Goal: Task Accomplishment & Management: Complete application form

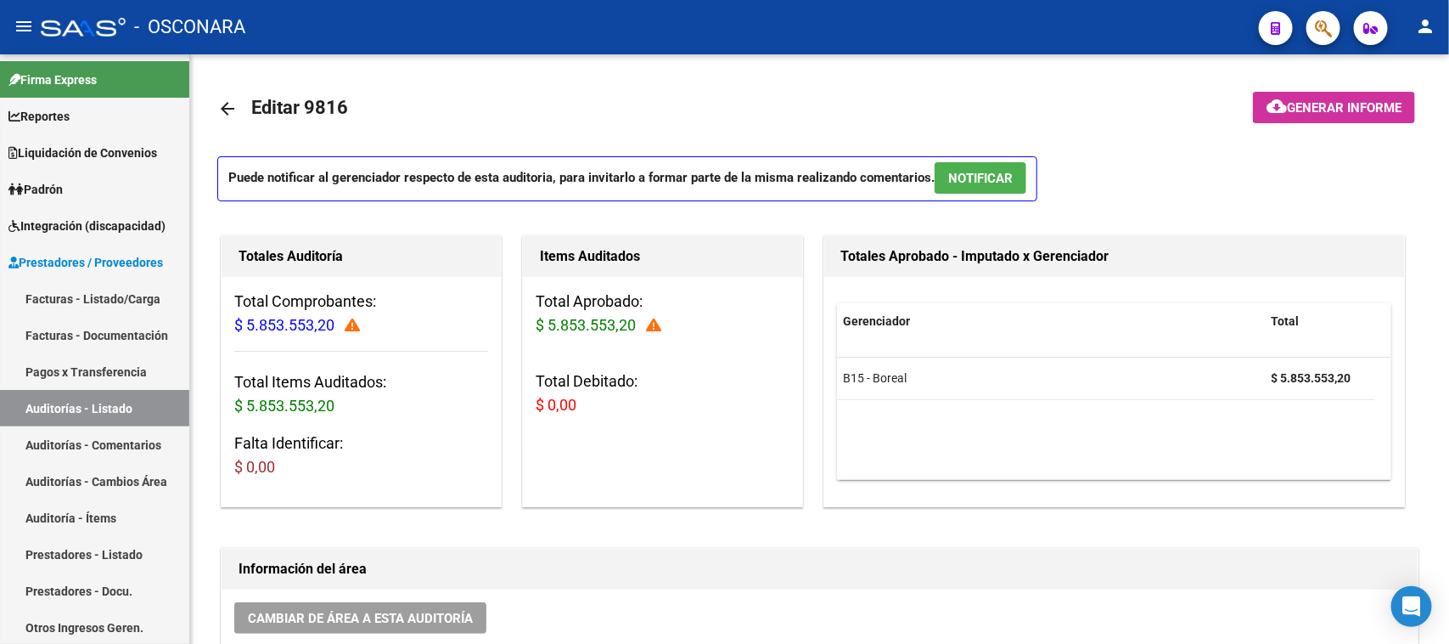
scroll to position [621, 0]
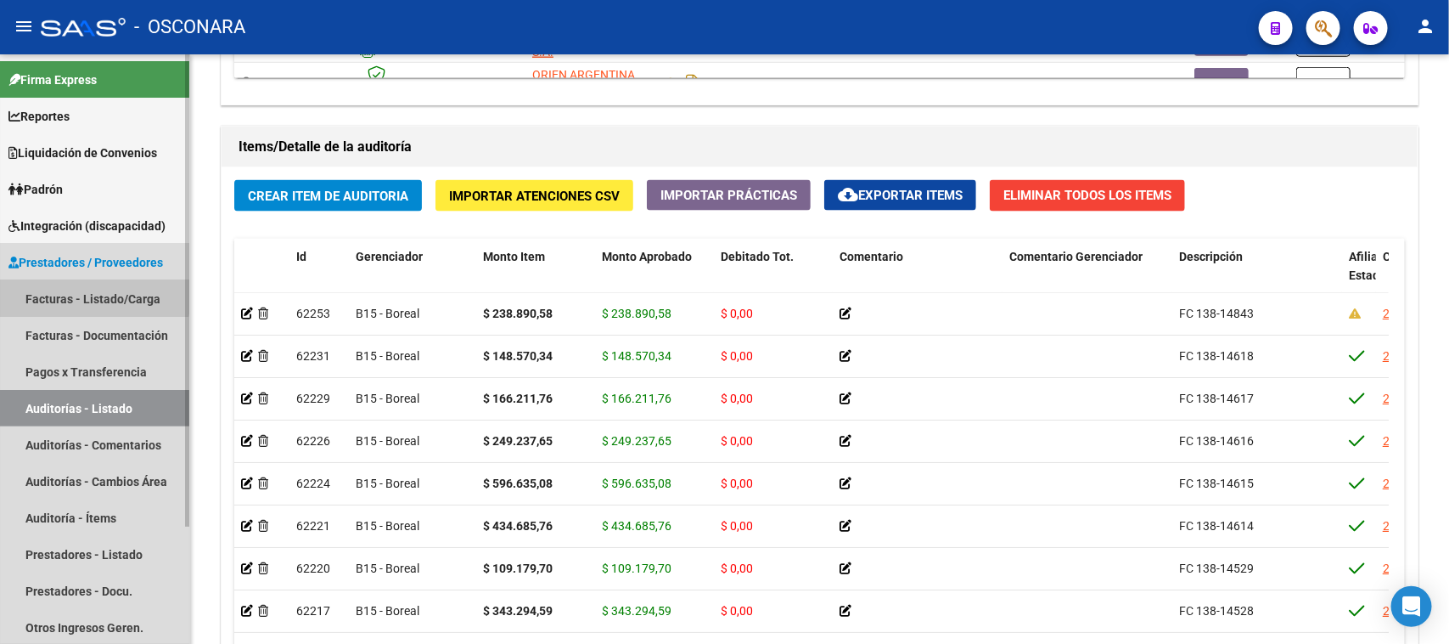
click at [61, 290] on link "Facturas - Listado/Carga" at bounding box center [94, 298] width 189 height 37
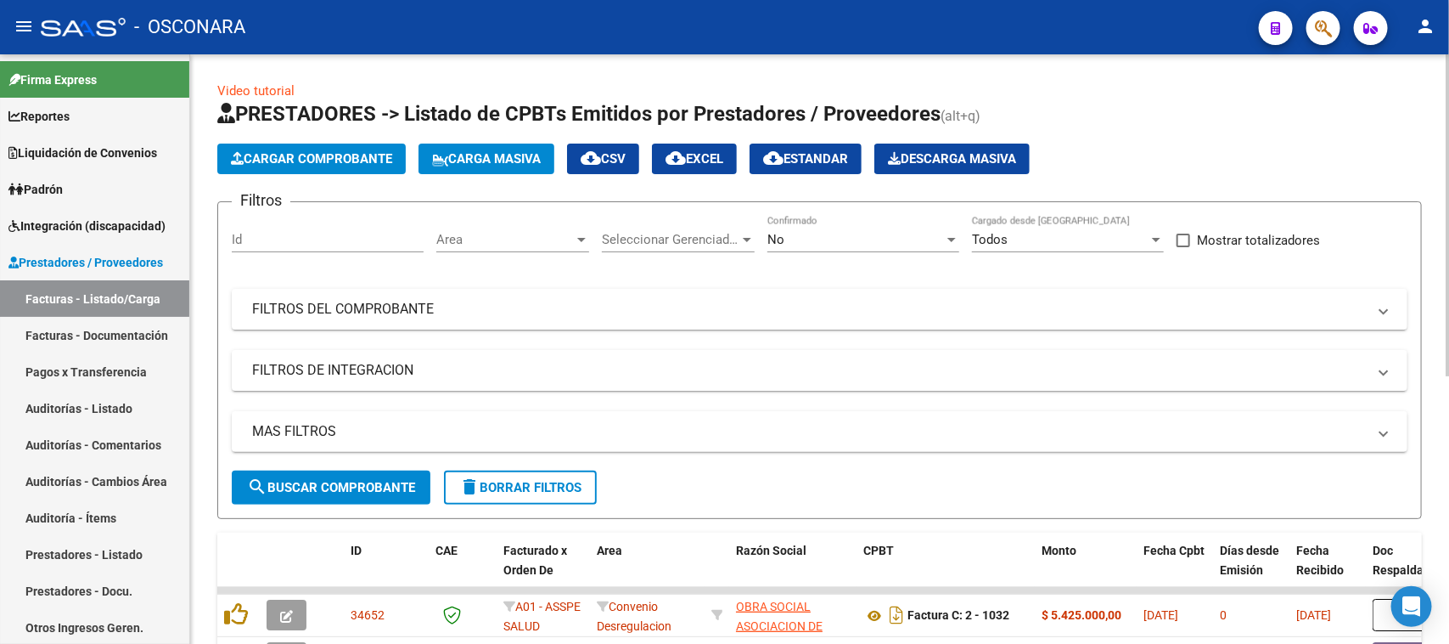
click at [325, 159] on span "Cargar Comprobante" at bounding box center [311, 158] width 161 height 15
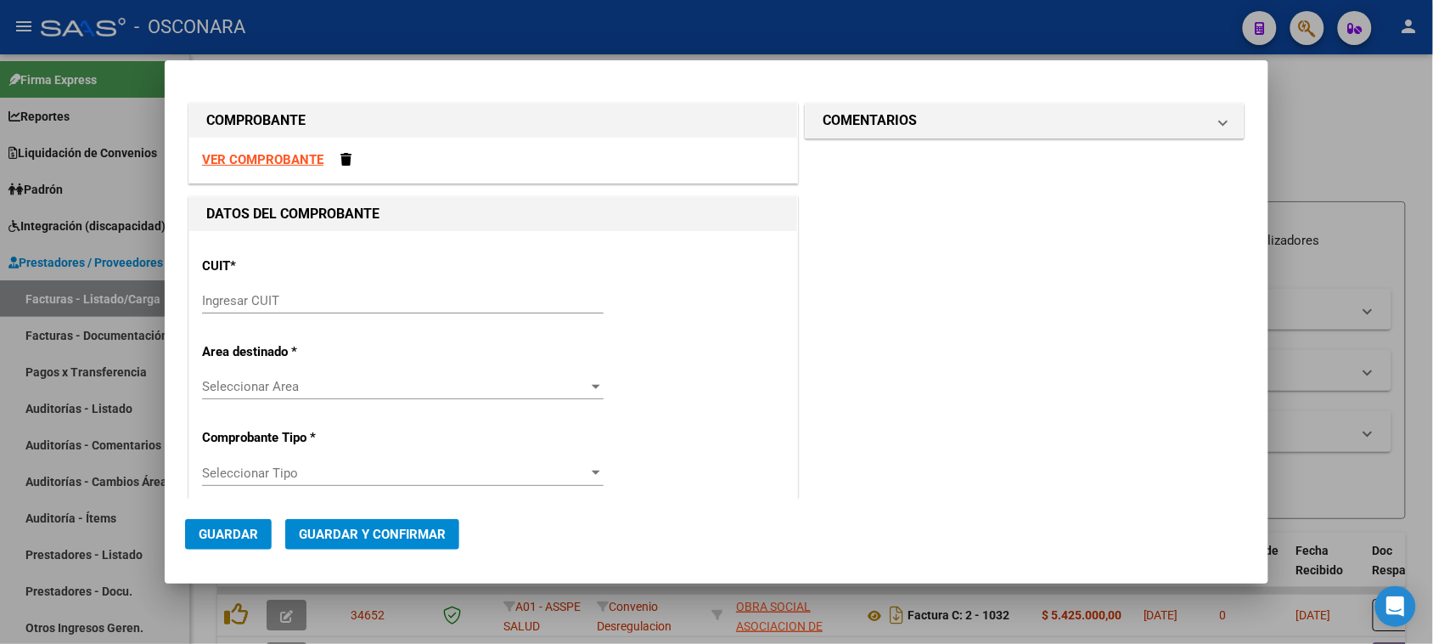
click at [290, 161] on strong "VER COMPROBANTE" at bounding box center [262, 159] width 121 height 15
click at [250, 295] on input "Ingresar CUIT" at bounding box center [403, 300] width 402 height 15
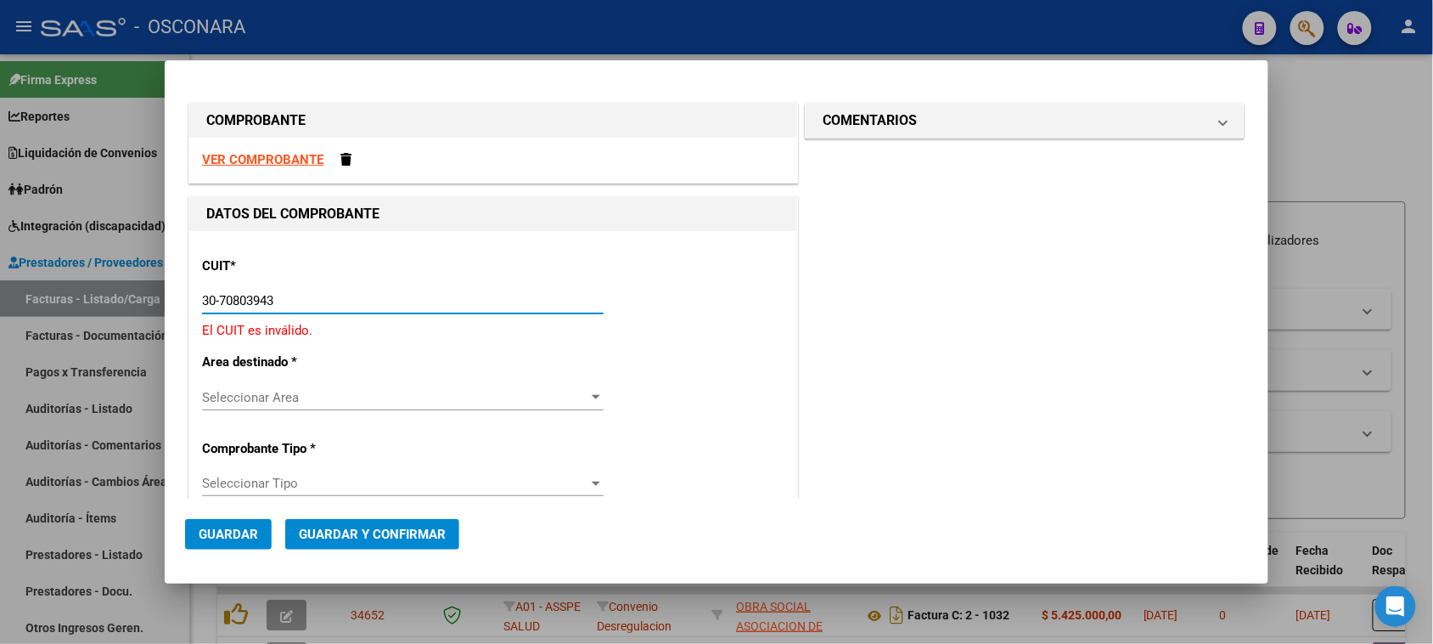
type input "30-70803943-4"
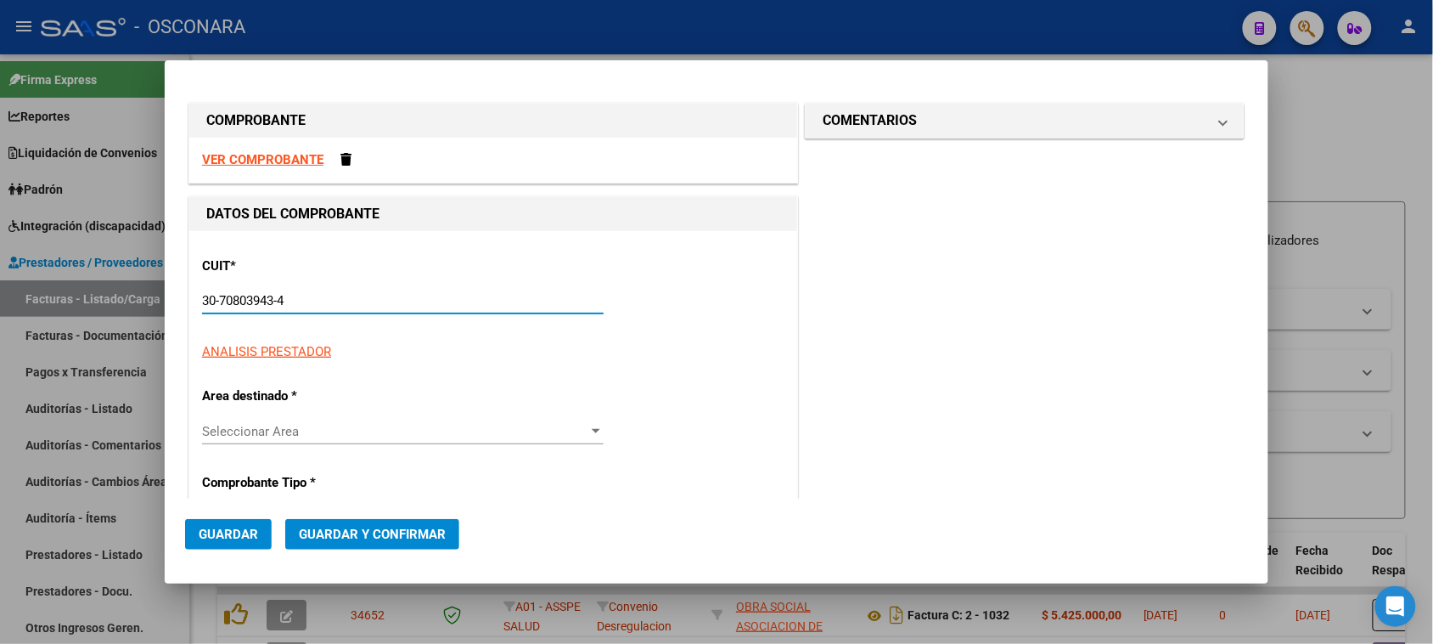
type input "224"
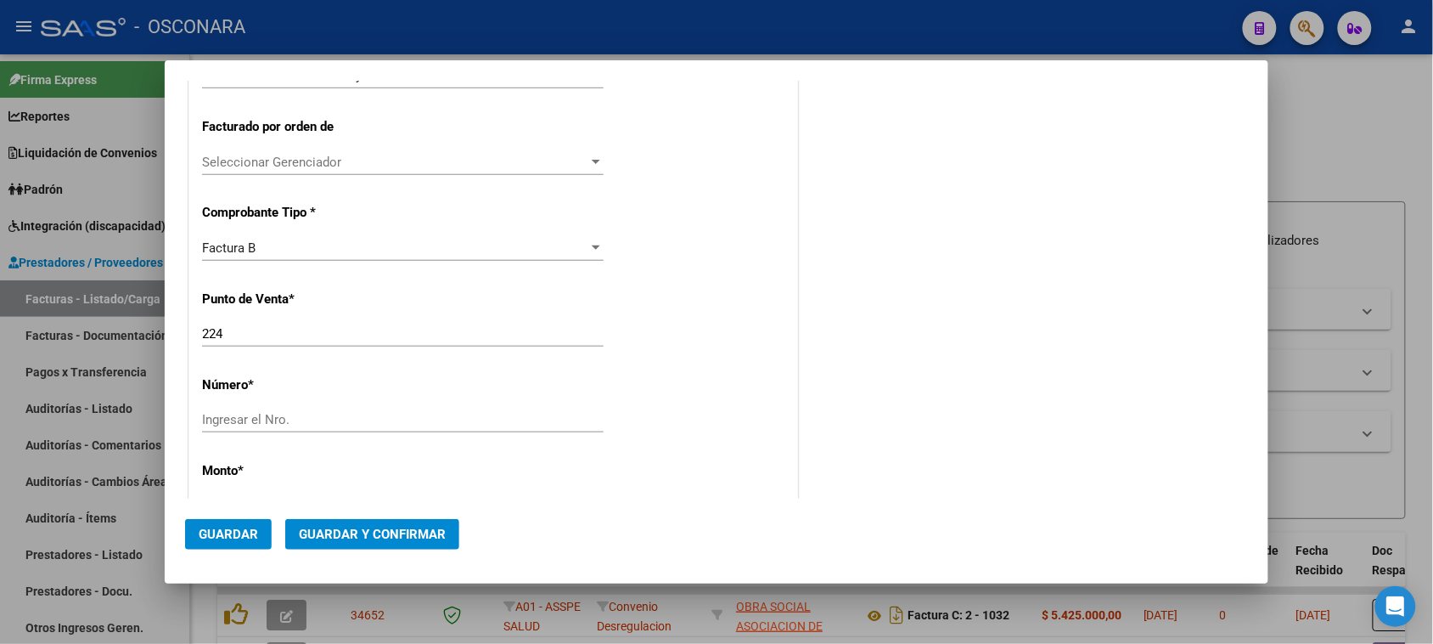
scroll to position [425, 0]
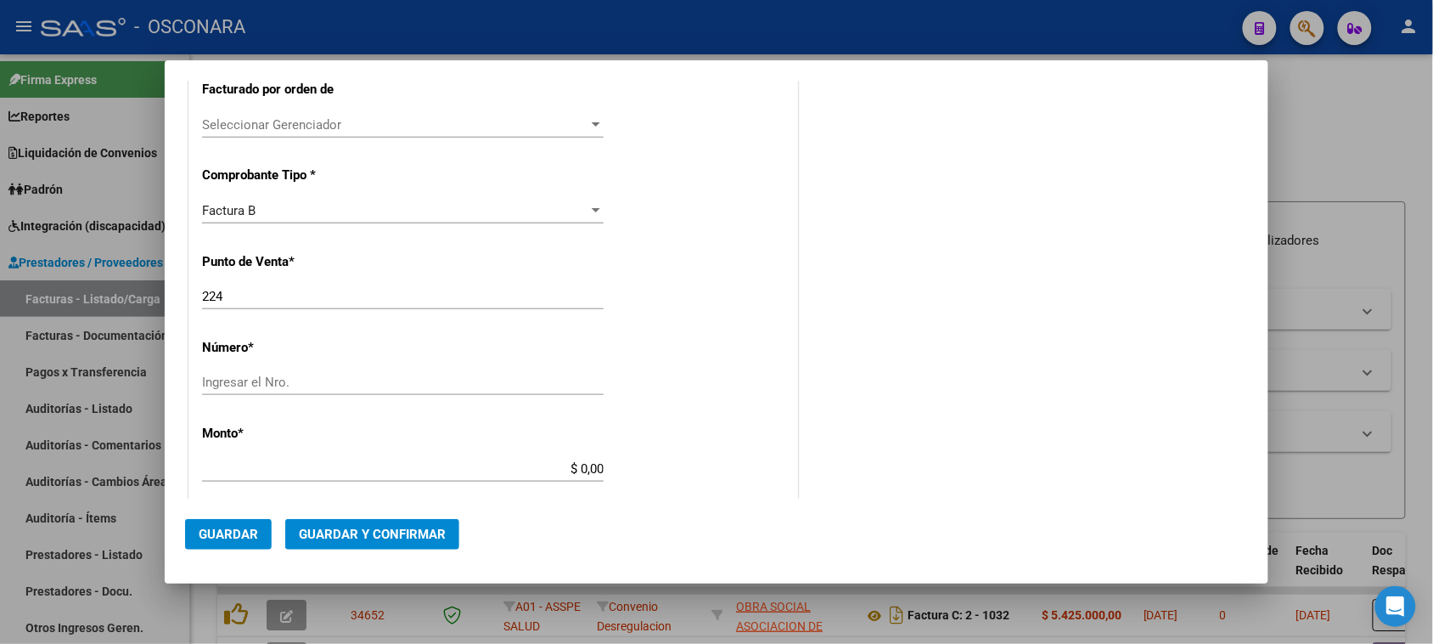
type input "30-70803943-4"
click at [222, 390] on input "Ingresar el Nro." at bounding box center [403, 381] width 402 height 15
type input "190517"
drag, startPoint x: 575, startPoint y: 467, endPoint x: 720, endPoint y: 461, distance: 145.3
click at [720, 461] on div "CUIT * 30-70803943-4 Ingresar CUIT ANALISIS PRESTADOR ENERGIA Y VIDA DE ARGENTI…" at bounding box center [493, 451] width 608 height 1290
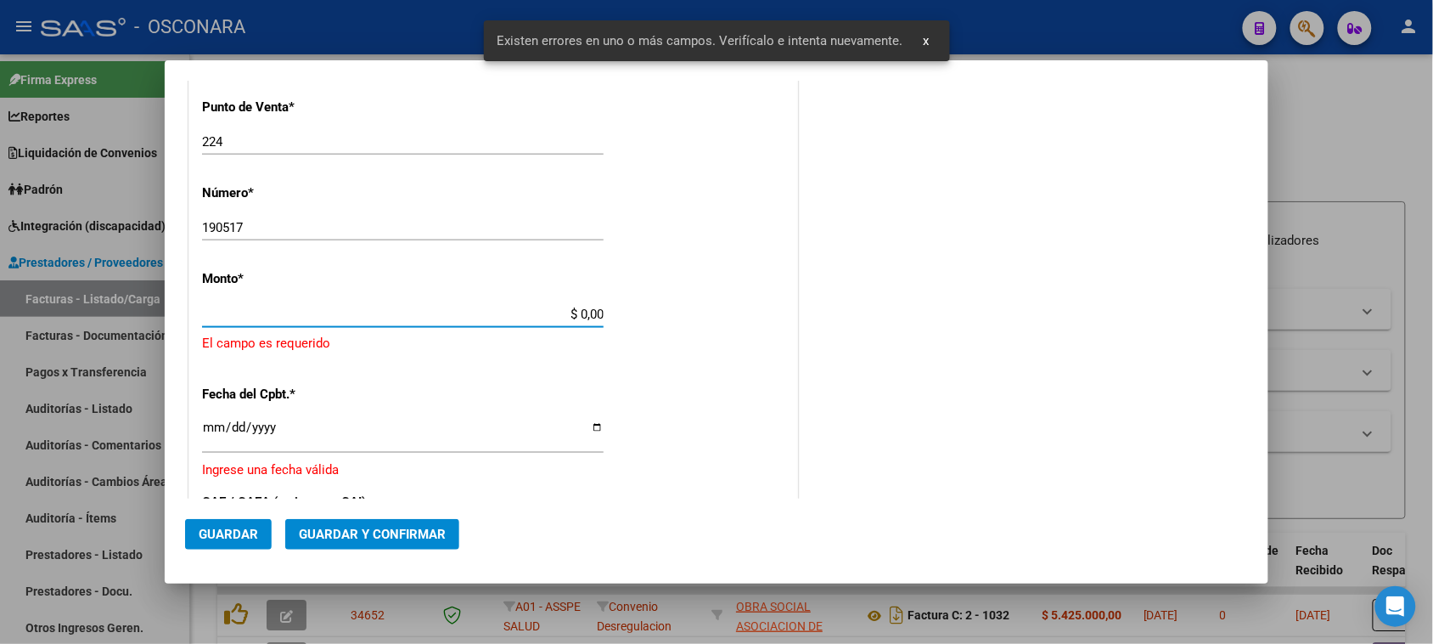
scroll to position [595, 0]
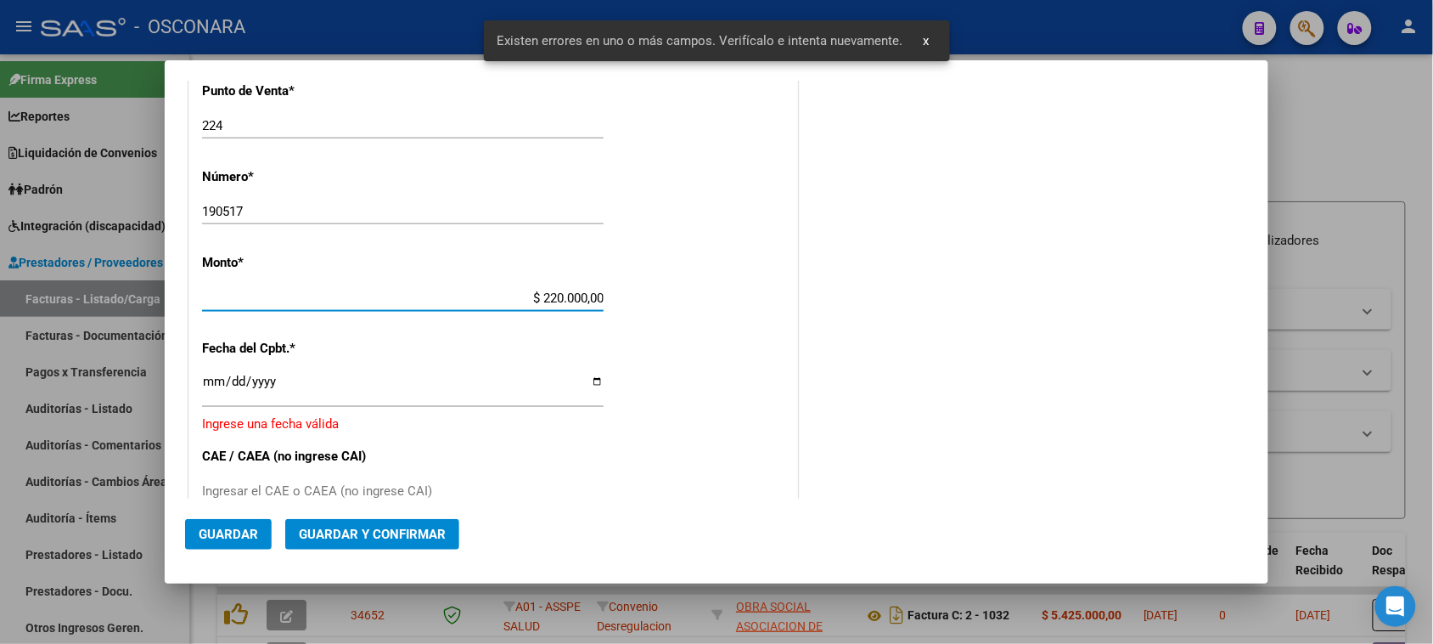
type input "$ 22.000,00"
click at [214, 380] on input "Ingresar la fecha" at bounding box center [403, 387] width 402 height 27
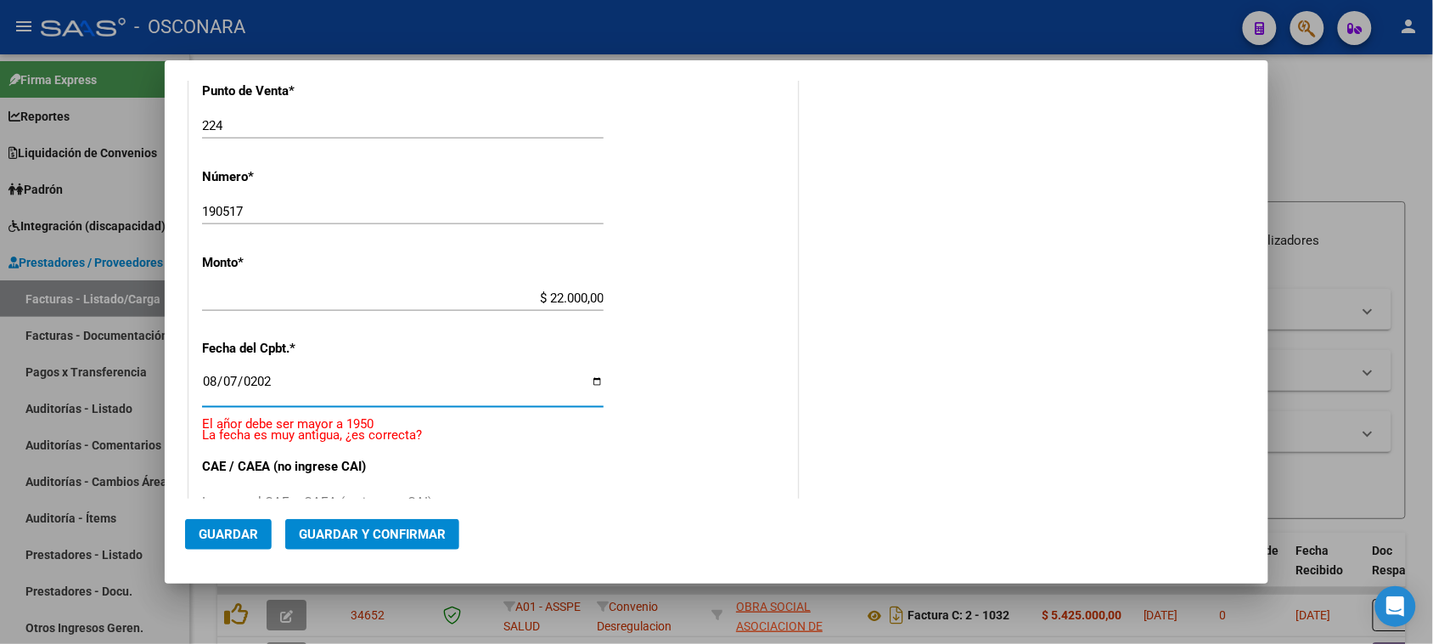
type input "[DATE]"
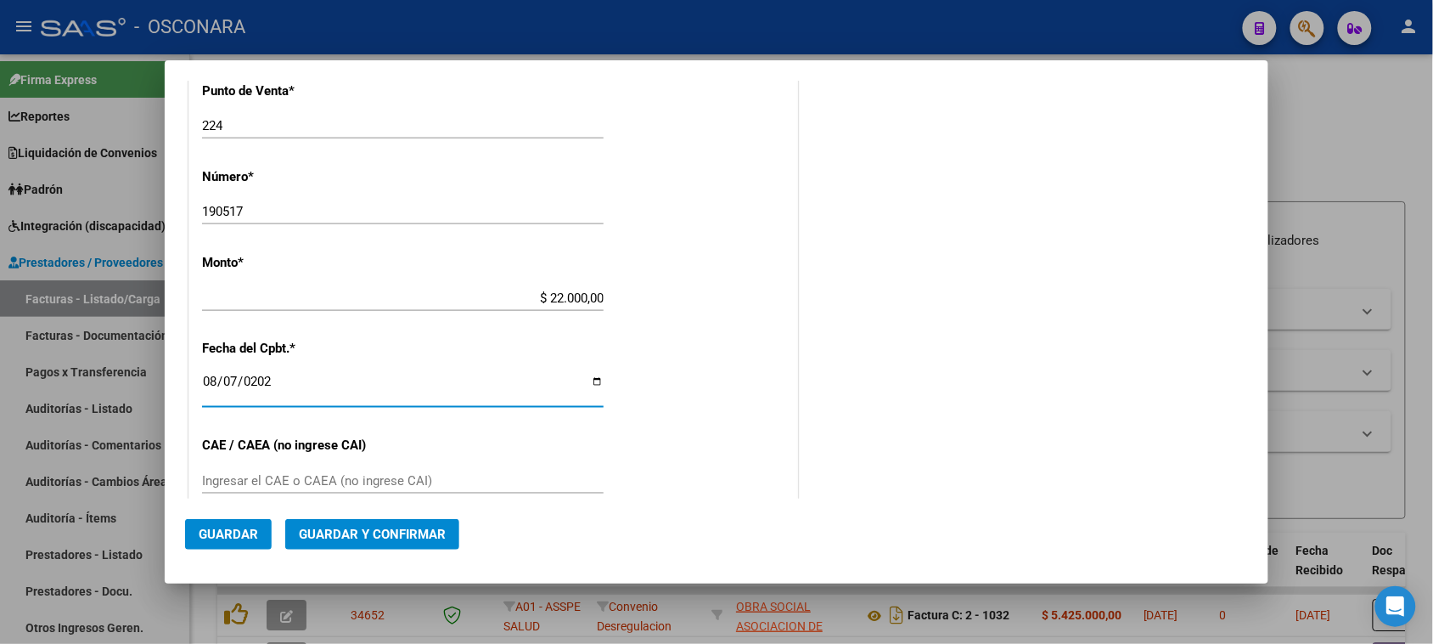
click at [425, 537] on span "Guardar y Confirmar" at bounding box center [372, 533] width 147 height 15
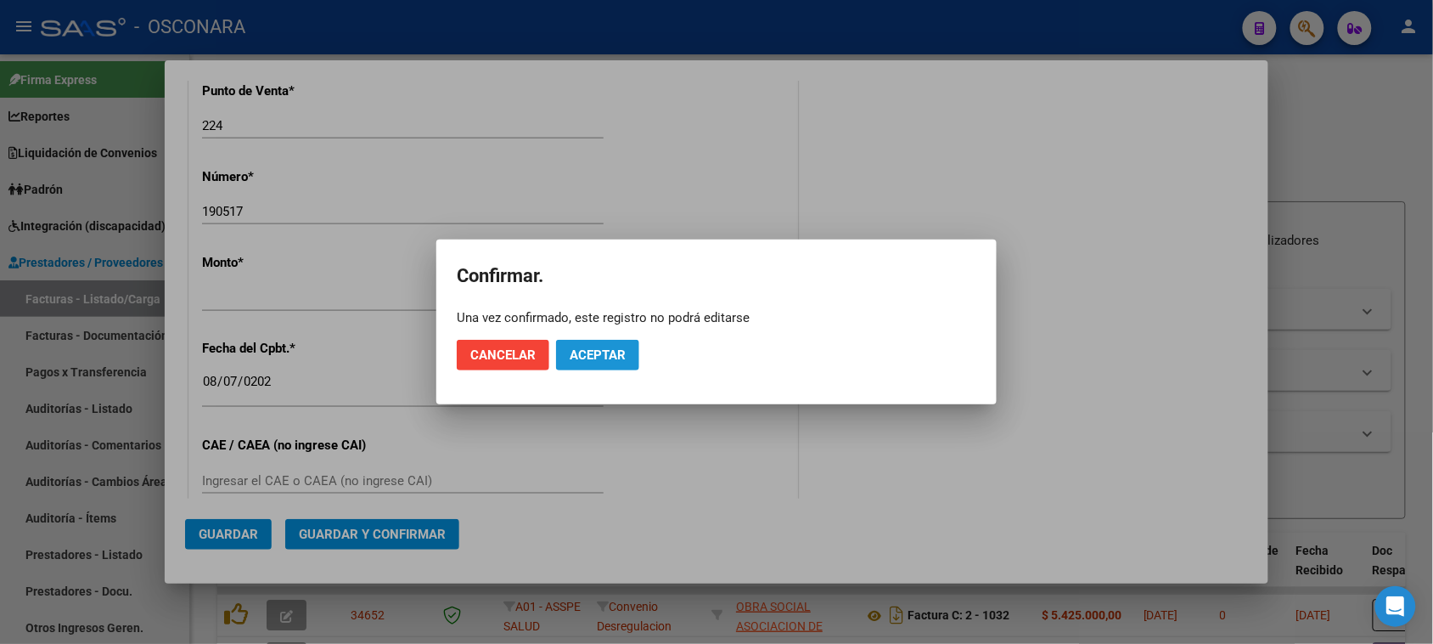
click at [605, 359] on span "Aceptar" at bounding box center [598, 354] width 56 height 15
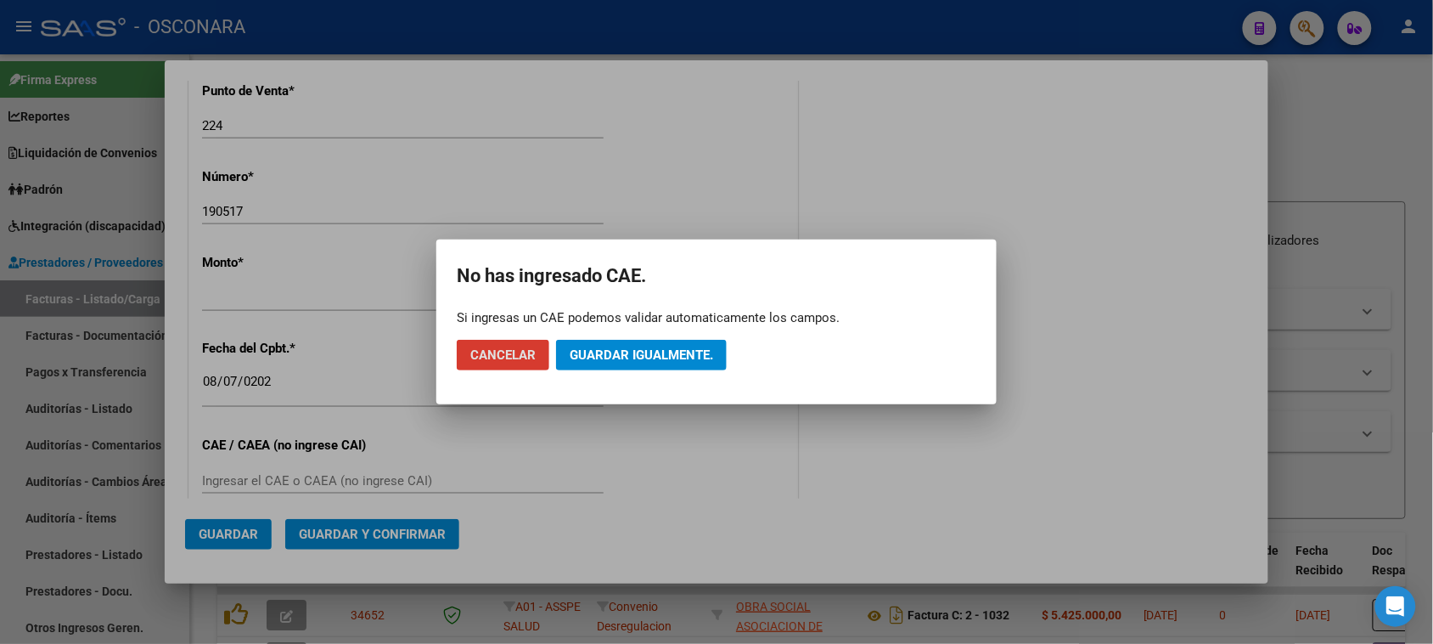
click at [605, 359] on span "Guardar igualmente." at bounding box center [641, 354] width 143 height 15
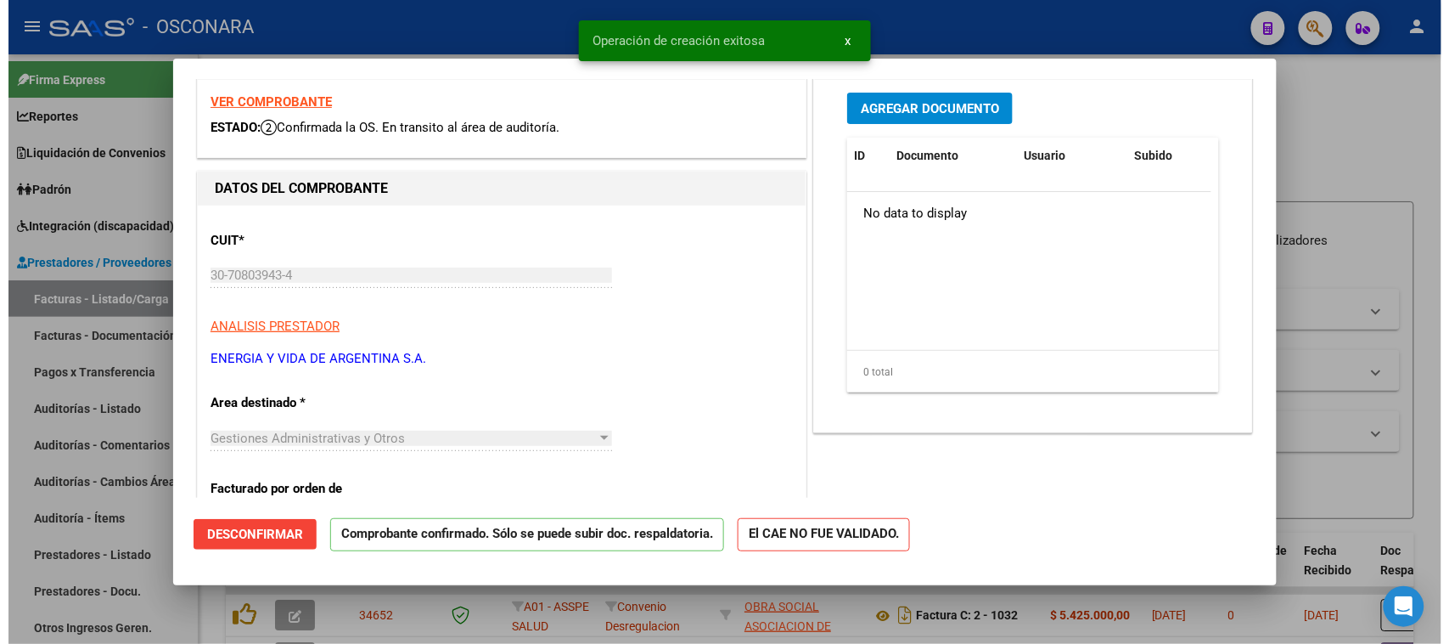
scroll to position [106, 0]
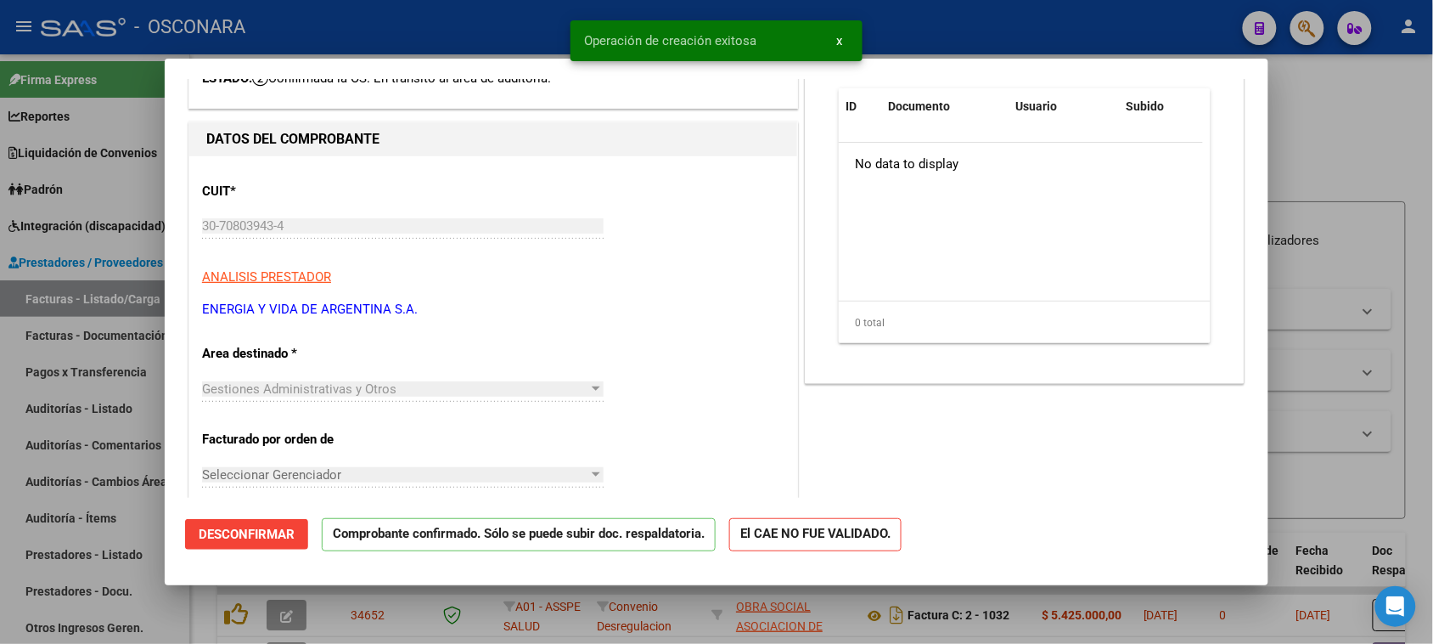
click at [59, 405] on div at bounding box center [716, 322] width 1433 height 644
type input "$ 0,00"
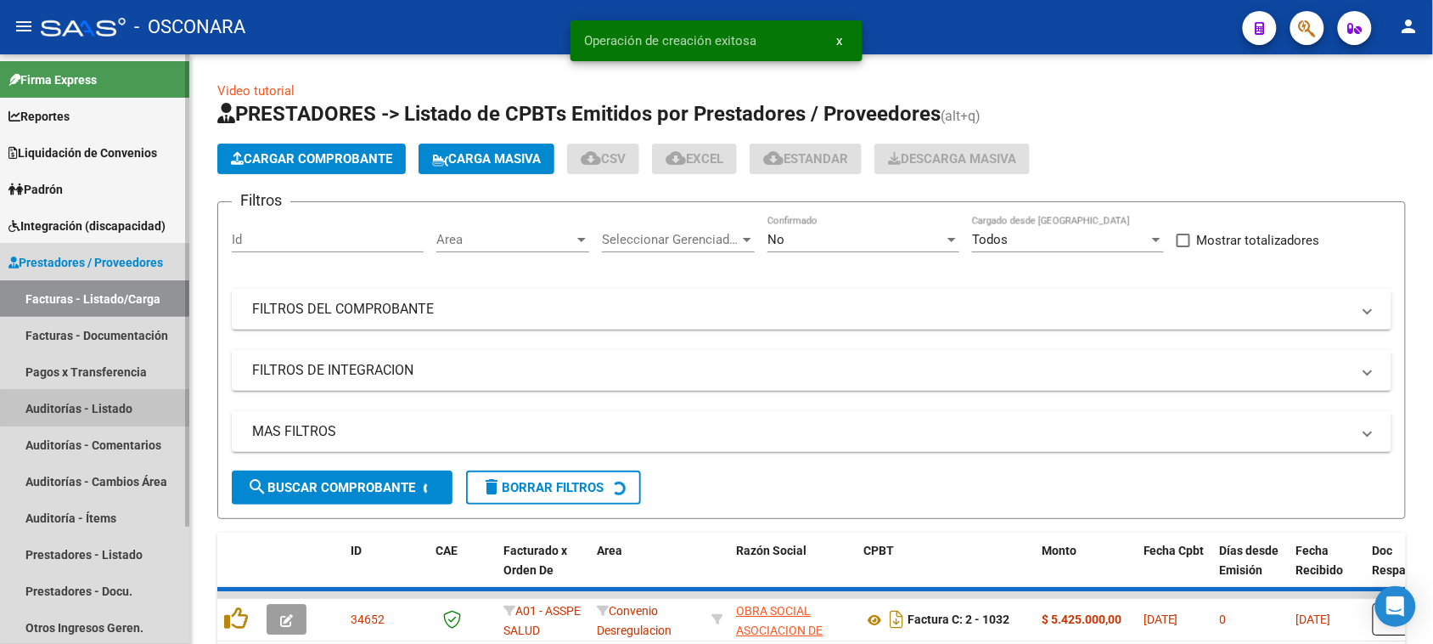
click at [64, 405] on link "Auditorías - Listado" at bounding box center [94, 408] width 189 height 37
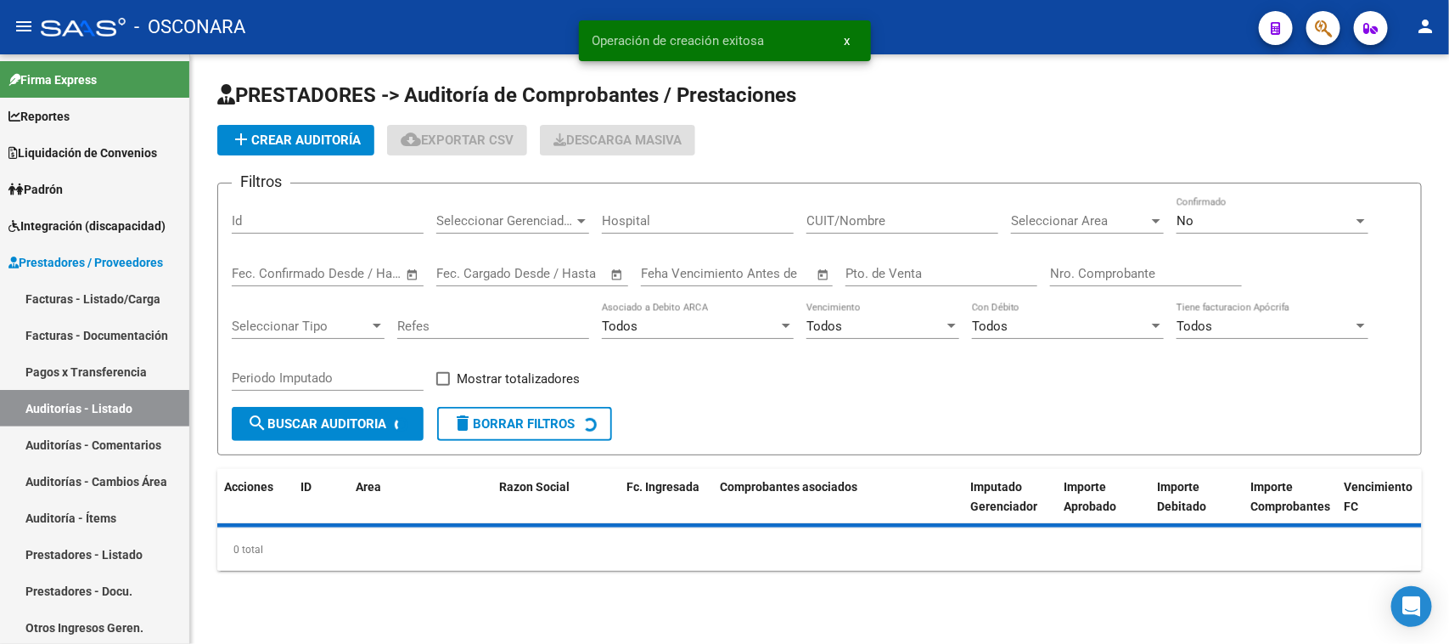
click at [281, 137] on span "add Crear Auditoría" at bounding box center [296, 139] width 130 height 15
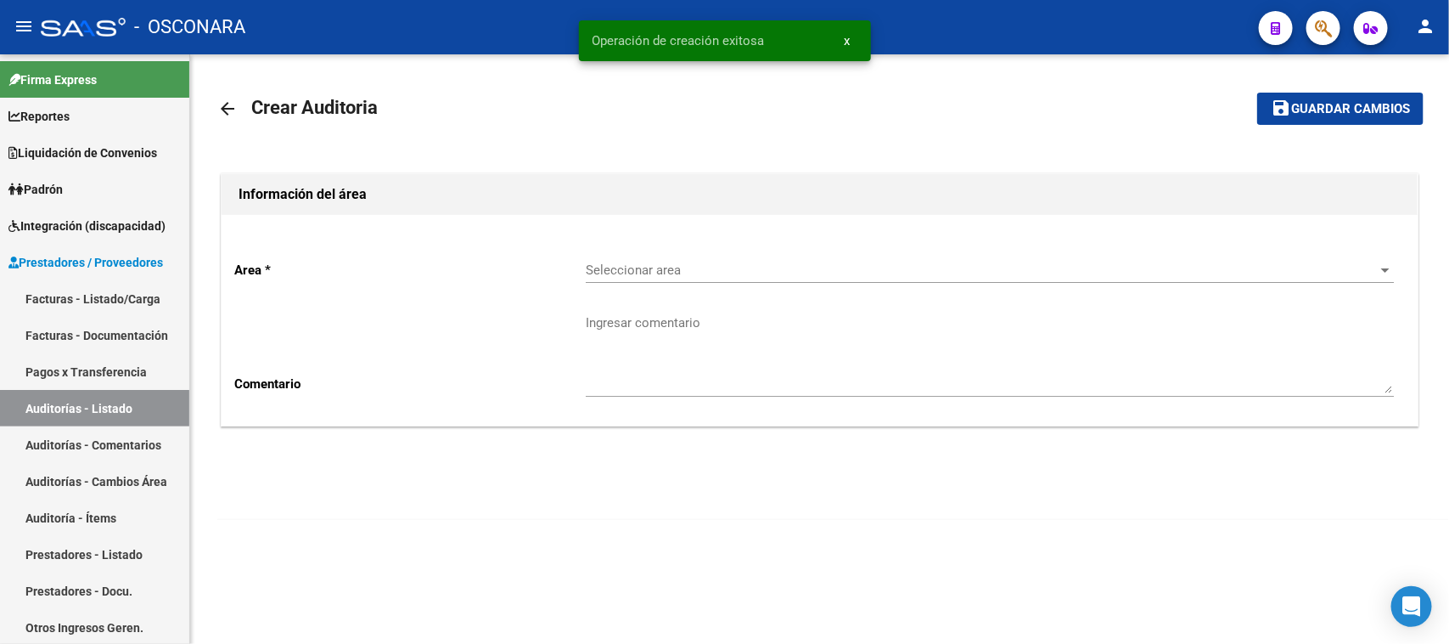
click at [679, 262] on span "Seleccionar area" at bounding box center [982, 269] width 793 height 15
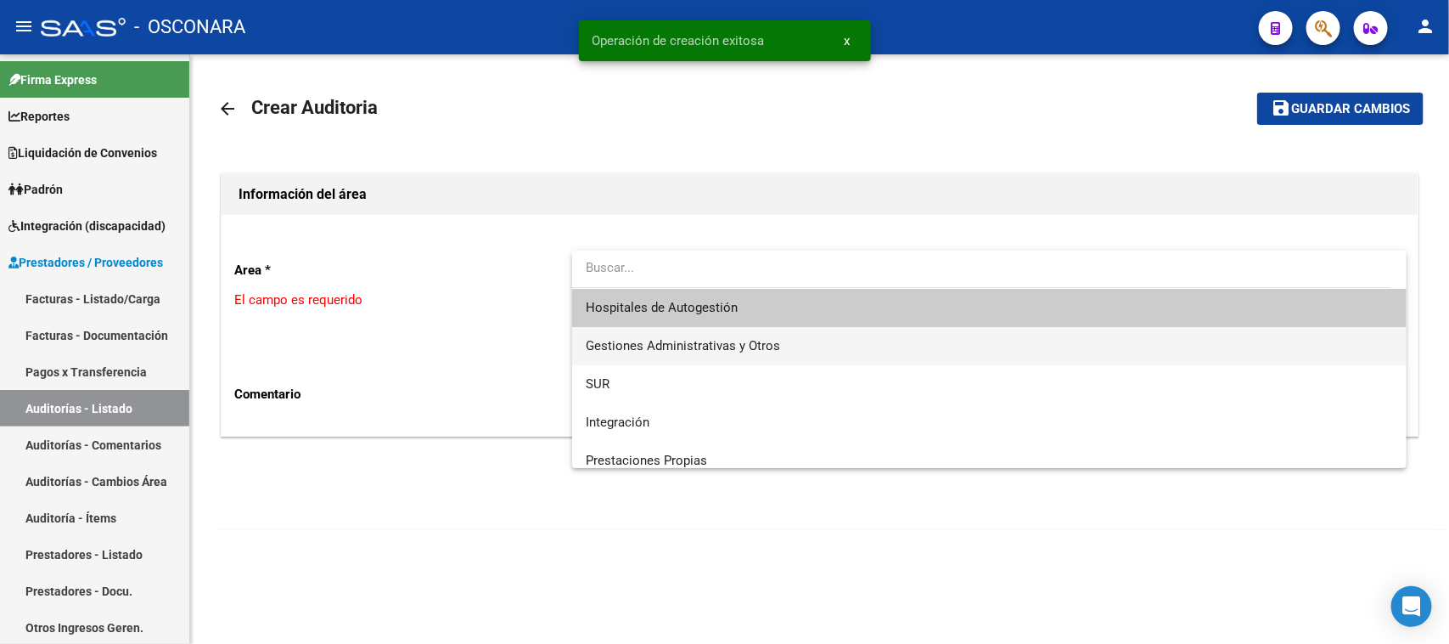
click at [690, 352] on span "Gestiones Administrativas y Otros" at bounding box center [683, 345] width 194 height 15
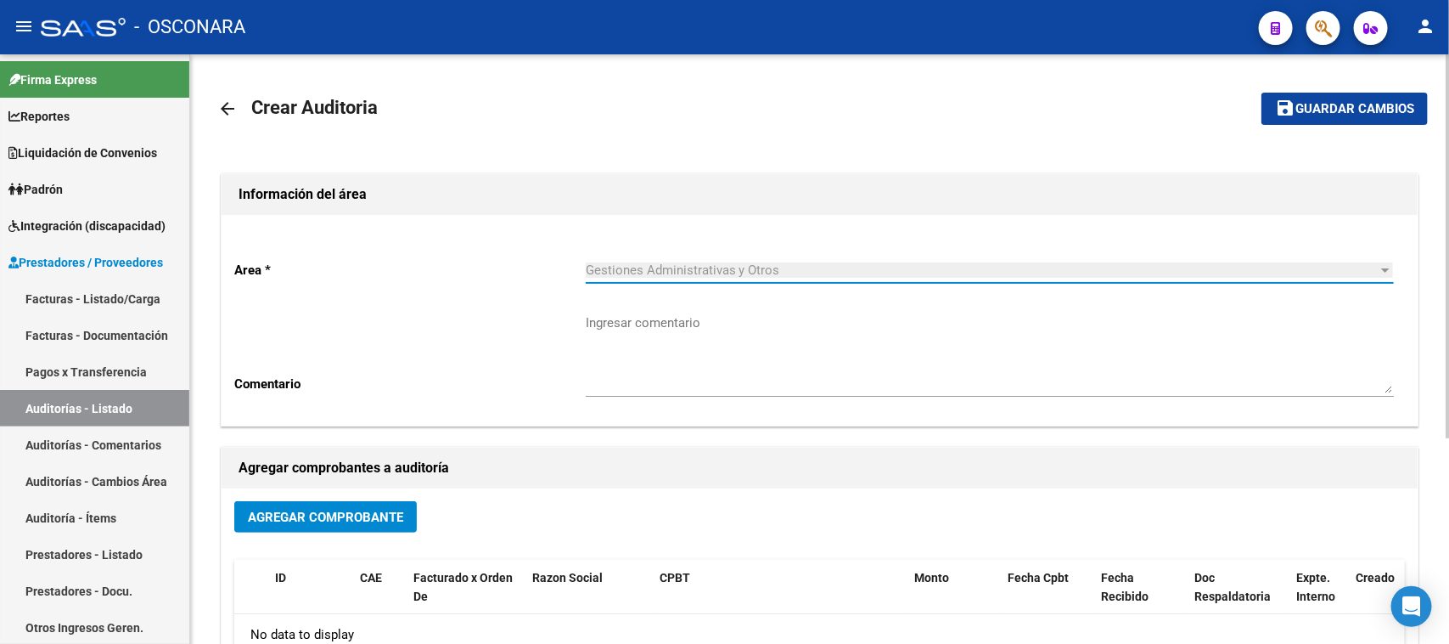
click at [337, 522] on button "Agregar Comprobante" at bounding box center [325, 516] width 183 height 31
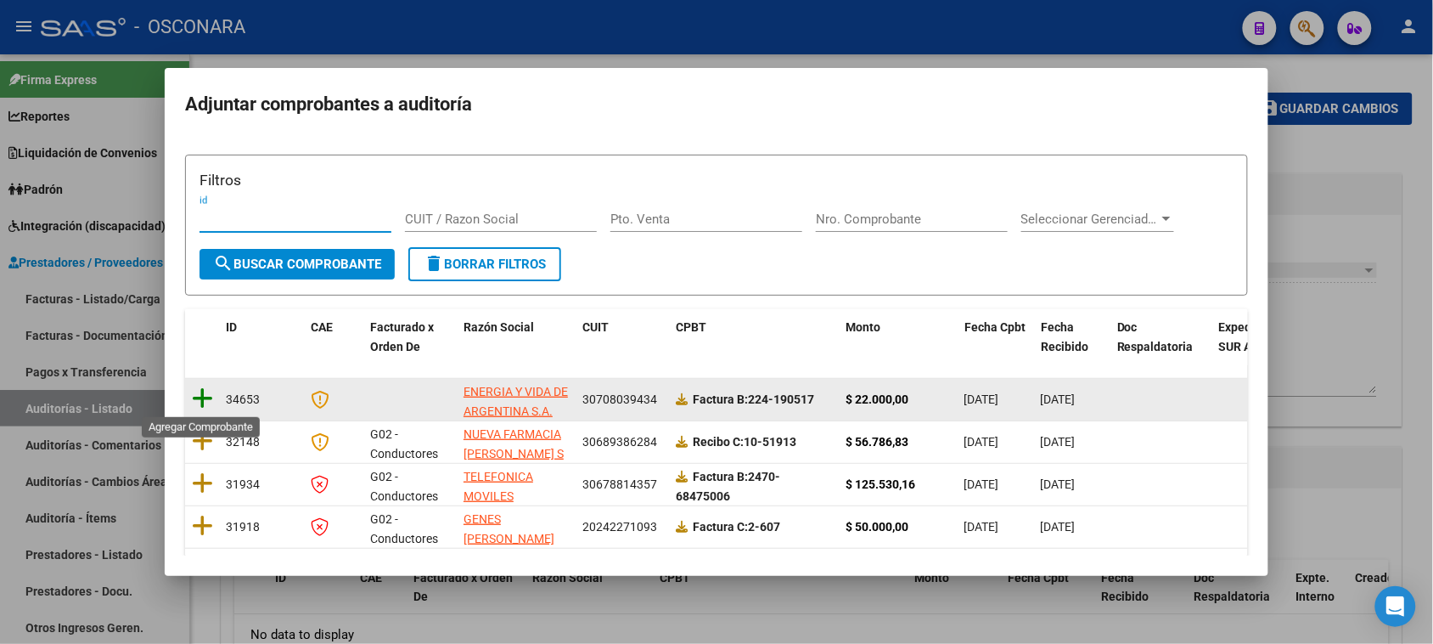
click at [204, 405] on icon at bounding box center [202, 398] width 21 height 24
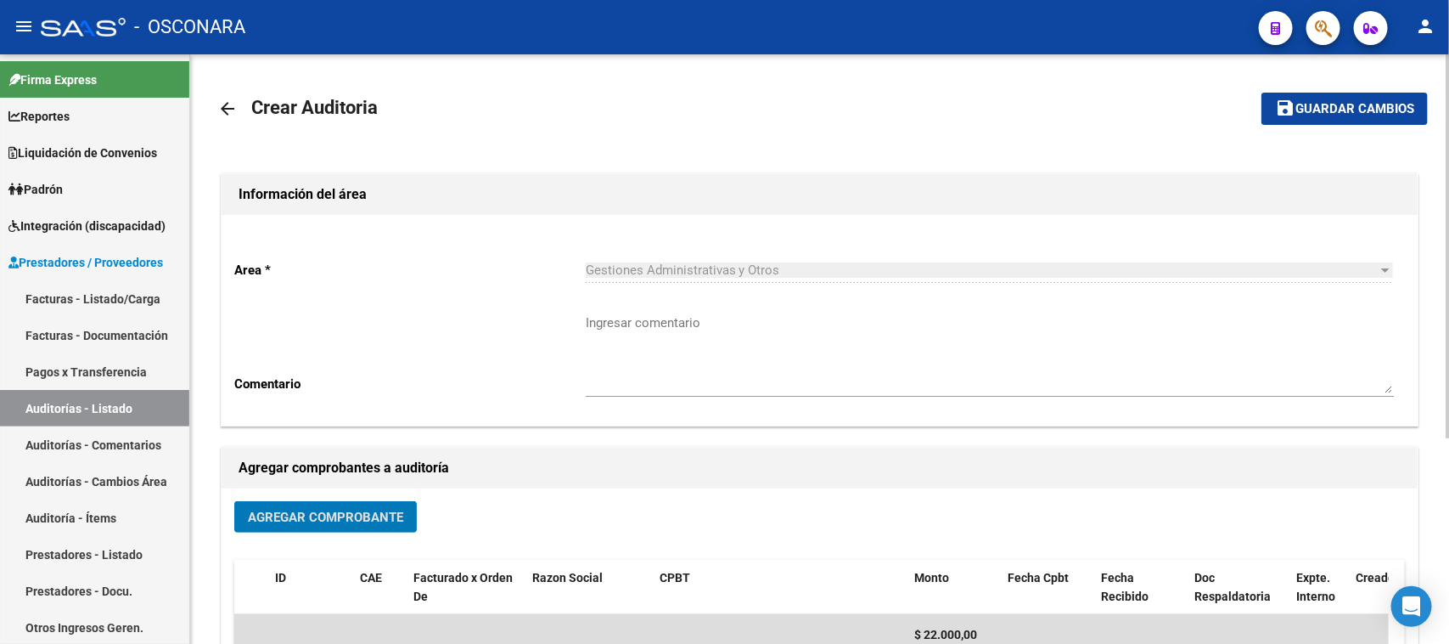
click at [1321, 112] on span "Guardar cambios" at bounding box center [1355, 109] width 119 height 15
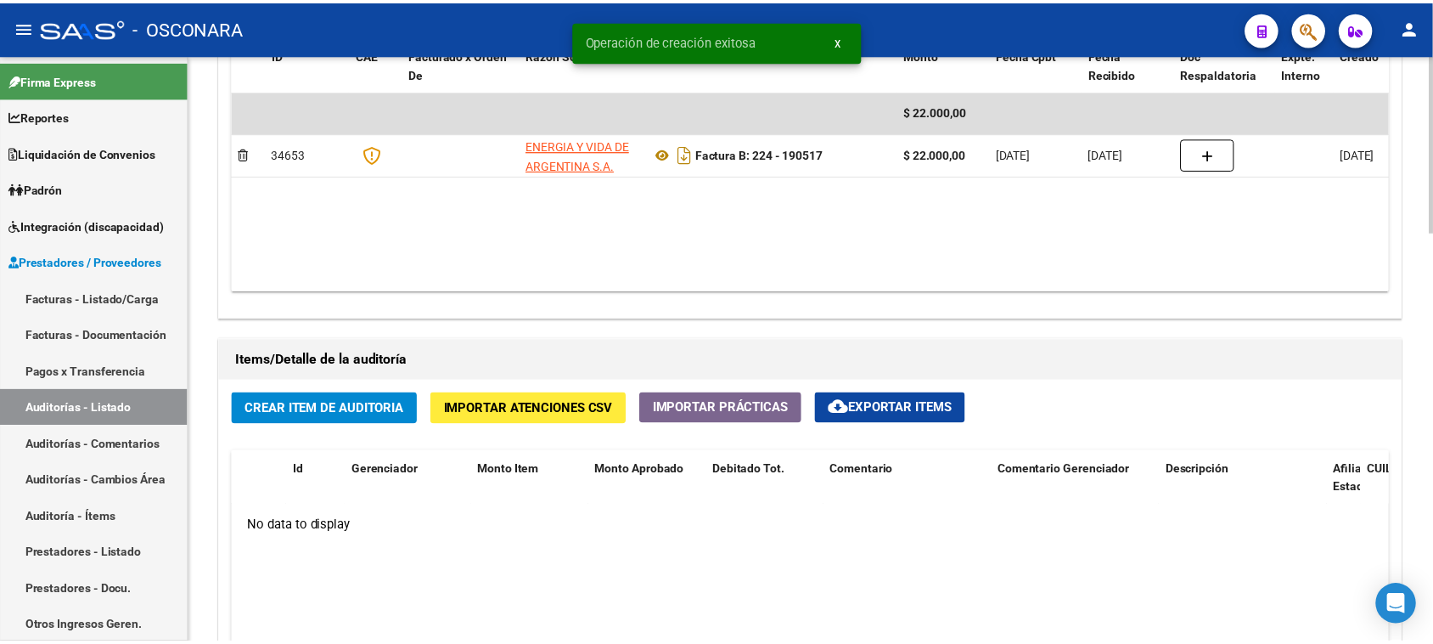
scroll to position [955, 0]
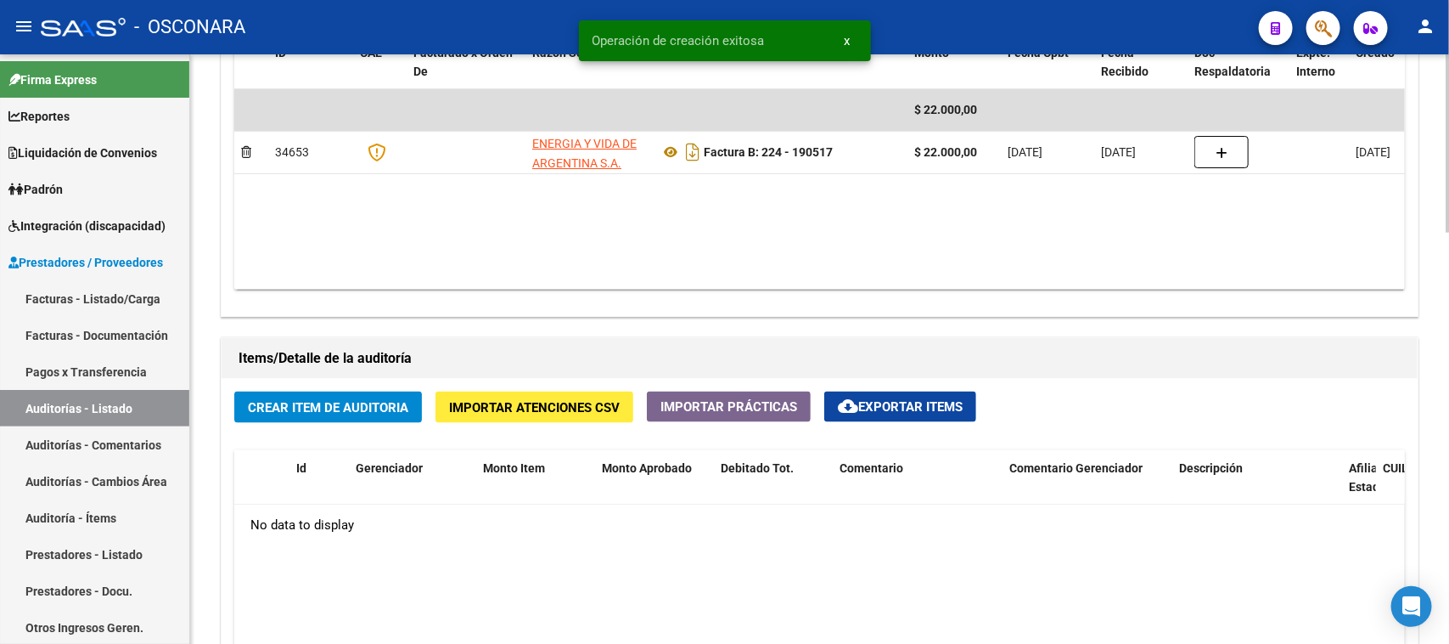
click at [353, 402] on span "Crear Item de Auditoria" at bounding box center [328, 407] width 160 height 15
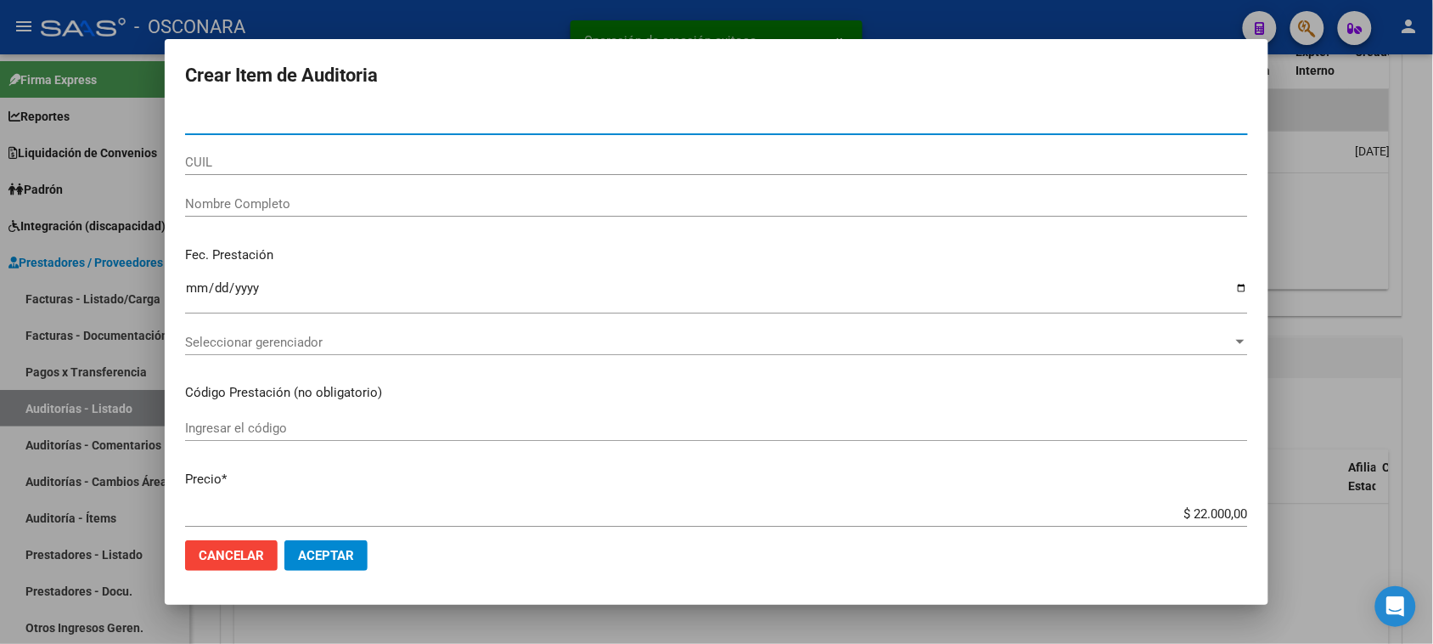
click at [249, 124] on input "Nro Documento" at bounding box center [716, 121] width 1063 height 15
type input "4"
type input "04413595"
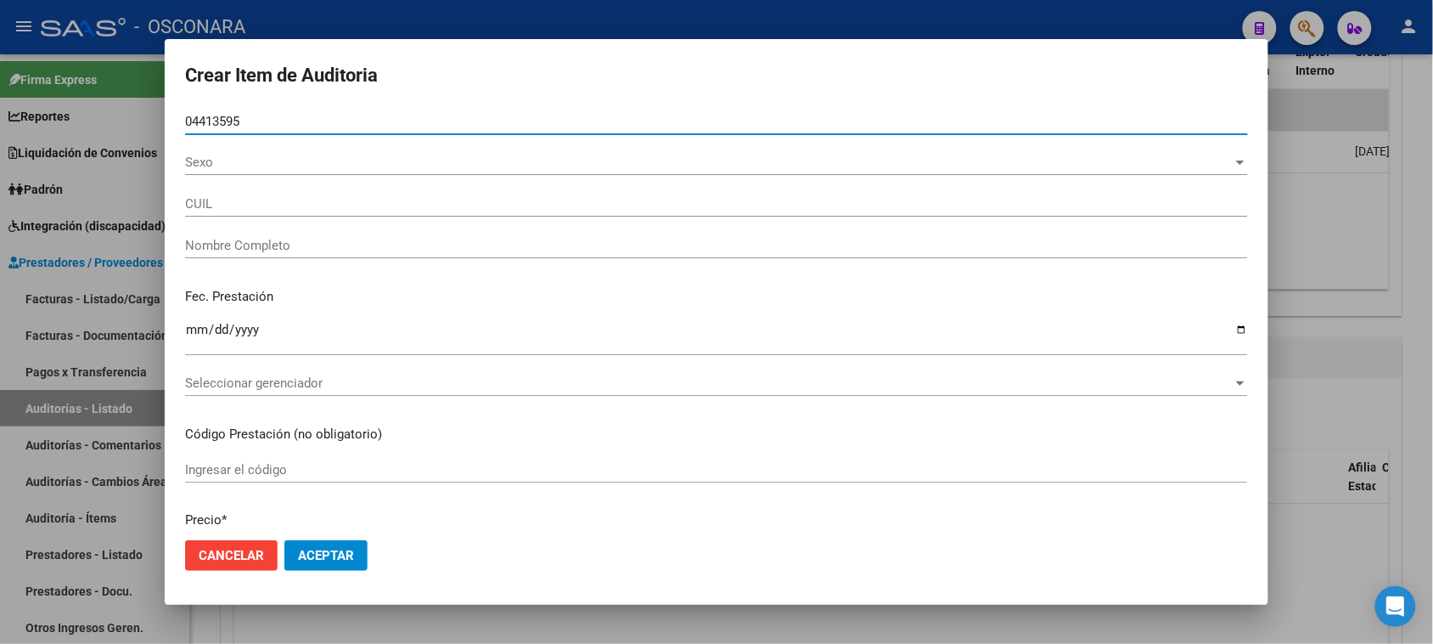
type input "20044135958"
type input "[PERSON_NAME]"
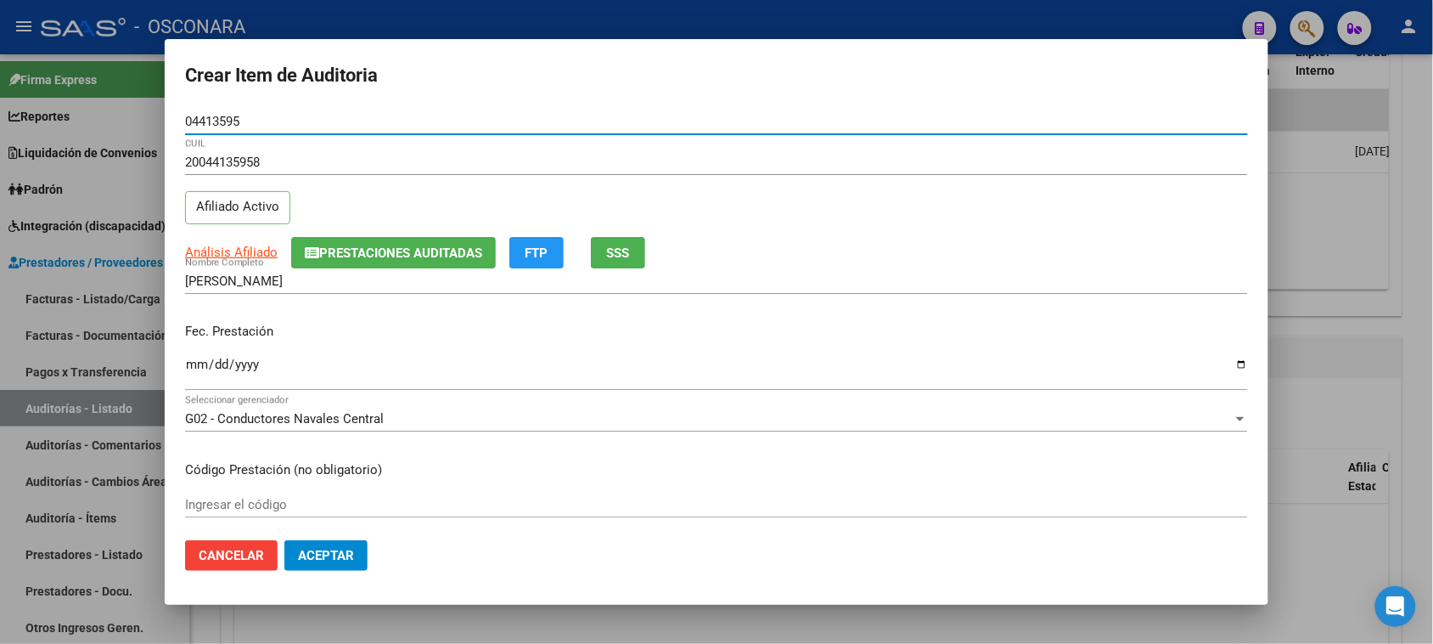
type input "04413595"
click at [195, 362] on input "Ingresar la fecha" at bounding box center [716, 370] width 1063 height 27
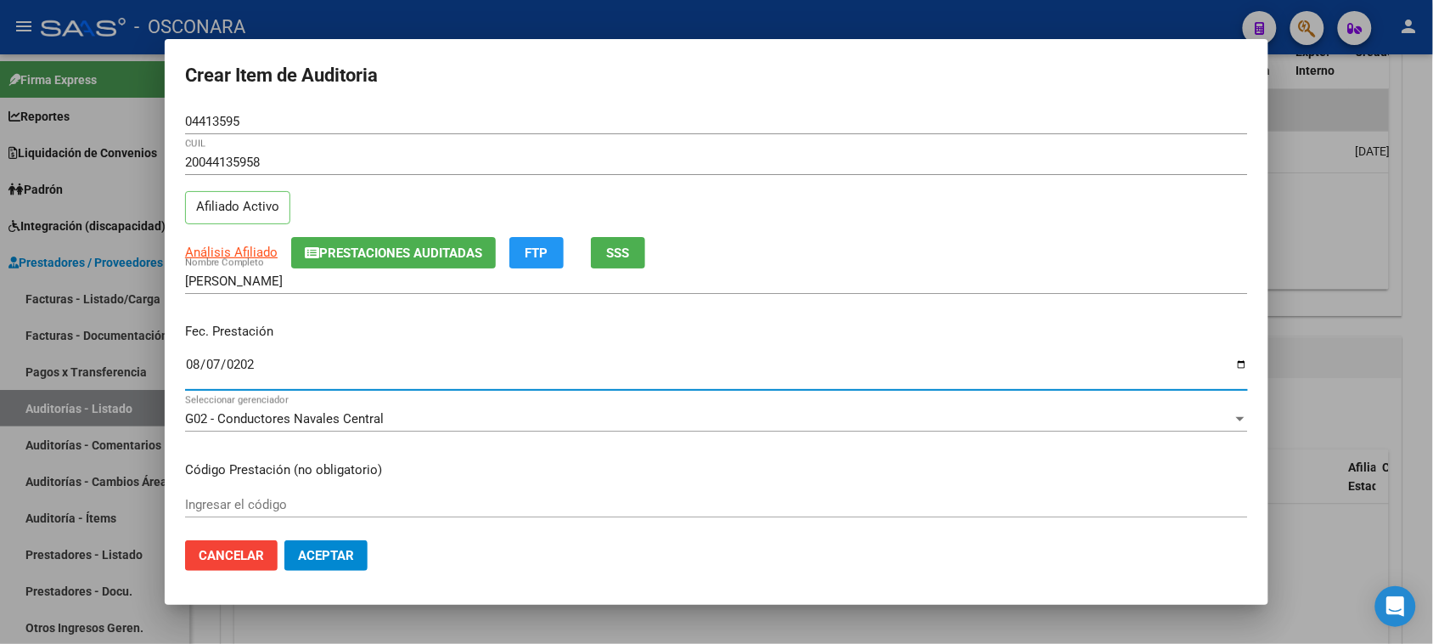
type input "[DATE]"
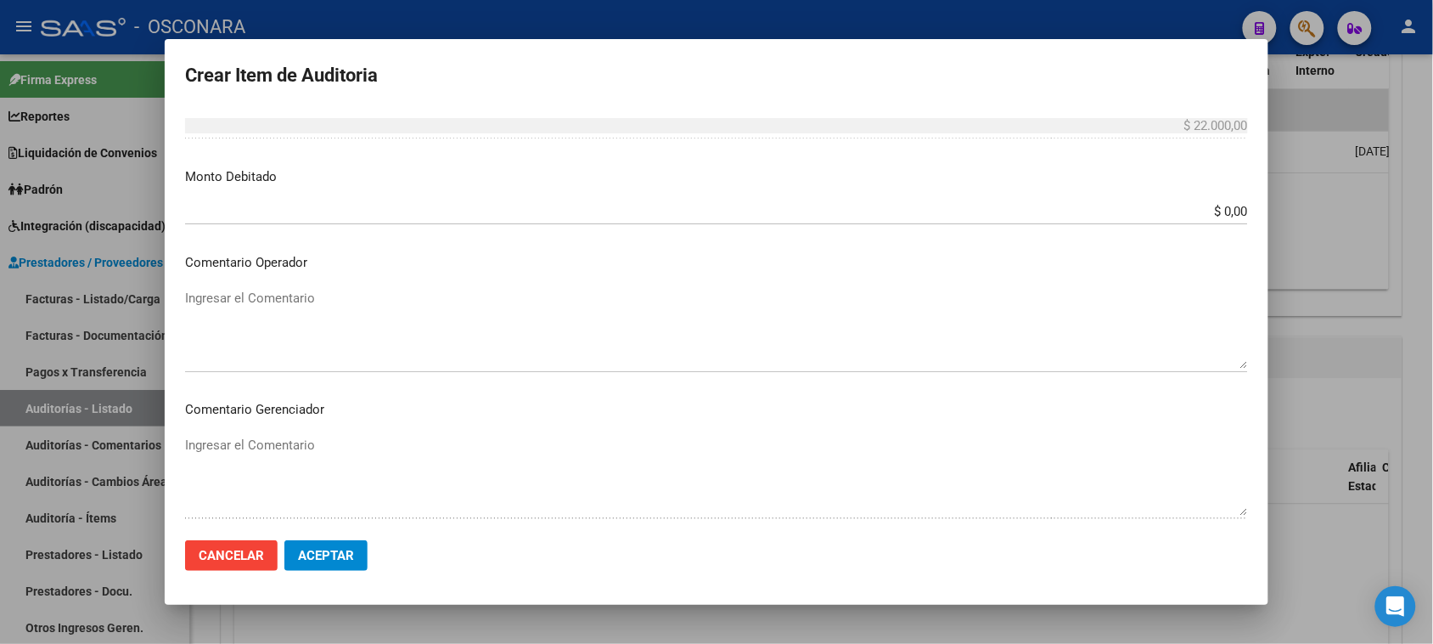
click at [264, 315] on textarea "Ingresar el Comentario" at bounding box center [716, 329] width 1063 height 80
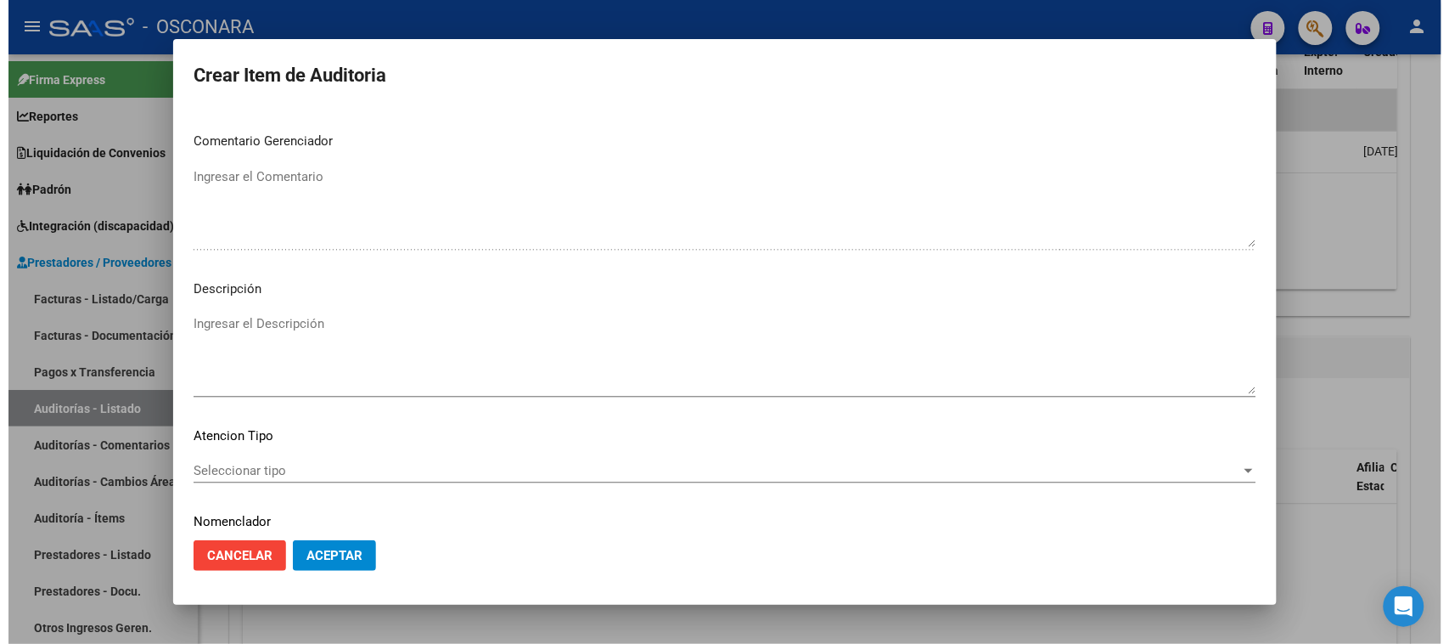
scroll to position [962, 0]
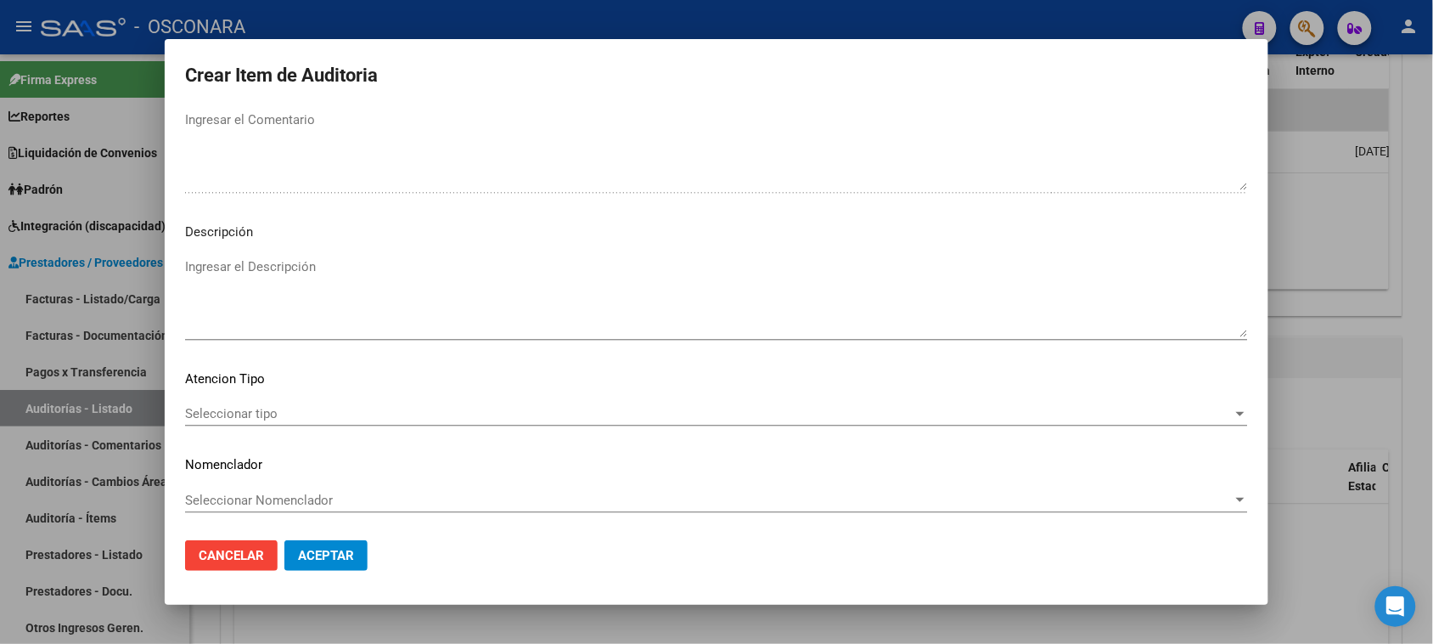
click at [263, 278] on textarea "Ingresar el Descripción" at bounding box center [716, 297] width 1063 height 80
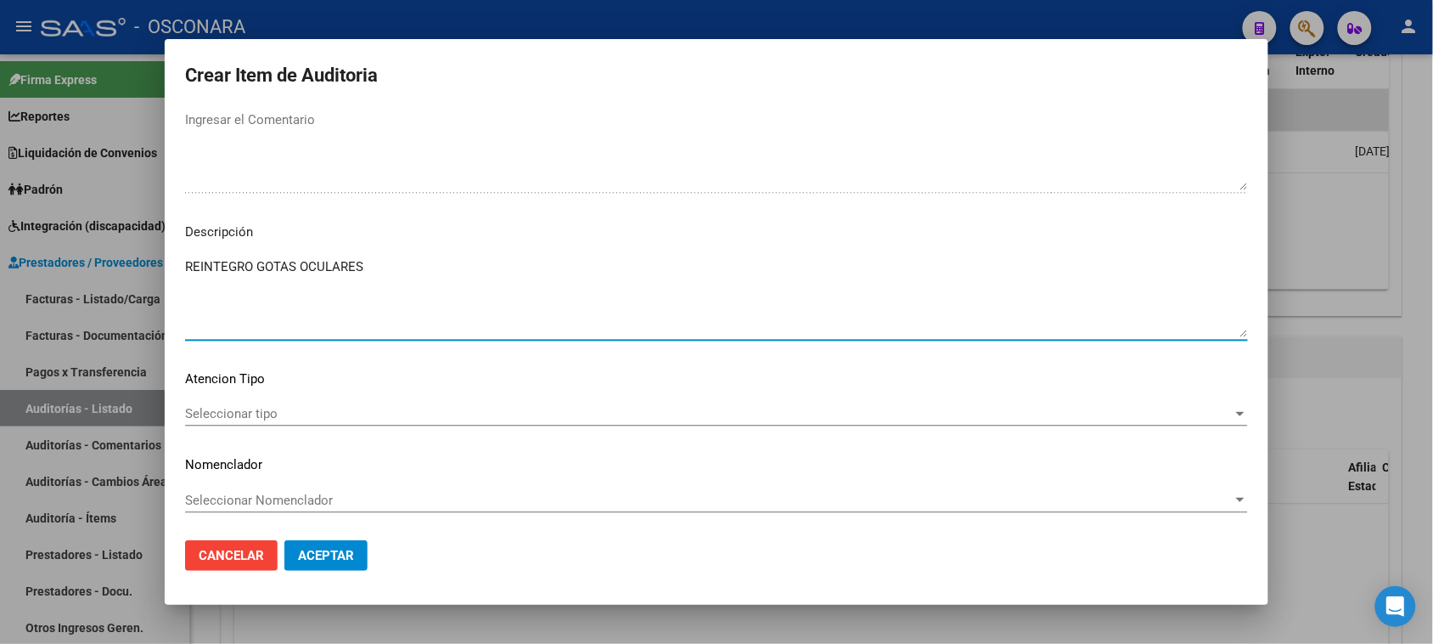
type textarea "REINTEGRO GOTAS OCULARES"
click at [216, 416] on span "Seleccionar tipo" at bounding box center [709, 413] width 1048 height 15
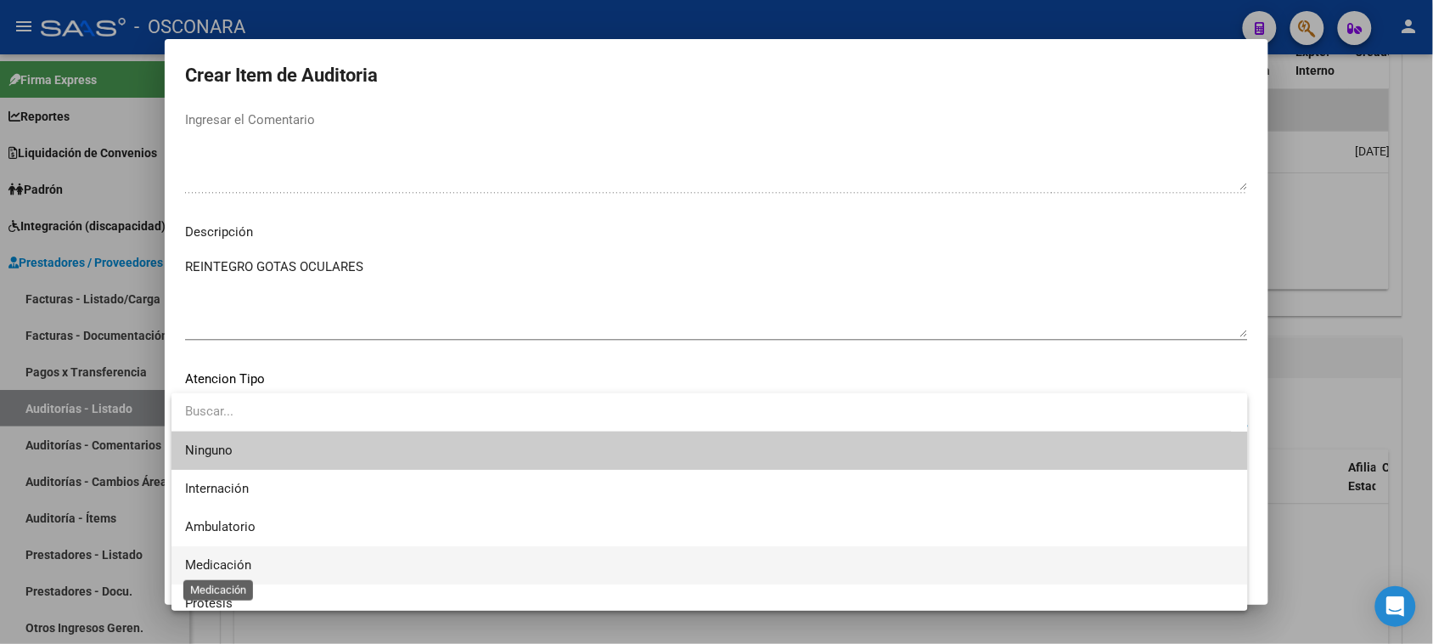
click at [234, 565] on span "Medicación" at bounding box center [218, 564] width 66 height 15
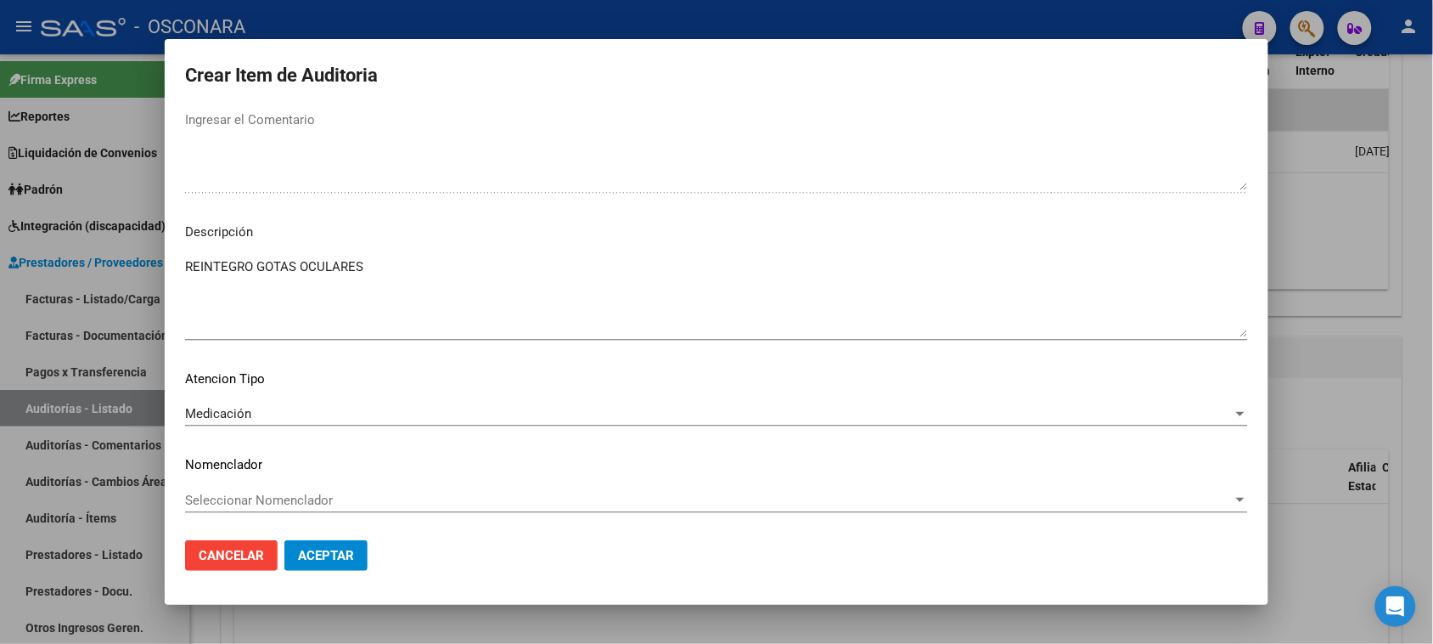
click at [317, 573] on mat-dialog-actions "Cancelar Aceptar" at bounding box center [716, 555] width 1063 height 58
click at [331, 561] on span "Aceptar" at bounding box center [326, 555] width 56 height 15
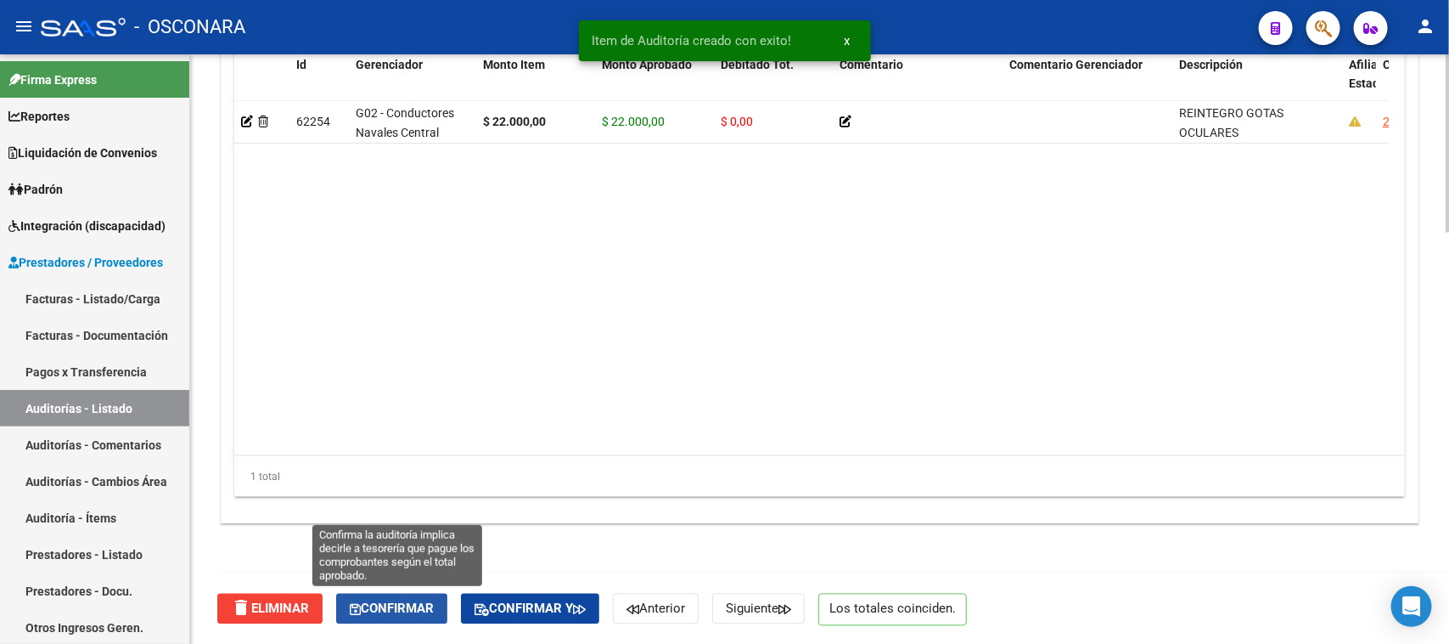
click at [371, 614] on span "Confirmar" at bounding box center [392, 608] width 84 height 15
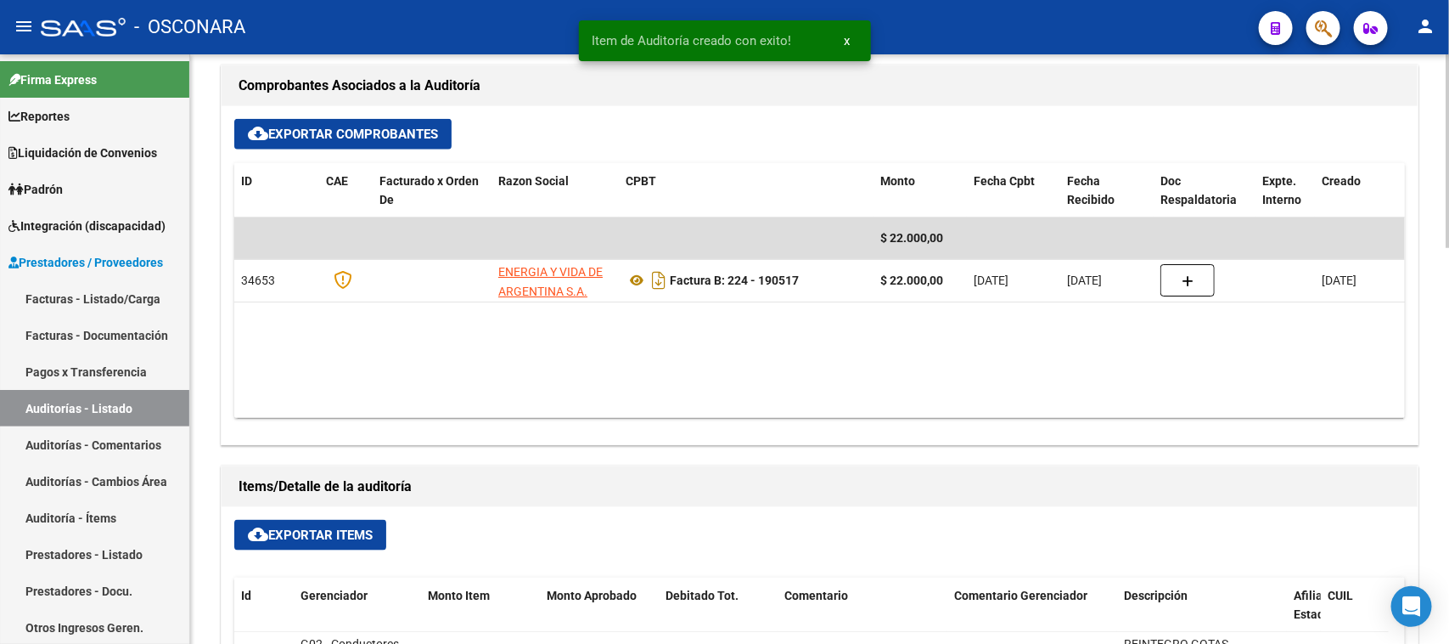
type input "202508"
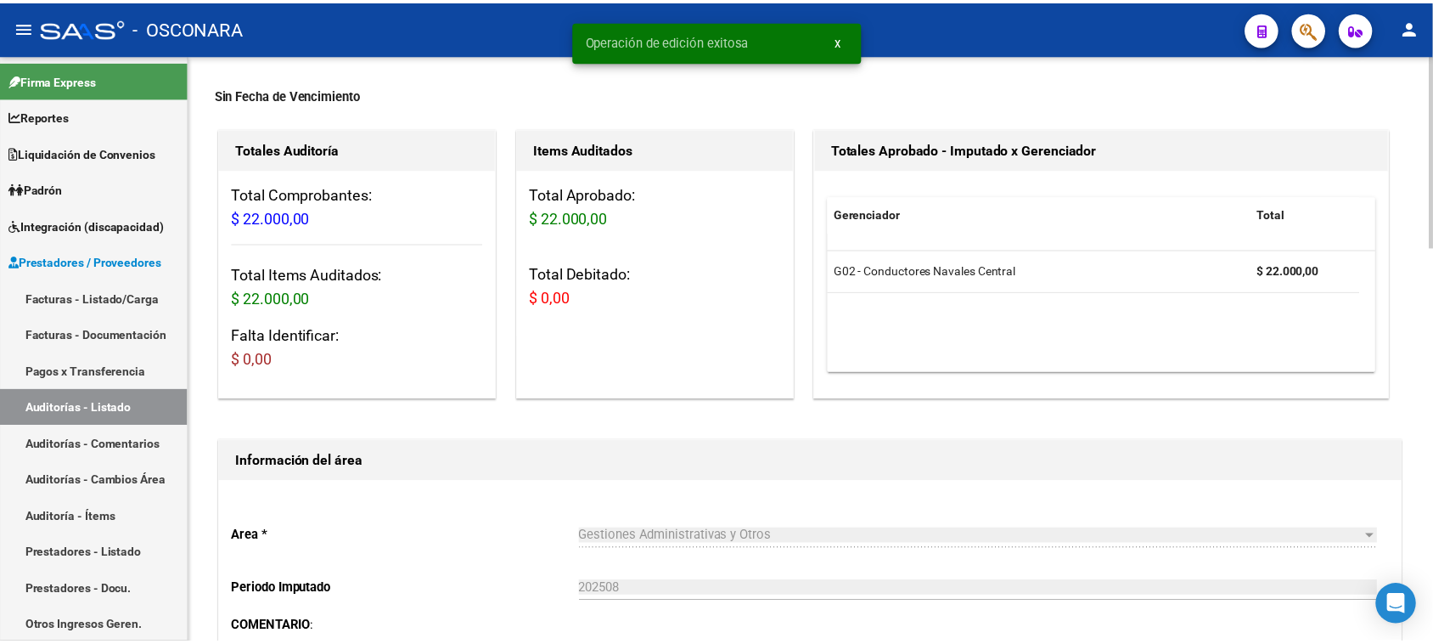
scroll to position [0, 0]
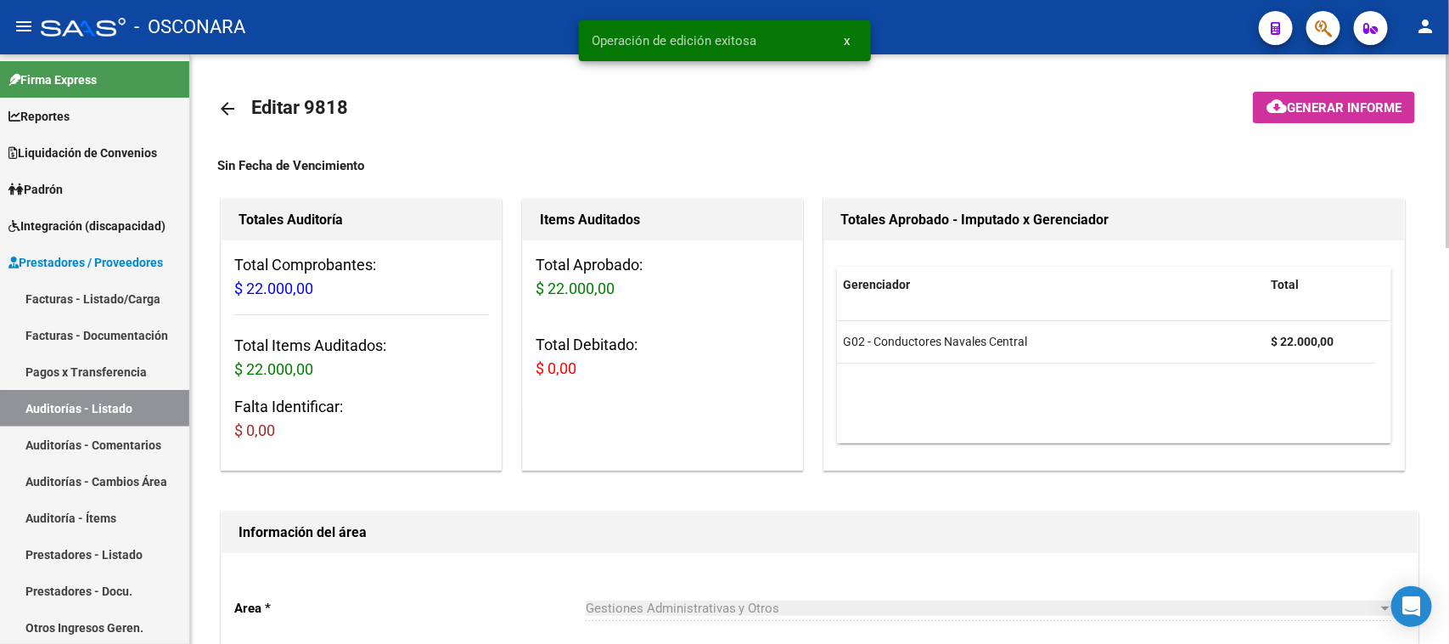
click at [1296, 109] on span "Generar informe" at bounding box center [1344, 107] width 115 height 15
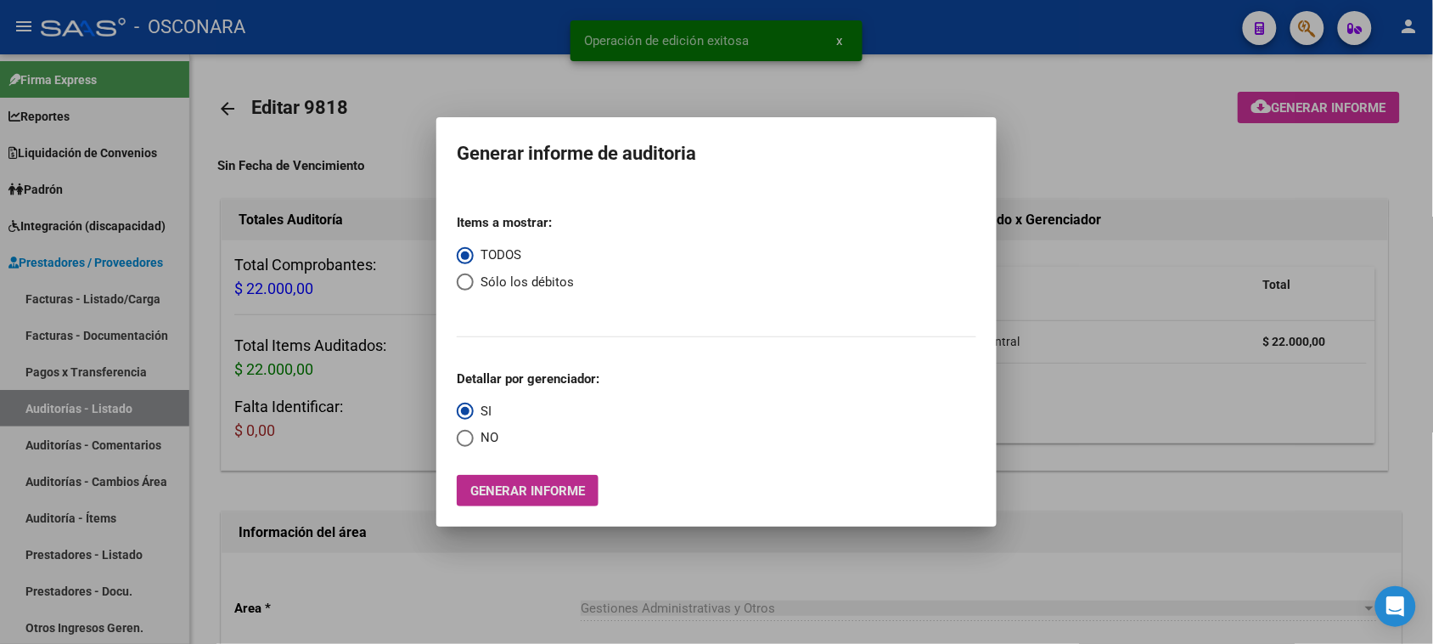
click at [486, 488] on span "Generar informe" at bounding box center [527, 490] width 115 height 15
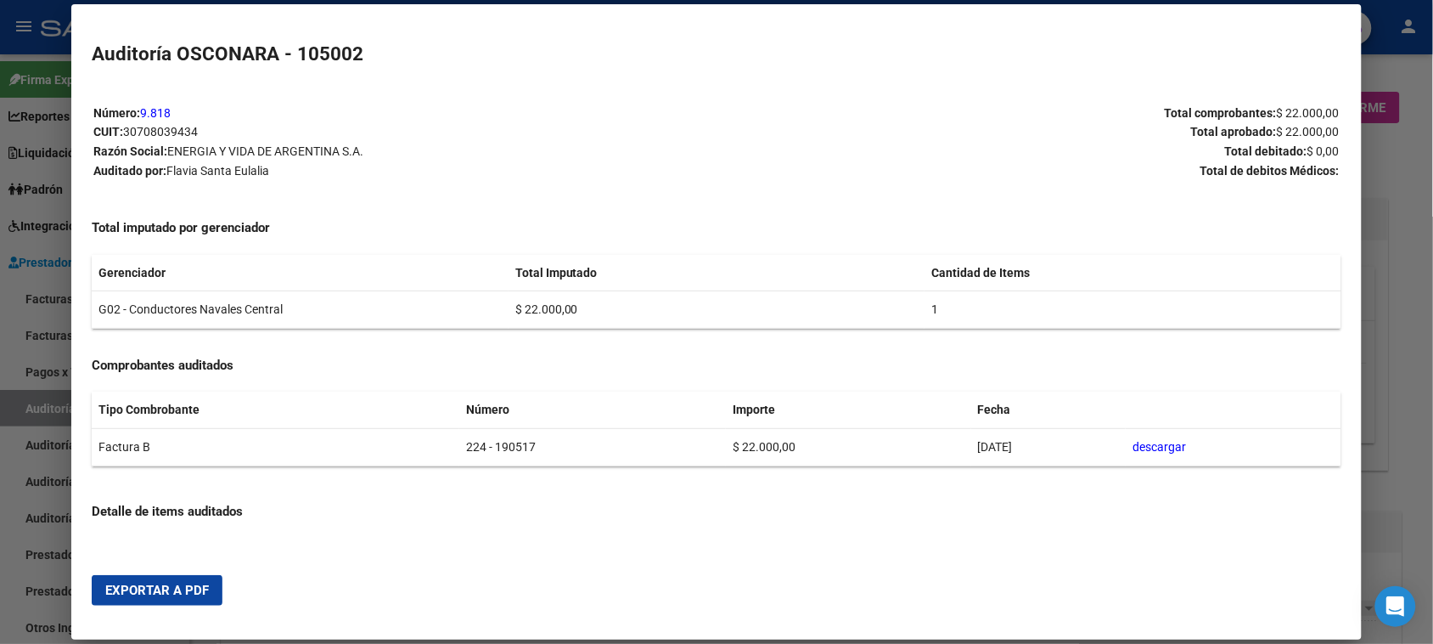
click at [166, 590] on span "Exportar a PDF" at bounding box center [157, 589] width 104 height 15
click at [0, 362] on div at bounding box center [716, 322] width 1433 height 644
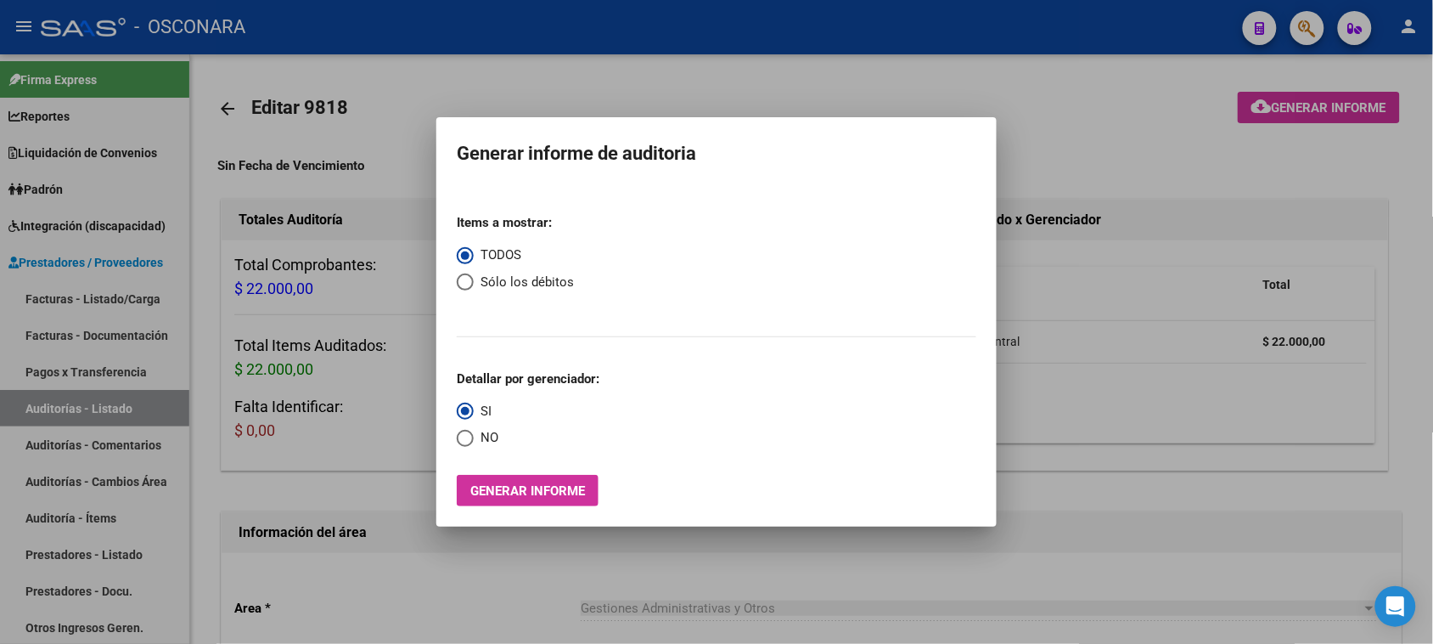
click at [103, 300] on div at bounding box center [716, 322] width 1433 height 644
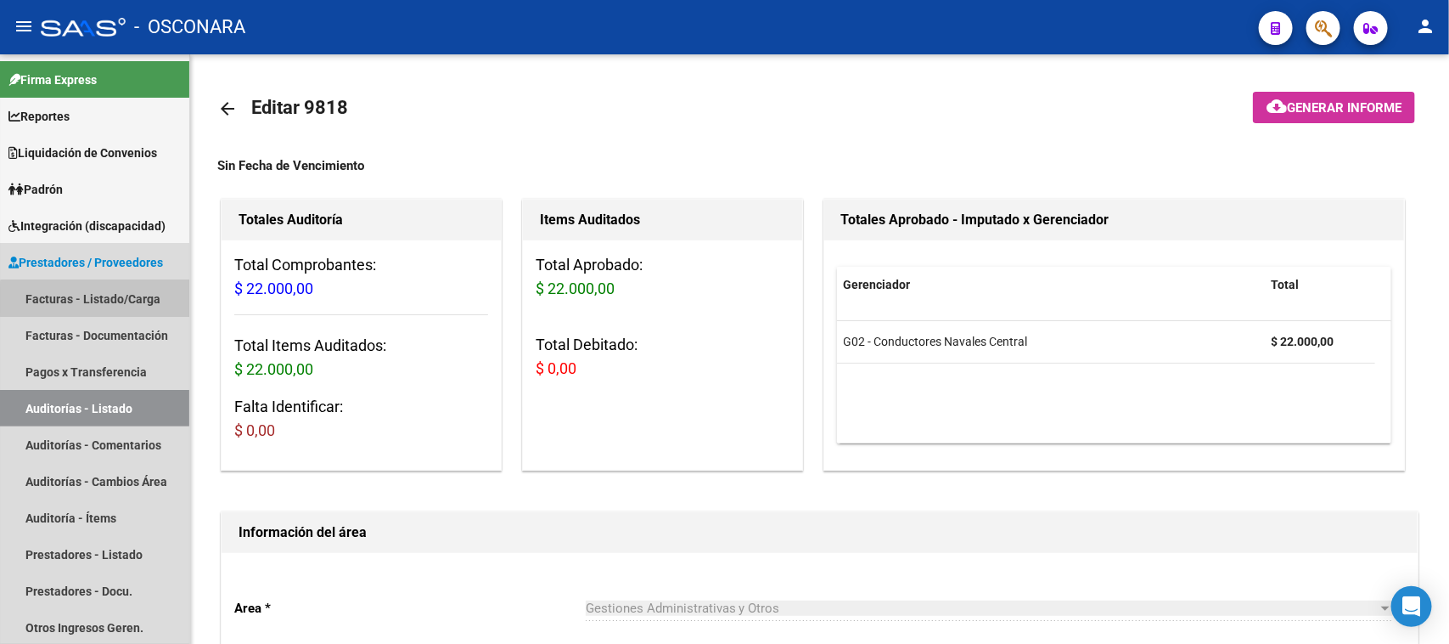
click at [103, 300] on link "Facturas - Listado/Carga" at bounding box center [94, 298] width 189 height 37
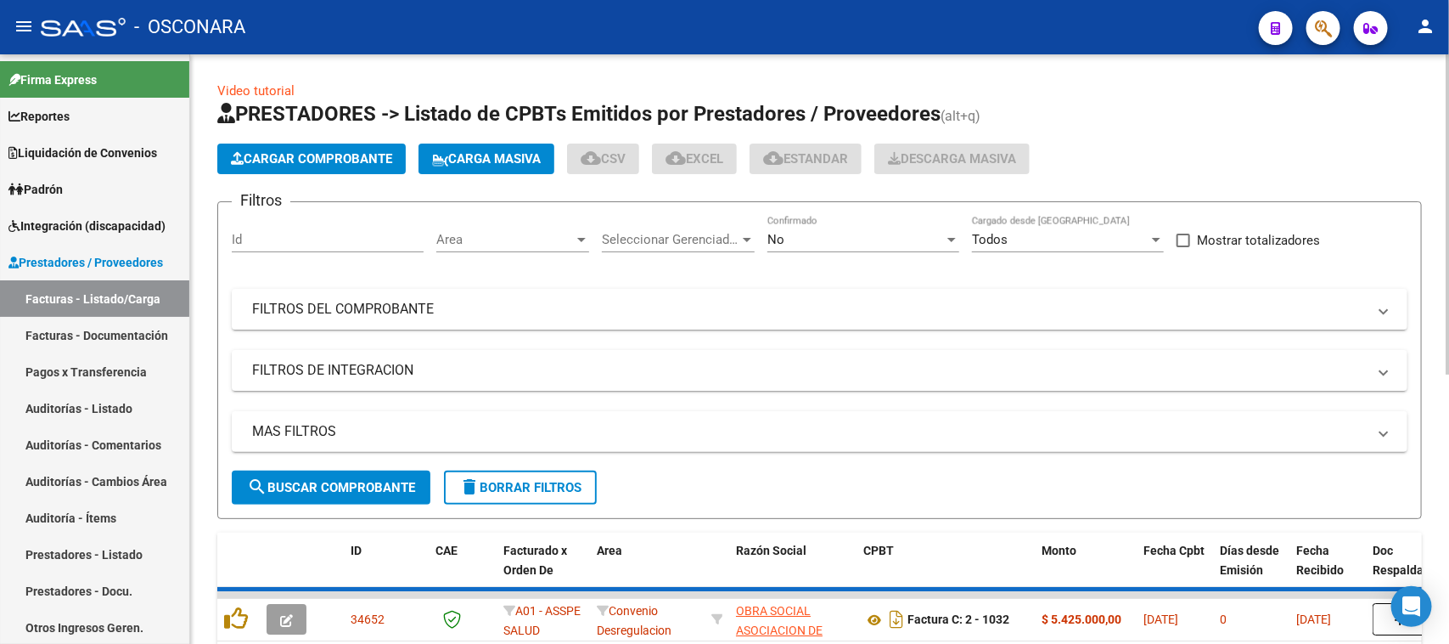
click at [315, 145] on button "Cargar Comprobante" at bounding box center [311, 158] width 188 height 31
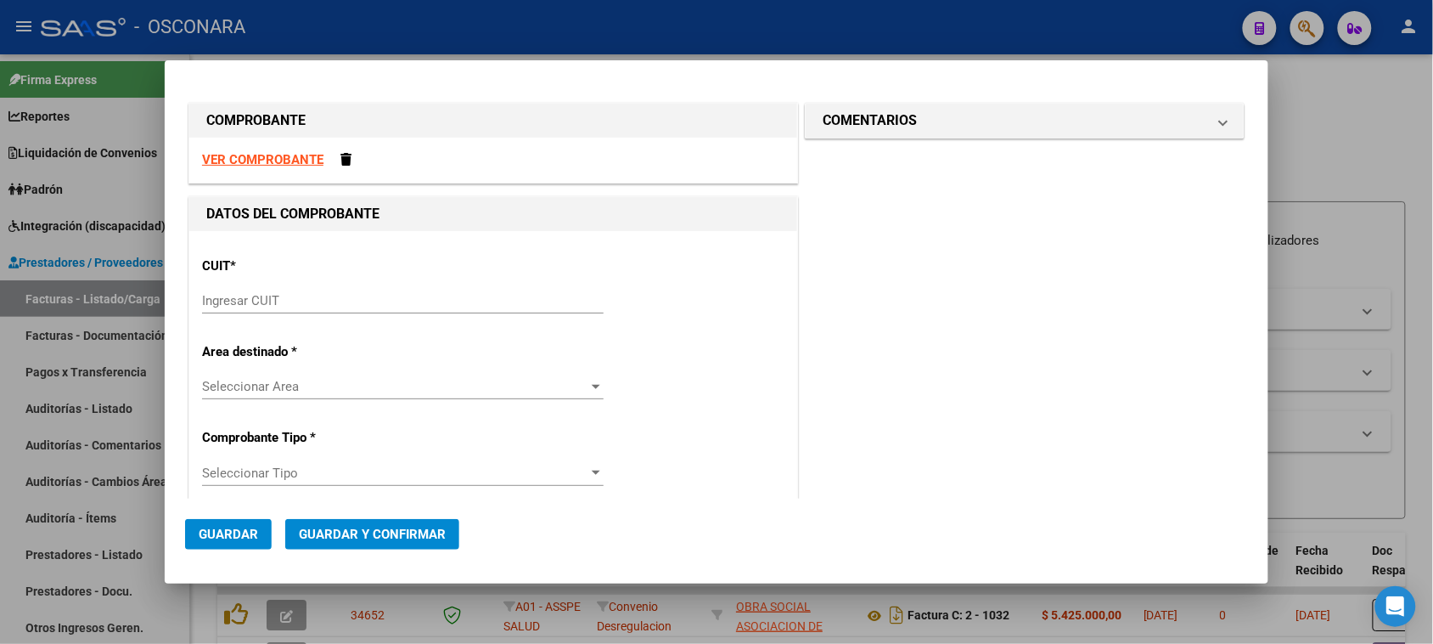
click at [256, 294] on input "Ingresar CUIT" at bounding box center [403, 300] width 402 height 15
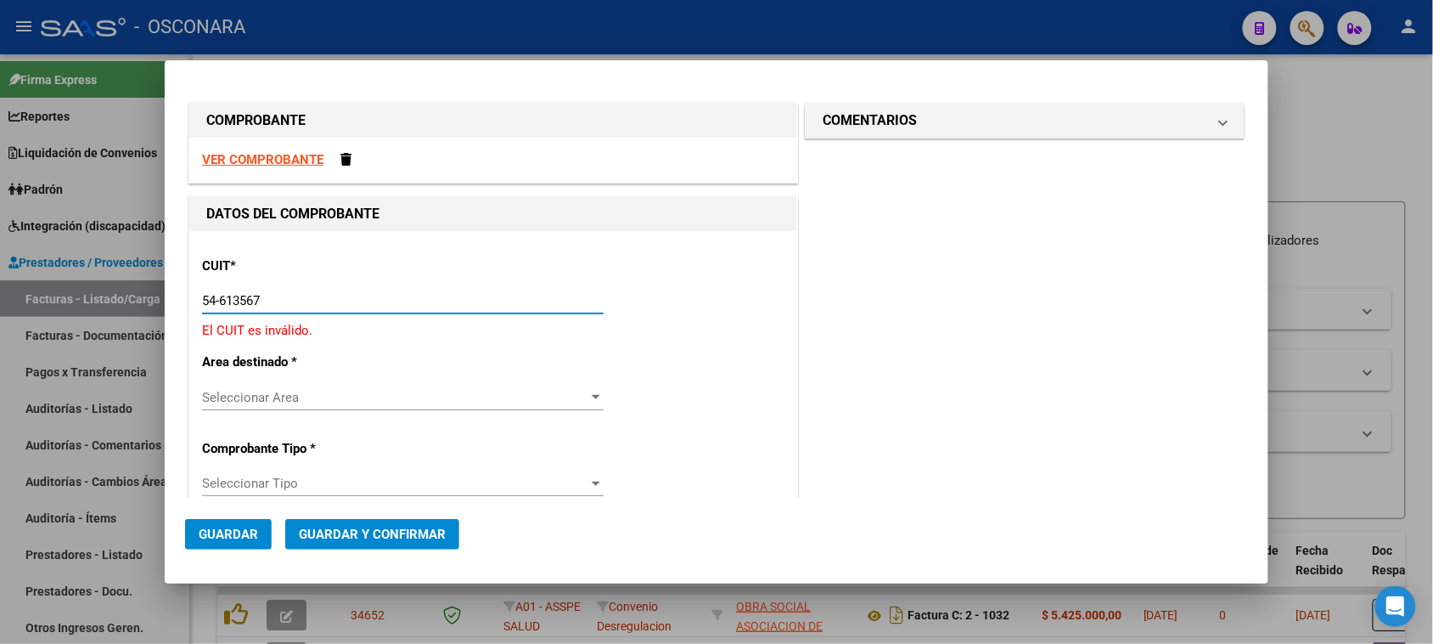
drag, startPoint x: 278, startPoint y: 300, endPoint x: 138, endPoint y: 297, distance: 140.1
click at [138, 297] on div "COMPROBANTE VER COMPROBANTE DATOS DEL COMPROBANTE CUIT * 54-613567 Ingresar CUI…" at bounding box center [716, 322] width 1433 height 644
type input "27-22046617-0"
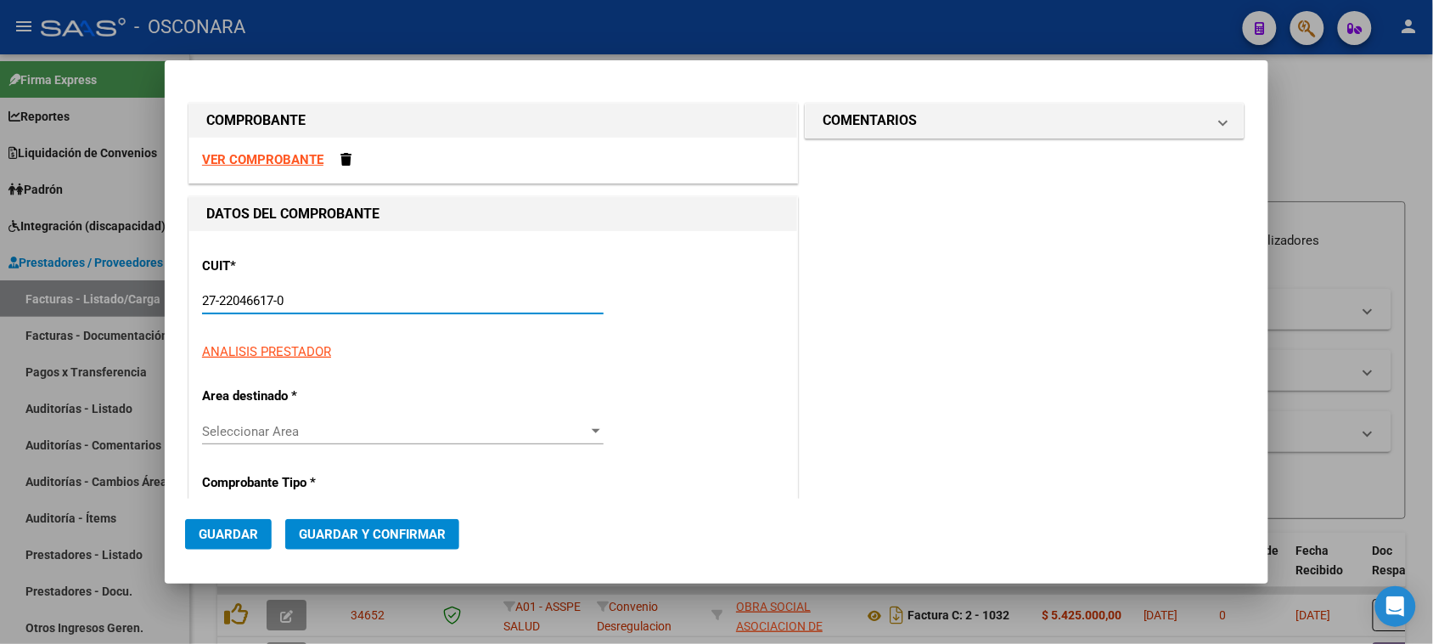
type input "3"
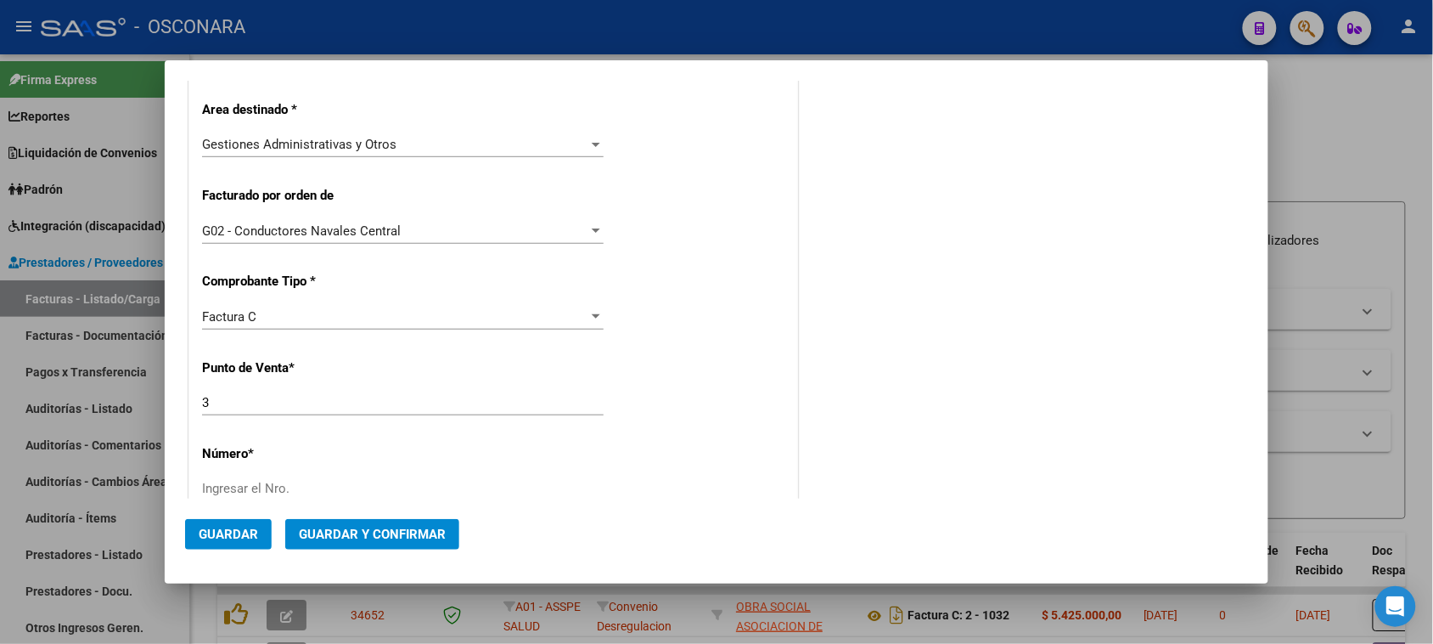
scroll to position [425, 0]
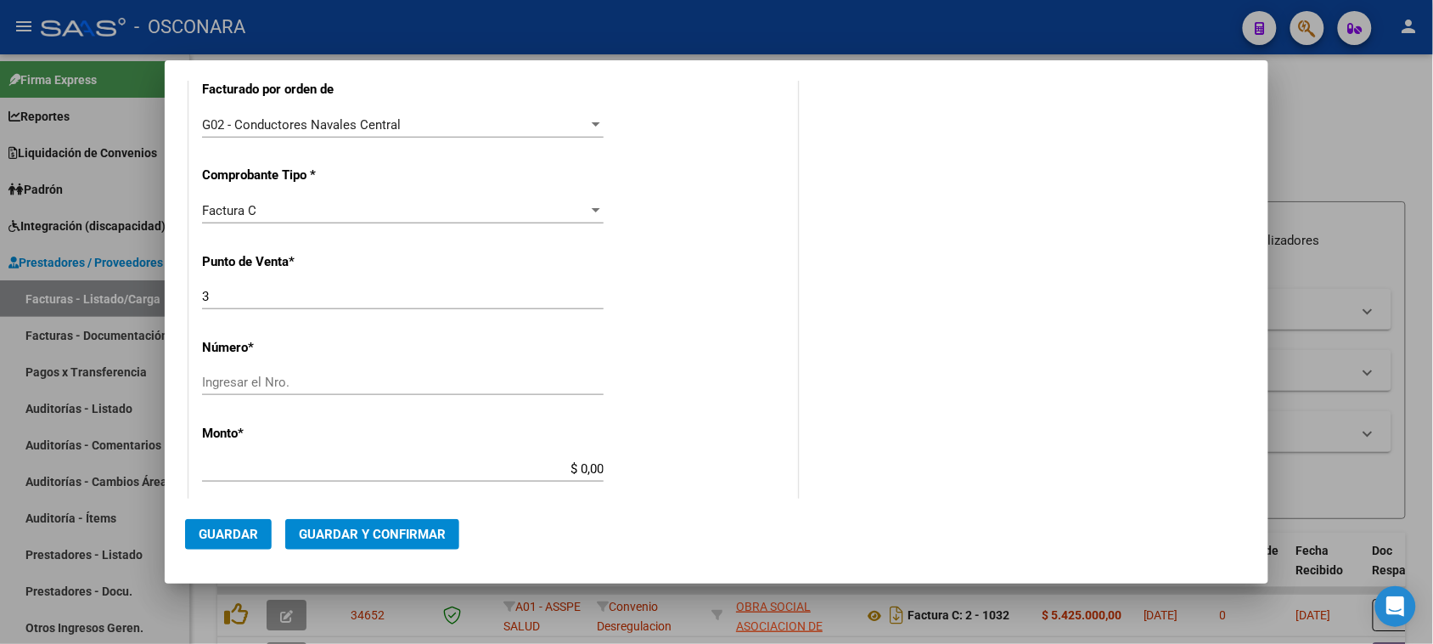
type input "27-22046617-0"
click at [226, 387] on input "Ingresar el Nro." at bounding box center [403, 381] width 402 height 15
type input "34"
drag, startPoint x: 575, startPoint y: 468, endPoint x: 673, endPoint y: 463, distance: 98.6
click at [673, 463] on div "CUIT * 27-22046617-0 Ingresar CUIT ANALISIS PRESTADOR [PERSON_NAME] [PERSON_NAM…" at bounding box center [493, 451] width 608 height 1290
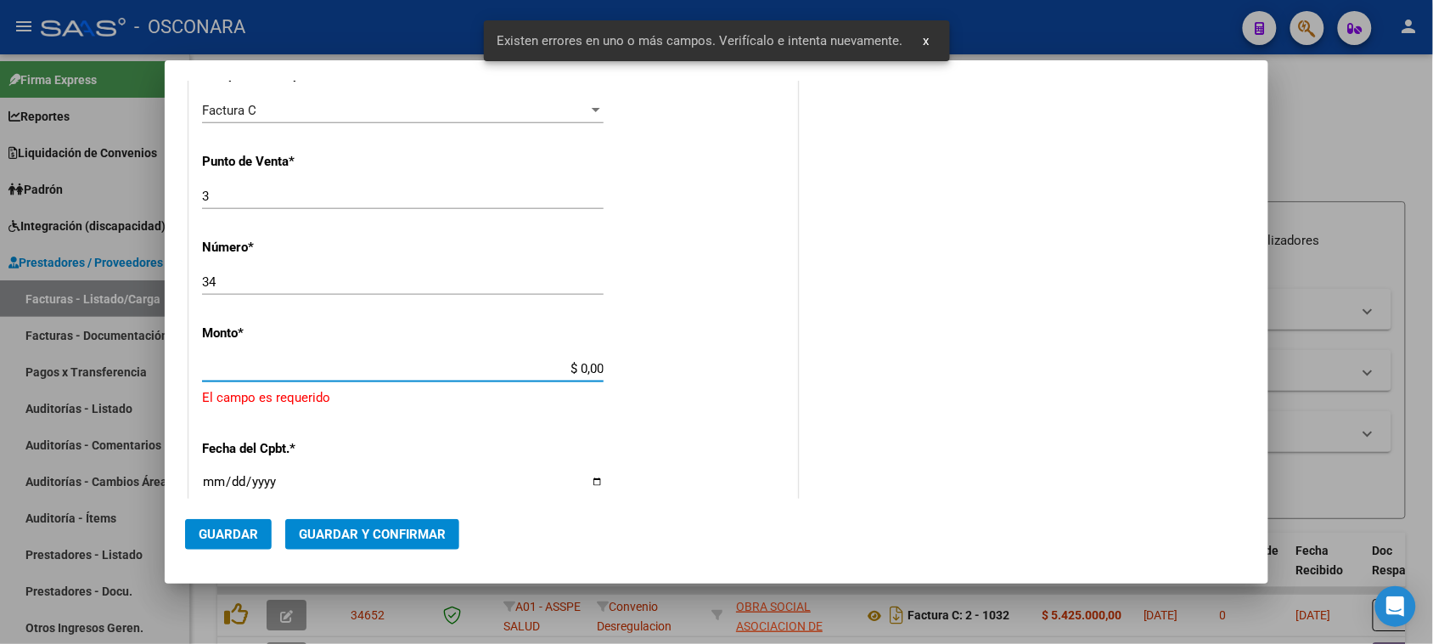
scroll to position [595, 0]
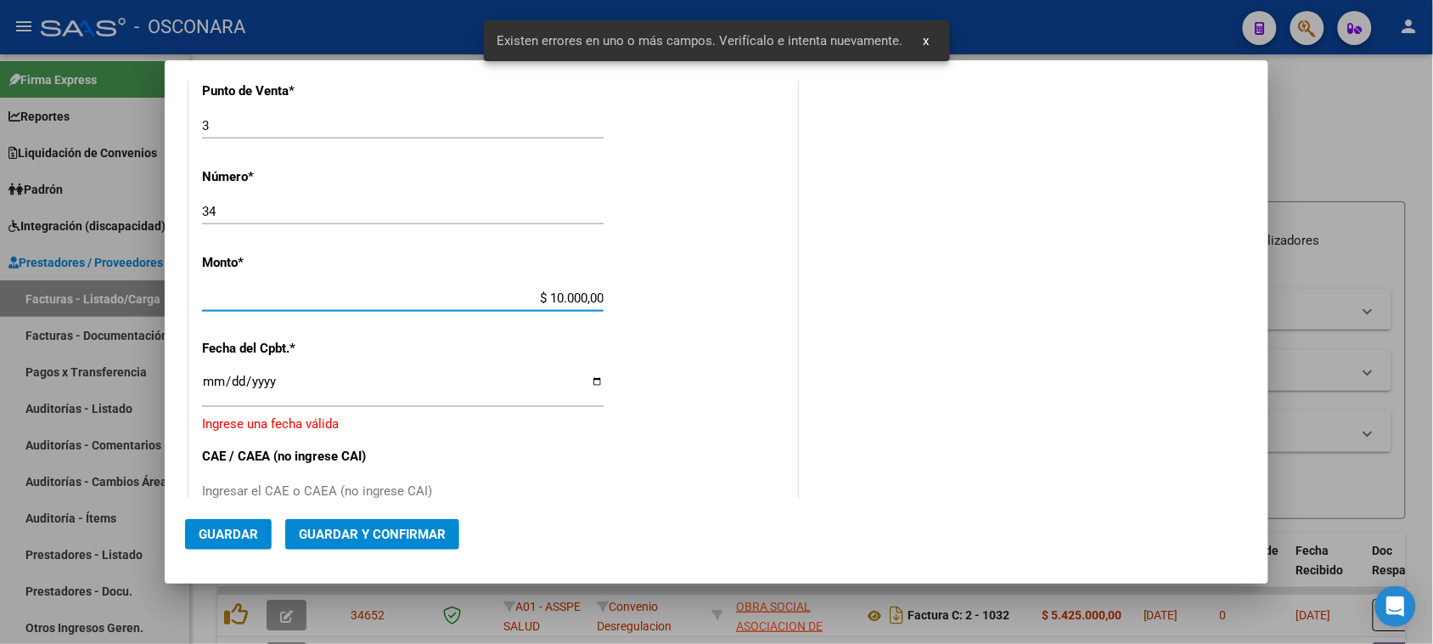
type input "$ 100.000,00"
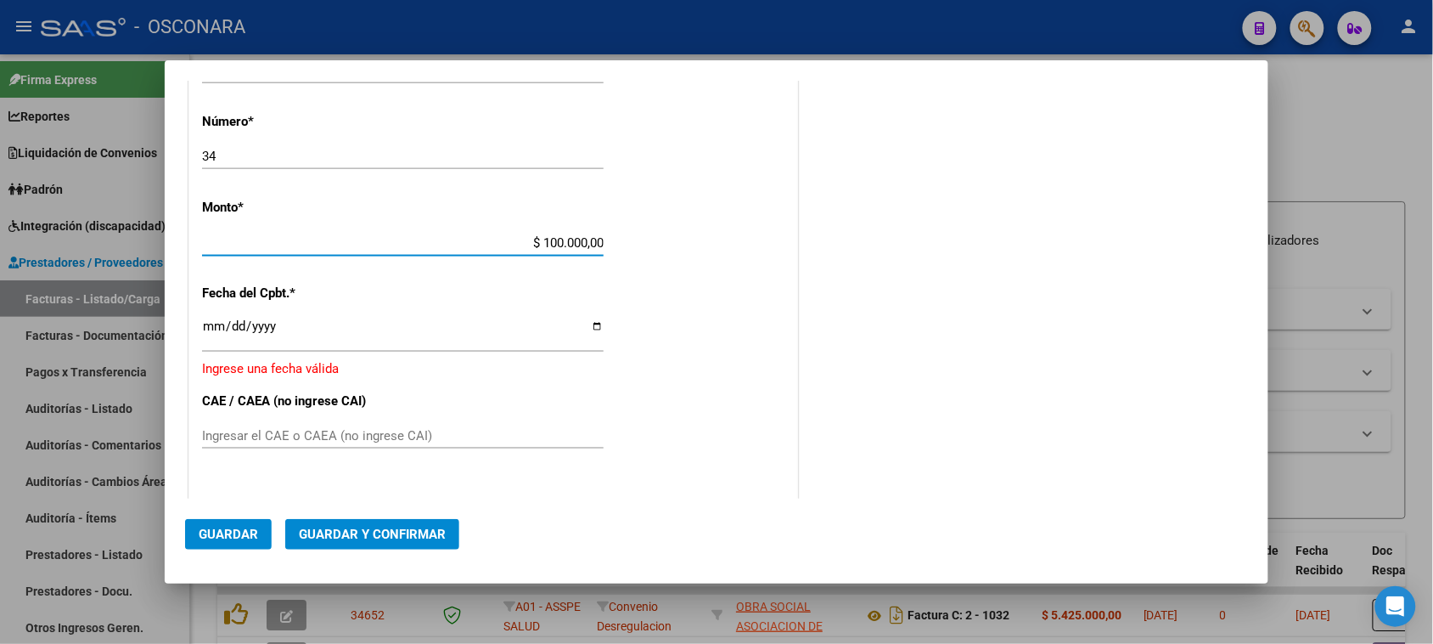
scroll to position [701, 0]
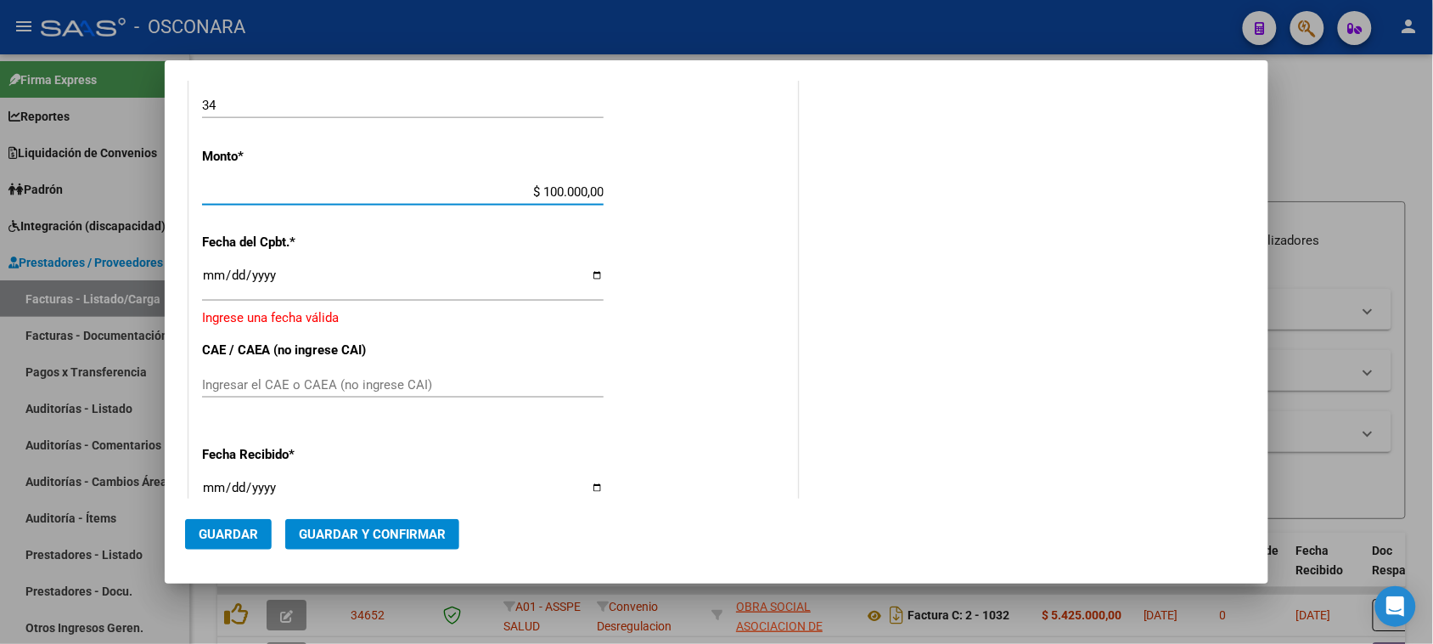
click at [216, 282] on input "Ingresar la fecha" at bounding box center [403, 281] width 402 height 27
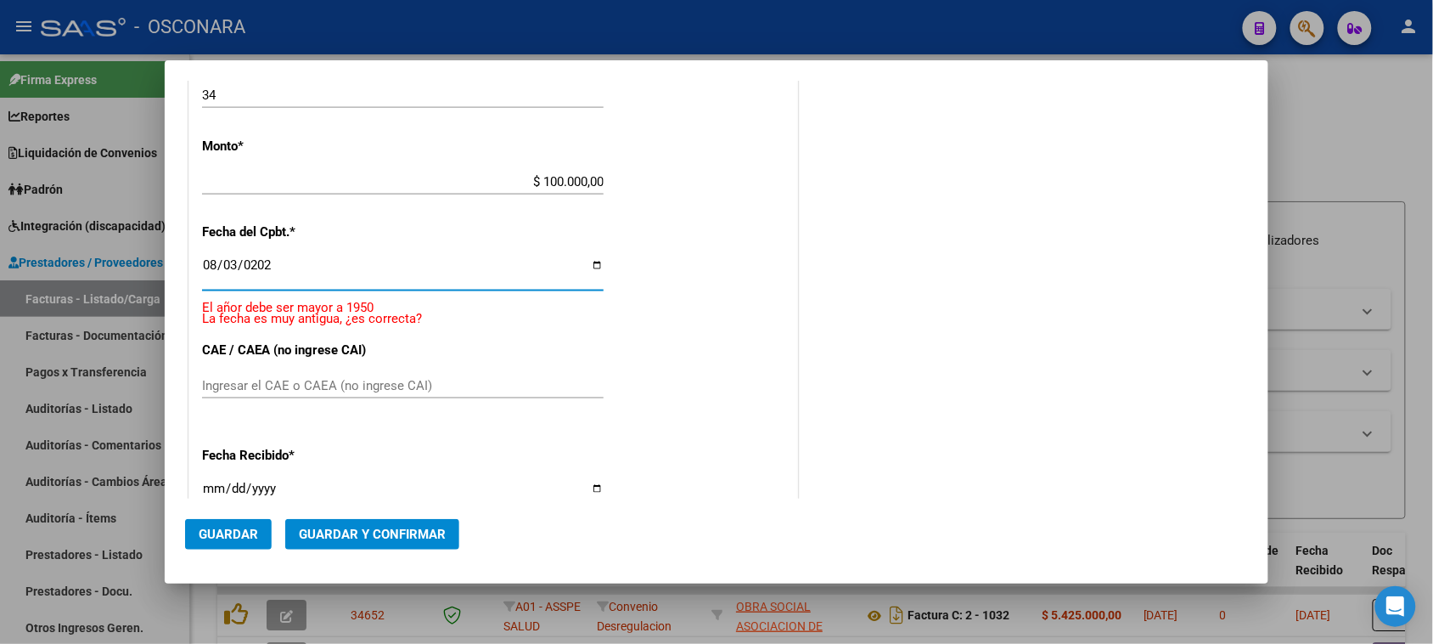
type input "[DATE]"
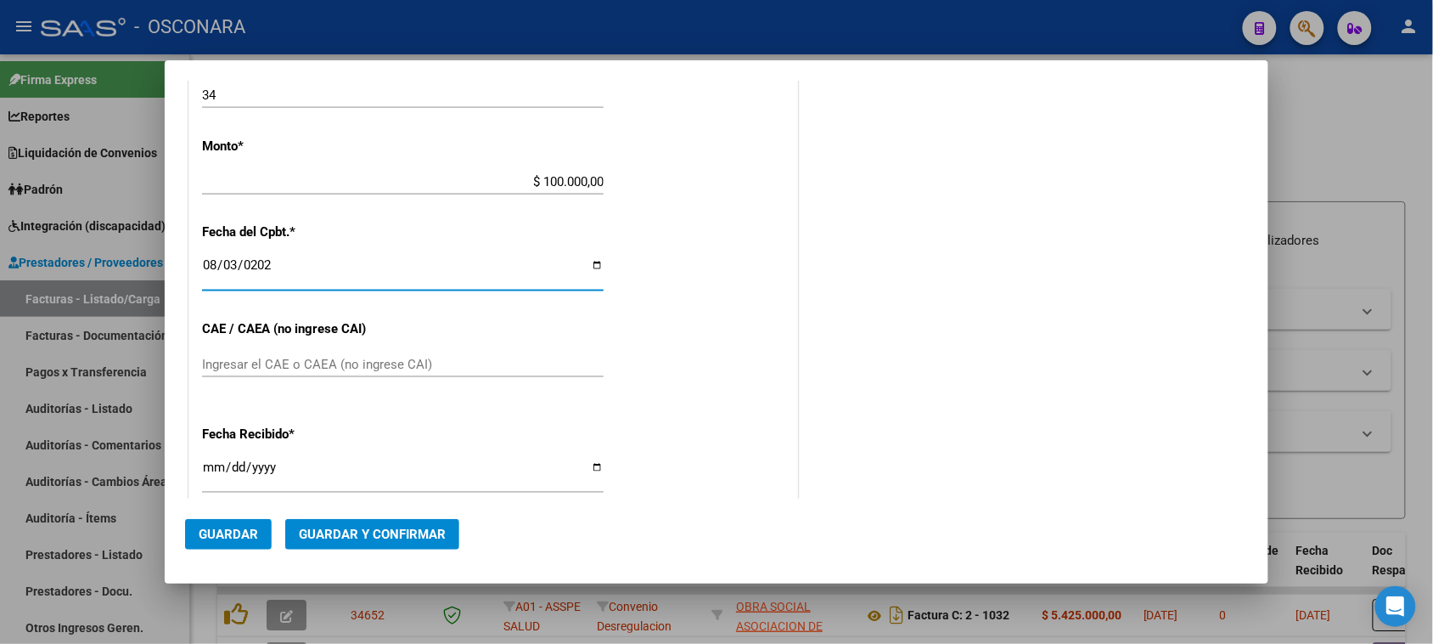
scroll to position [690, 0]
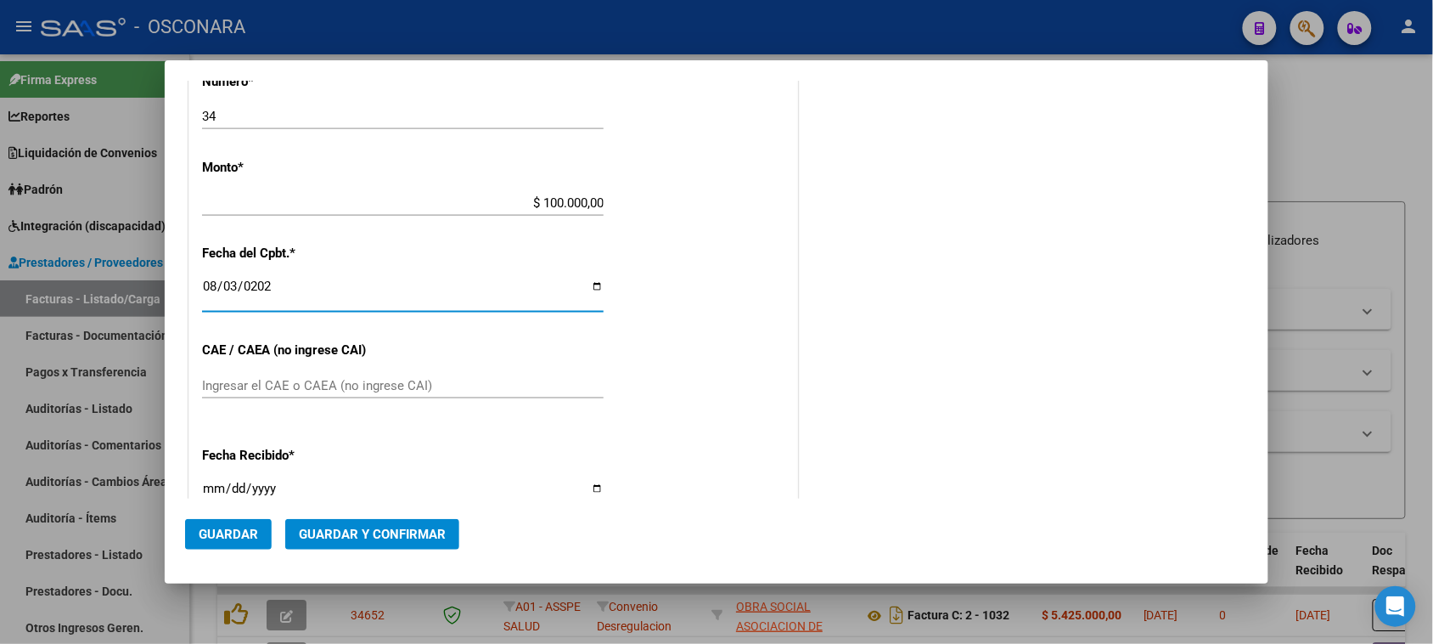
click at [350, 525] on button "Guardar y Confirmar" at bounding box center [372, 534] width 174 height 31
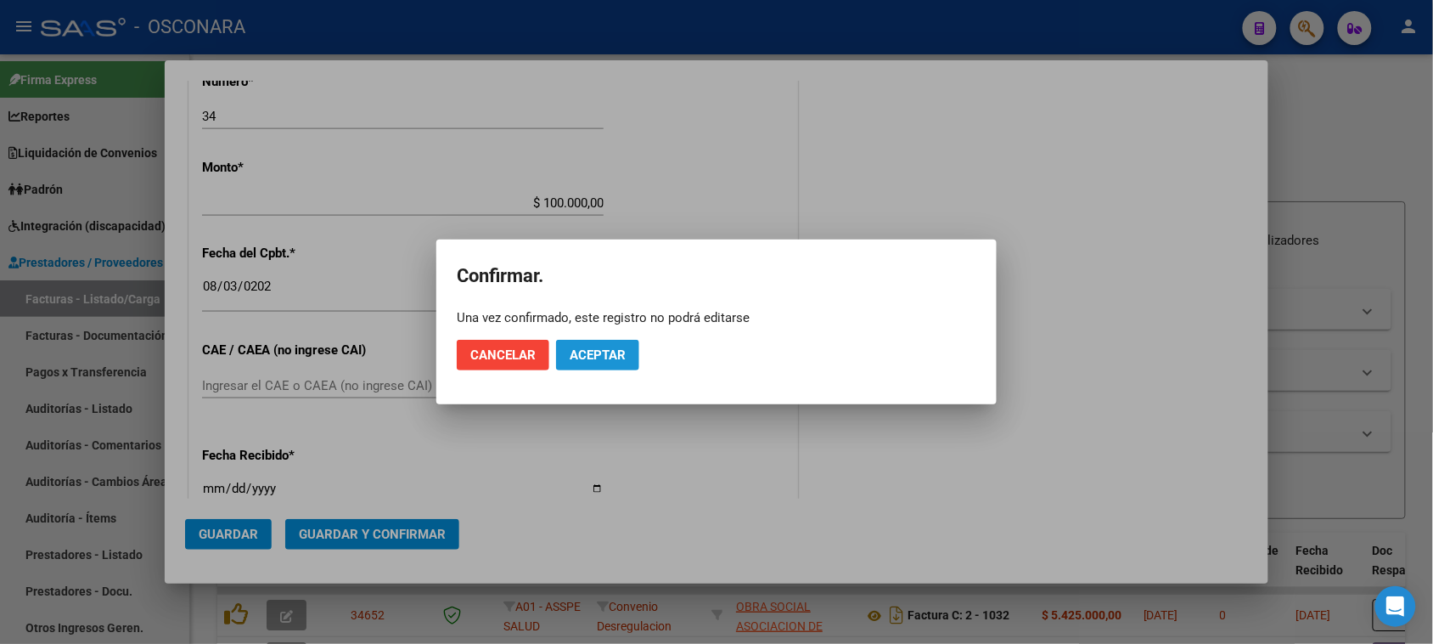
click at [620, 341] on button "Aceptar" at bounding box center [597, 355] width 83 height 31
click at [594, 341] on button "Guardar igualmente." at bounding box center [641, 355] width 171 height 31
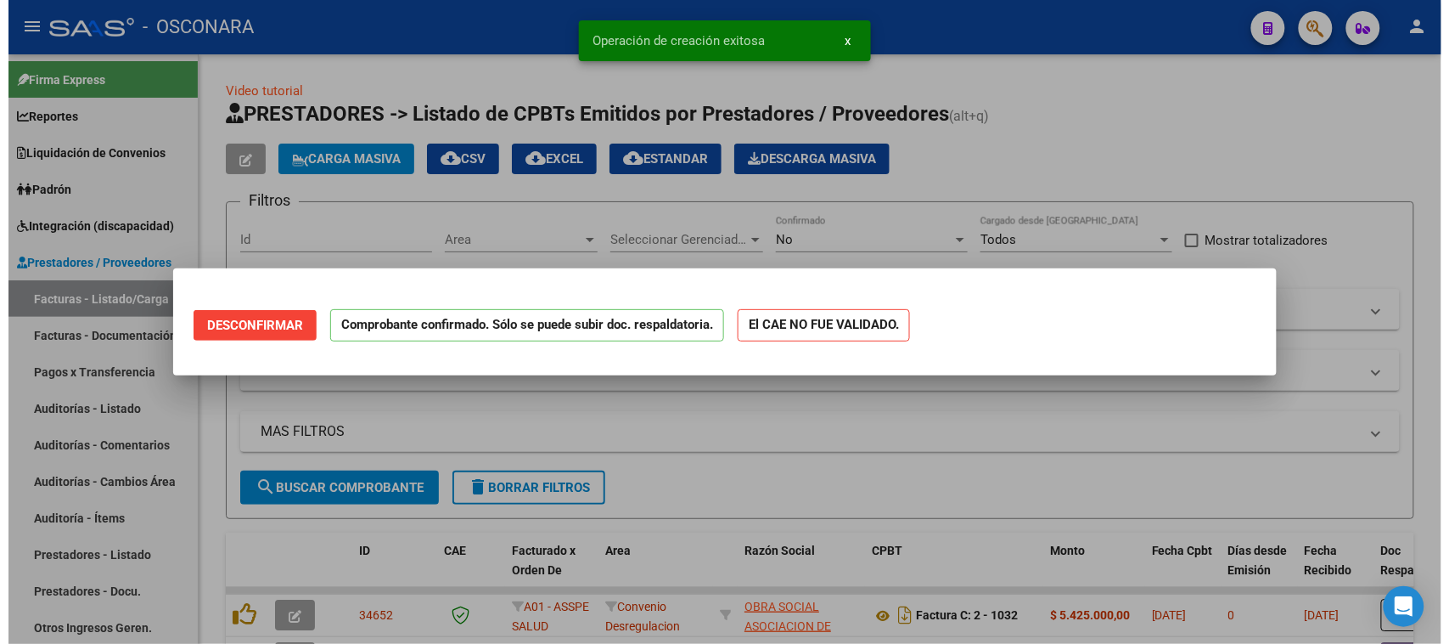
scroll to position [0, 0]
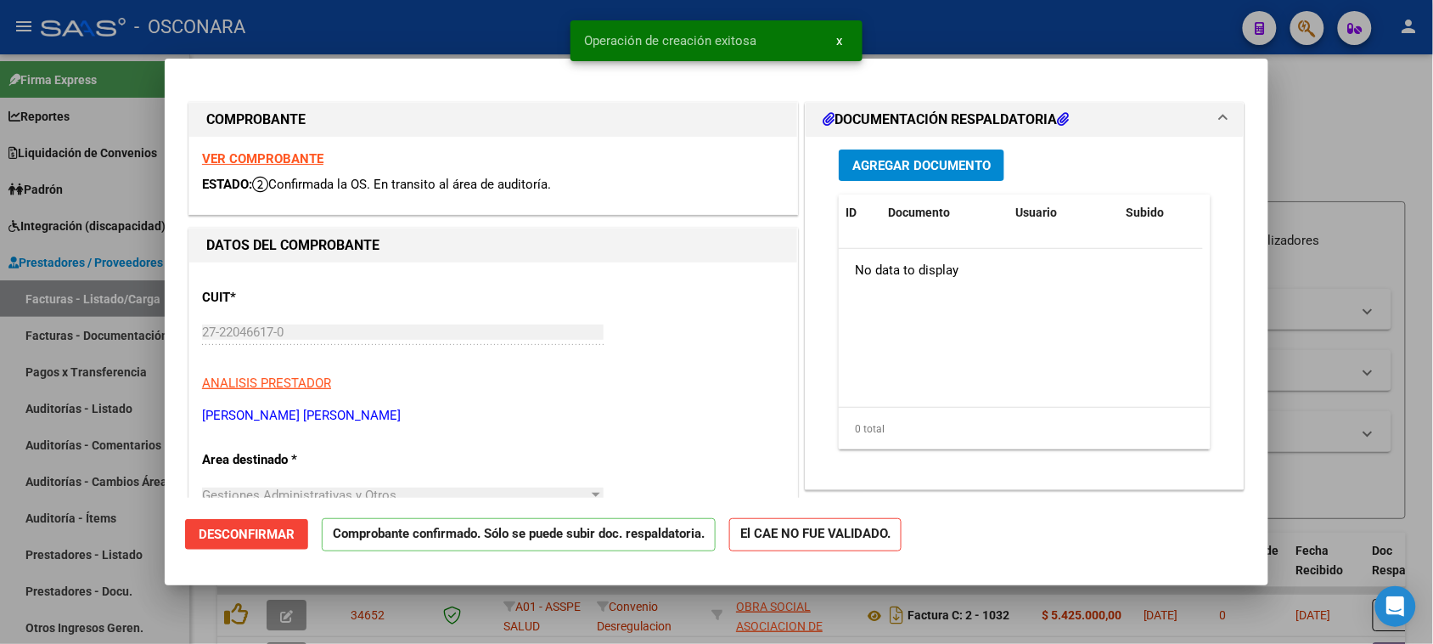
click at [0, 422] on div at bounding box center [716, 322] width 1433 height 644
type input "$ 0,00"
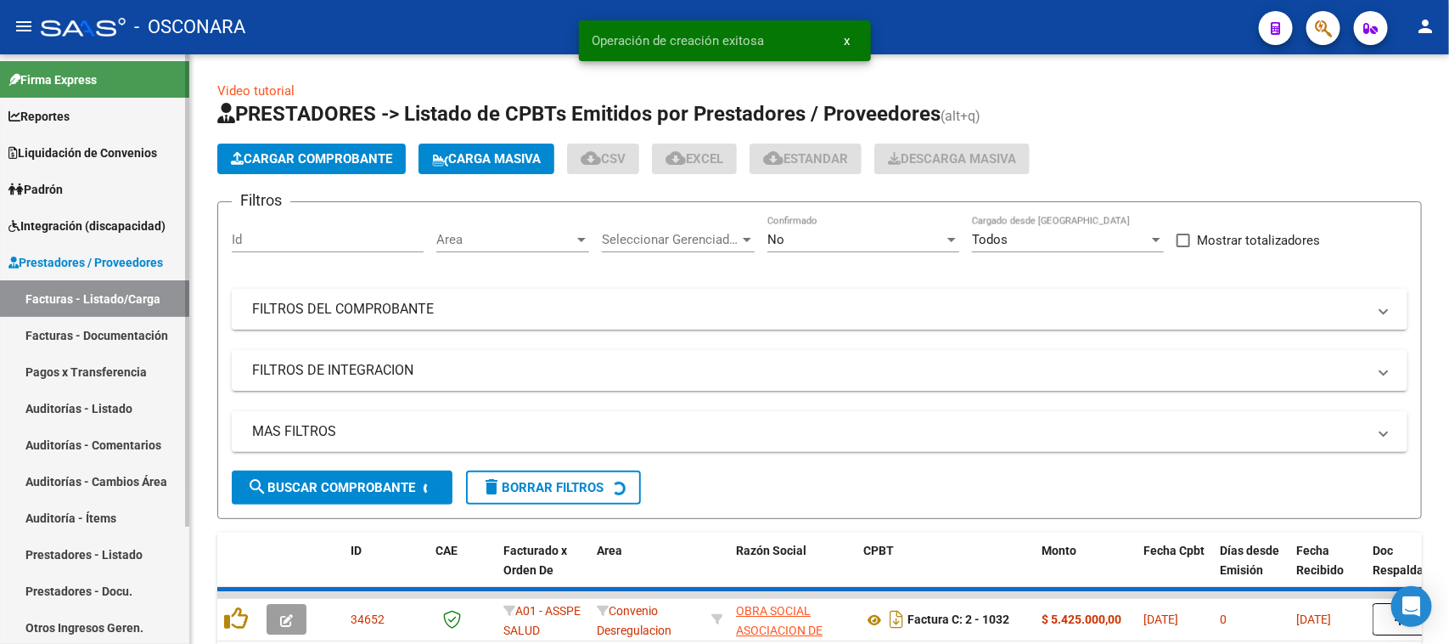
click at [45, 406] on link "Auditorías - Listado" at bounding box center [94, 408] width 189 height 37
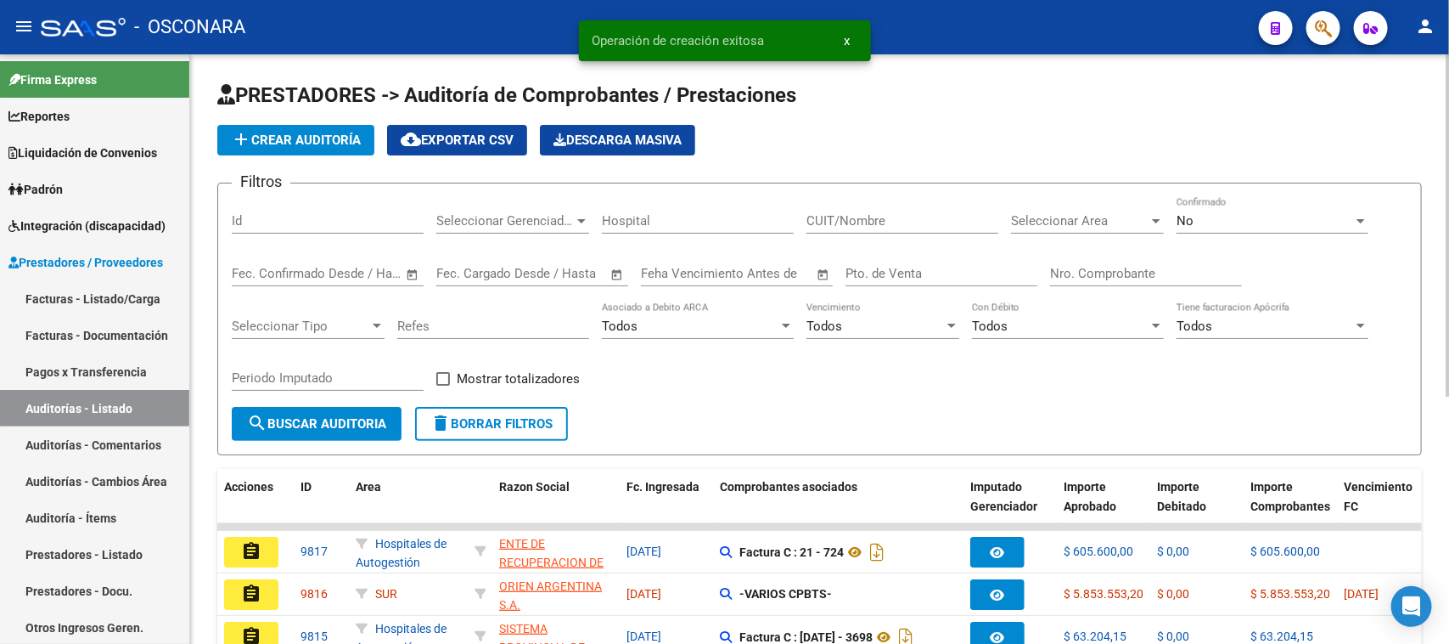
click at [342, 138] on span "add Crear Auditoría" at bounding box center [296, 139] width 130 height 15
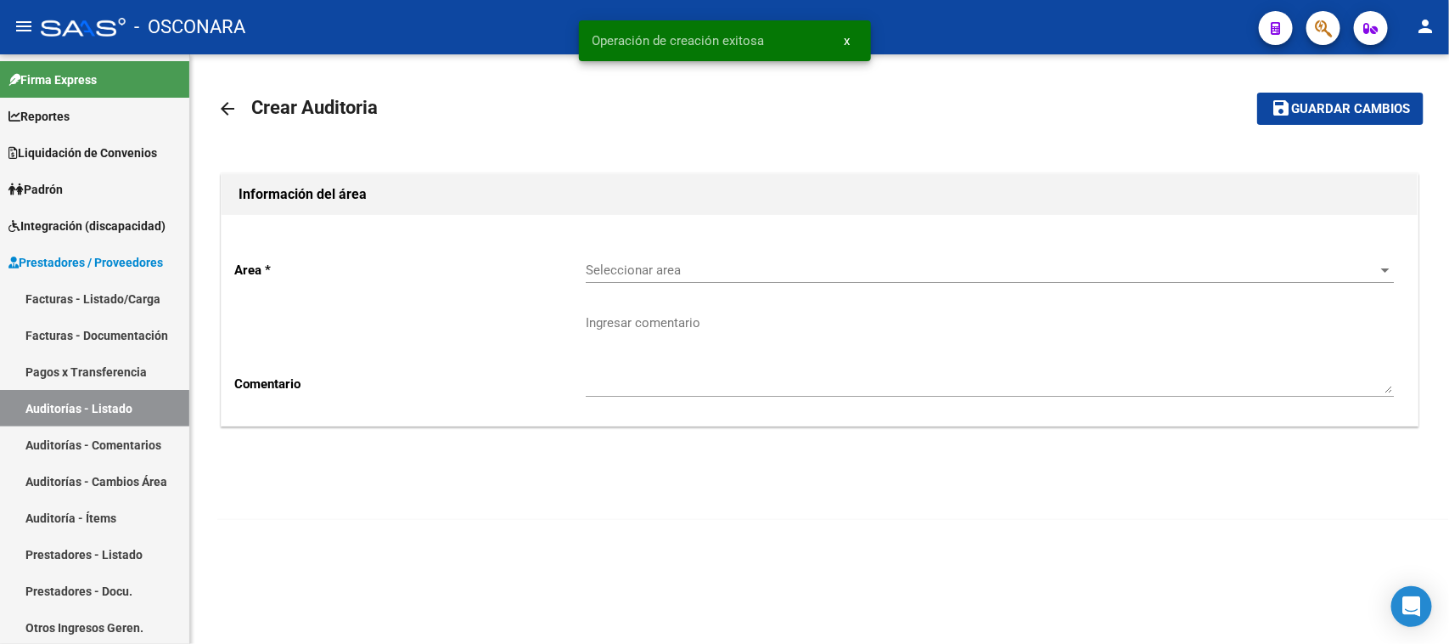
click at [678, 272] on span "Seleccionar area" at bounding box center [982, 269] width 793 height 15
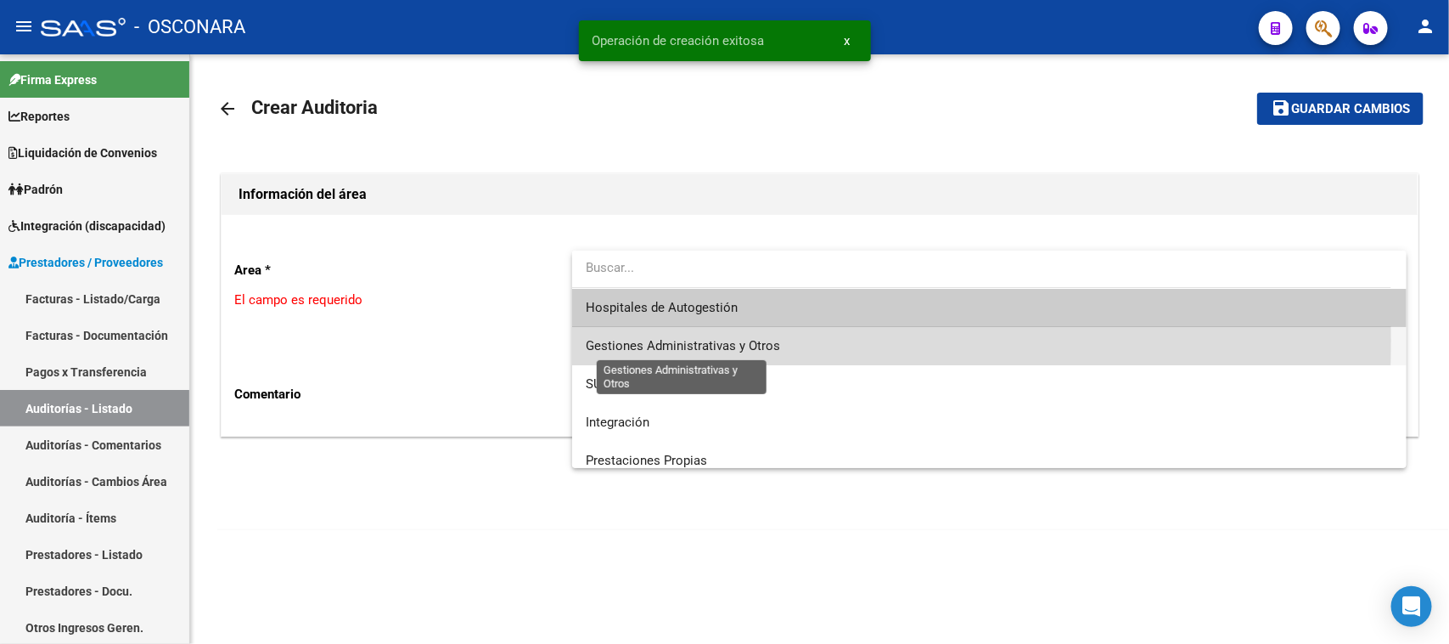
click at [677, 340] on span "Gestiones Administrativas y Otros" at bounding box center [683, 345] width 194 height 15
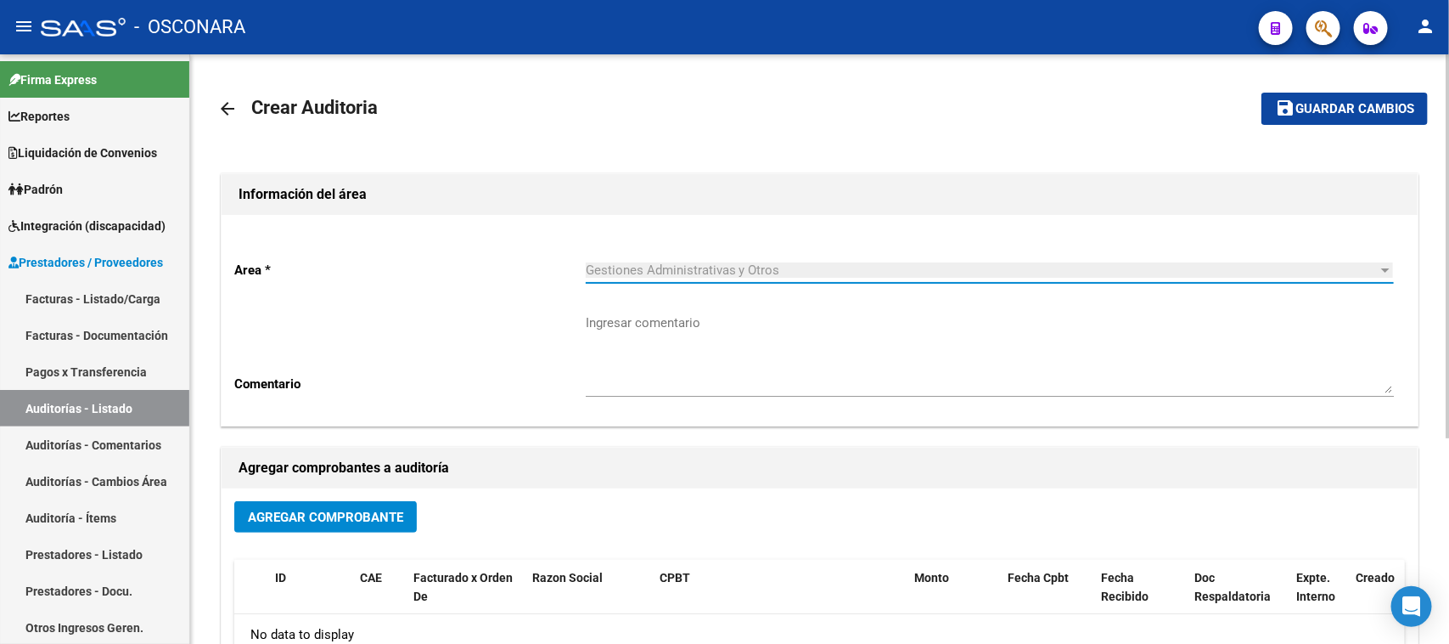
click at [374, 512] on span "Agregar Comprobante" at bounding box center [325, 516] width 155 height 15
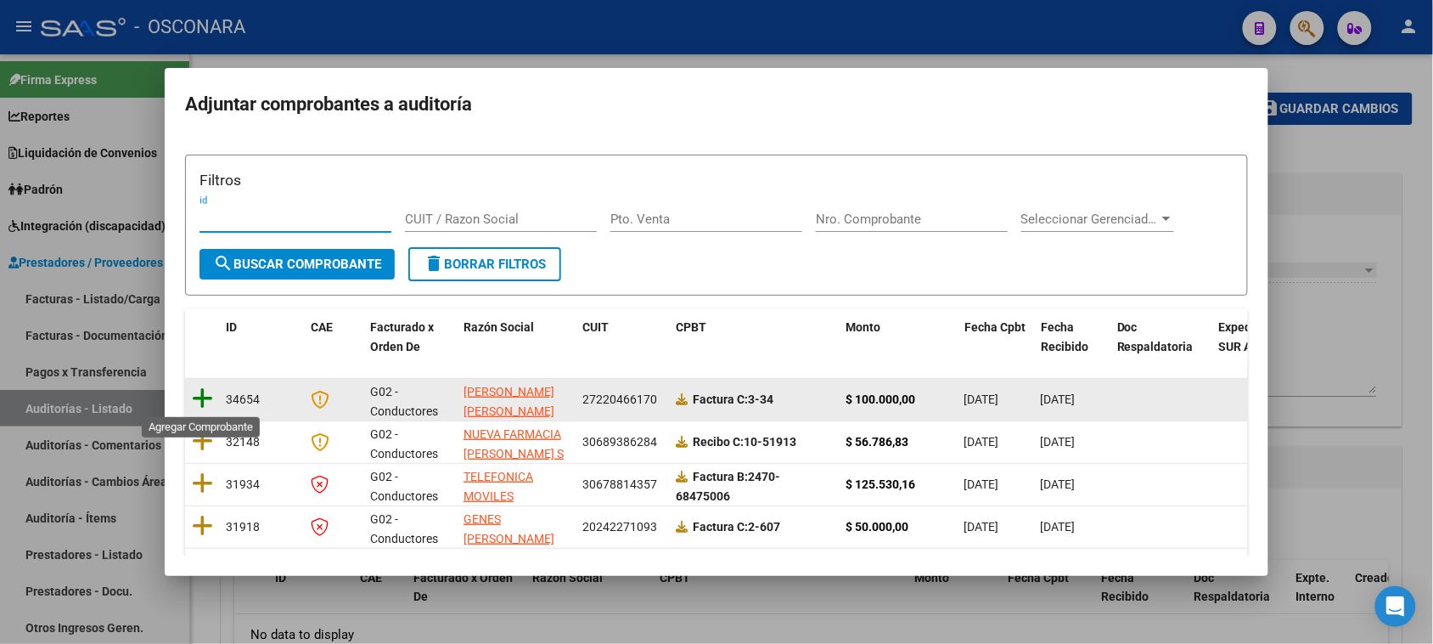
click at [196, 393] on icon at bounding box center [202, 398] width 21 height 24
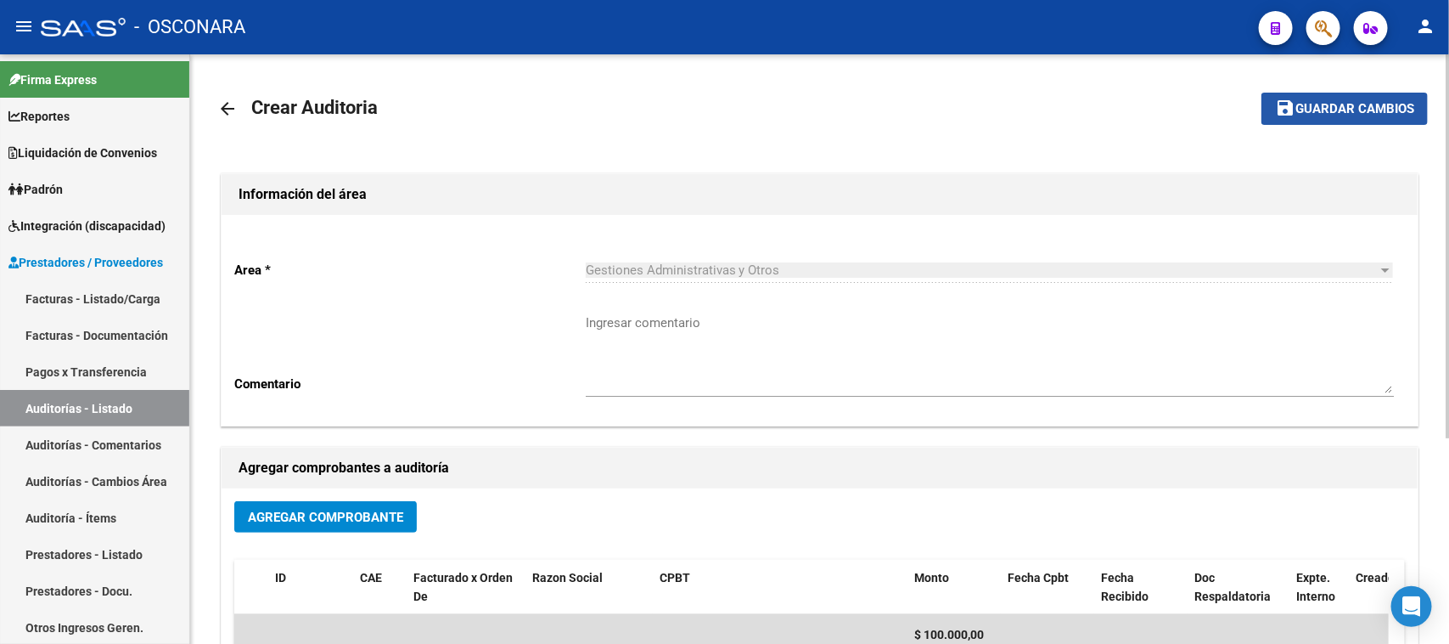
click at [1348, 107] on span "Guardar cambios" at bounding box center [1355, 109] width 119 height 15
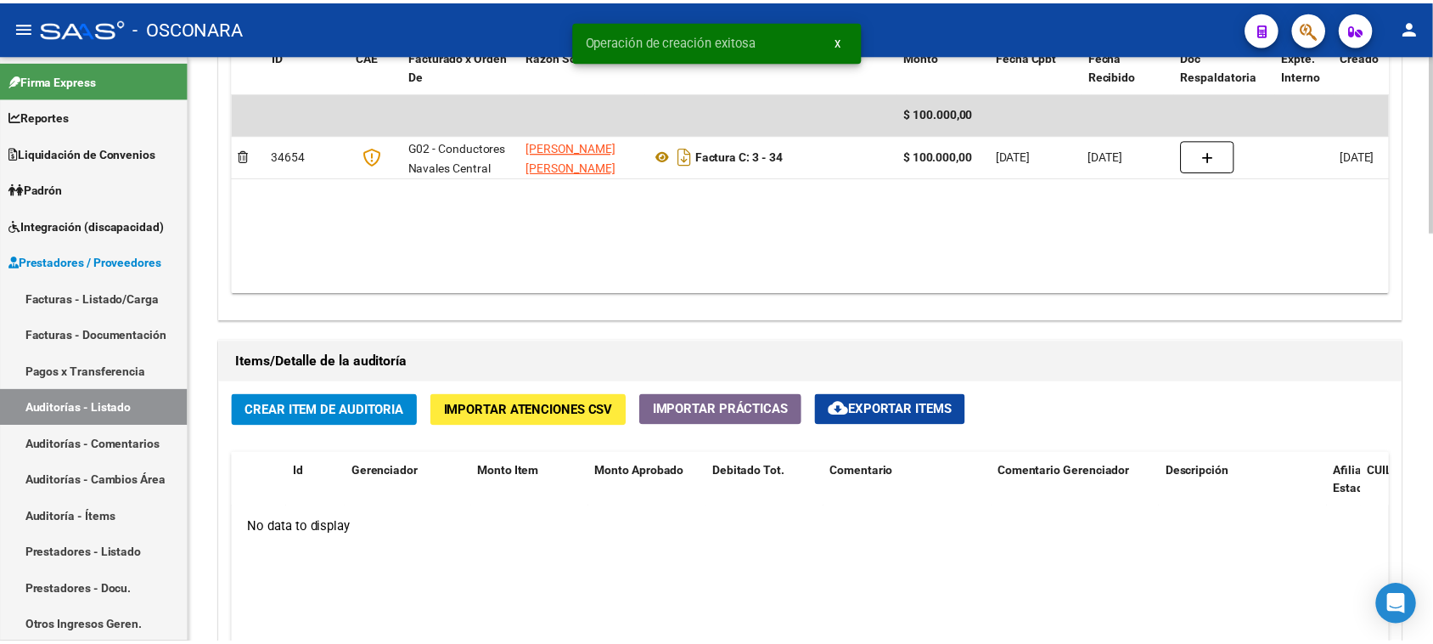
scroll to position [955, 0]
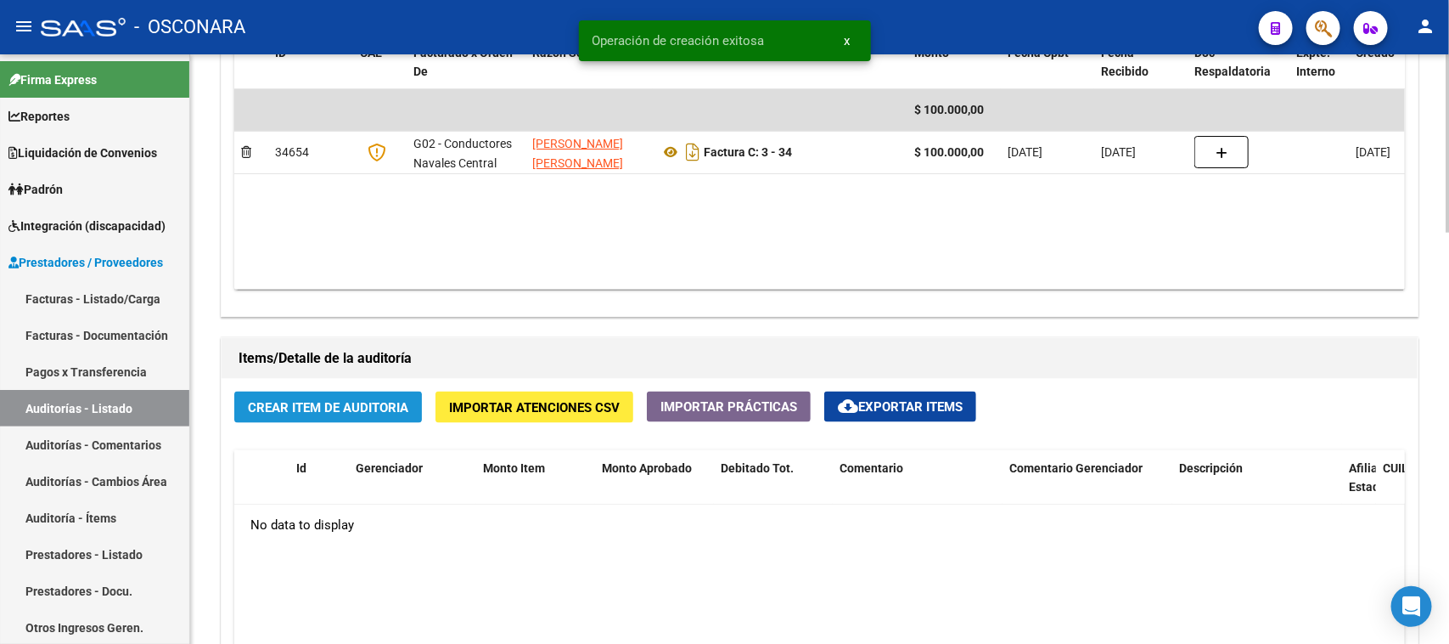
click at [310, 400] on span "Crear Item de Auditoria" at bounding box center [328, 407] width 160 height 15
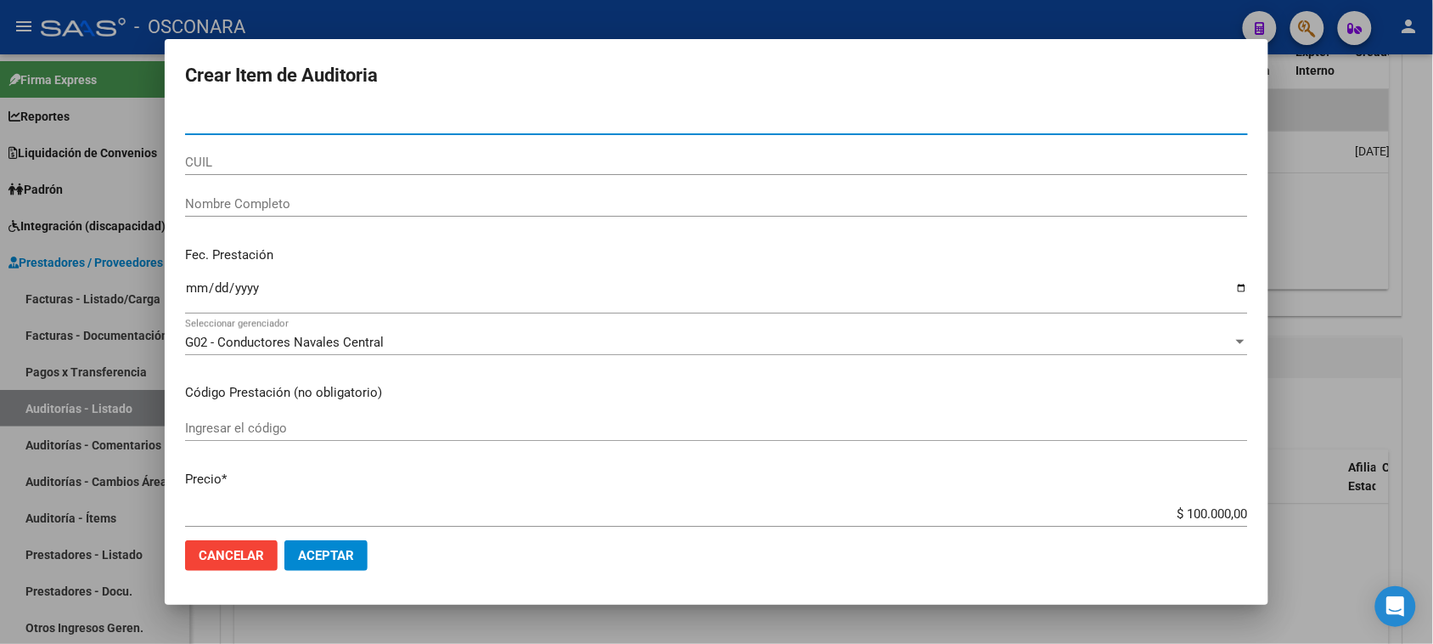
click at [188, 289] on mat-dialog-content "Nro Documento CUIL Nombre Completo Fec. Prestación Ingresar la fecha G02 - Cond…" at bounding box center [717, 318] width 1104 height 419
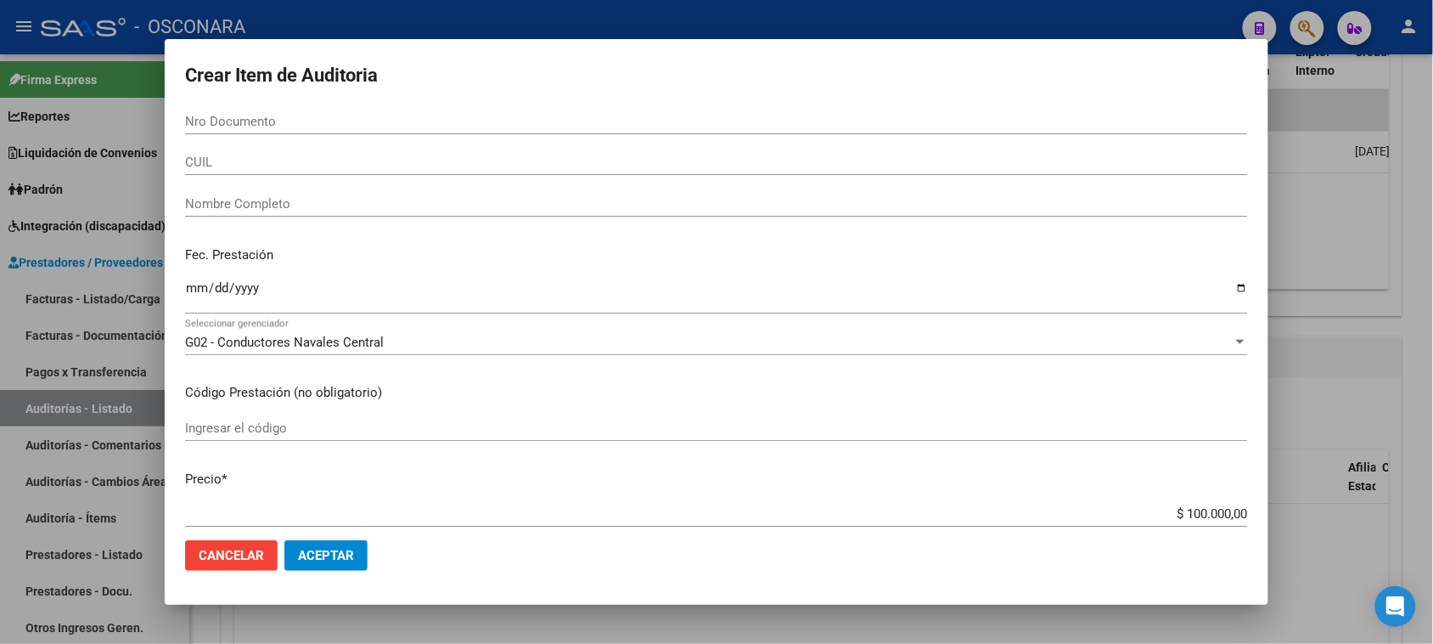
click at [192, 283] on input "Ingresar la fecha" at bounding box center [716, 294] width 1063 height 27
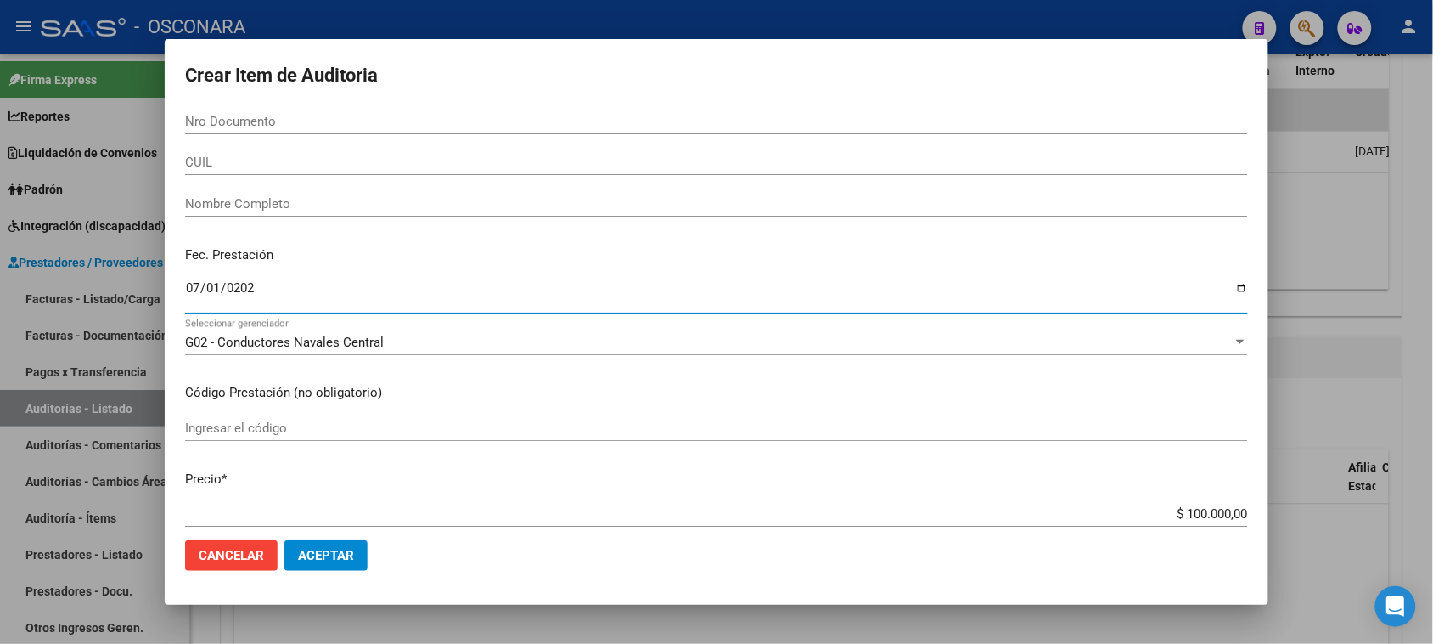
type input "[DATE]"
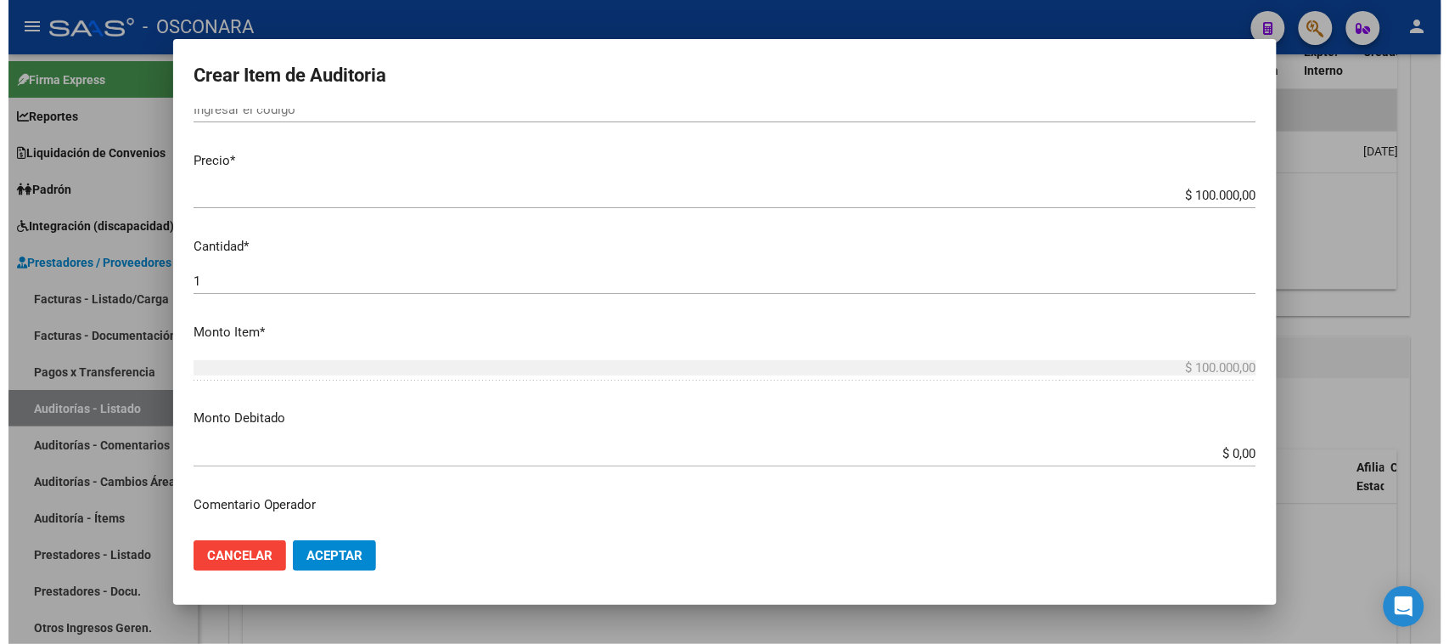
scroll to position [885, 0]
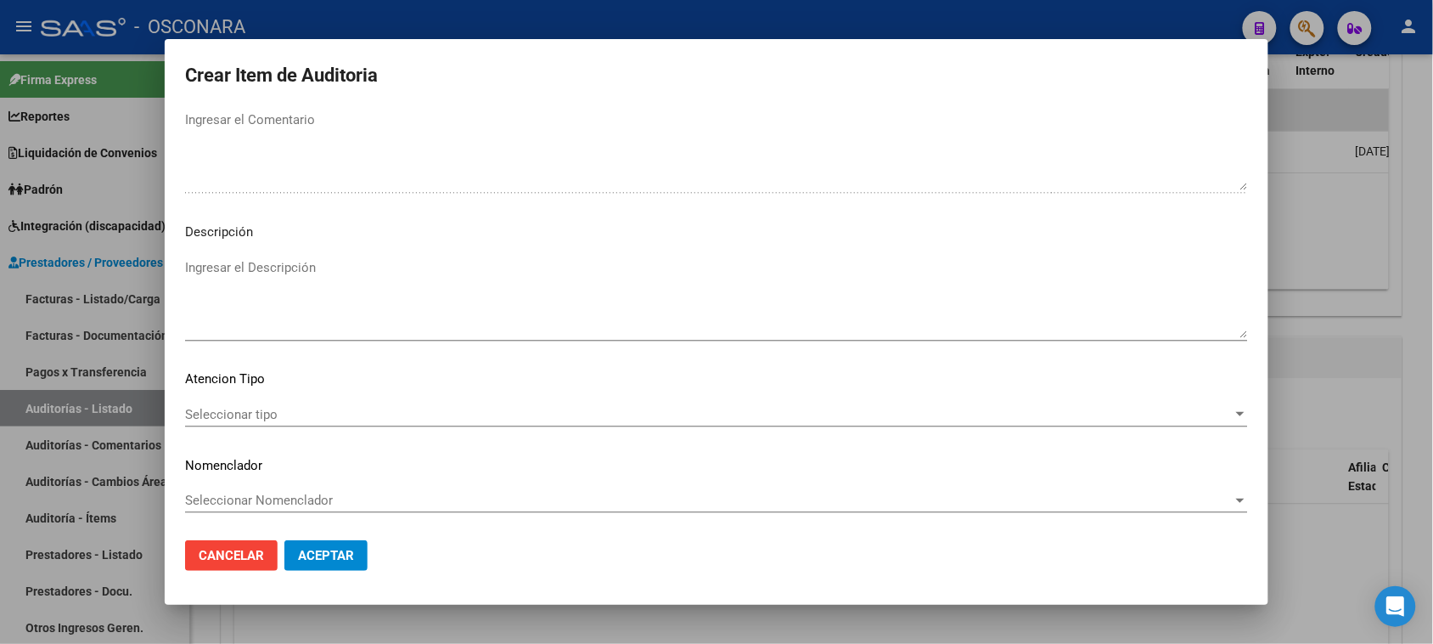
click at [286, 277] on textarea "Ingresar el Descripción" at bounding box center [716, 298] width 1063 height 80
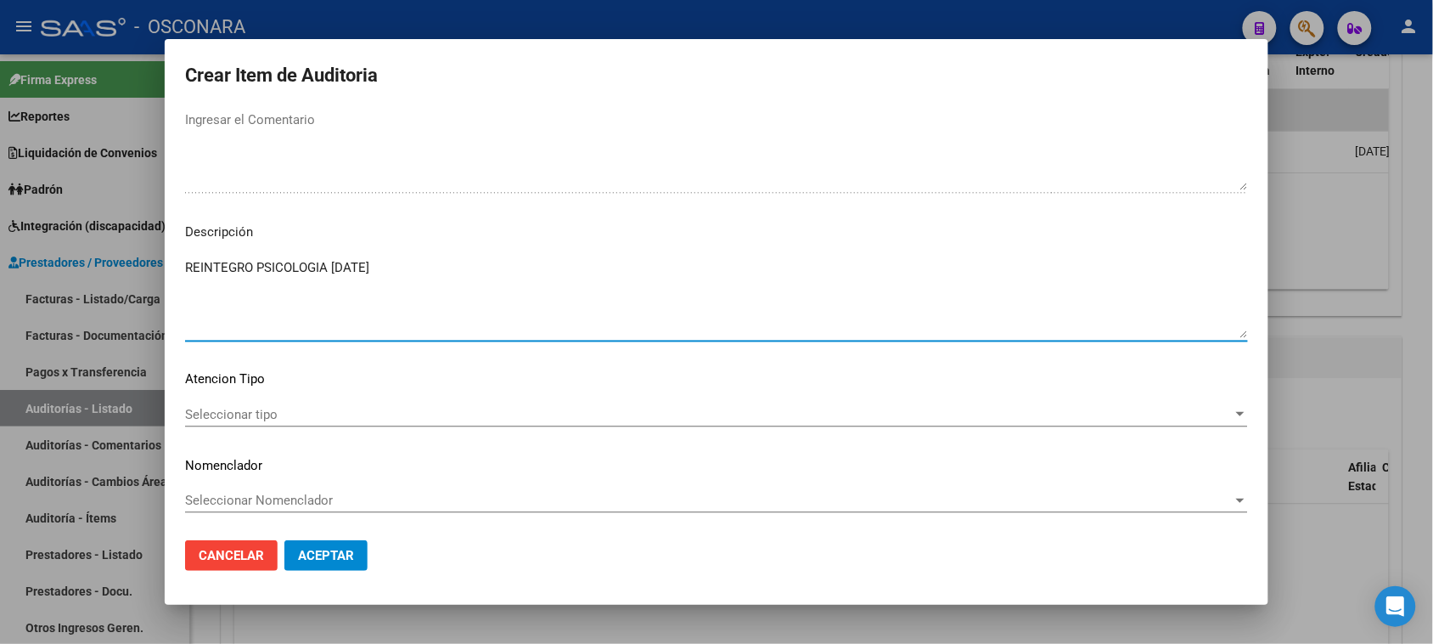
type textarea "REINTEGRO PSICOLOGIA [DATE]"
click at [273, 422] on div "Seleccionar tipo Seleccionar tipo" at bounding box center [716, 414] width 1063 height 25
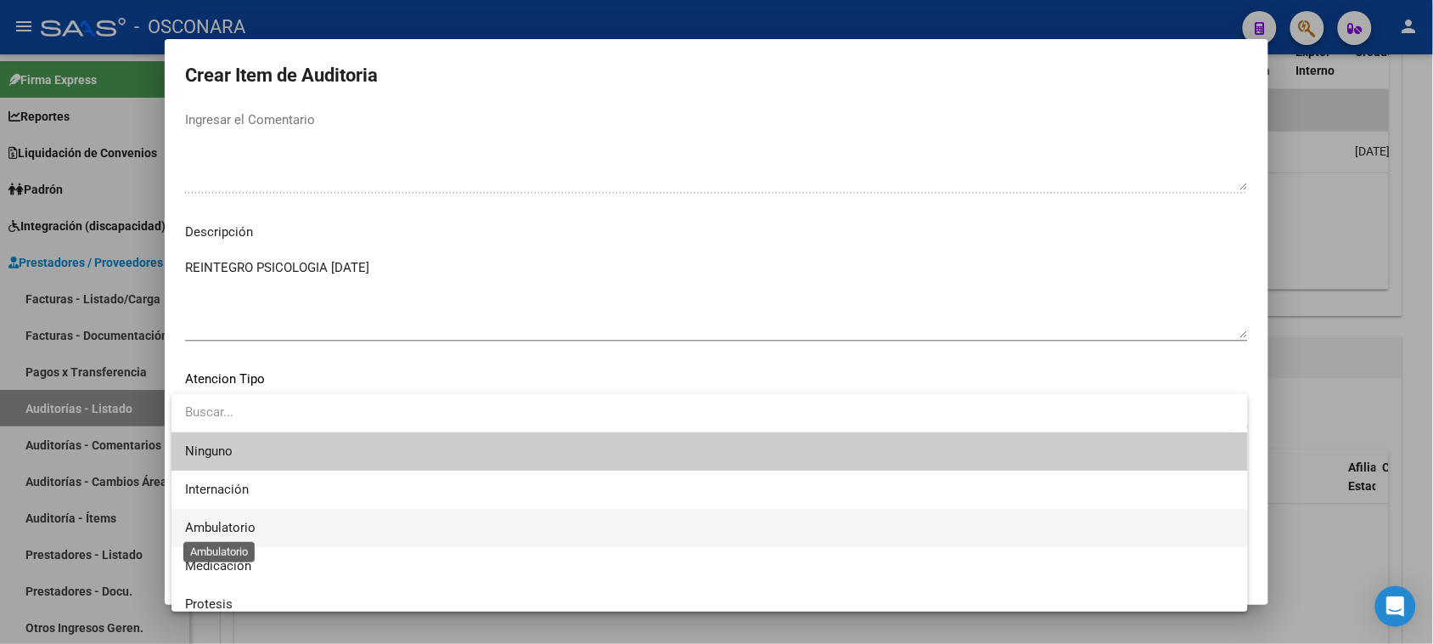
click at [229, 529] on span "Ambulatorio" at bounding box center [220, 527] width 70 height 15
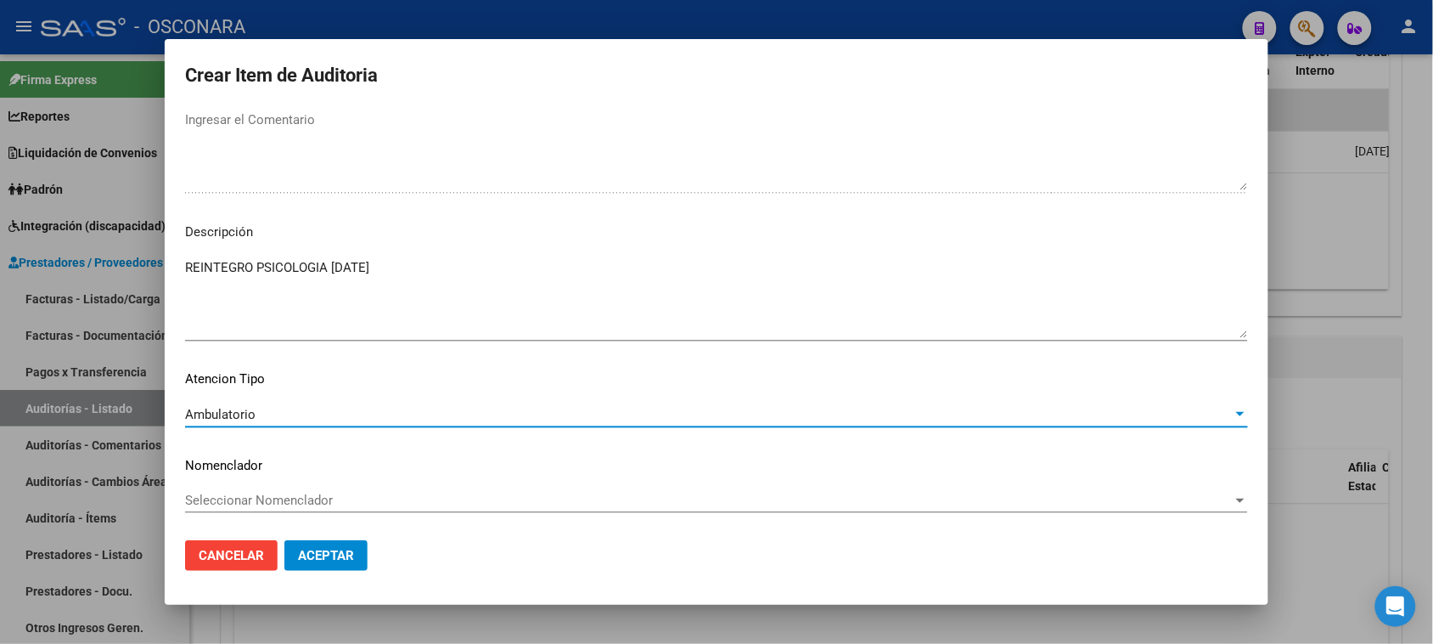
click at [328, 548] on span "Aceptar" at bounding box center [326, 555] width 56 height 15
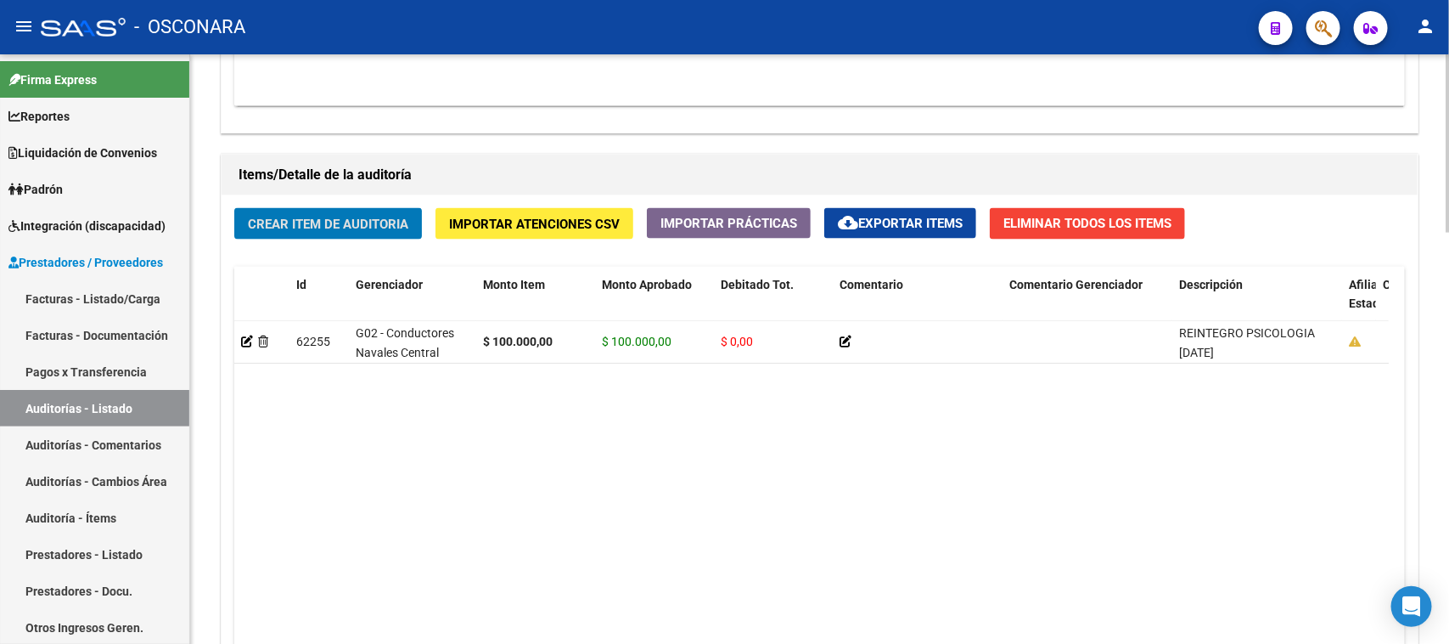
scroll to position [1359, 0]
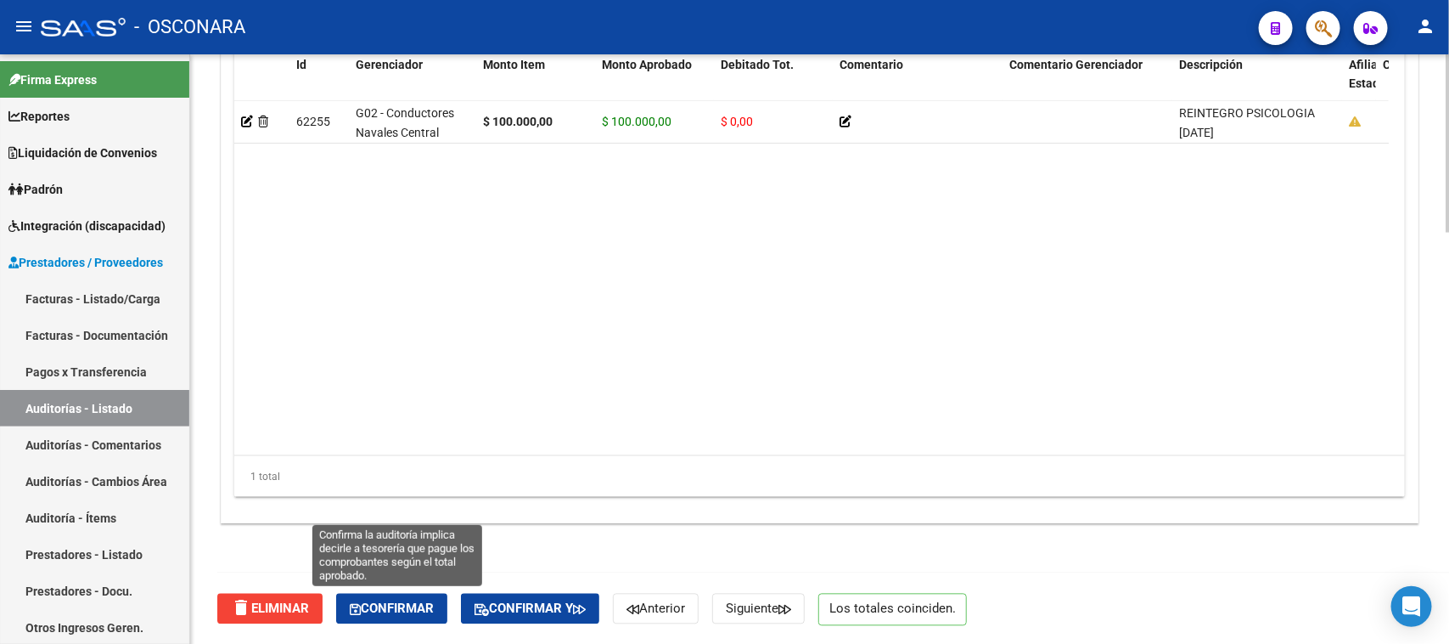
click at [383, 609] on span "Confirmar" at bounding box center [392, 608] width 84 height 15
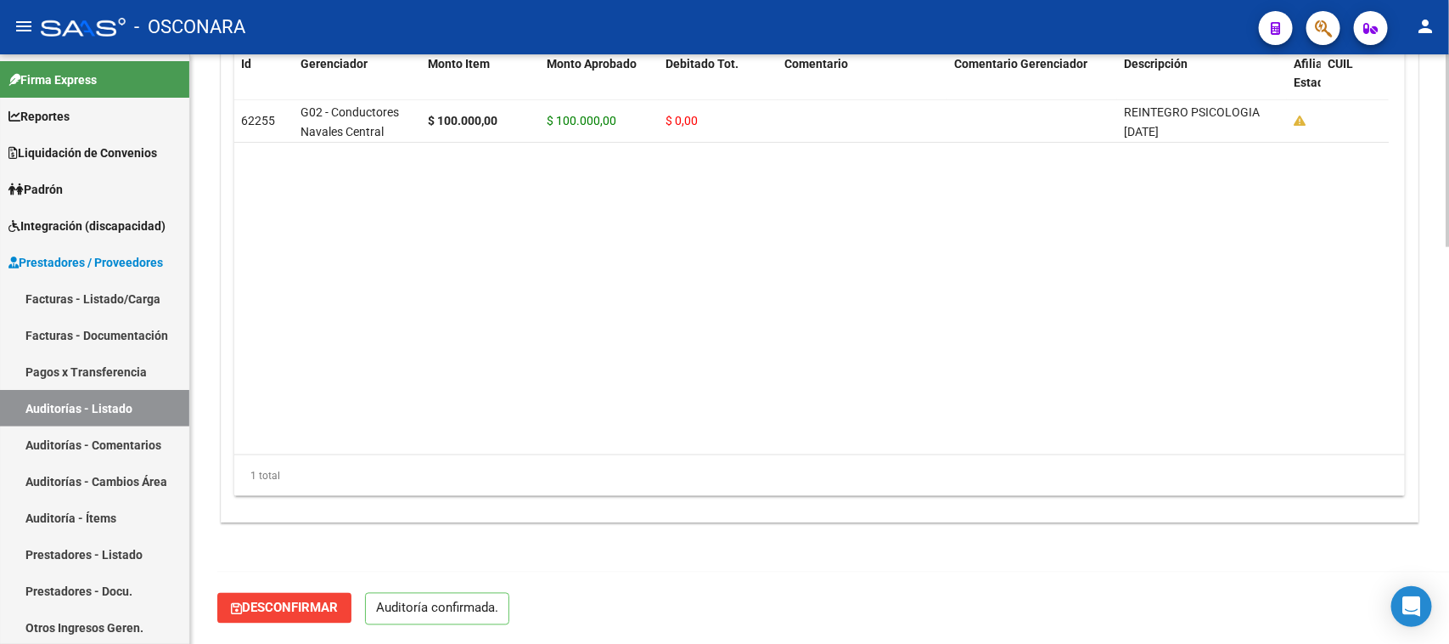
scroll to position [1208, 0]
type input "202508"
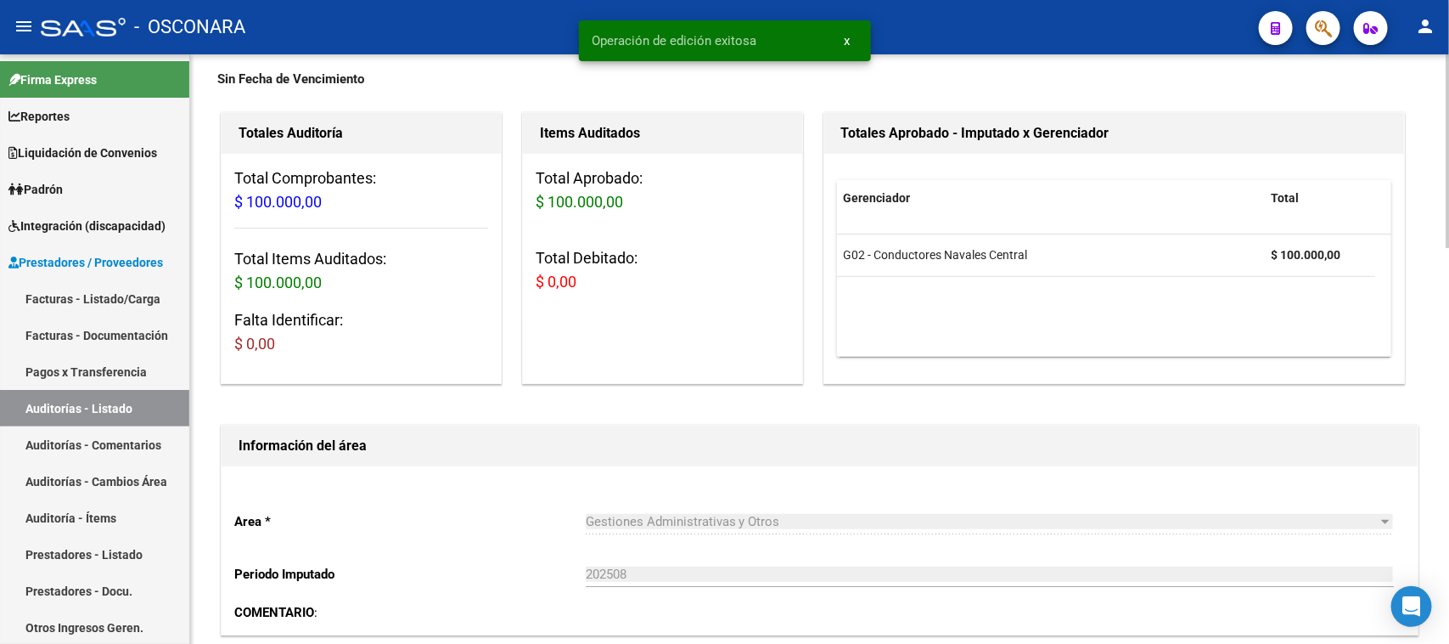
scroll to position [0, 0]
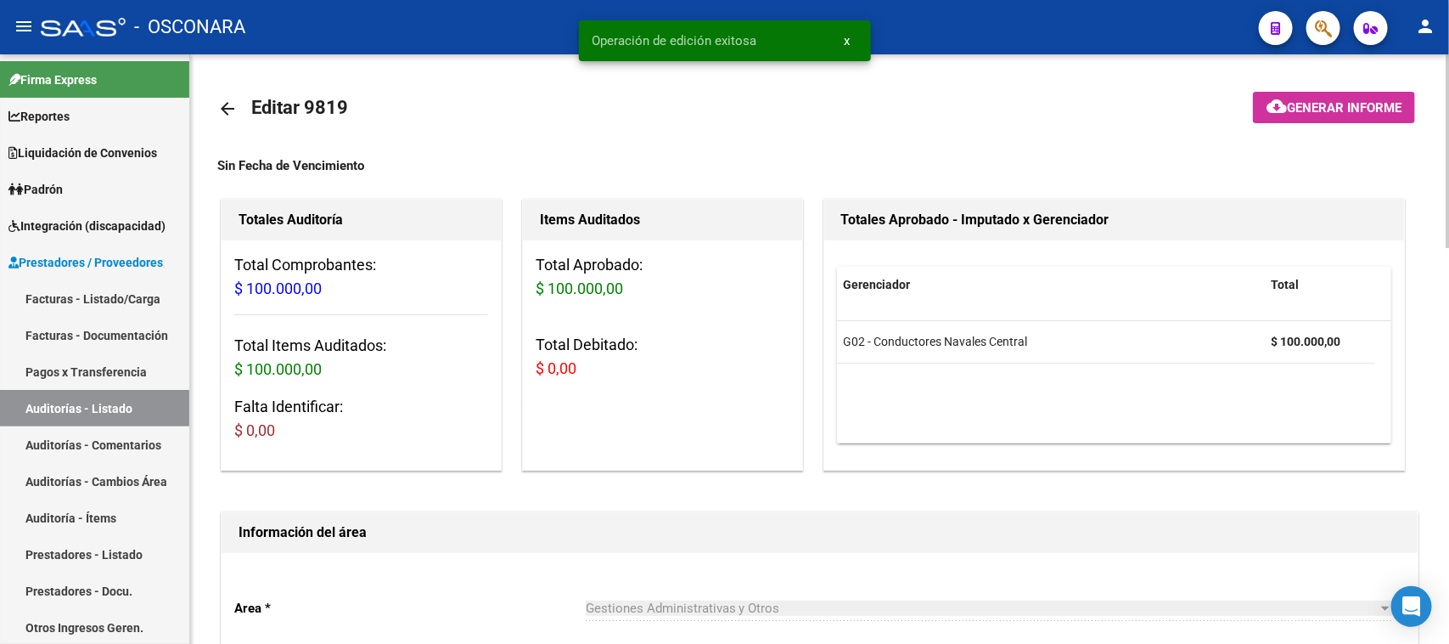
click at [1329, 109] on span "Generar informe" at bounding box center [1344, 107] width 115 height 15
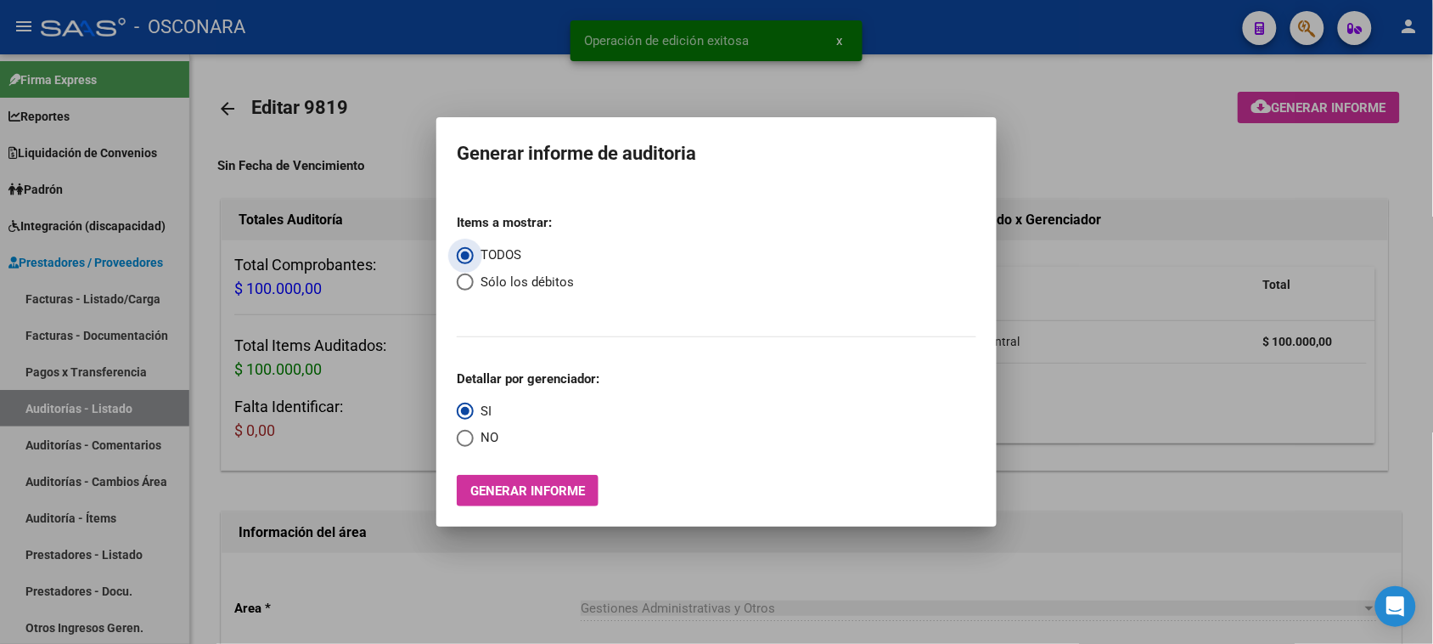
click at [550, 494] on span "Generar informe" at bounding box center [527, 490] width 115 height 15
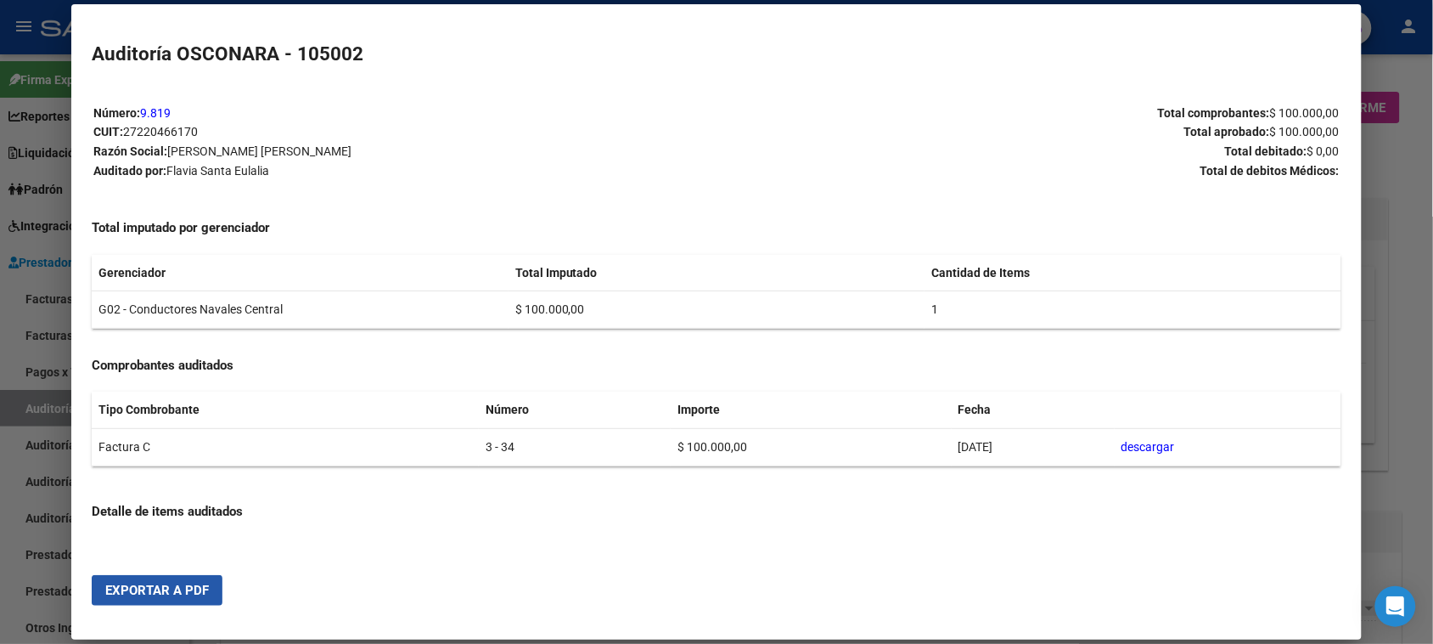
click at [155, 588] on span "Exportar a PDF" at bounding box center [157, 589] width 104 height 15
click at [0, 423] on div at bounding box center [716, 322] width 1433 height 644
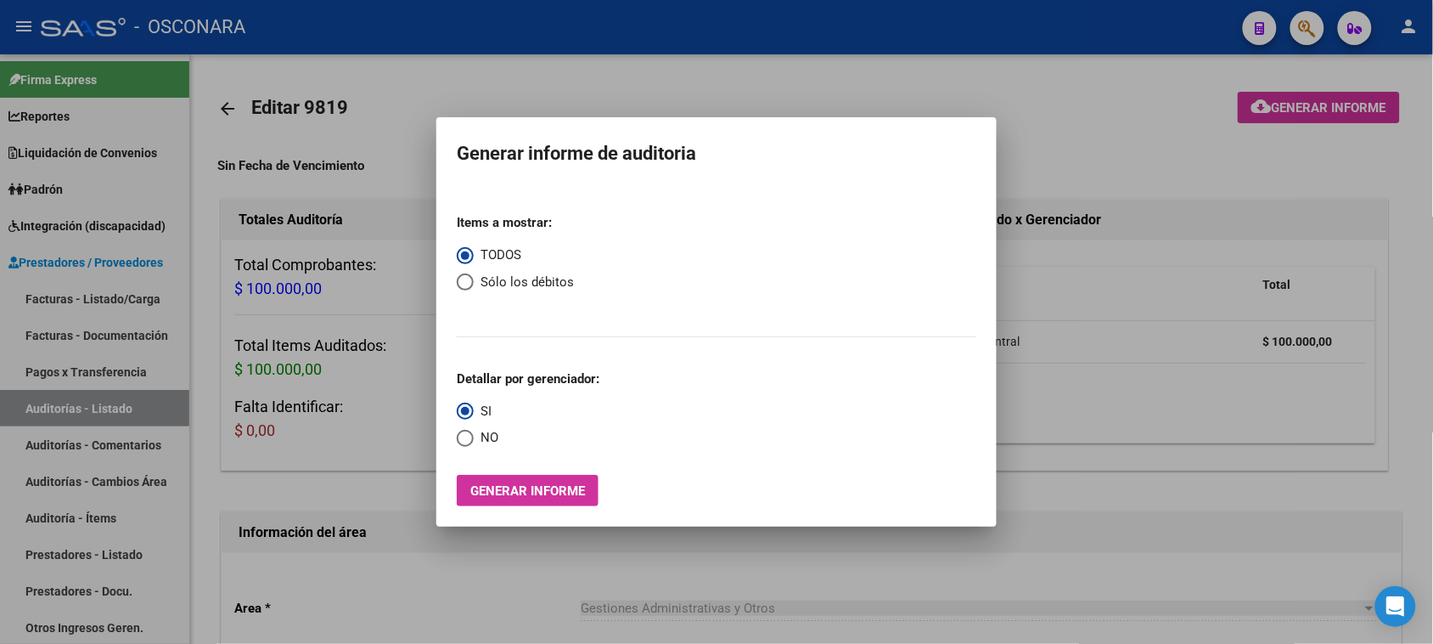
click at [336, 452] on div at bounding box center [716, 322] width 1433 height 644
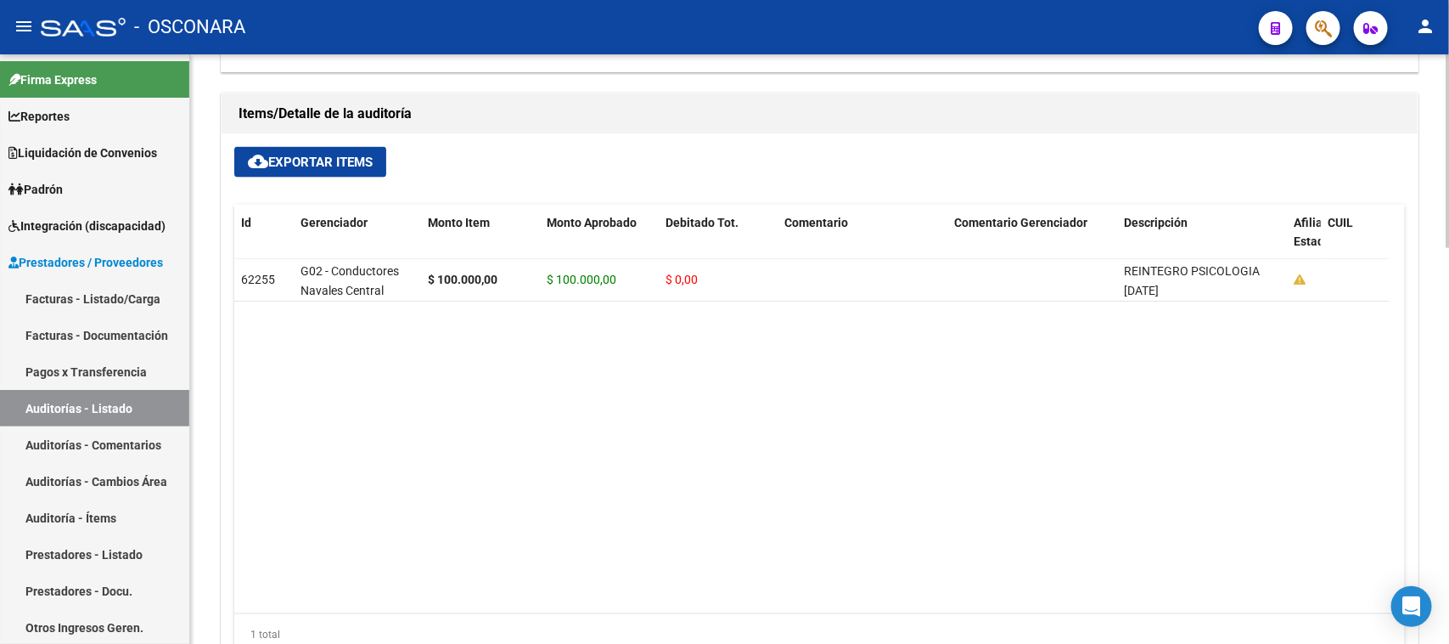
scroll to position [1208, 0]
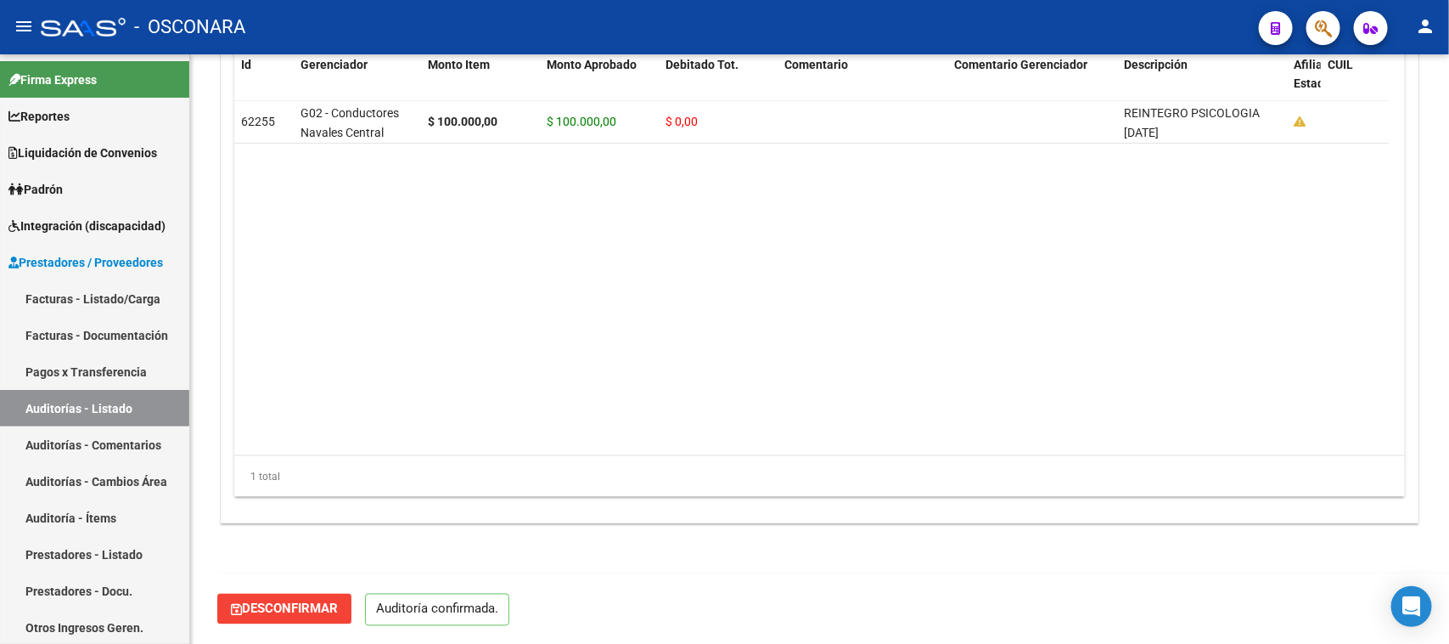
click at [287, 605] on span "Desconfirmar" at bounding box center [284, 608] width 107 height 15
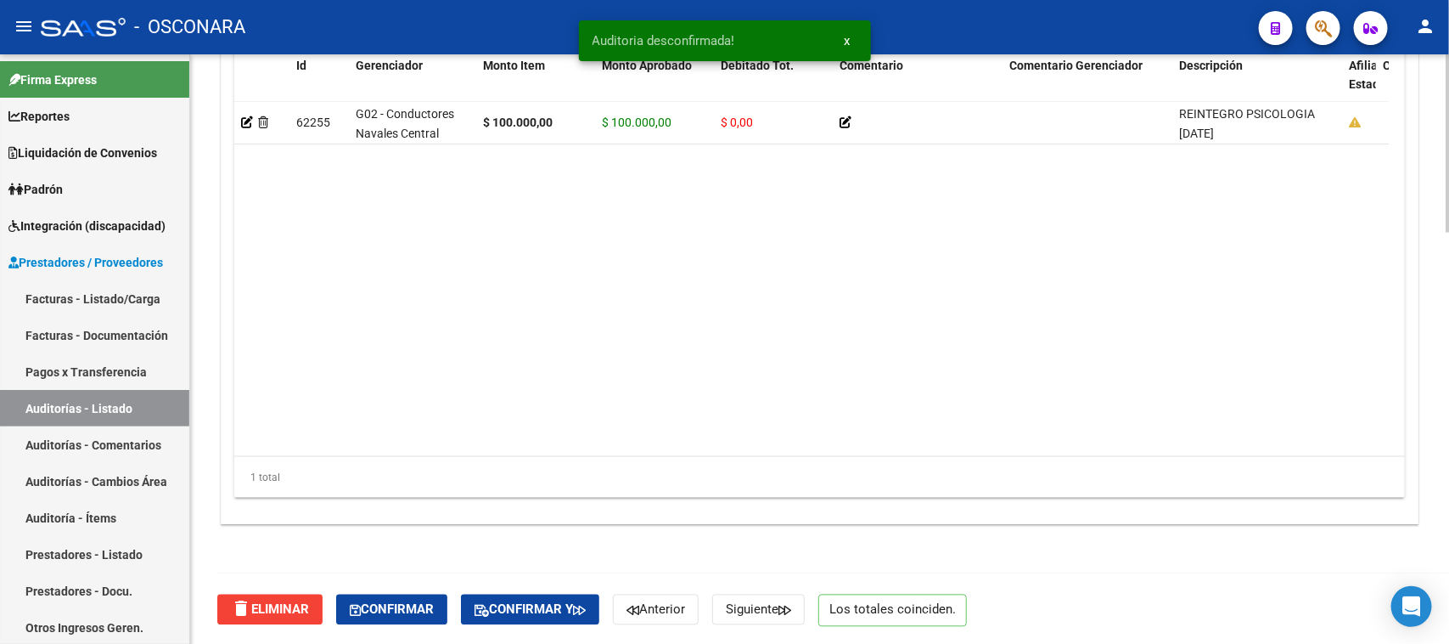
scroll to position [1252, 0]
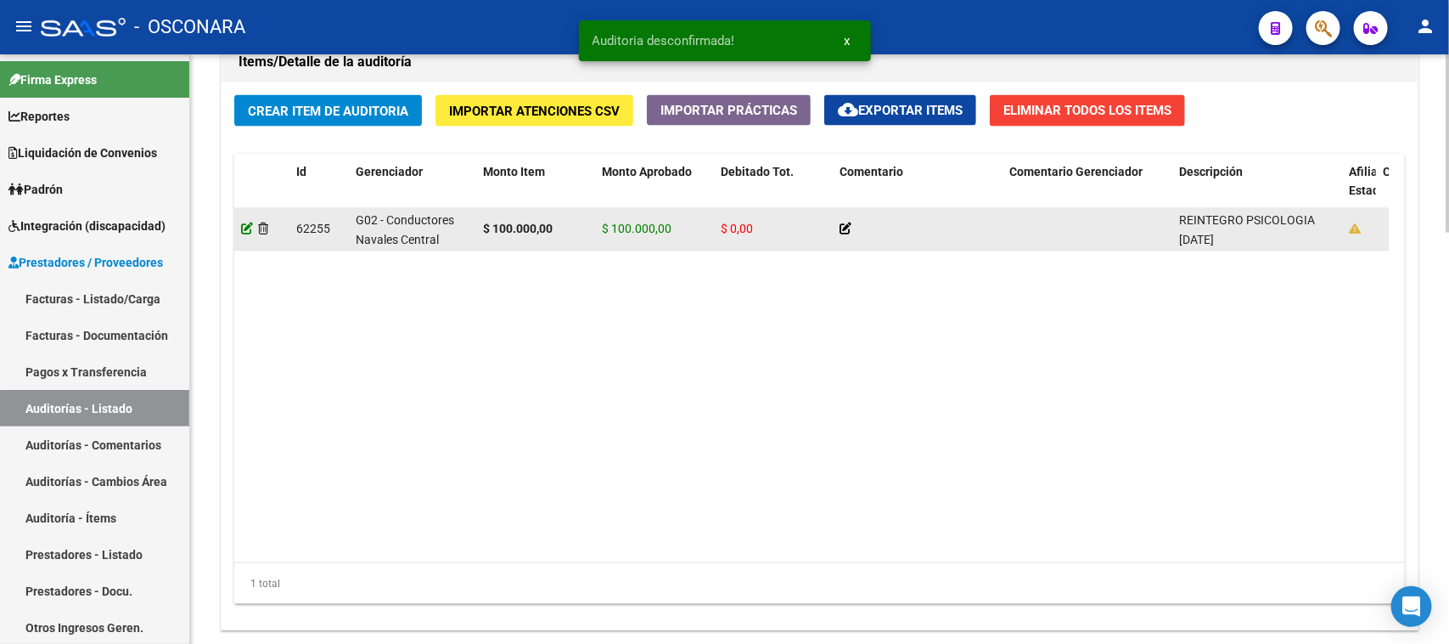
click at [245, 226] on icon at bounding box center [247, 228] width 12 height 12
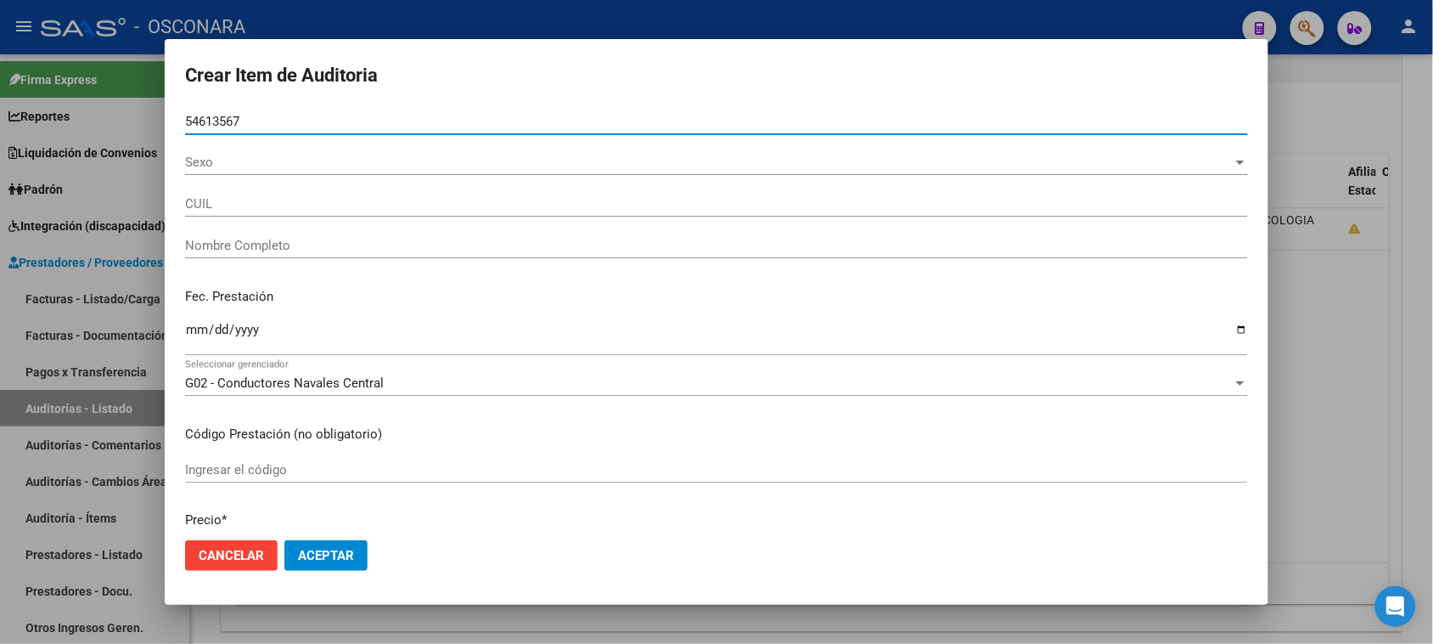
type input "54613567"
click at [222, 163] on span "Sexo" at bounding box center [709, 162] width 1048 height 15
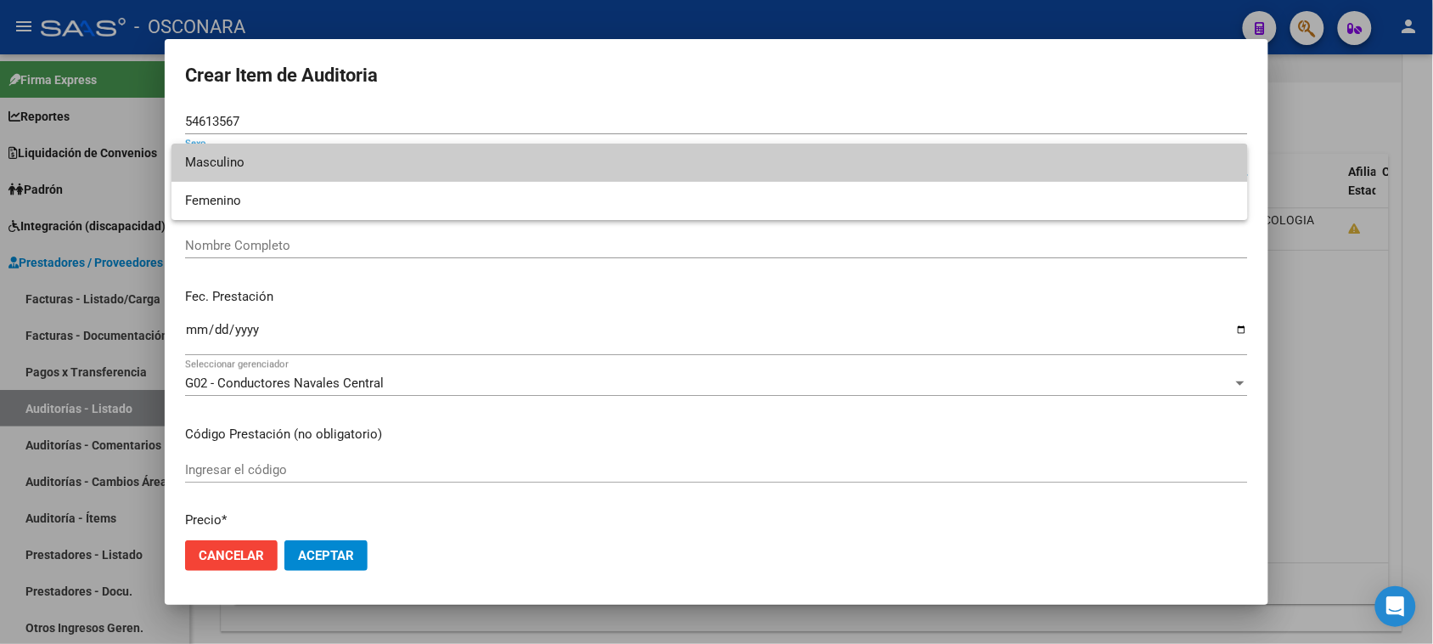
click at [246, 164] on span "Masculino" at bounding box center [709, 162] width 1049 height 38
type input "20546135676"
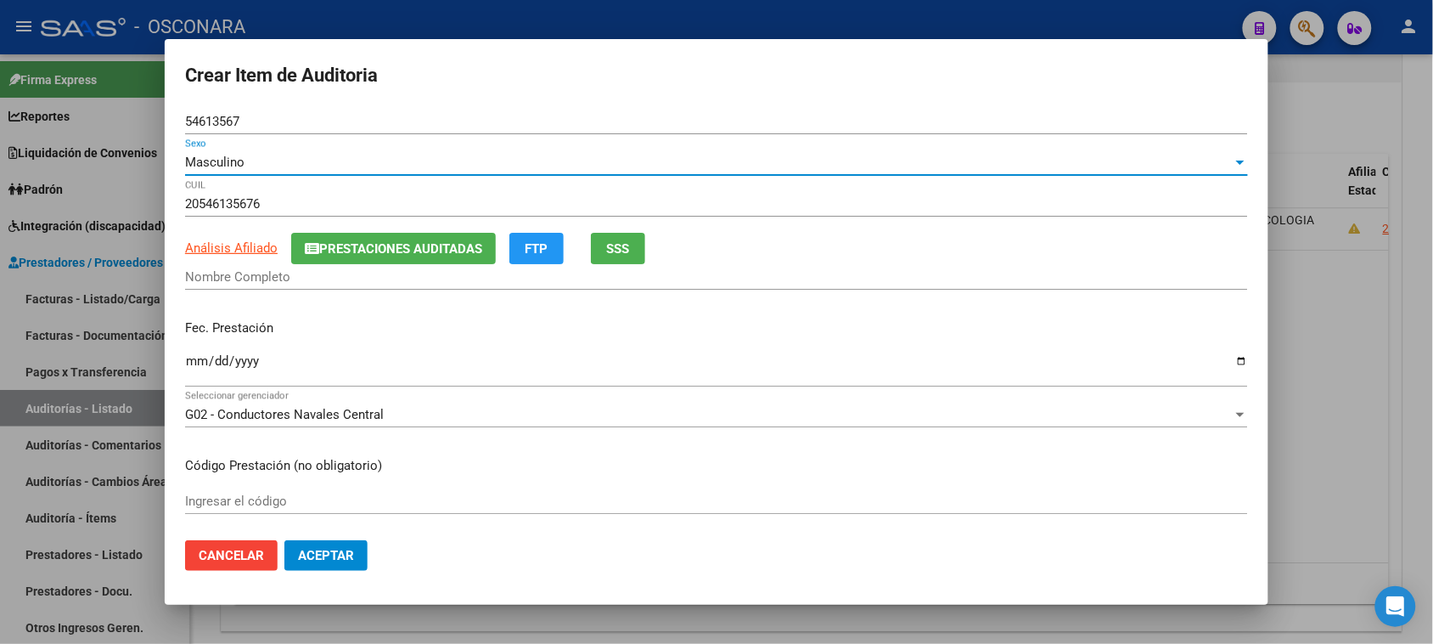
click at [219, 272] on input "Nombre Completo" at bounding box center [716, 276] width 1063 height 15
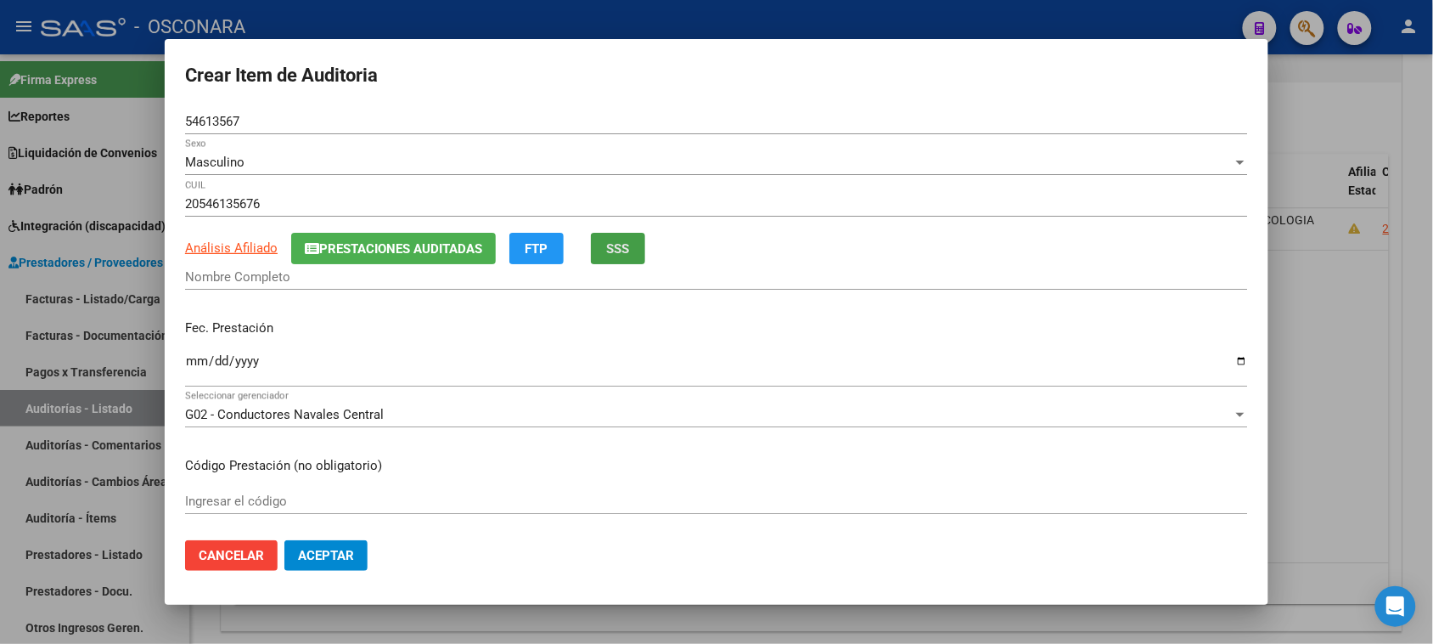
click at [622, 251] on span "SSS" at bounding box center [618, 248] width 23 height 15
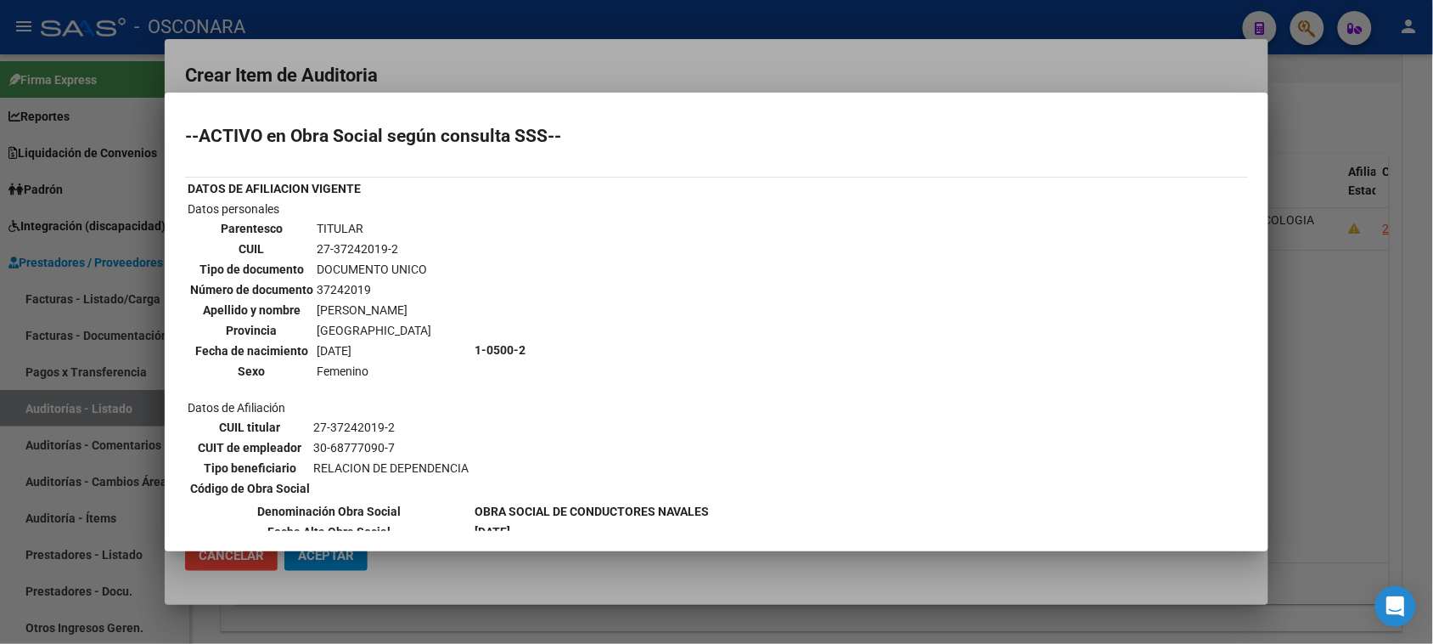
click at [716, 95] on mat-dialog-container "--ACTIVO en Obra Social según consulta SSS-- DATOS DE AFILIACION VIGENTE Datos …" at bounding box center [717, 322] width 1104 height 459
click at [570, 68] on div at bounding box center [716, 322] width 1433 height 644
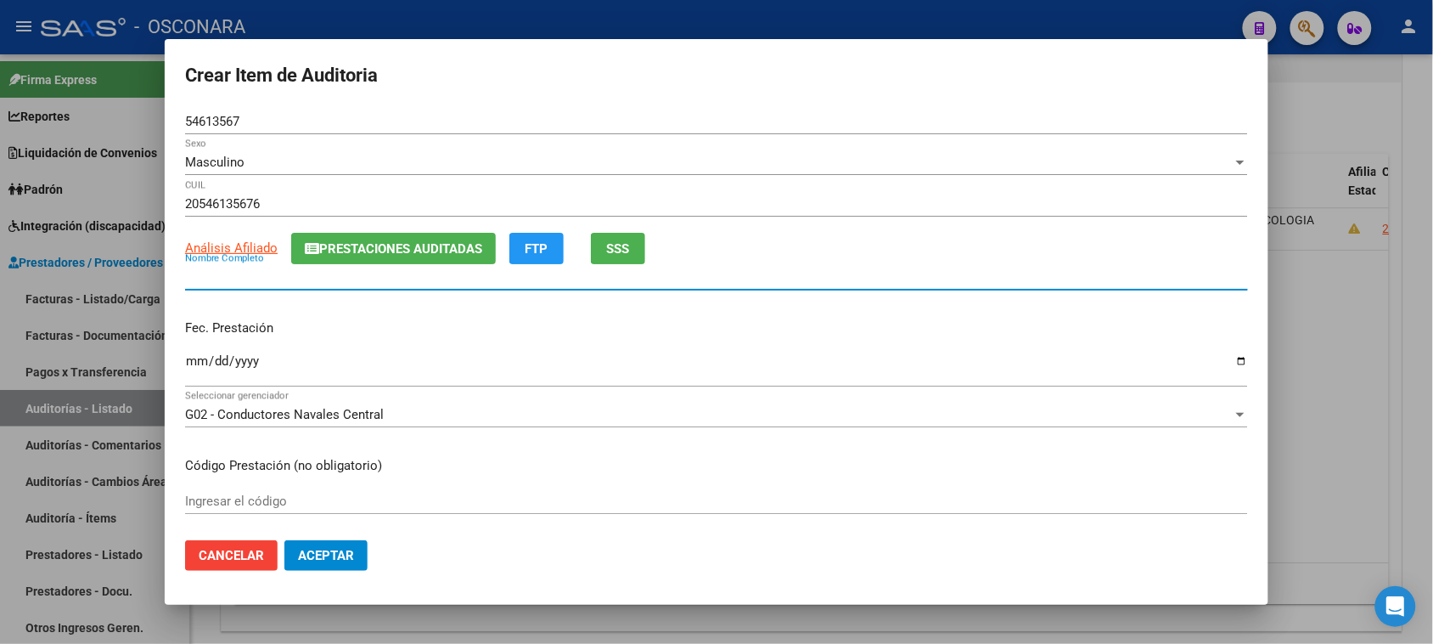
click at [242, 273] on input "Nombre Completo" at bounding box center [716, 276] width 1063 height 15
click at [223, 548] on span "Cancelar" at bounding box center [231, 555] width 65 height 15
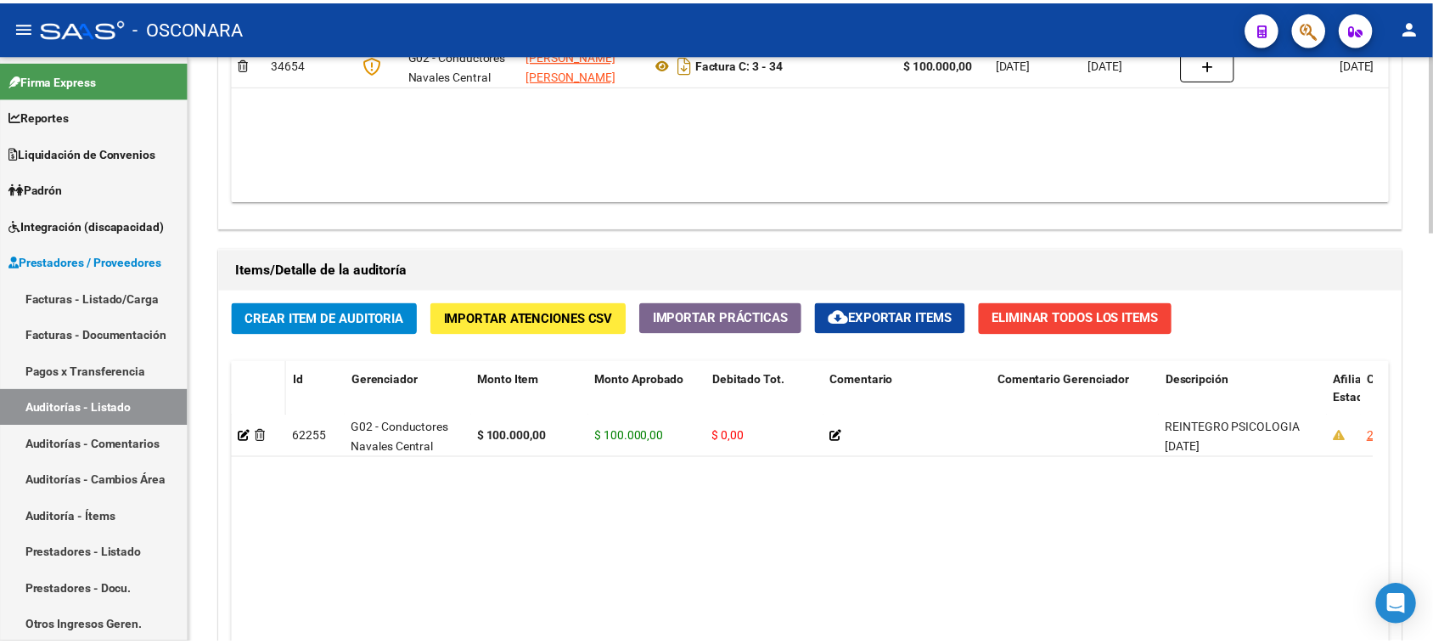
scroll to position [1041, 0]
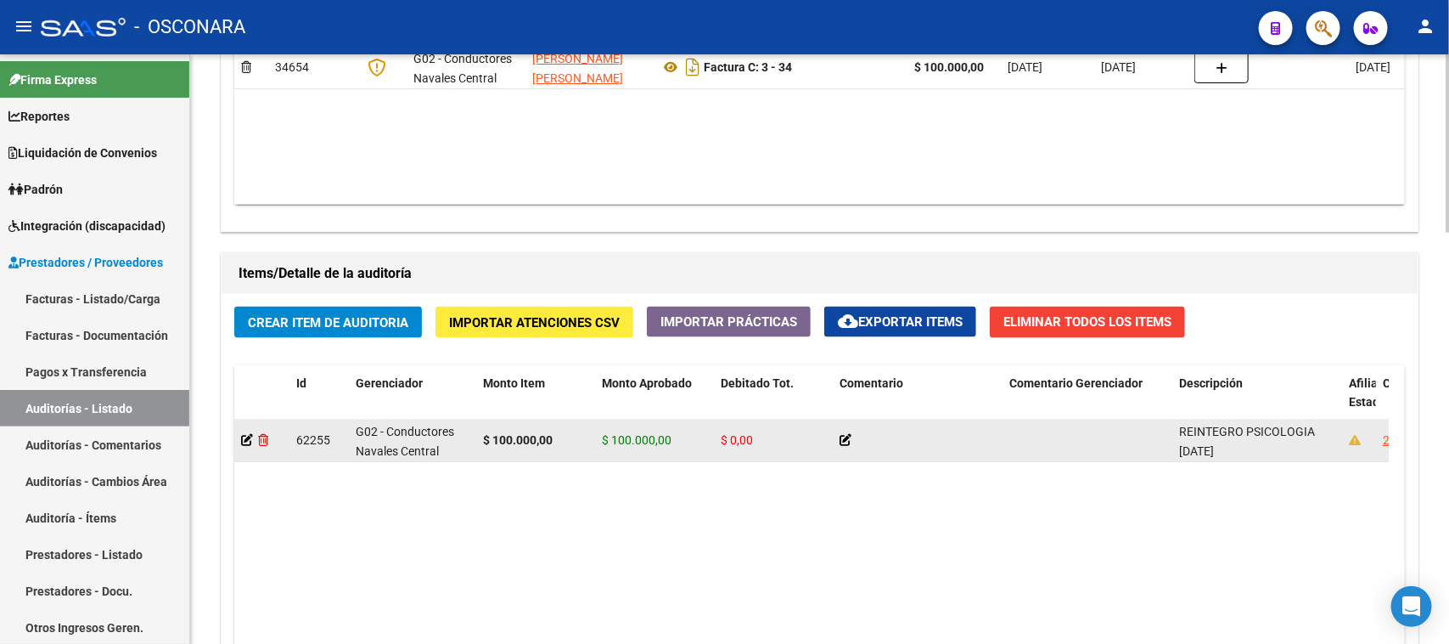
click at [263, 434] on icon at bounding box center [263, 440] width 10 height 12
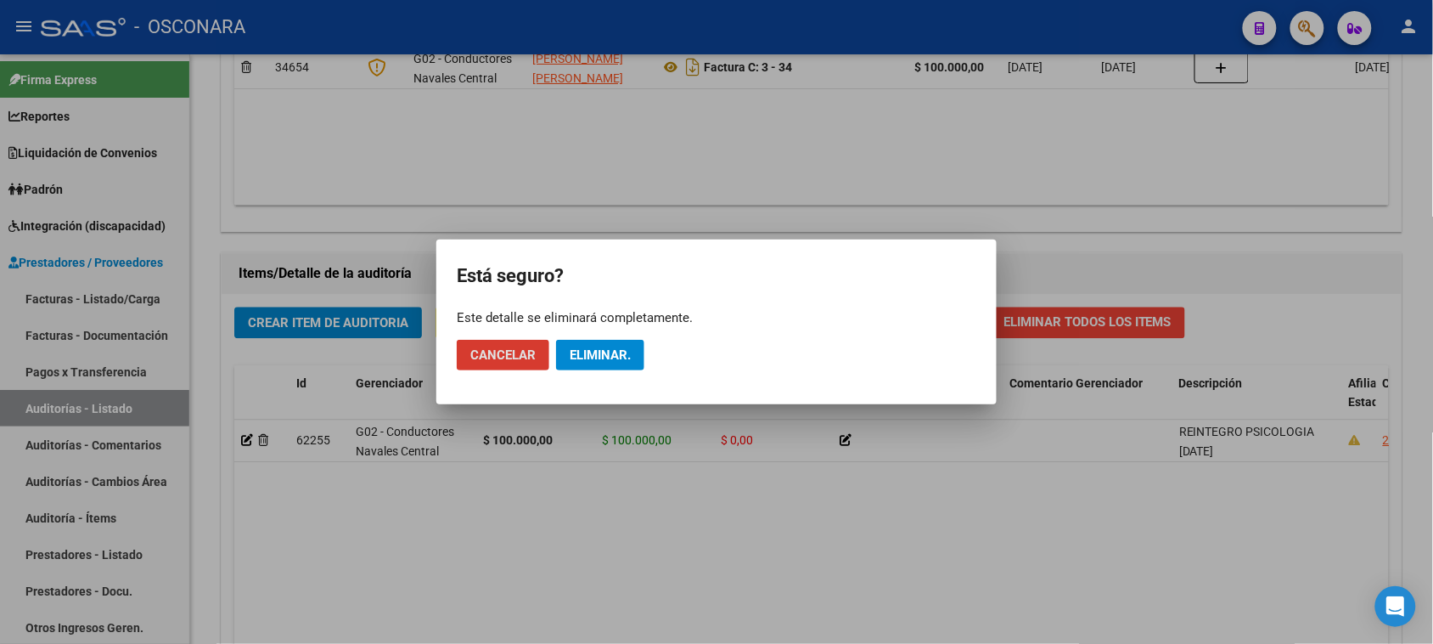
click at [507, 348] on span "Cancelar" at bounding box center [502, 354] width 65 height 15
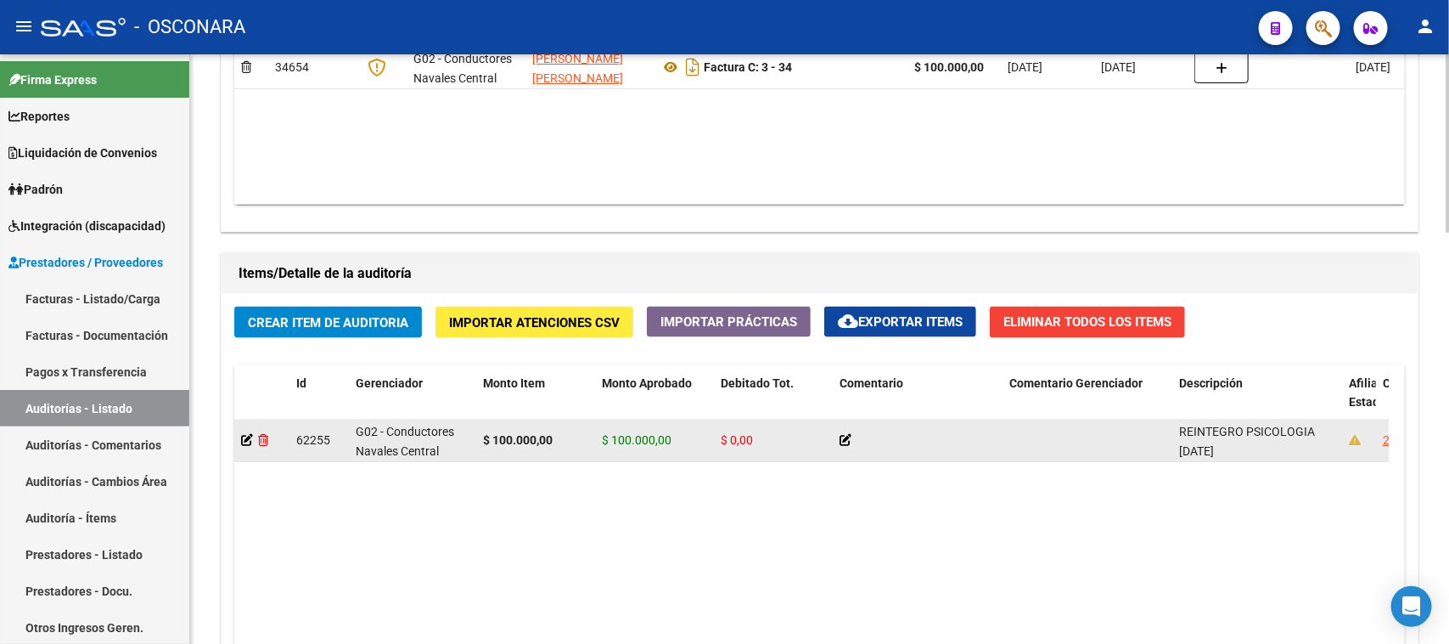
click at [266, 441] on icon at bounding box center [263, 440] width 10 height 12
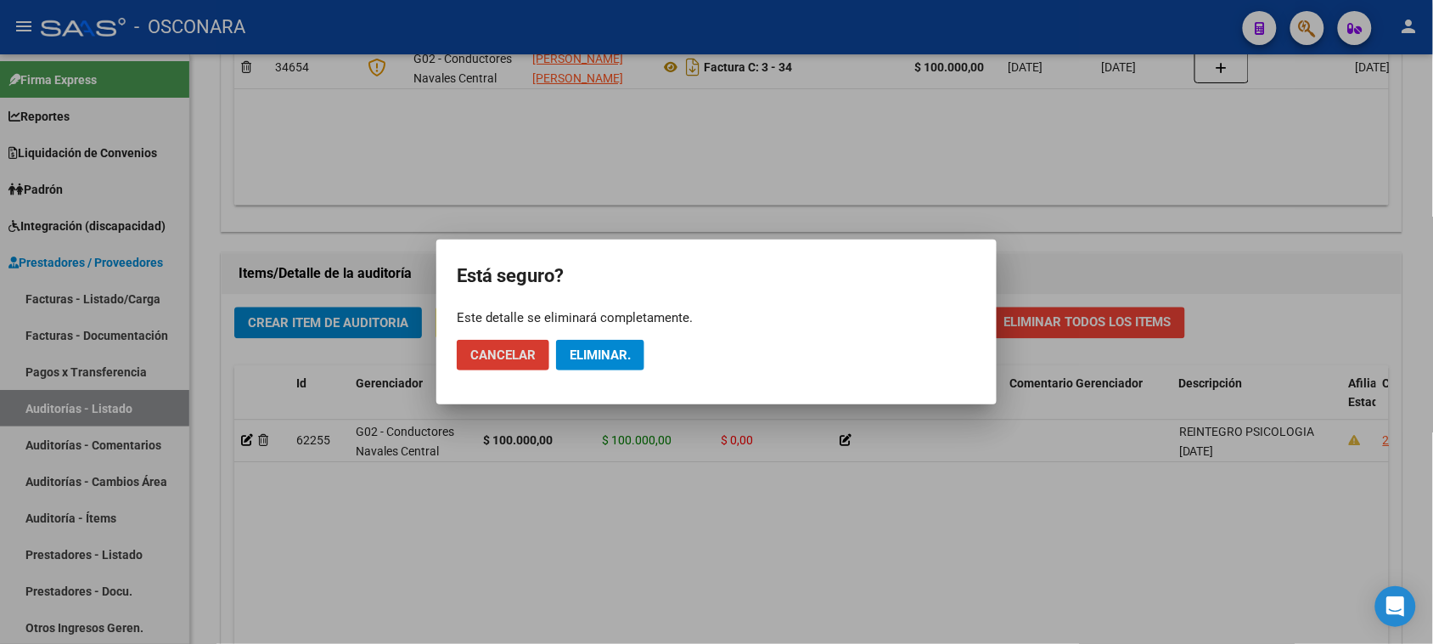
click at [579, 369] on mat-dialog-actions "Cancelar Eliminar." at bounding box center [717, 355] width 520 height 58
click at [590, 362] on span "Eliminar." at bounding box center [600, 354] width 61 height 15
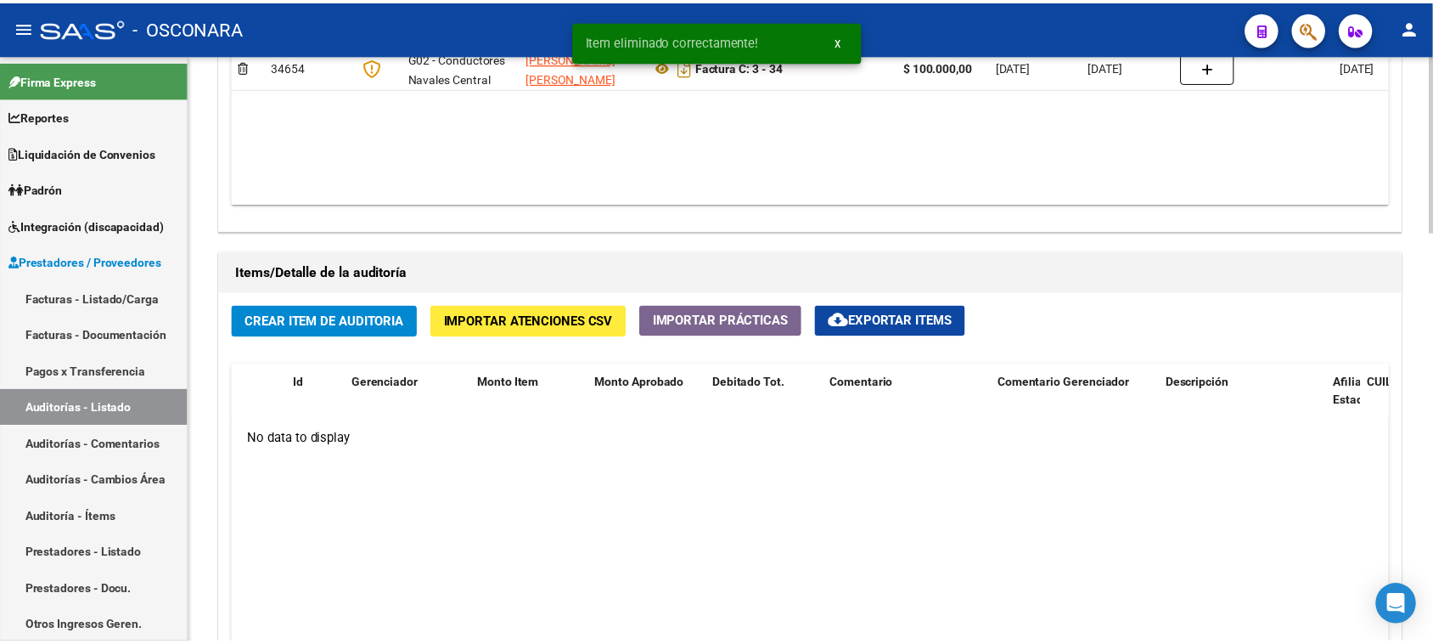
scroll to position [1040, 0]
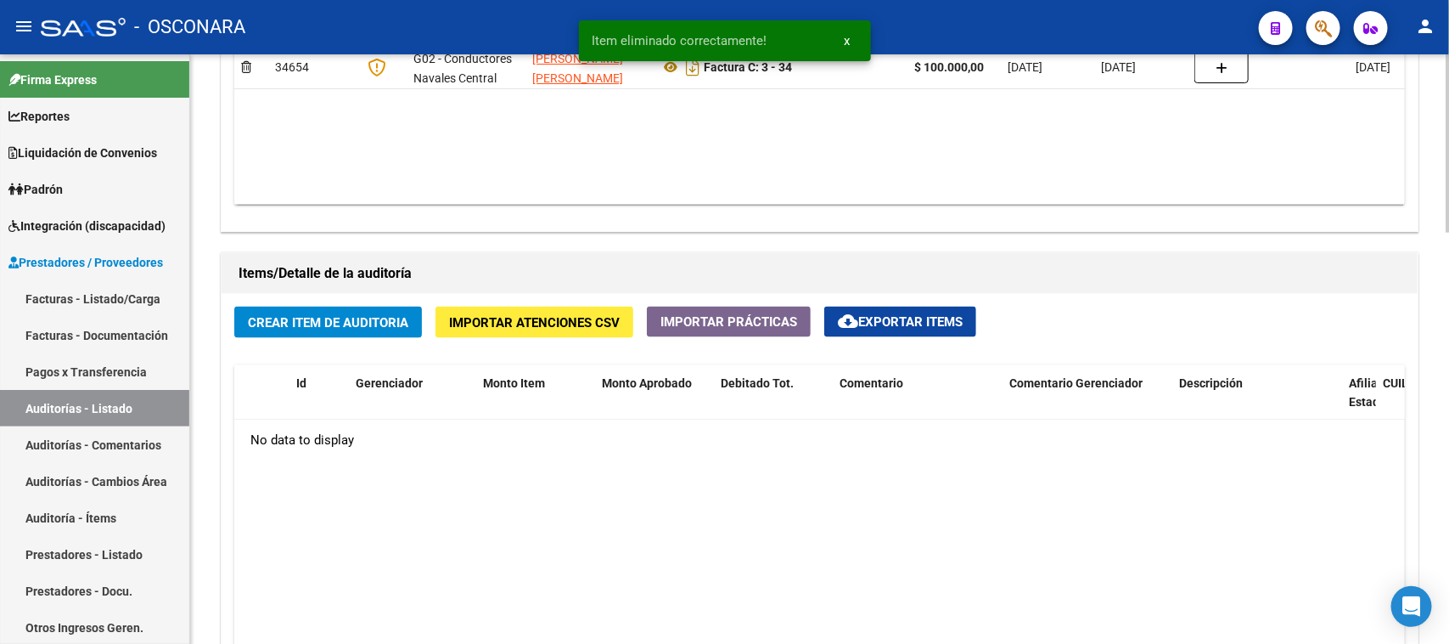
click at [334, 323] on span "Crear Item de Auditoria" at bounding box center [328, 322] width 160 height 15
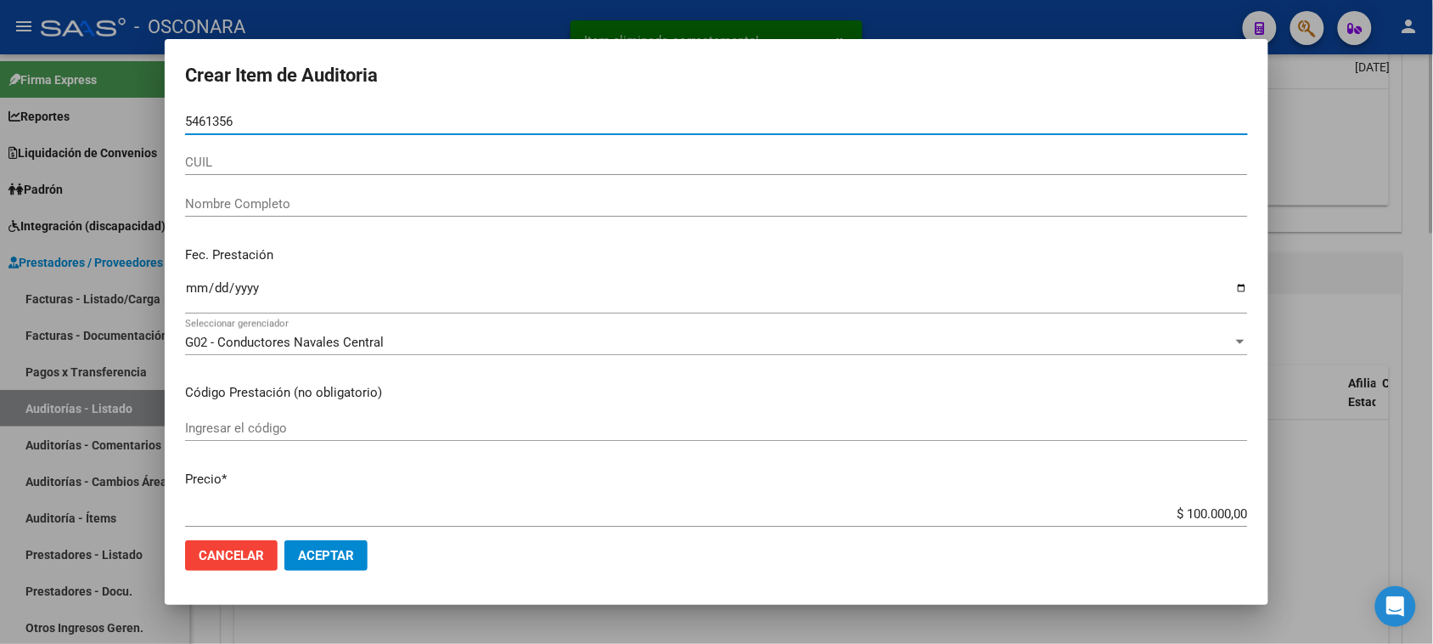
type input "54613567"
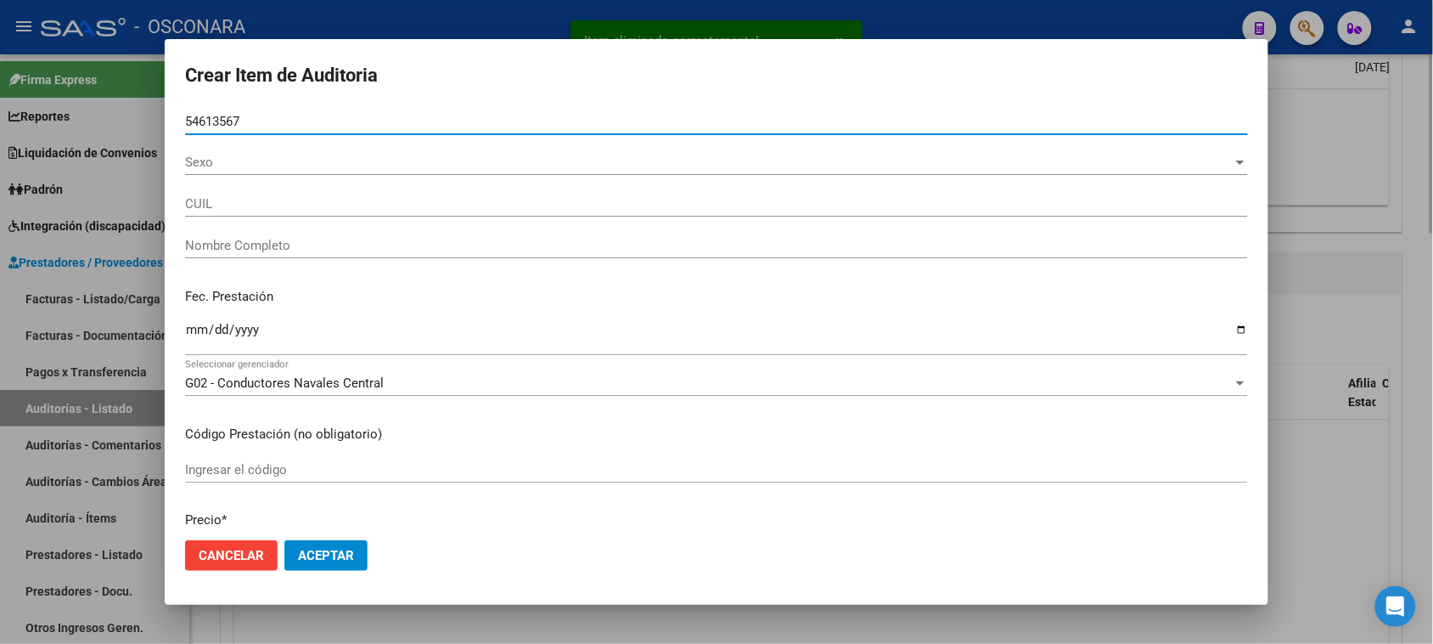
type input "20546135676"
type input "[PERSON_NAME]"
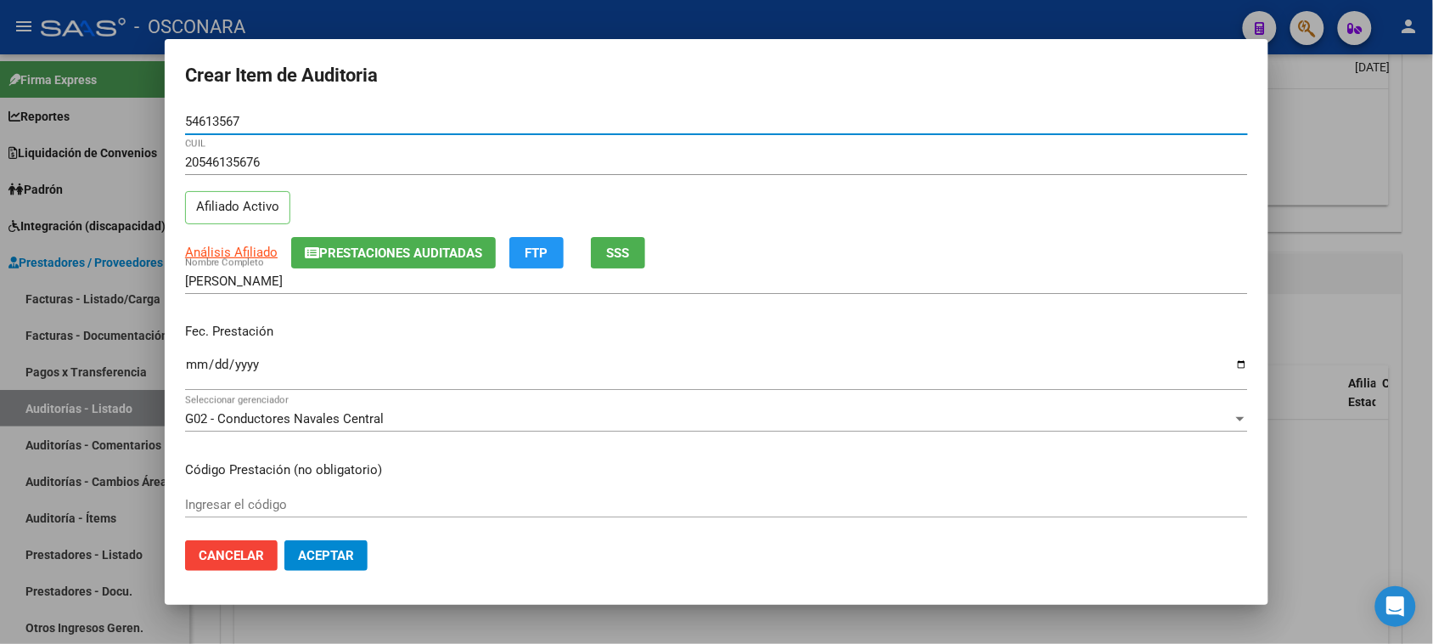
type input "54613567"
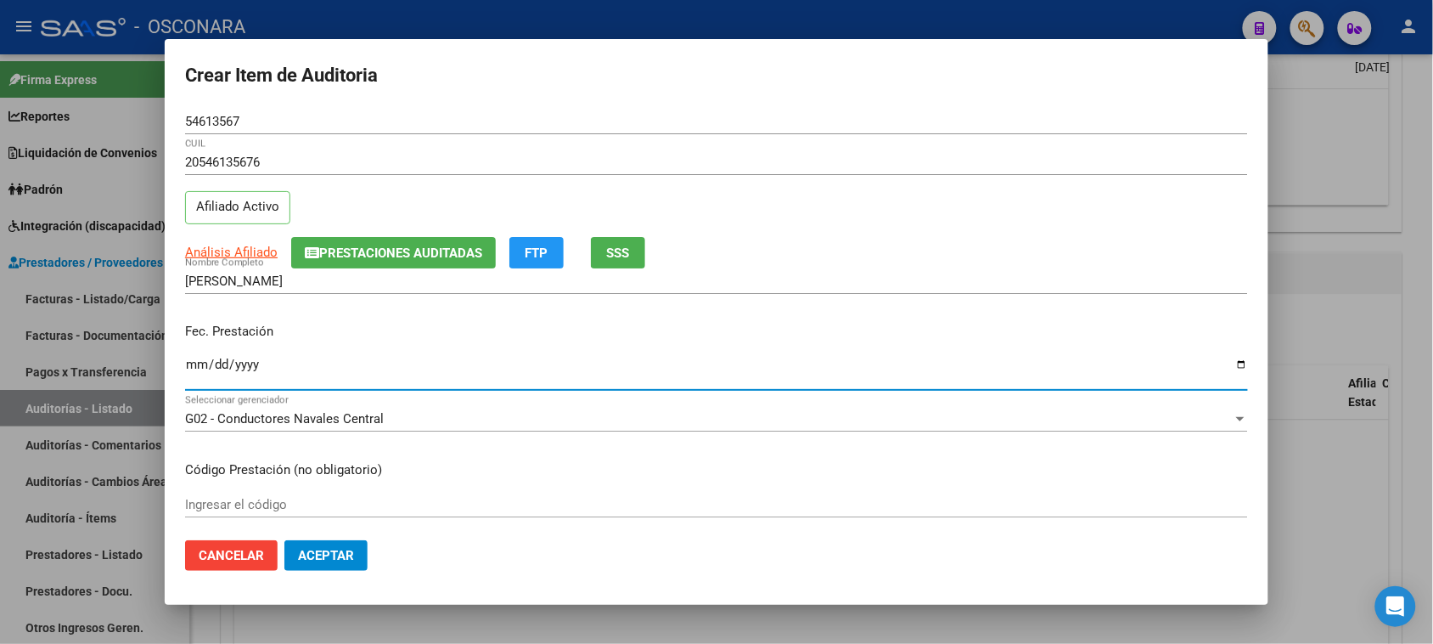
click at [198, 374] on input "Ingresar la fecha" at bounding box center [716, 370] width 1063 height 27
type input "[DATE]"
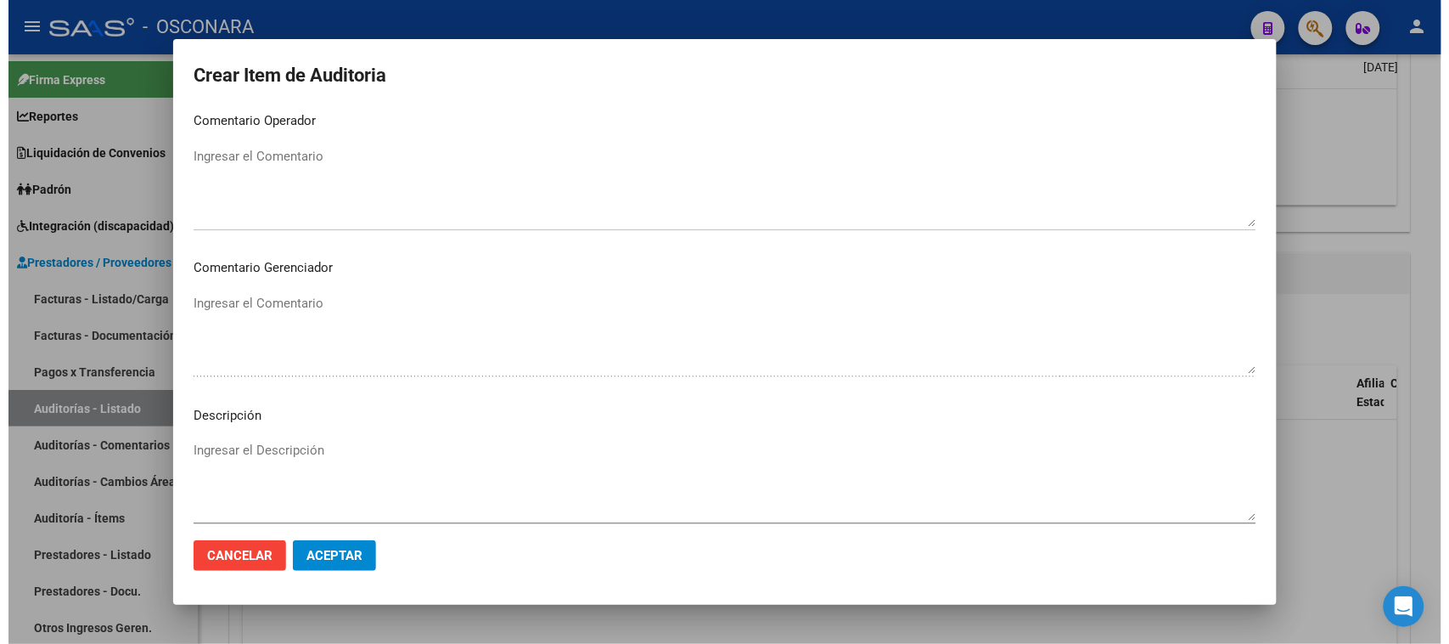
scroll to position [962, 0]
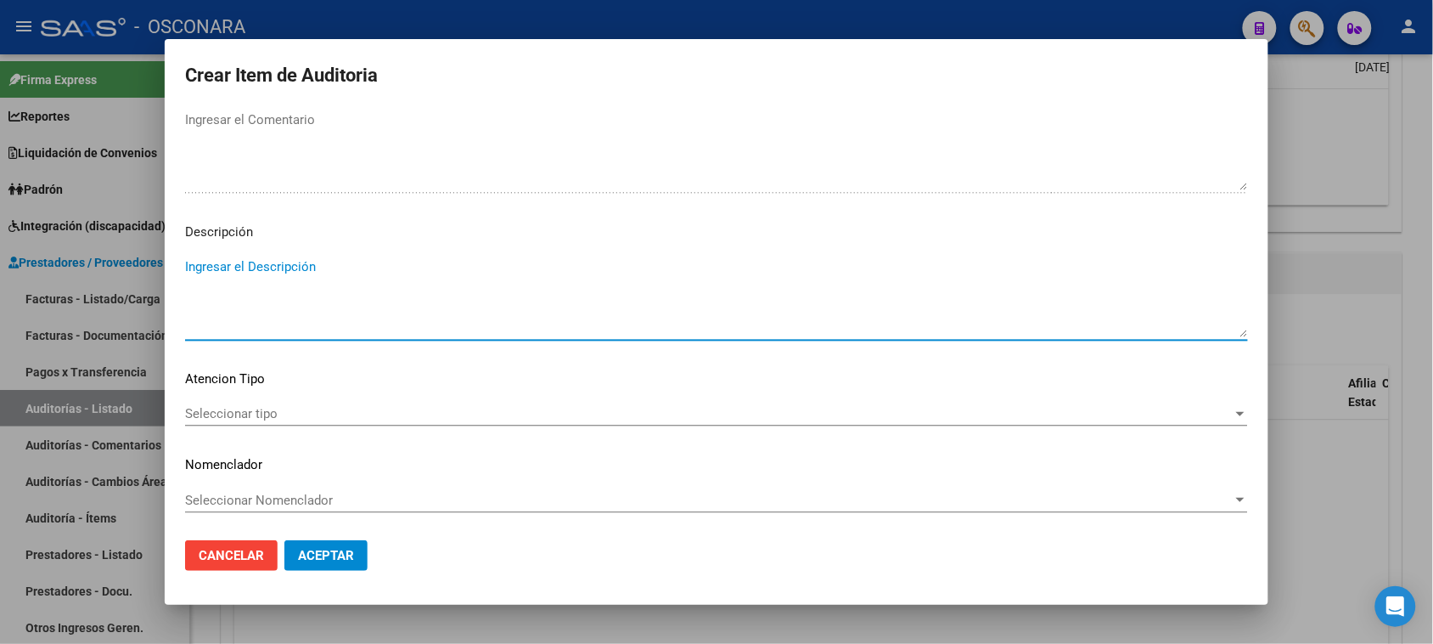
click at [256, 294] on textarea "Ingresar el Descripción" at bounding box center [716, 297] width 1063 height 80
type textarea "REINTEGRO PSICOLOGIA [DATE]"
click at [215, 417] on span "Seleccionar tipo" at bounding box center [709, 413] width 1048 height 15
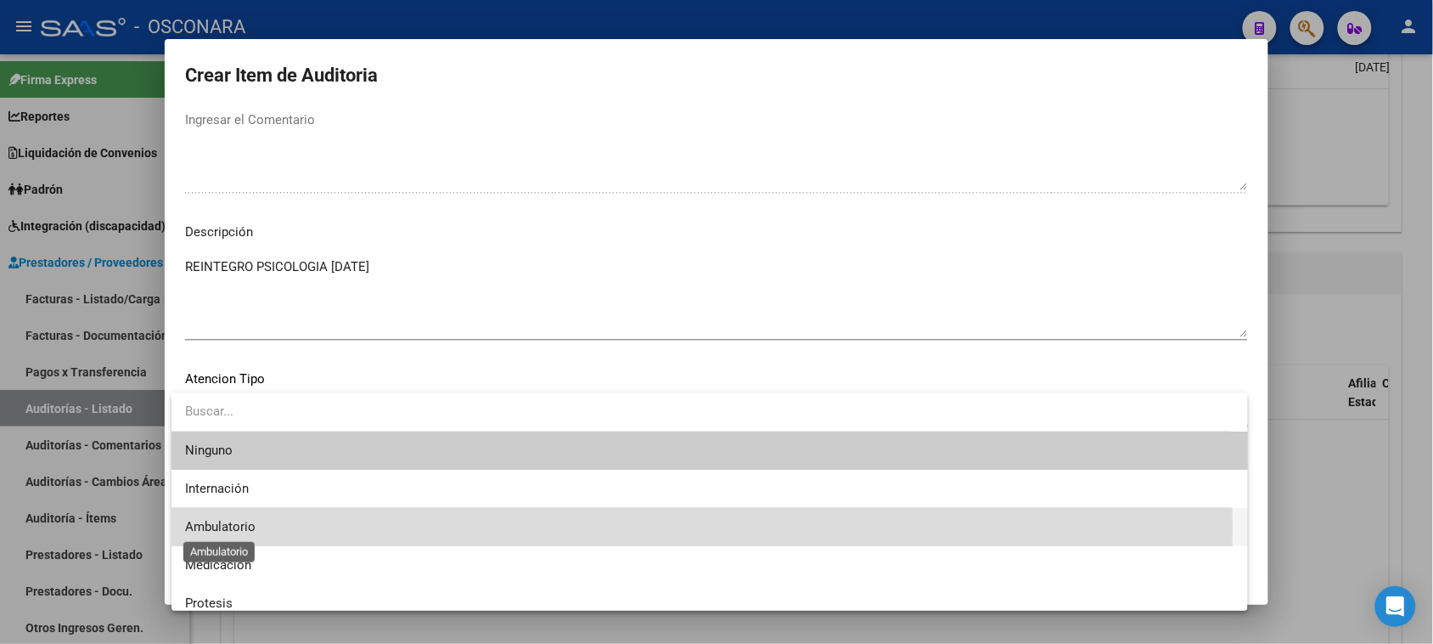
click at [213, 527] on span "Ambulatorio" at bounding box center [220, 526] width 70 height 15
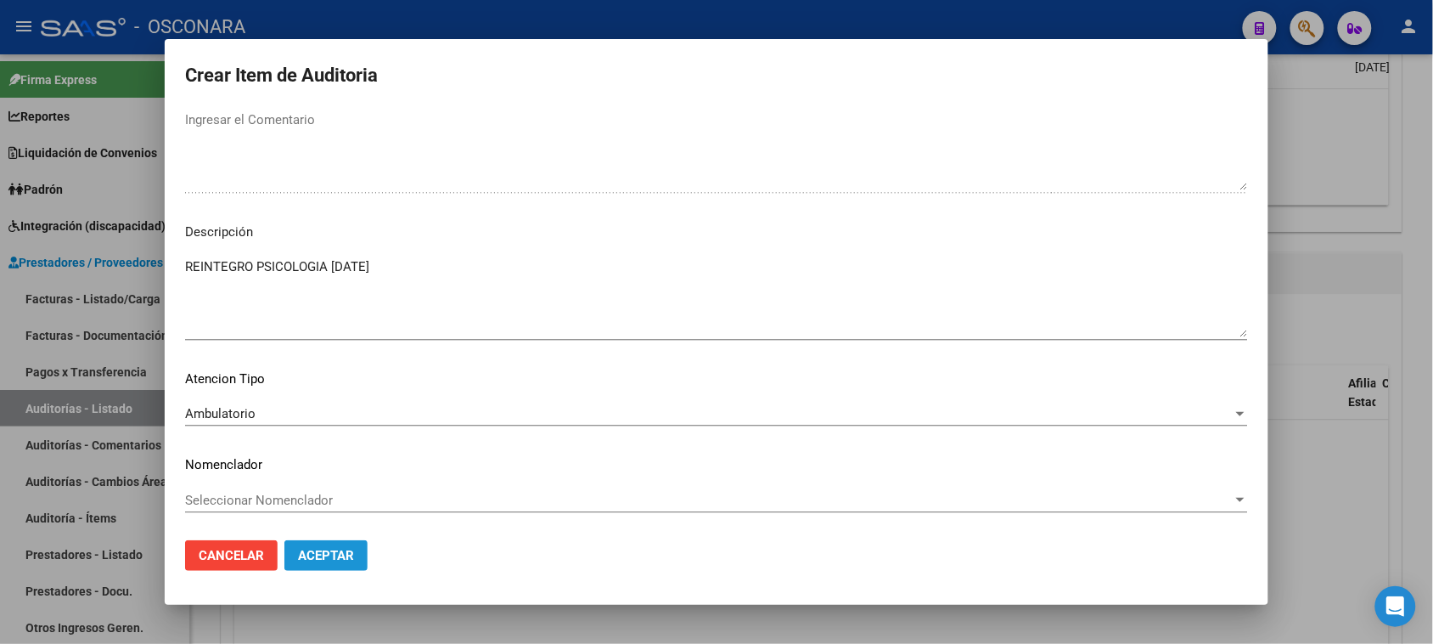
click at [302, 552] on span "Aceptar" at bounding box center [326, 555] width 56 height 15
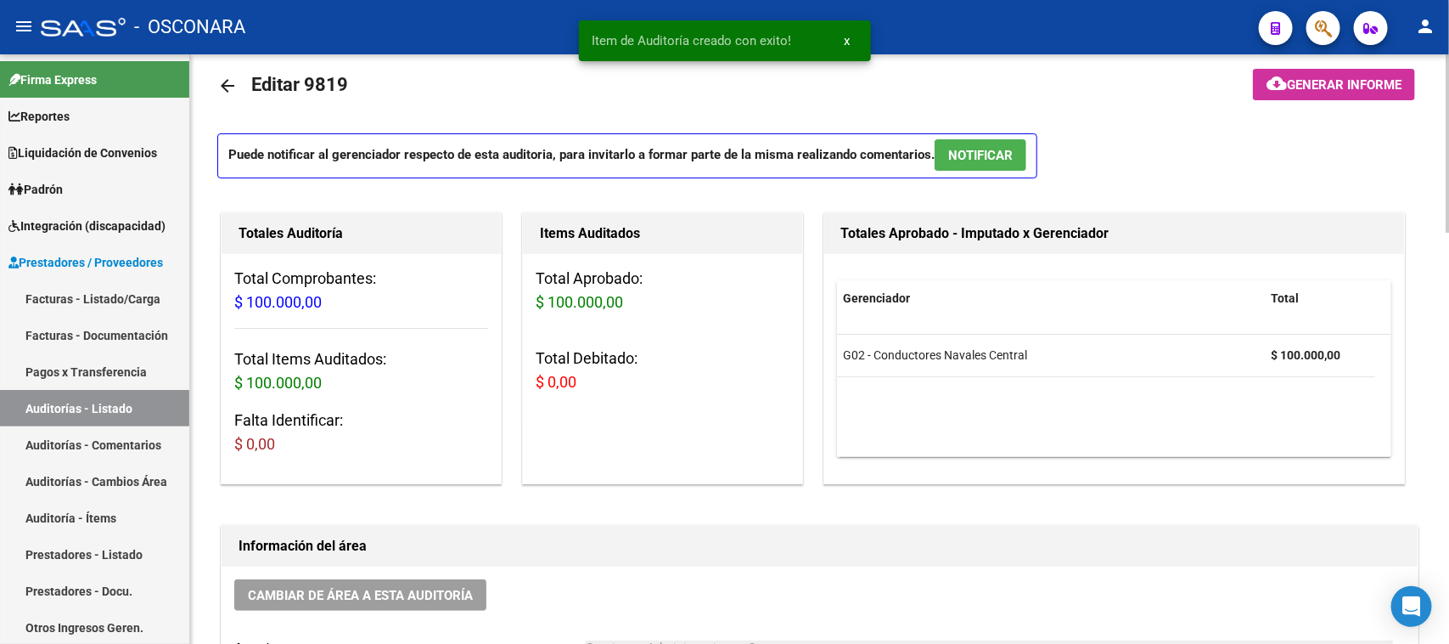
scroll to position [0, 0]
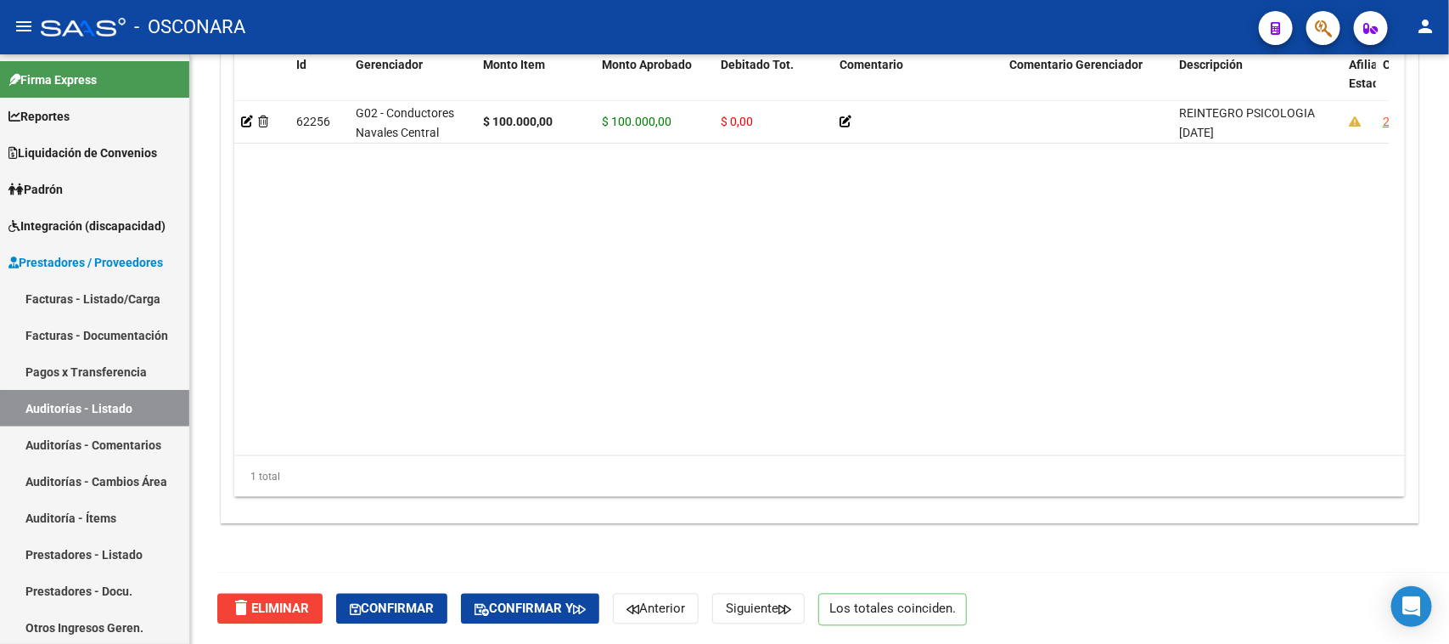
click at [418, 601] on span "Confirmar" at bounding box center [392, 608] width 84 height 15
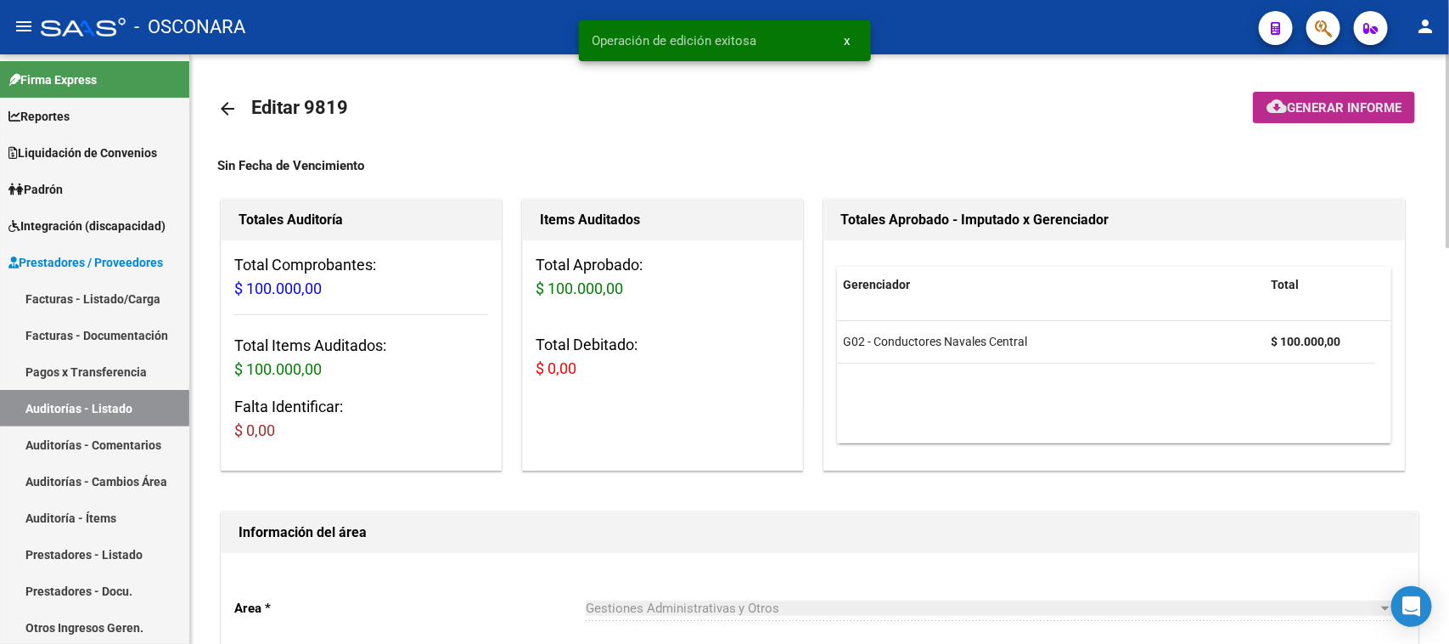
click at [1280, 104] on mat-icon "cloud_download" at bounding box center [1277, 106] width 20 height 20
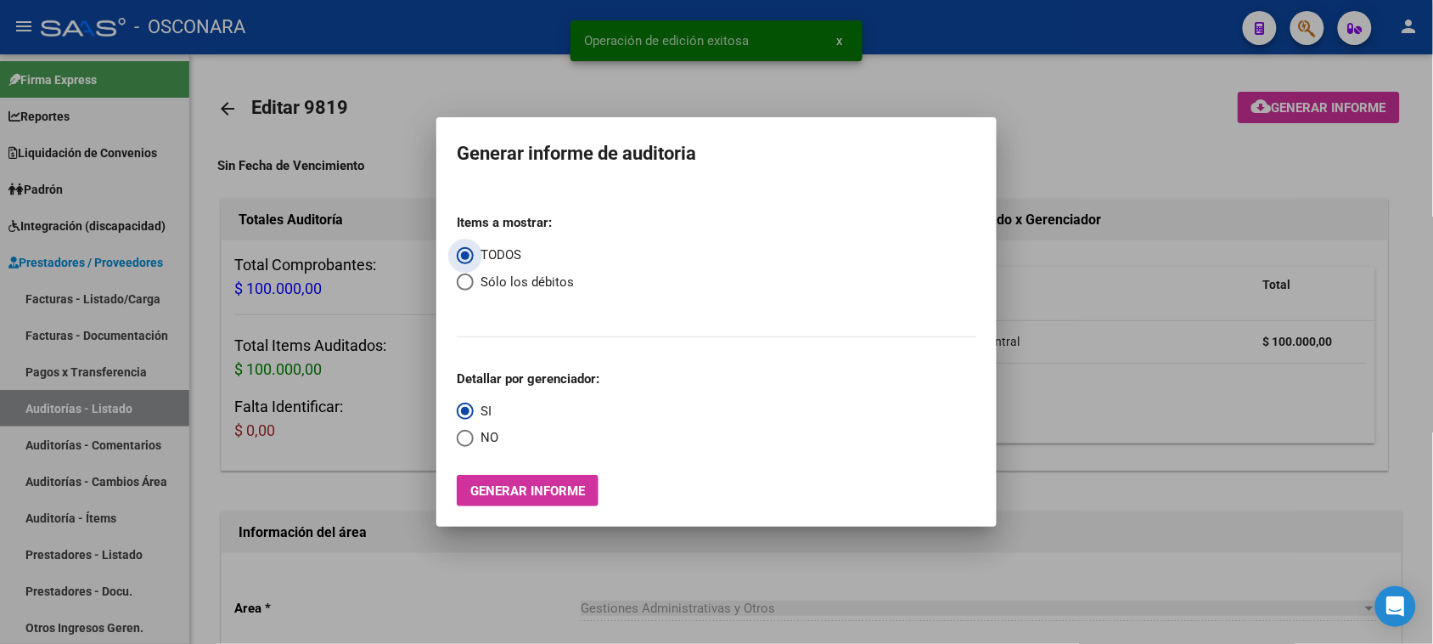
click at [561, 471] on div "Items a mostrar: TODOS Sólo los débitos Detallar por gerenciador: SI NO Generar…" at bounding box center [717, 353] width 520 height 306
click at [544, 477] on button "Generar informe" at bounding box center [528, 490] width 142 height 31
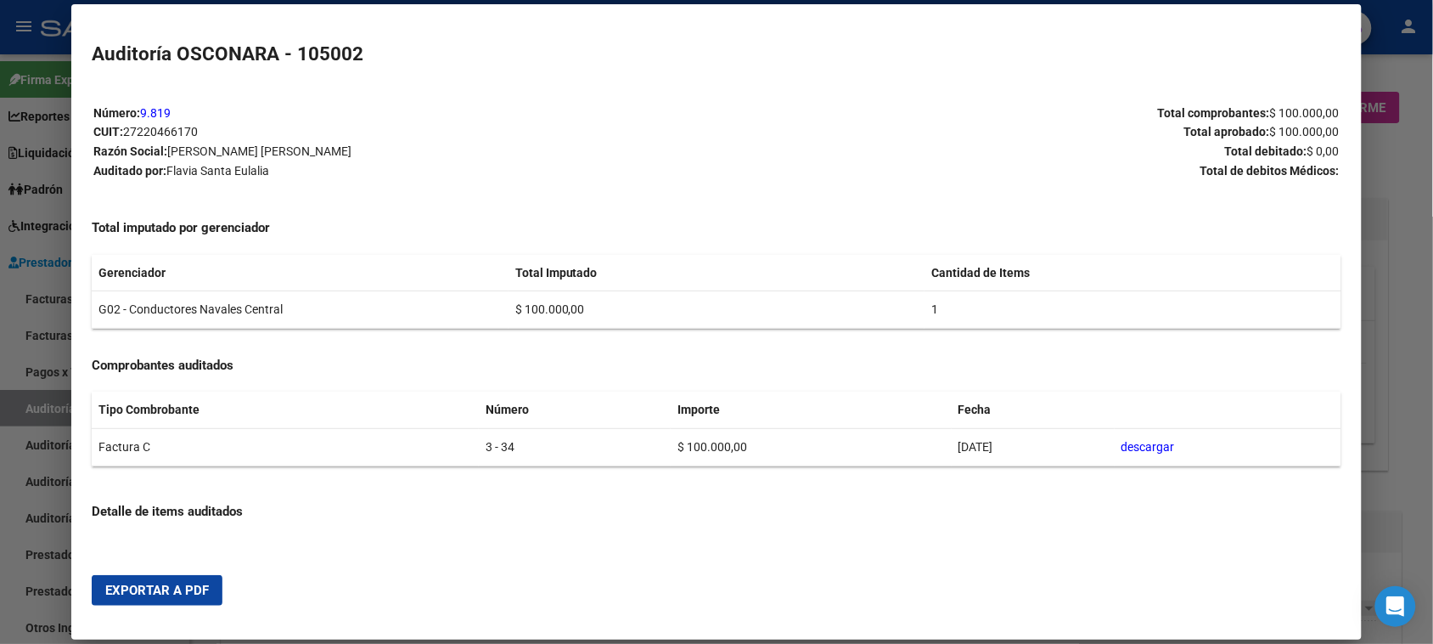
click at [138, 579] on button "Exportar a PDF" at bounding box center [157, 590] width 131 height 31
click at [1405, 167] on div at bounding box center [716, 322] width 1433 height 644
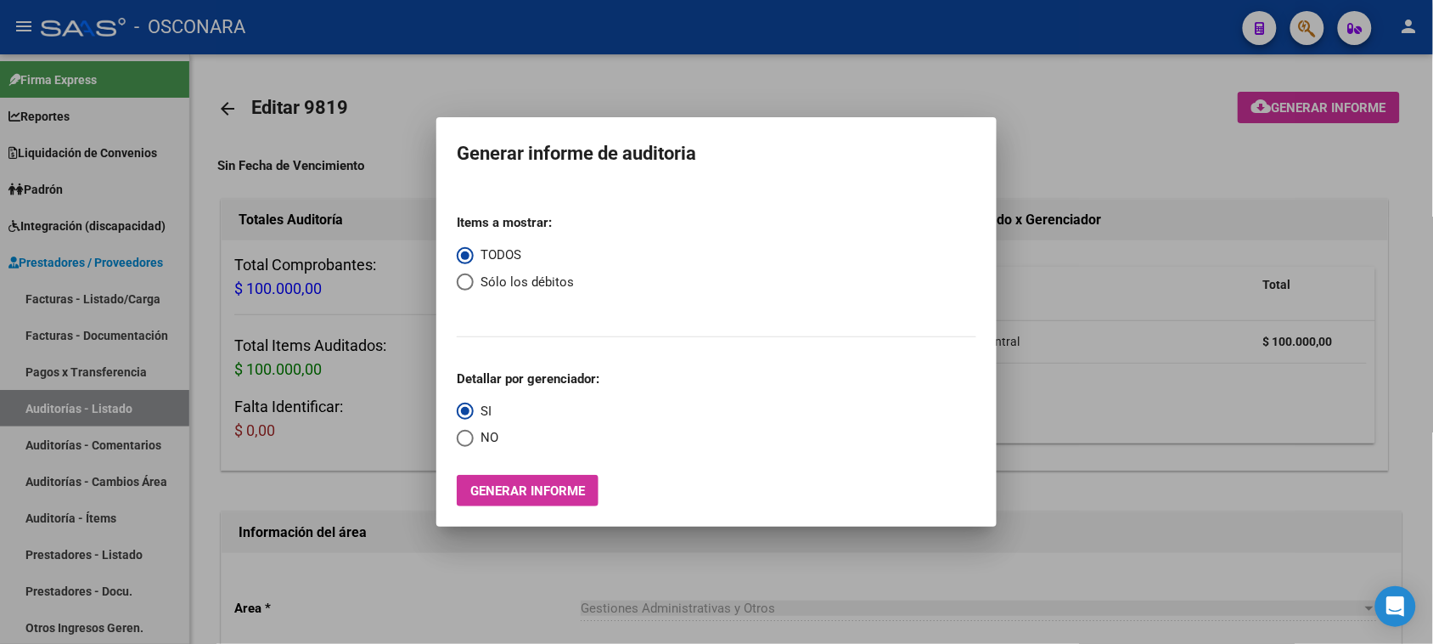
click at [1093, 115] on div at bounding box center [716, 322] width 1433 height 644
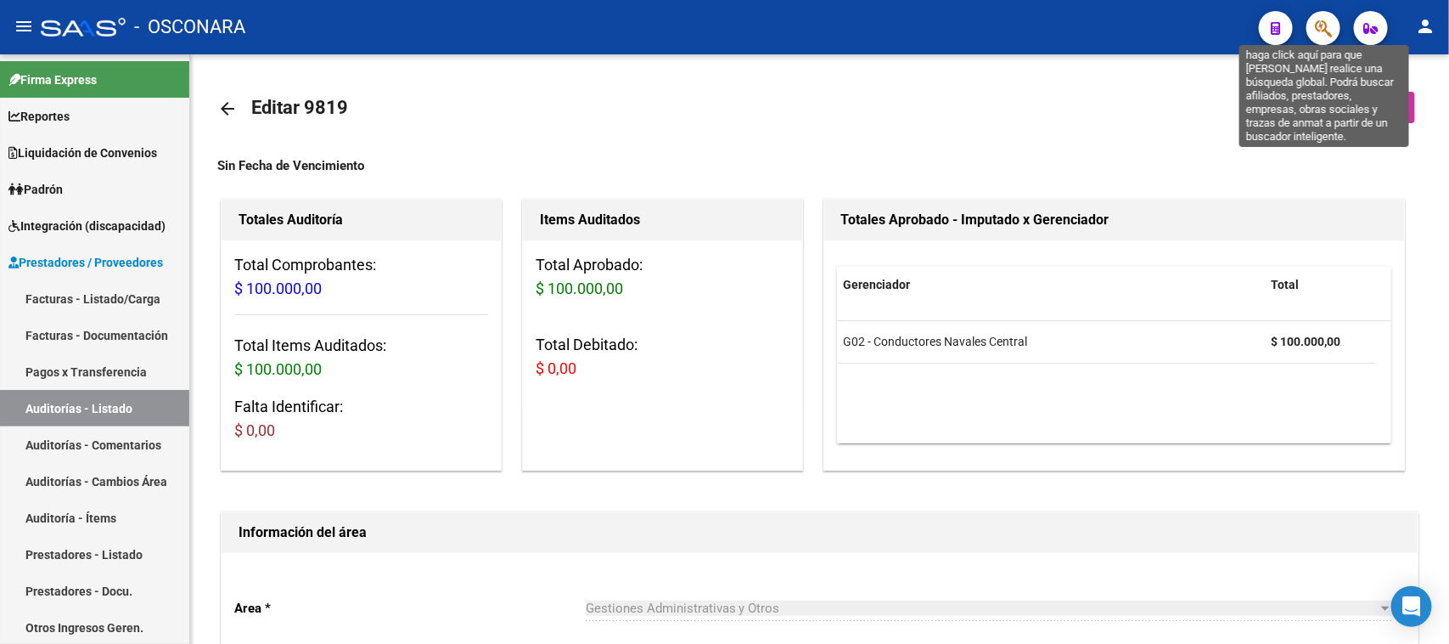
click at [1331, 25] on button "button" at bounding box center [1324, 28] width 34 height 34
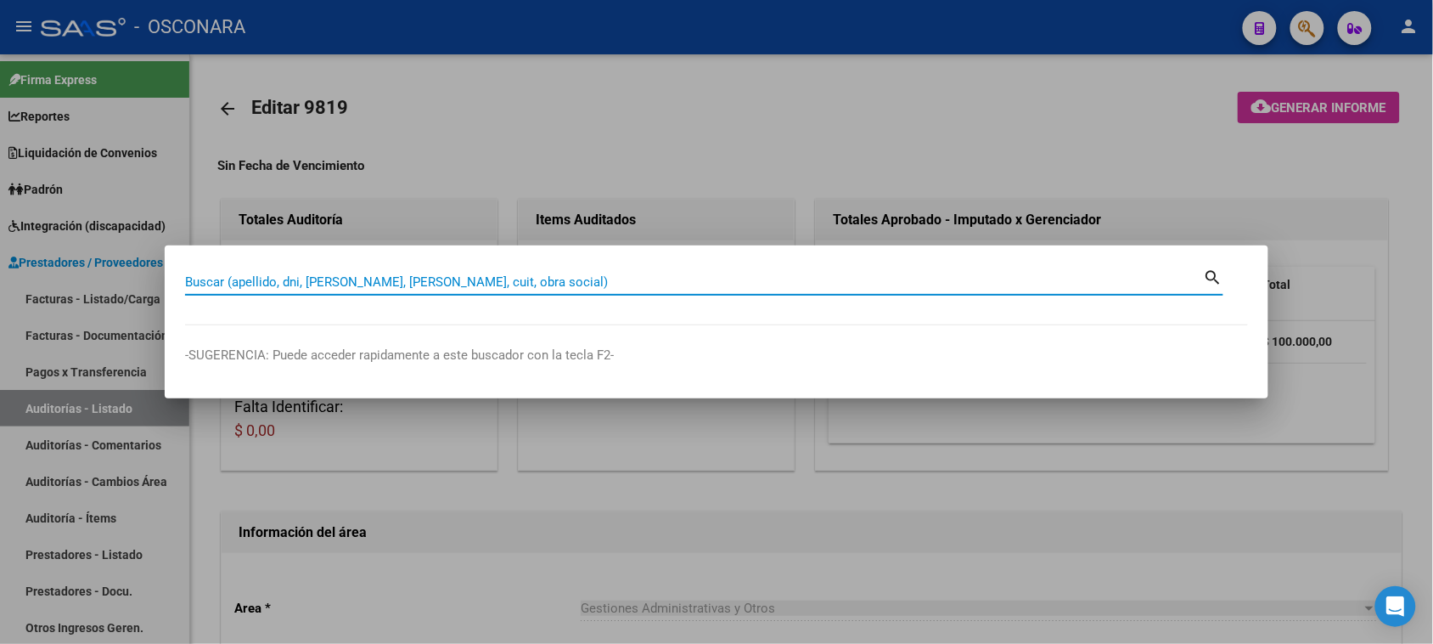
paste input "52889139"
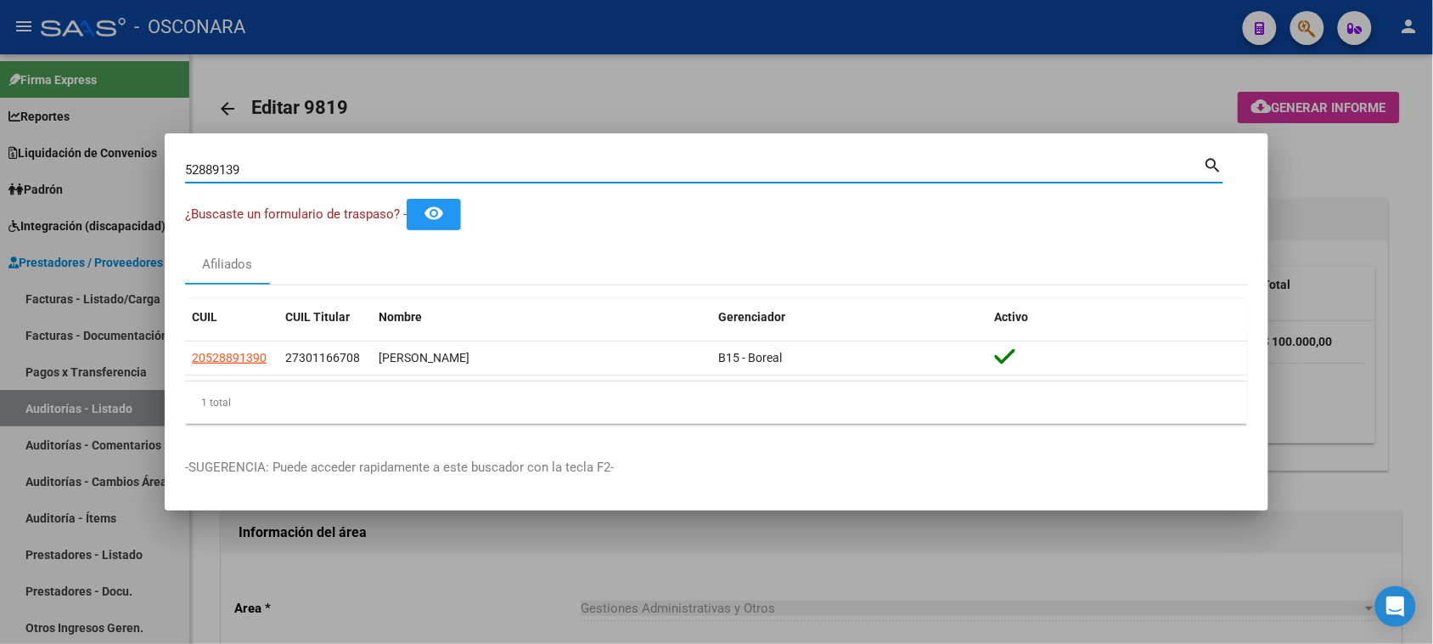
drag, startPoint x: 263, startPoint y: 163, endPoint x: 144, endPoint y: 167, distance: 118.9
click at [149, 167] on div "52889139 Buscar (apellido, dni, cuil, nro traspaso, cuit, obra social) search ¿…" at bounding box center [716, 322] width 1433 height 644
type input "32083667"
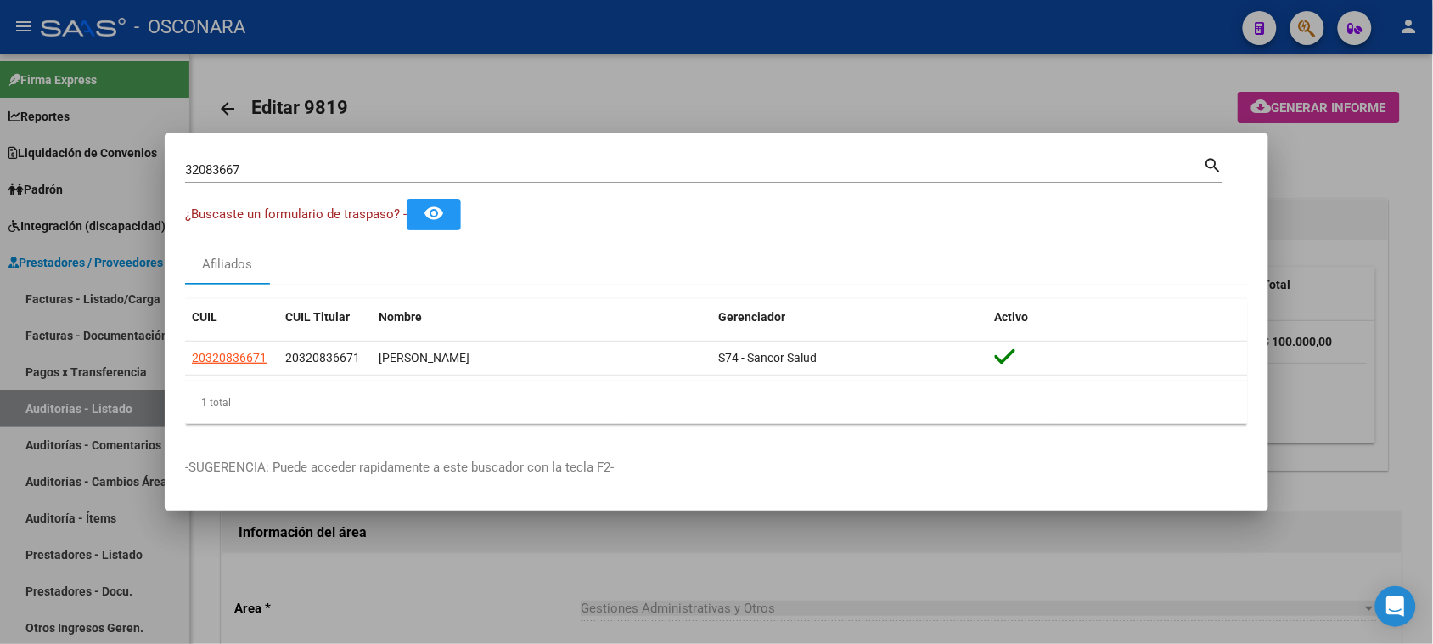
click at [631, 161] on div "32083667 Buscar (apellido, dni, [PERSON_NAME], [PERSON_NAME], cuit, obra social)" at bounding box center [694, 169] width 1019 height 25
click at [599, 109] on div at bounding box center [716, 322] width 1433 height 644
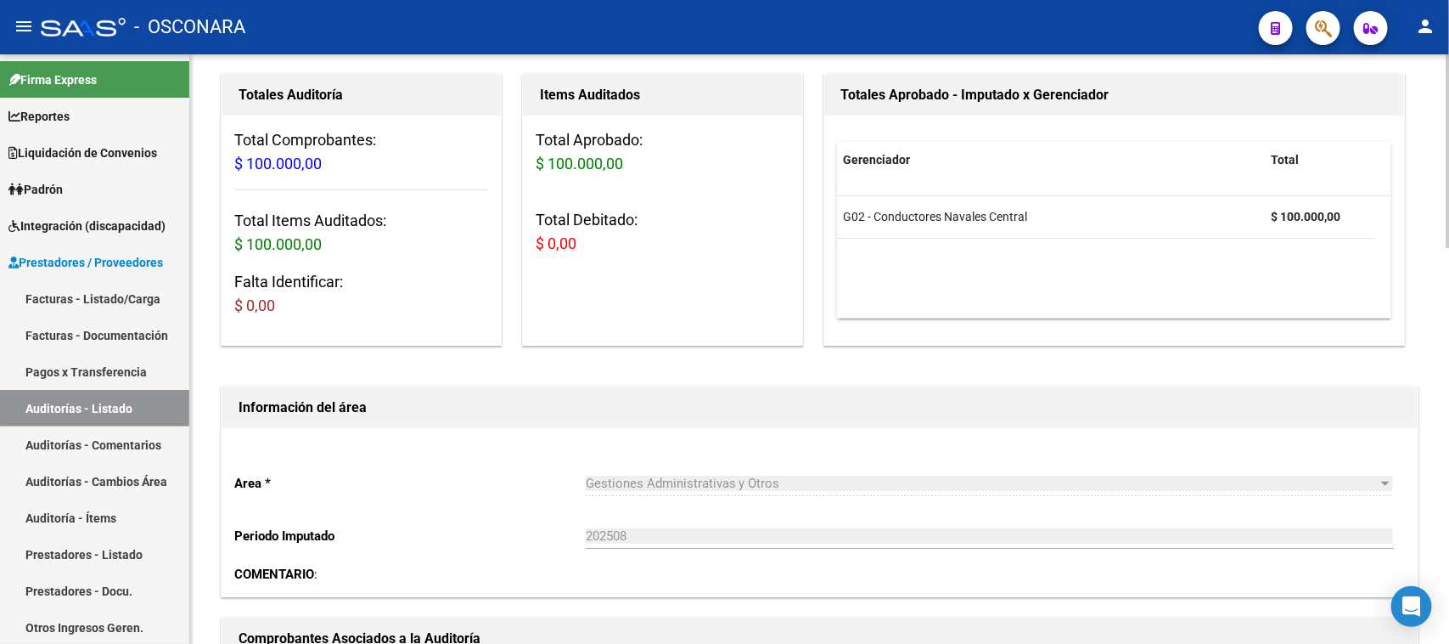
scroll to position [425, 0]
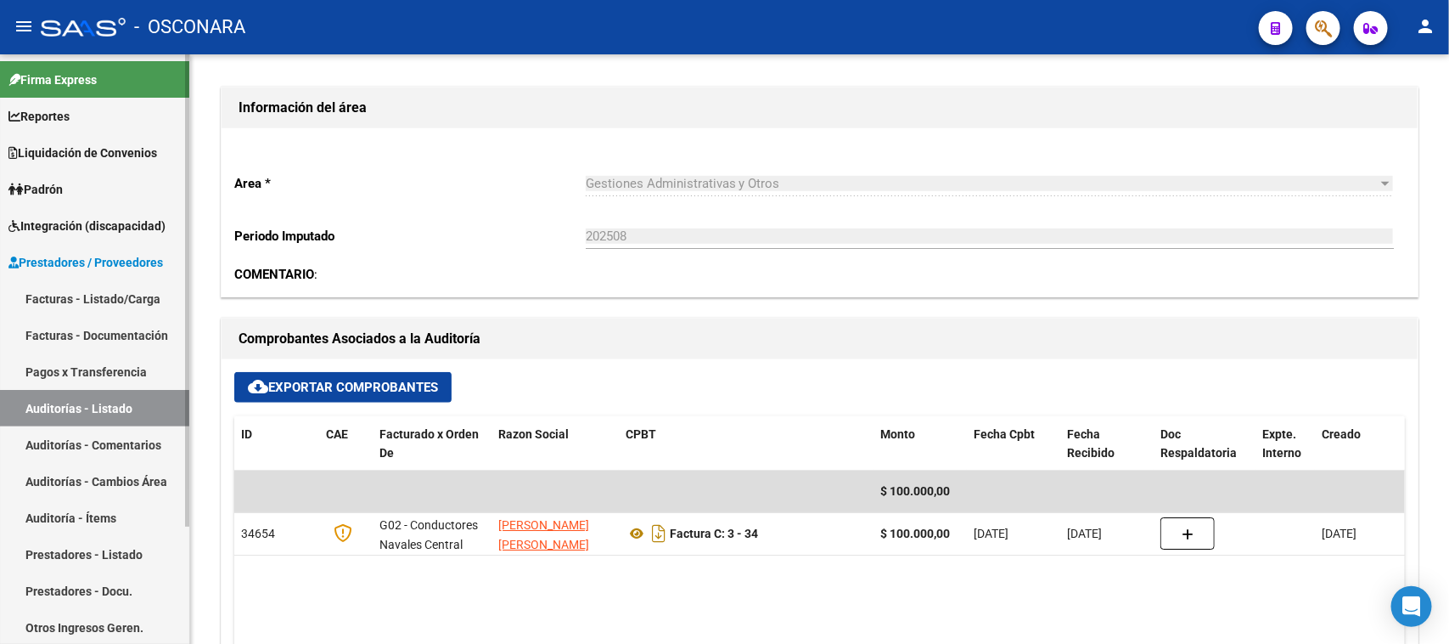
click at [82, 293] on link "Facturas - Listado/Carga" at bounding box center [94, 298] width 189 height 37
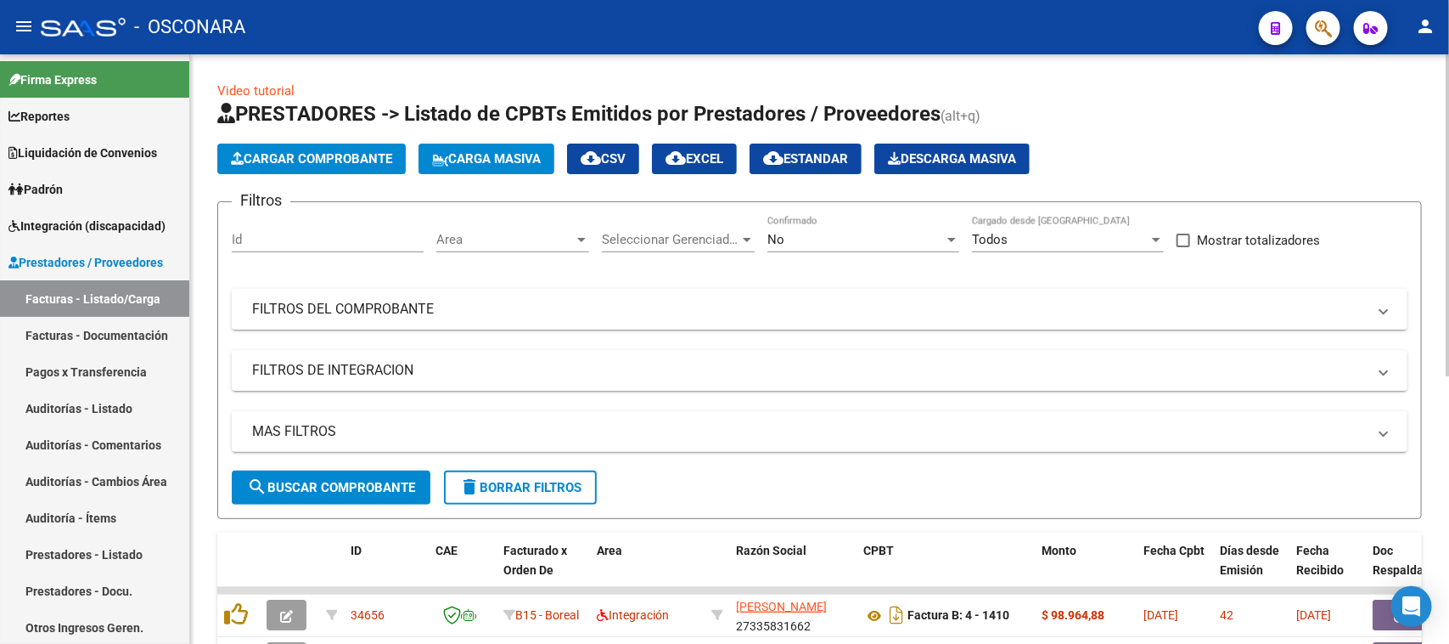
click at [528, 79] on div "Video tutorial PRESTADORES -> Listado de CPBTs Emitidos por Prestadores / Prove…" at bounding box center [819, 587] width 1259 height 1067
click at [107, 300] on link "Facturas - Listado/Carga" at bounding box center [94, 298] width 189 height 37
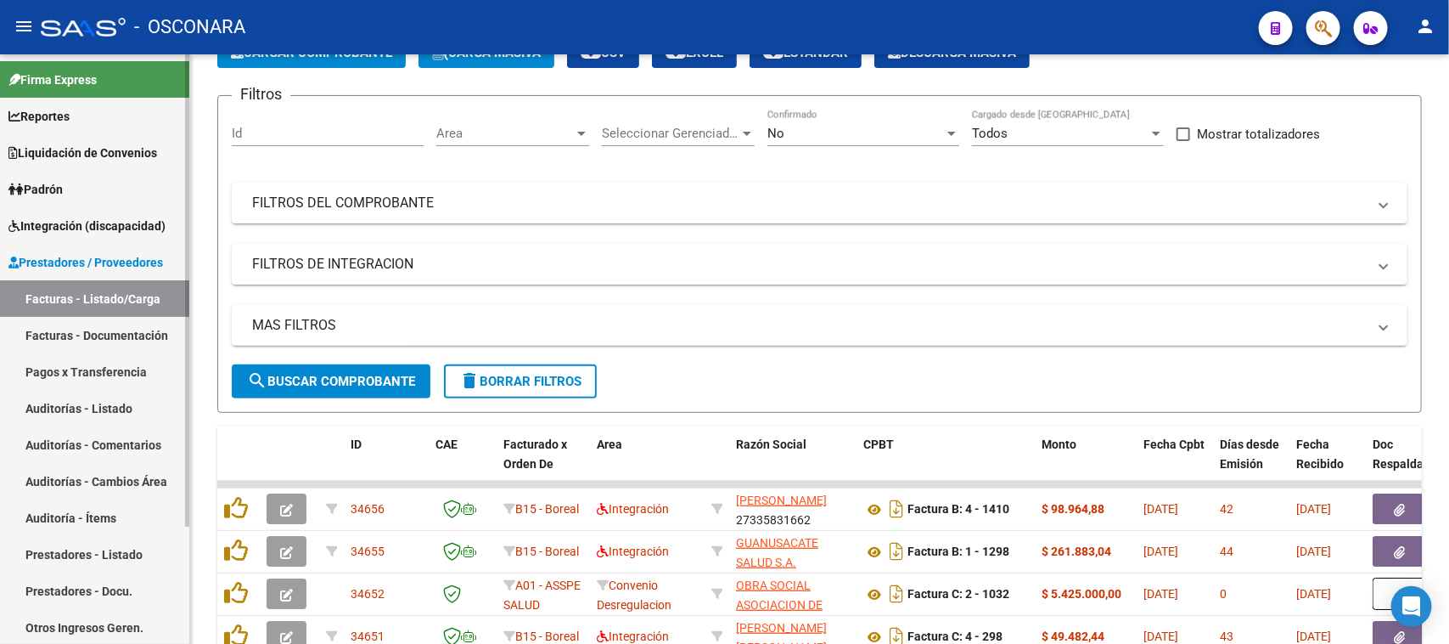
click at [60, 401] on link "Auditorías - Listado" at bounding box center [94, 408] width 189 height 37
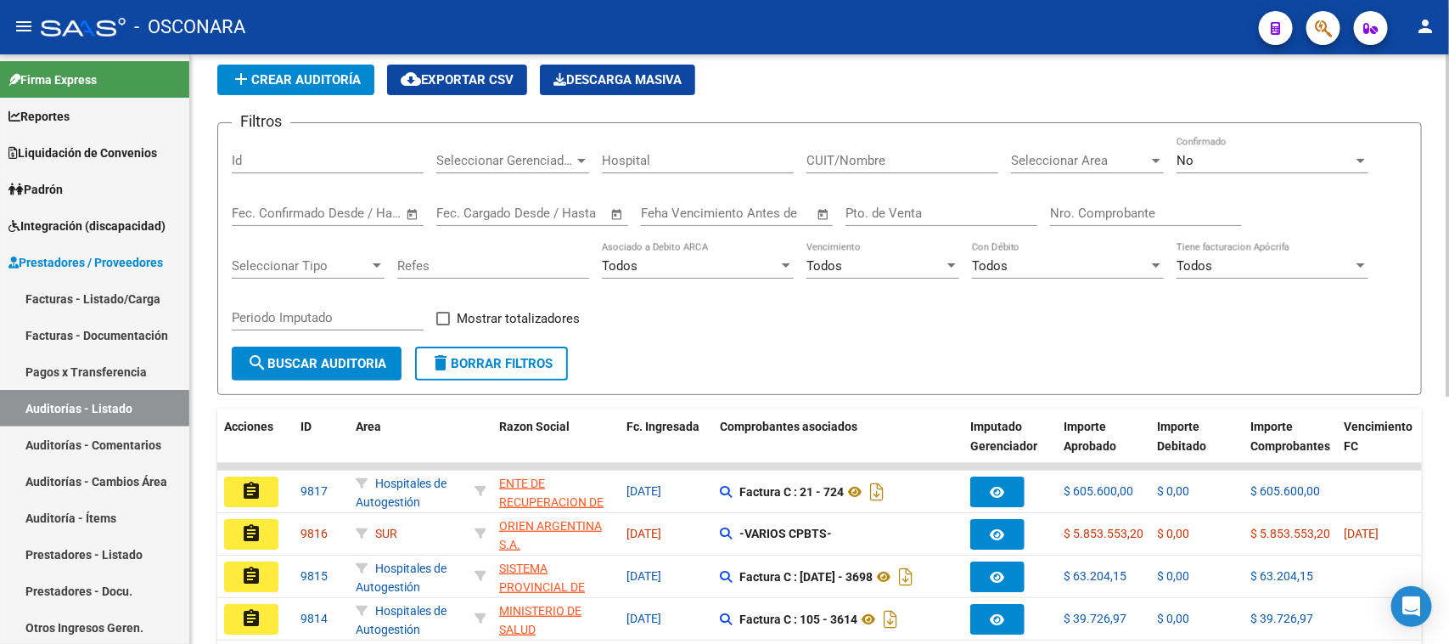
scroll to position [106, 0]
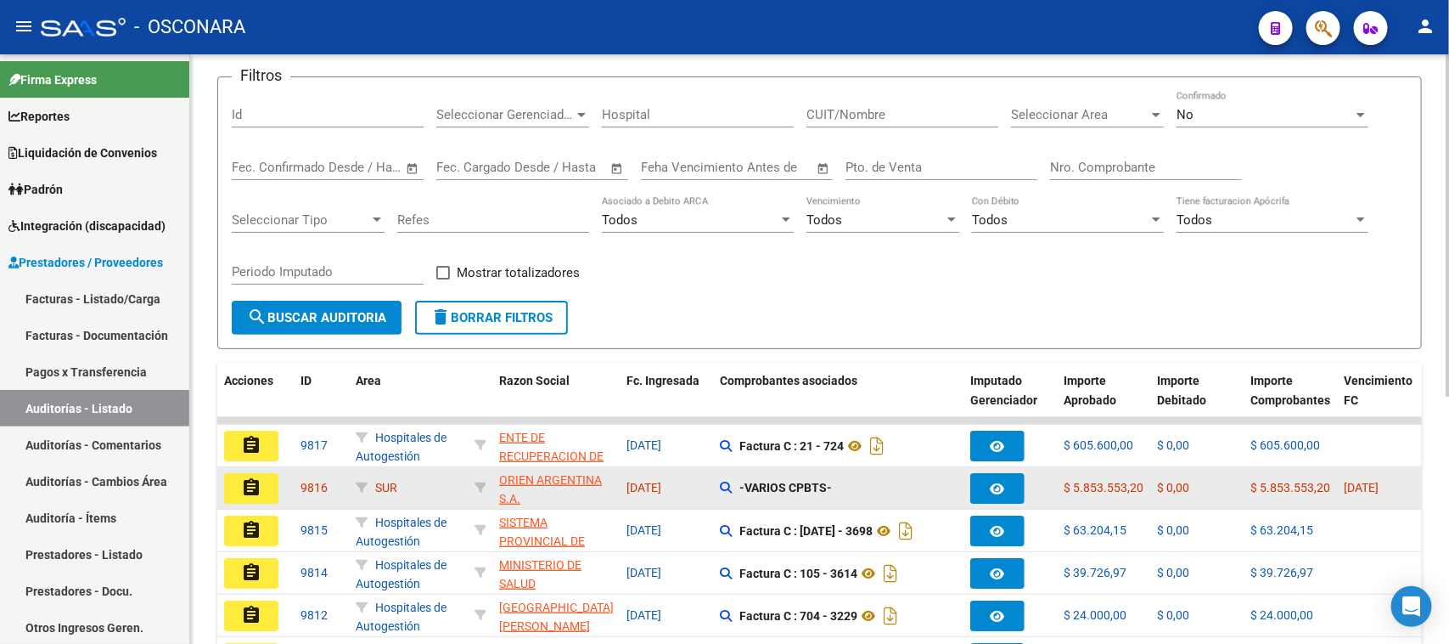
click at [241, 486] on mat-icon "assignment" at bounding box center [251, 487] width 20 height 20
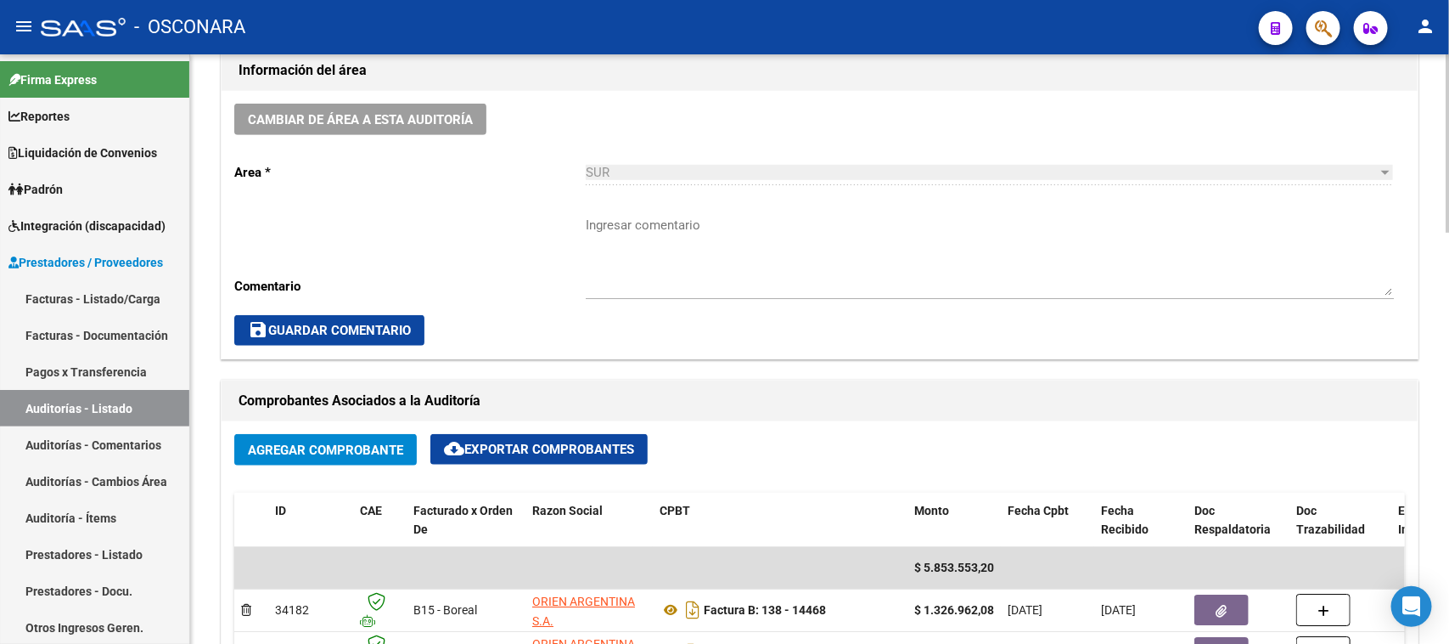
scroll to position [531, 0]
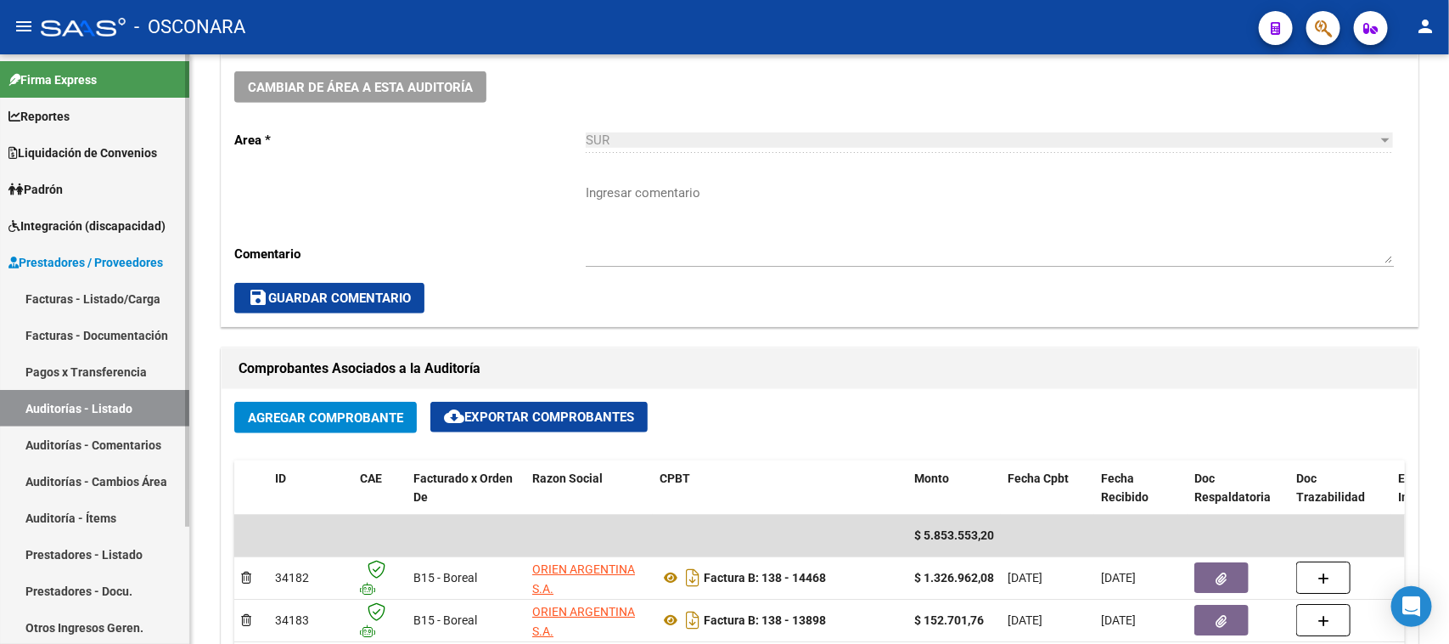
click at [35, 295] on link "Facturas - Listado/Carga" at bounding box center [94, 298] width 189 height 37
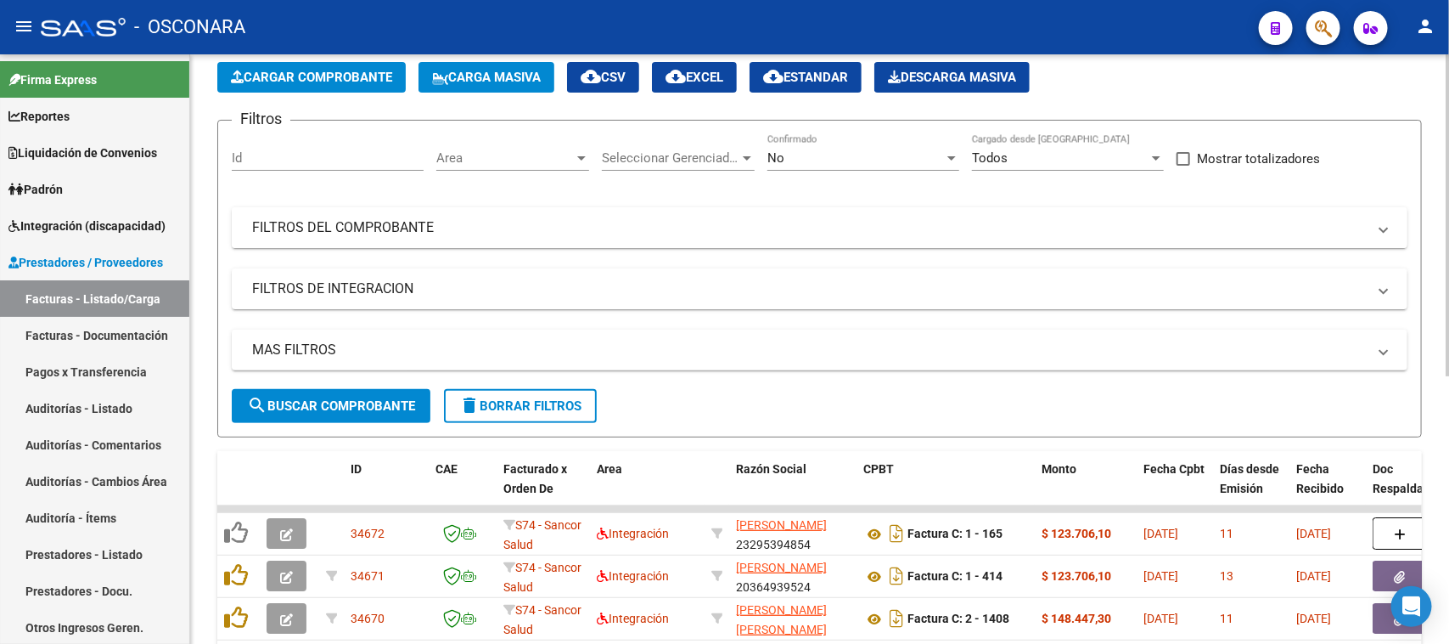
scroll to position [68, 0]
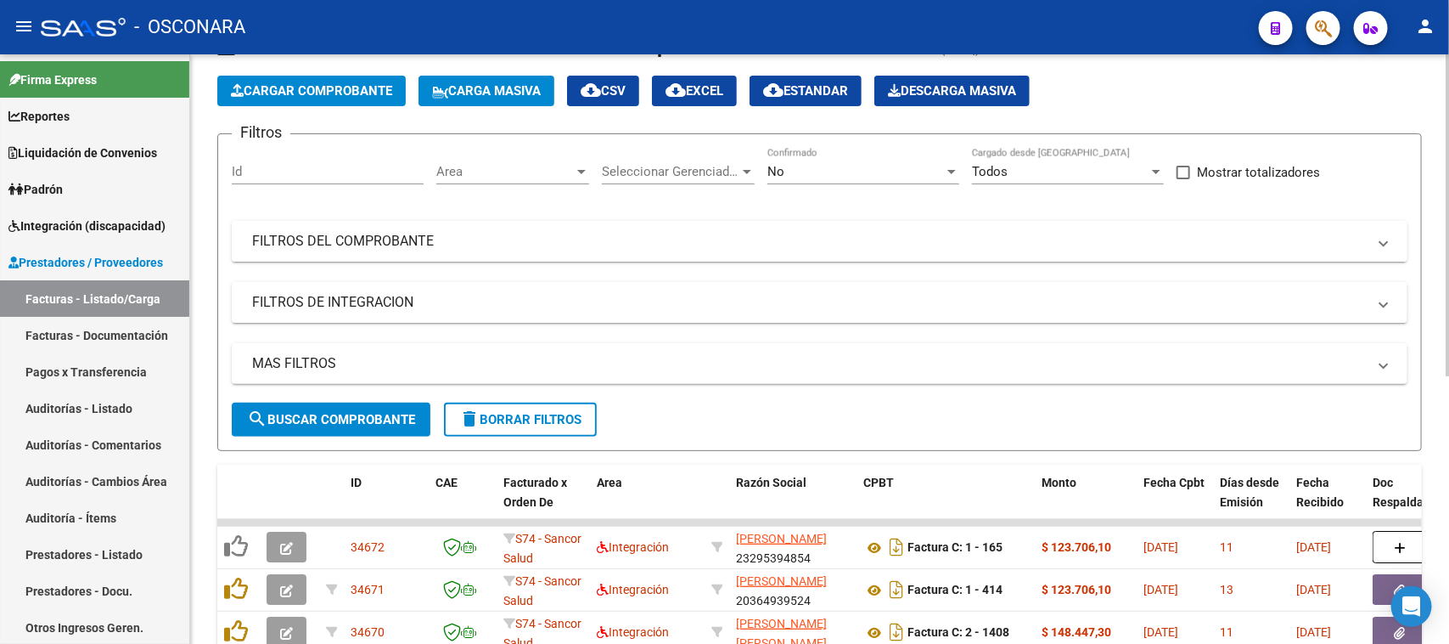
click at [599, 234] on mat-panel-title "FILTROS DEL COMPROBANTE" at bounding box center [809, 241] width 1115 height 19
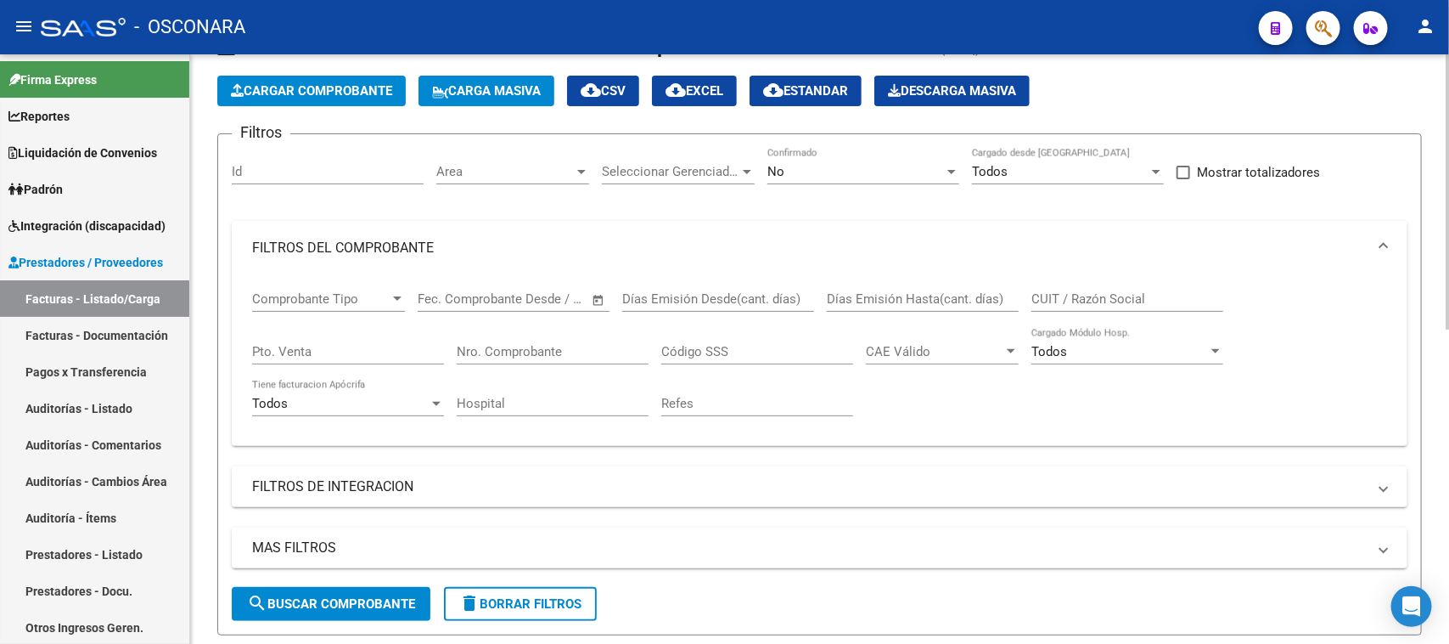
click at [579, 352] on input "Nro. Comprobante" at bounding box center [553, 351] width 192 height 15
click at [811, 164] on div "No" at bounding box center [856, 171] width 177 height 15
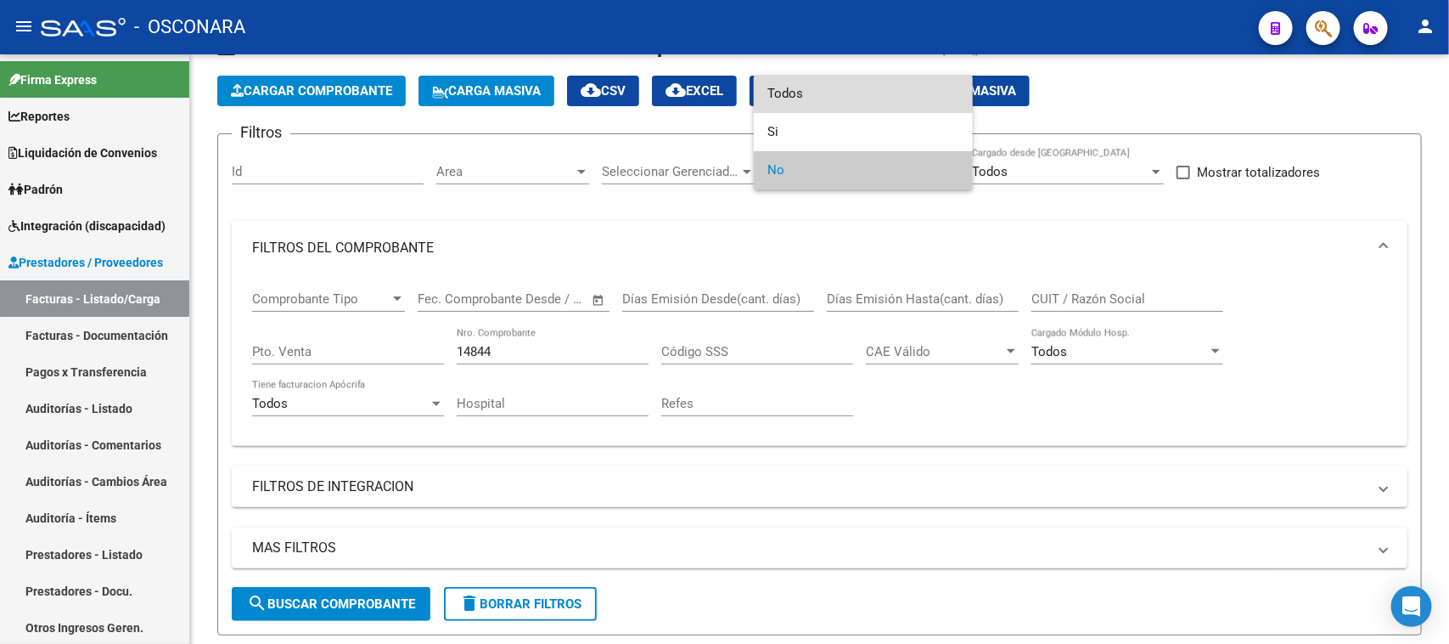
click at [796, 91] on span "Todos" at bounding box center [864, 94] width 192 height 38
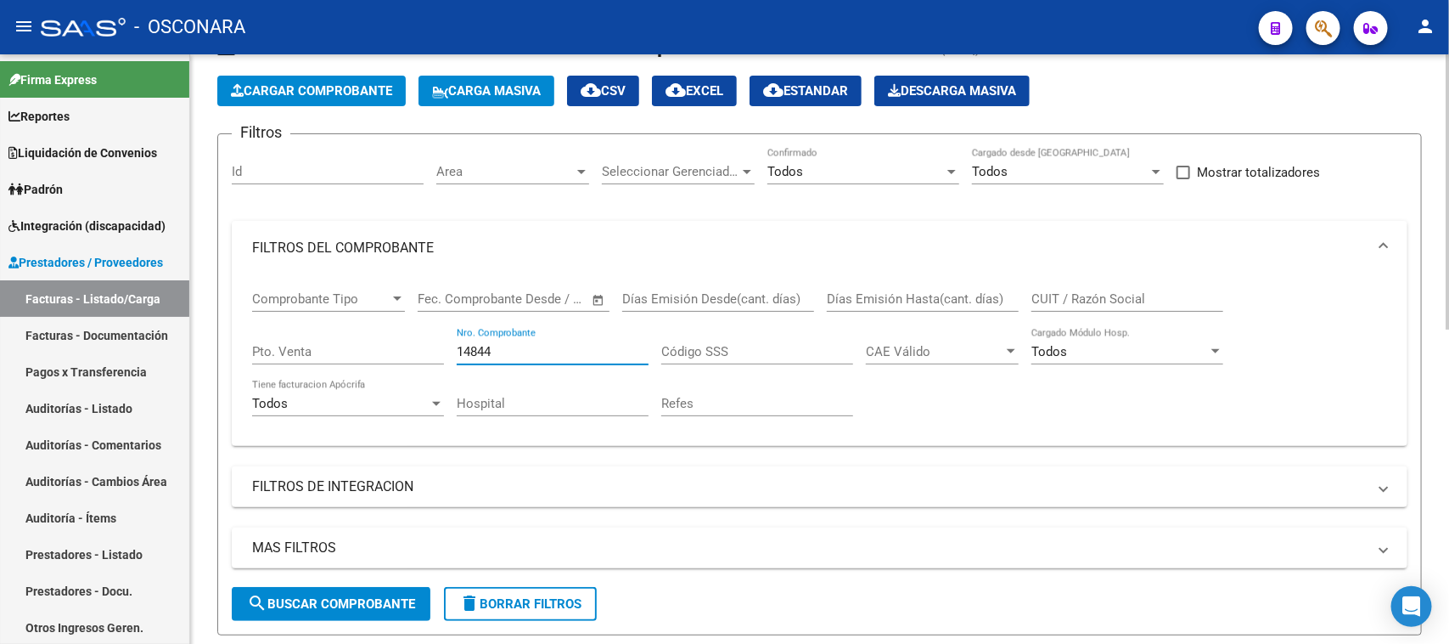
click at [511, 346] on input "14844" at bounding box center [553, 351] width 192 height 15
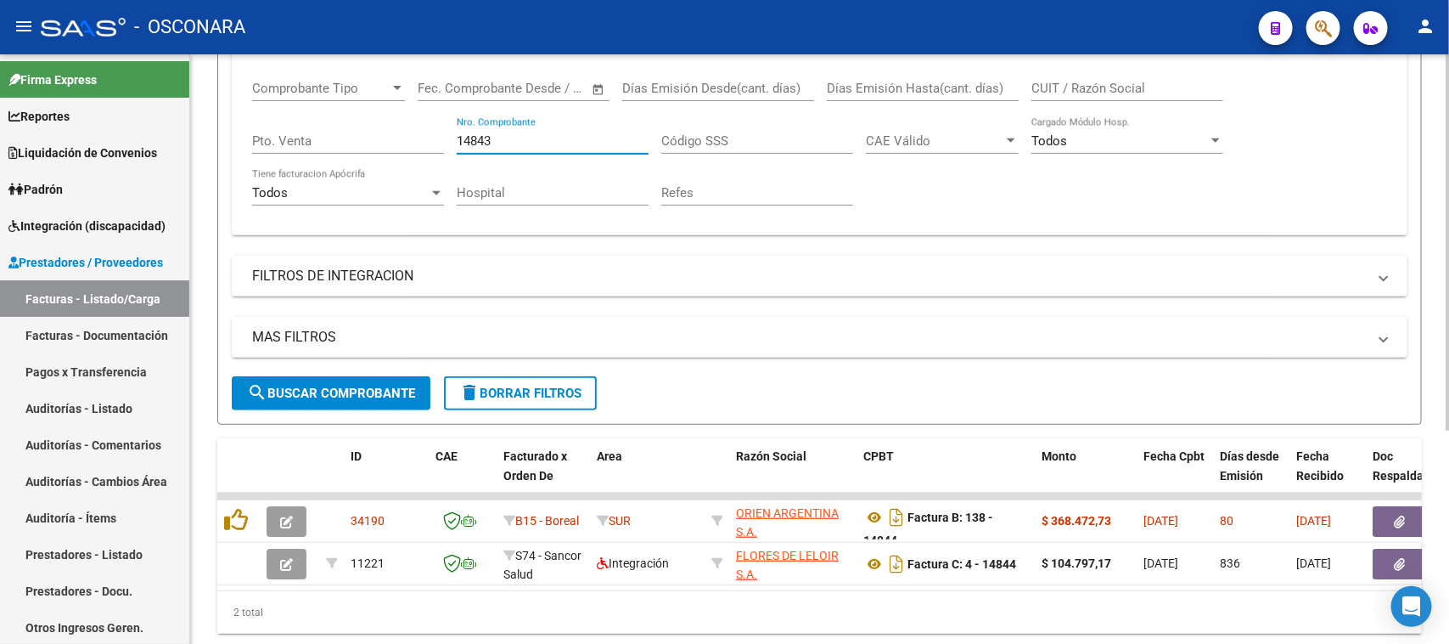
scroll to position [280, 0]
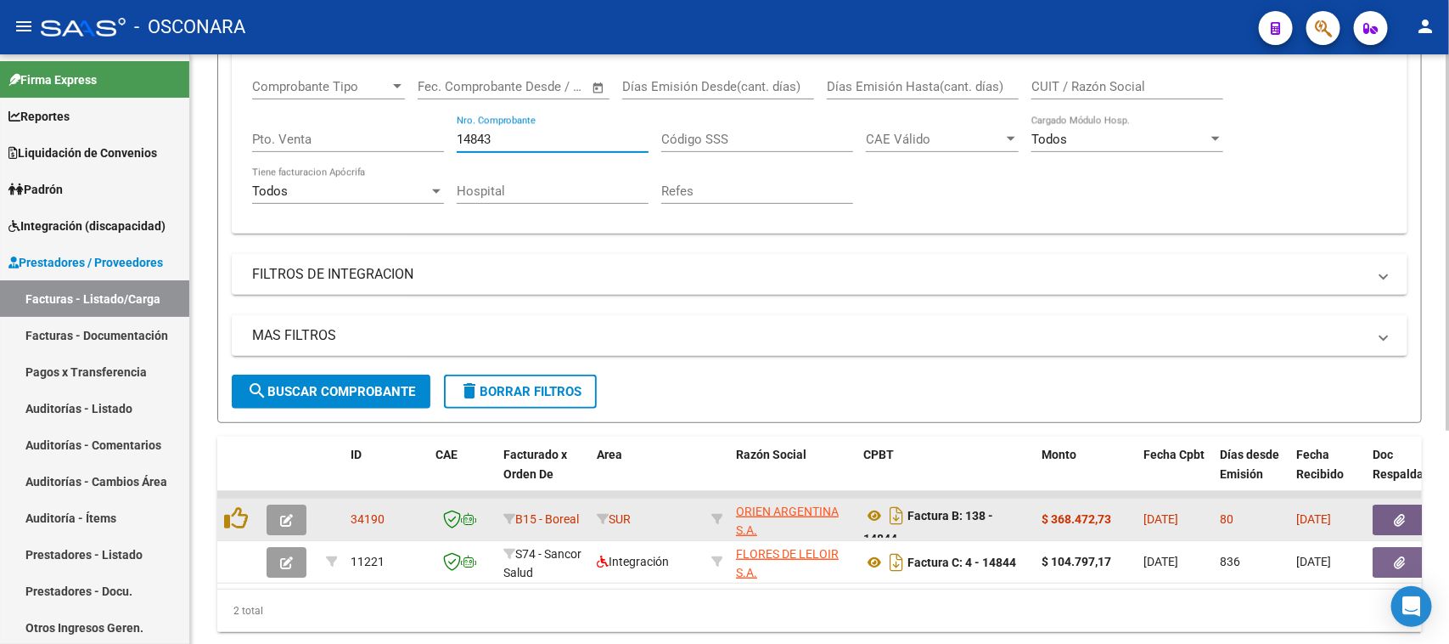
type input "14843"
click at [277, 516] on button "button" at bounding box center [287, 519] width 40 height 31
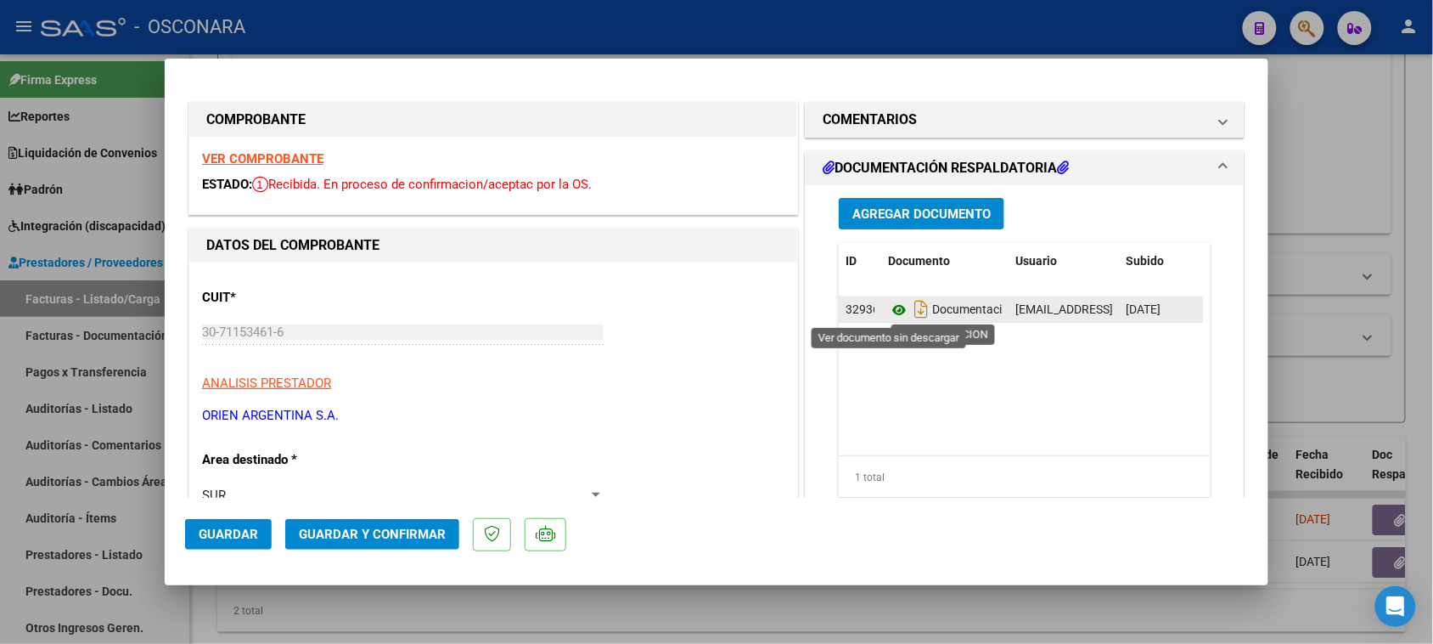
click at [888, 304] on icon at bounding box center [899, 310] width 22 height 20
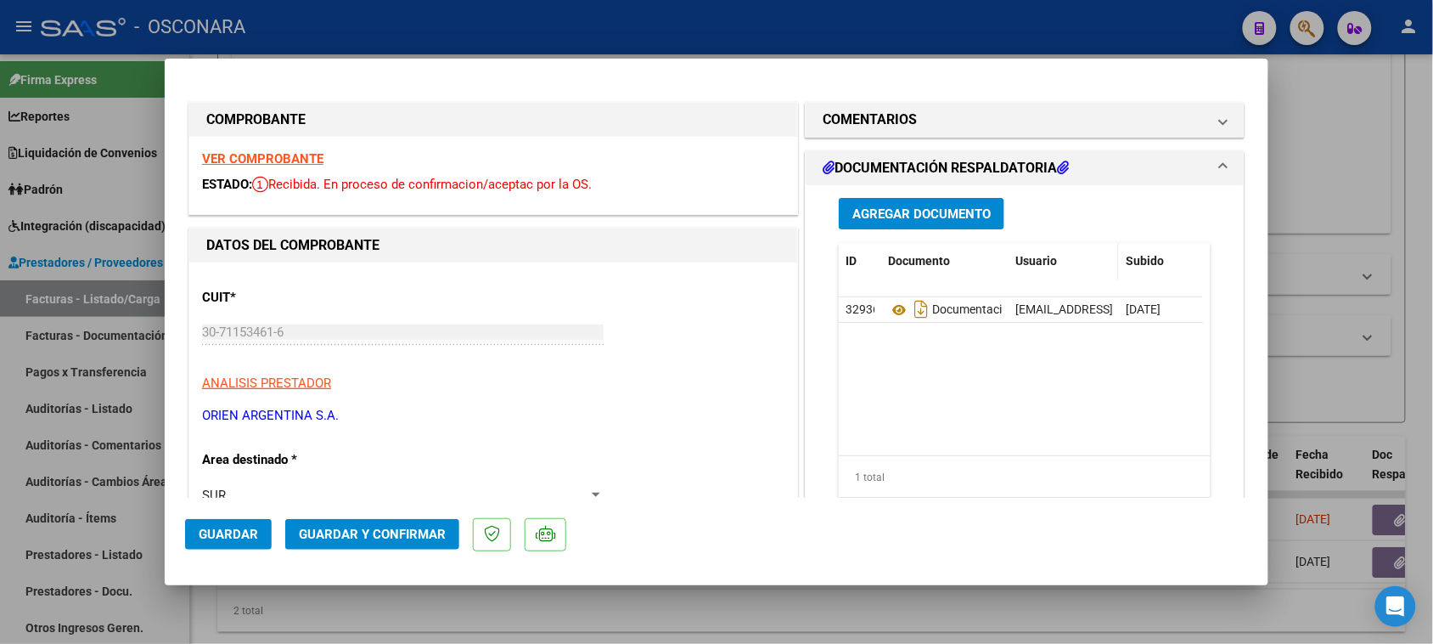
click at [1289, 205] on div at bounding box center [716, 322] width 1433 height 644
type input "$ 0,00"
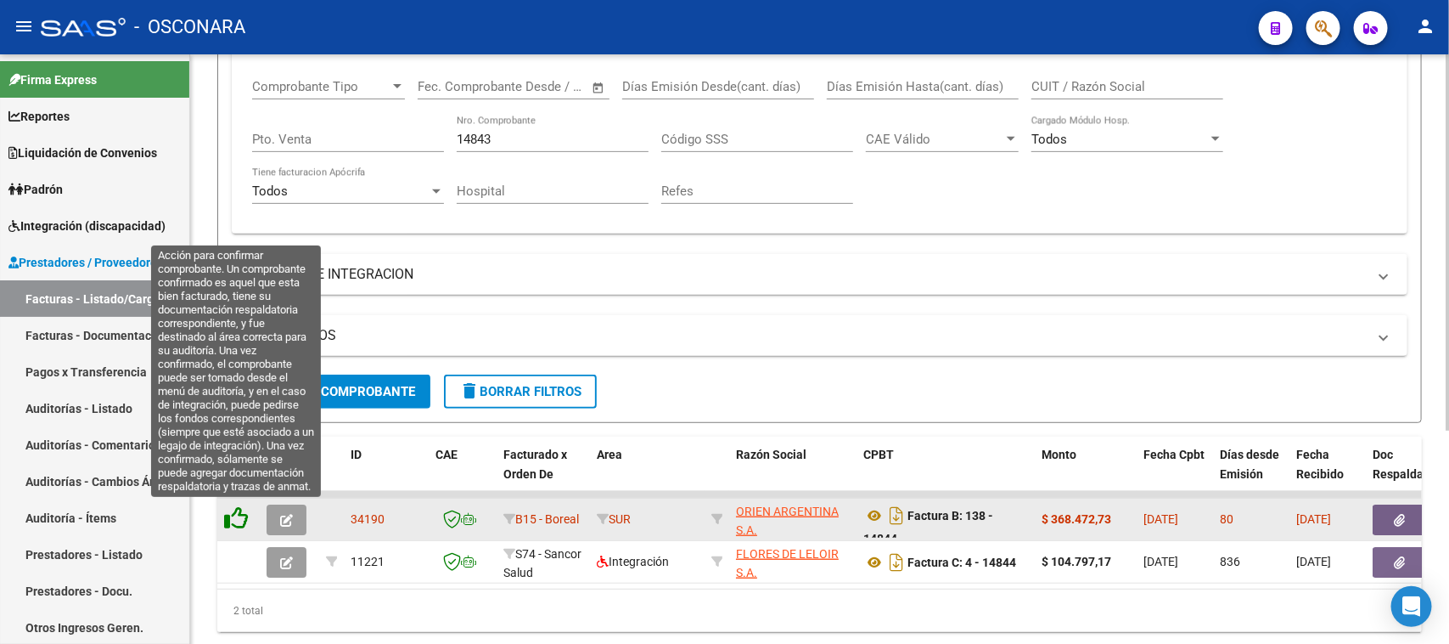
click at [234, 519] on icon at bounding box center [236, 518] width 24 height 24
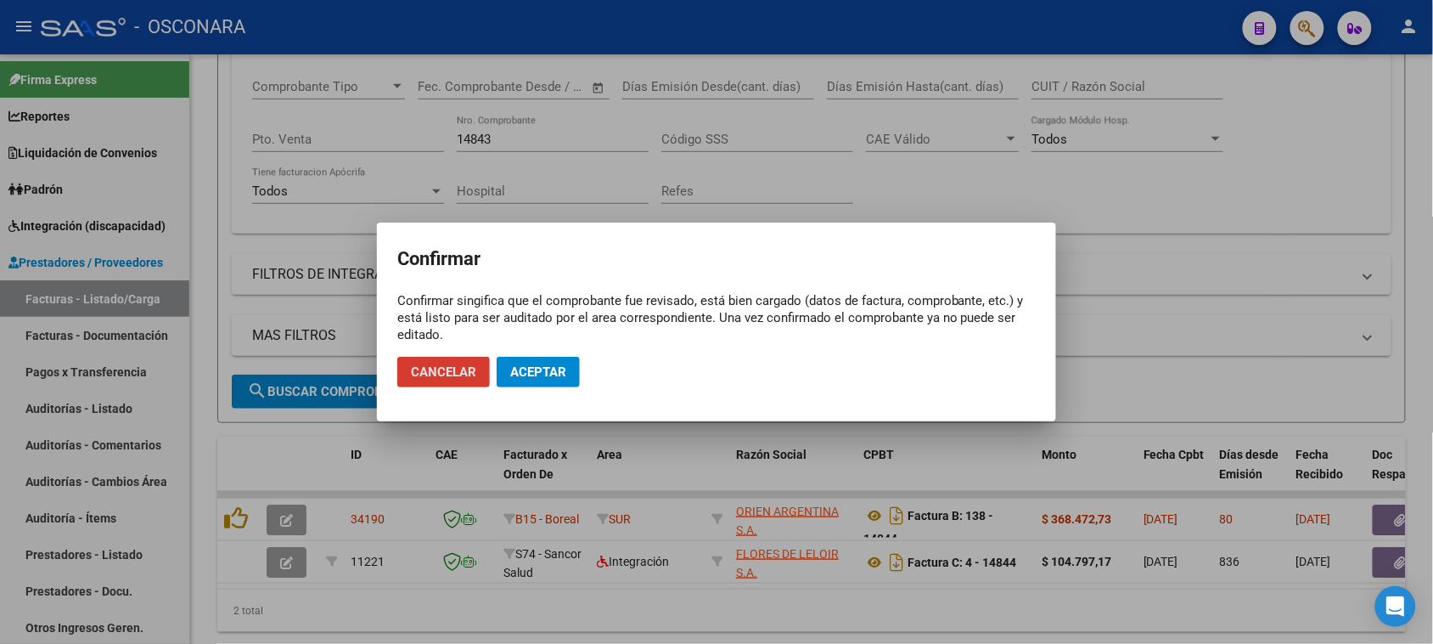
click at [537, 370] on span "Aceptar" at bounding box center [538, 371] width 56 height 15
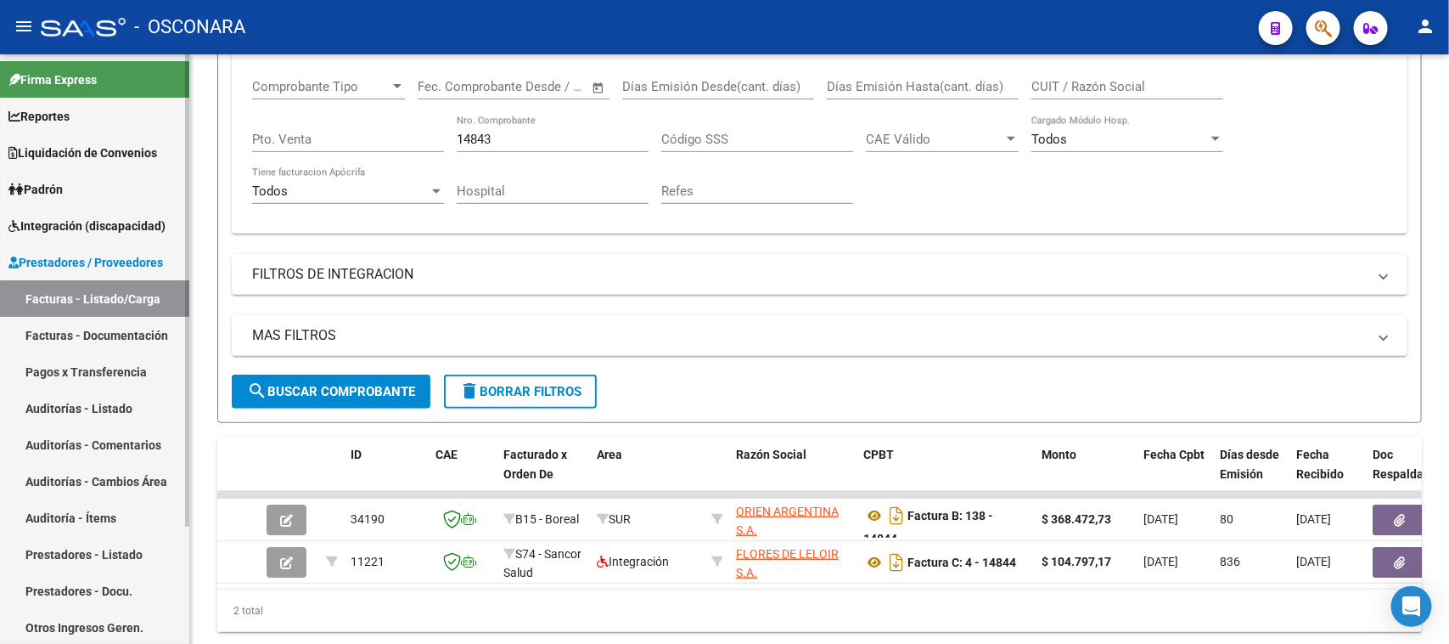
click at [51, 404] on link "Auditorías - Listado" at bounding box center [94, 408] width 189 height 37
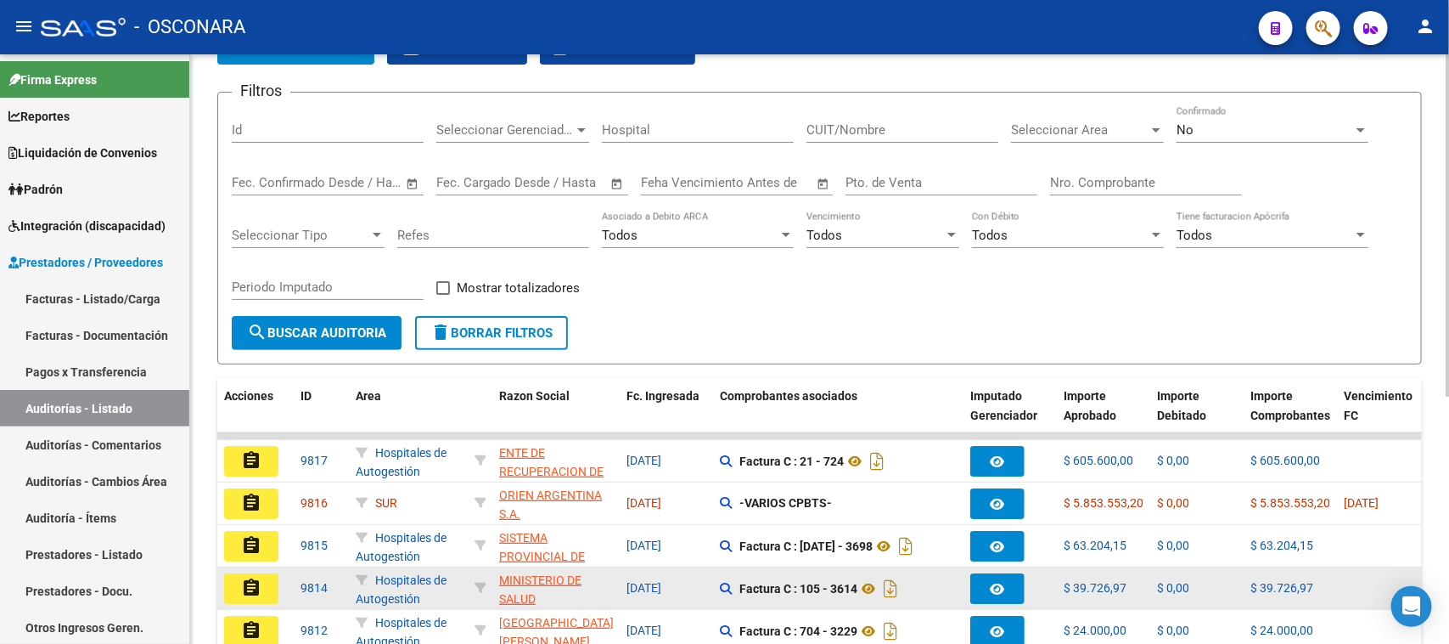
scroll to position [212, 0]
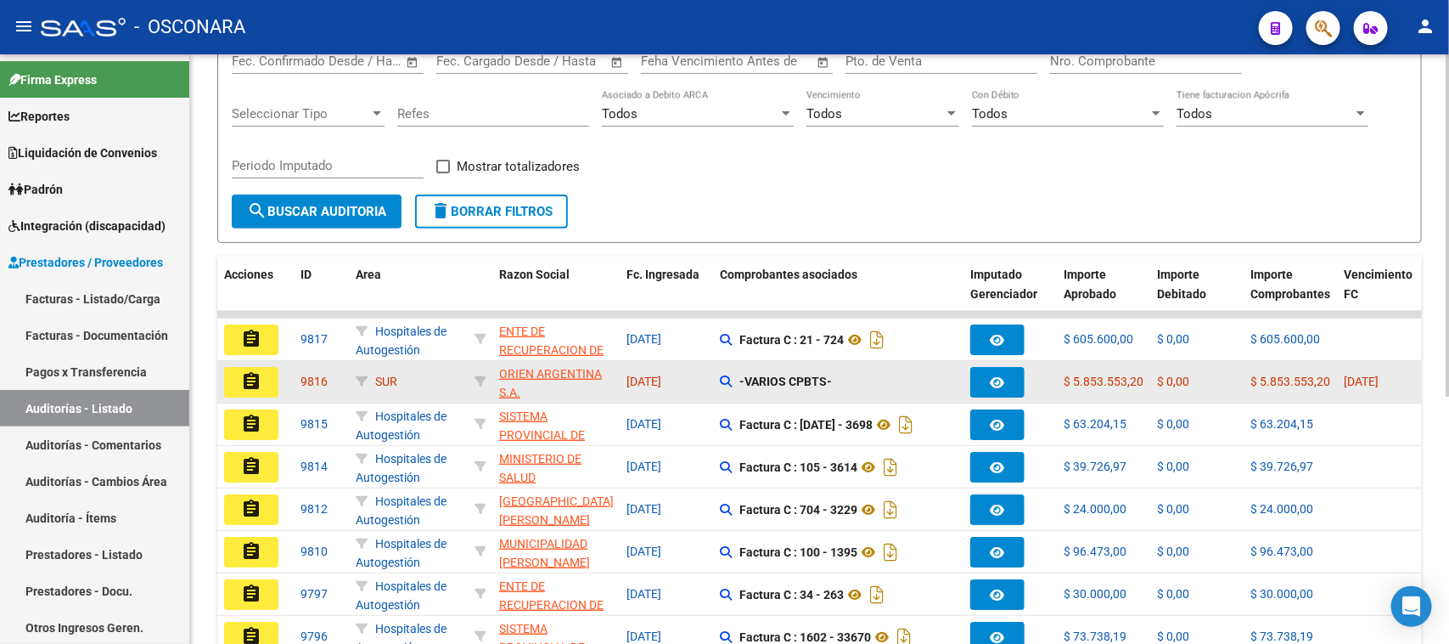
click at [253, 378] on mat-icon "assignment" at bounding box center [251, 381] width 20 height 20
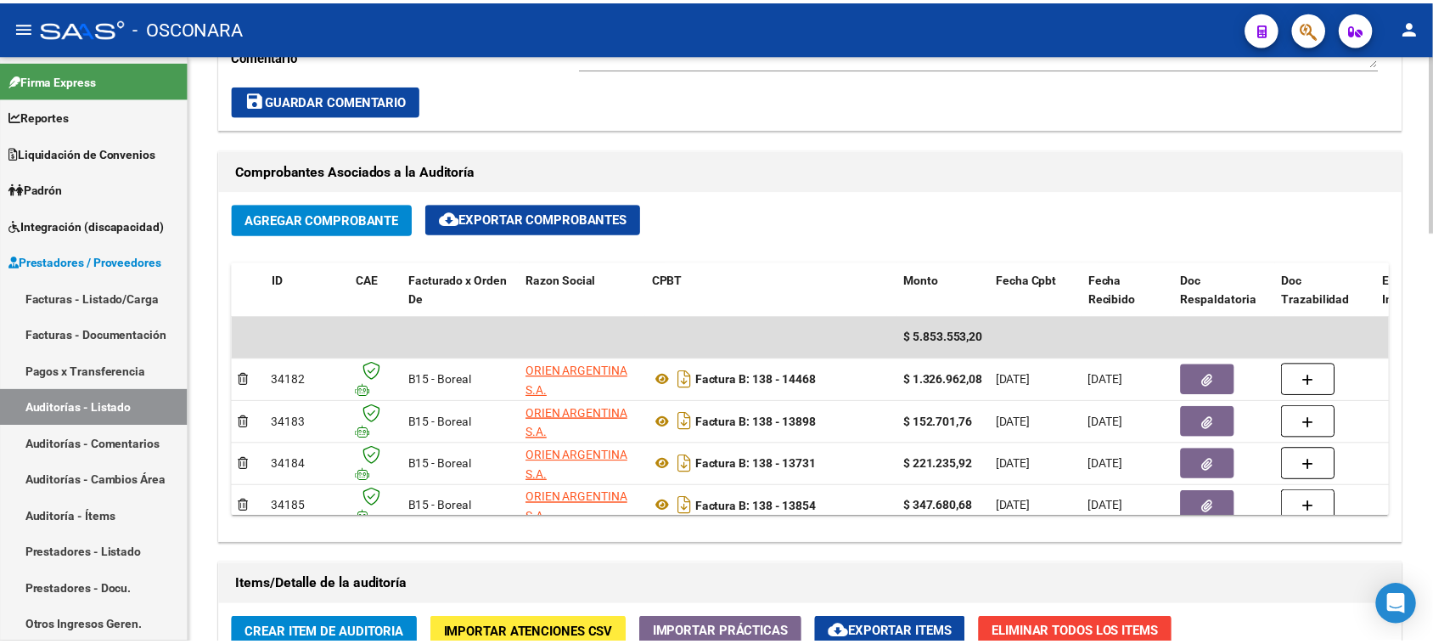
scroll to position [743, 0]
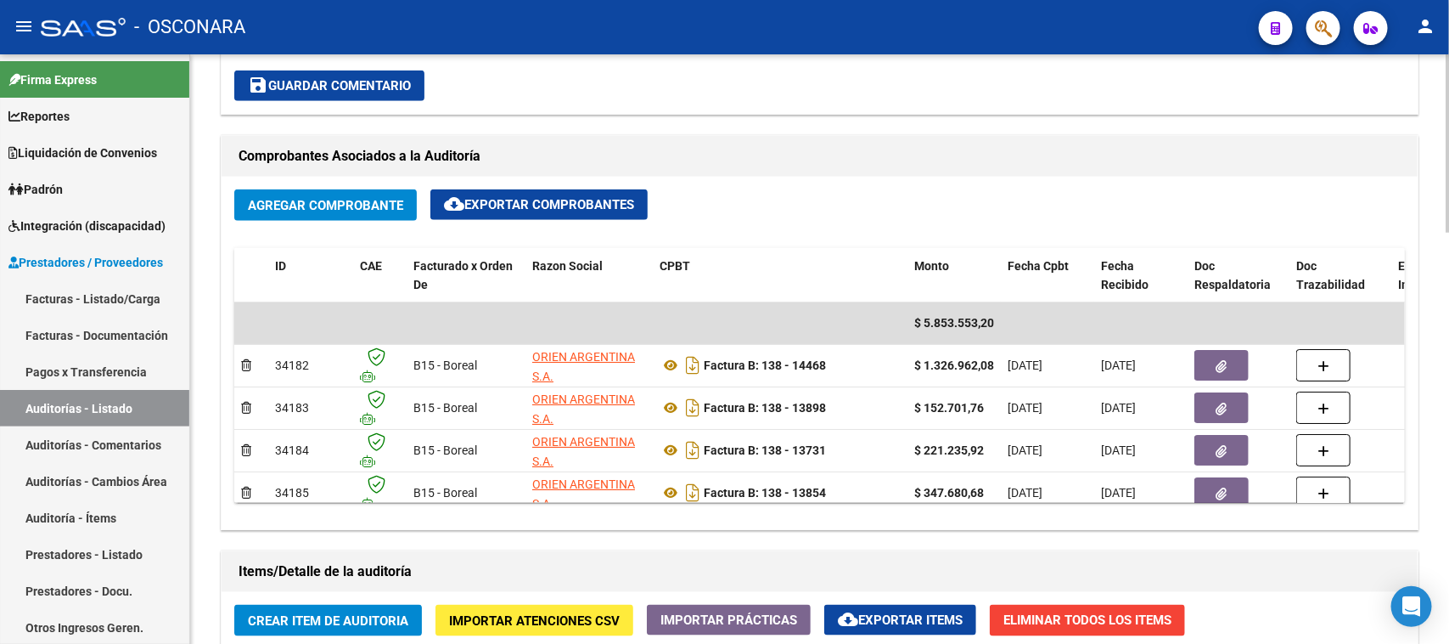
click at [329, 198] on span "Agregar Comprobante" at bounding box center [325, 205] width 155 height 15
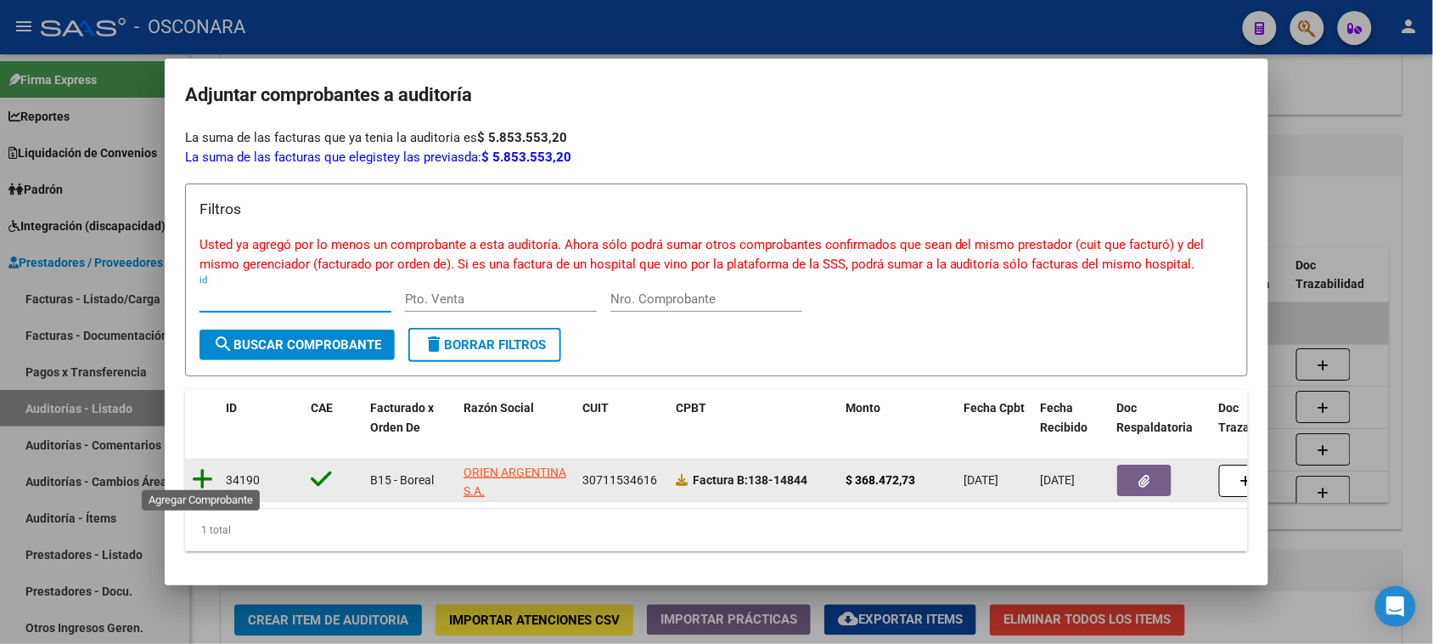
click at [201, 469] on icon at bounding box center [202, 479] width 21 height 24
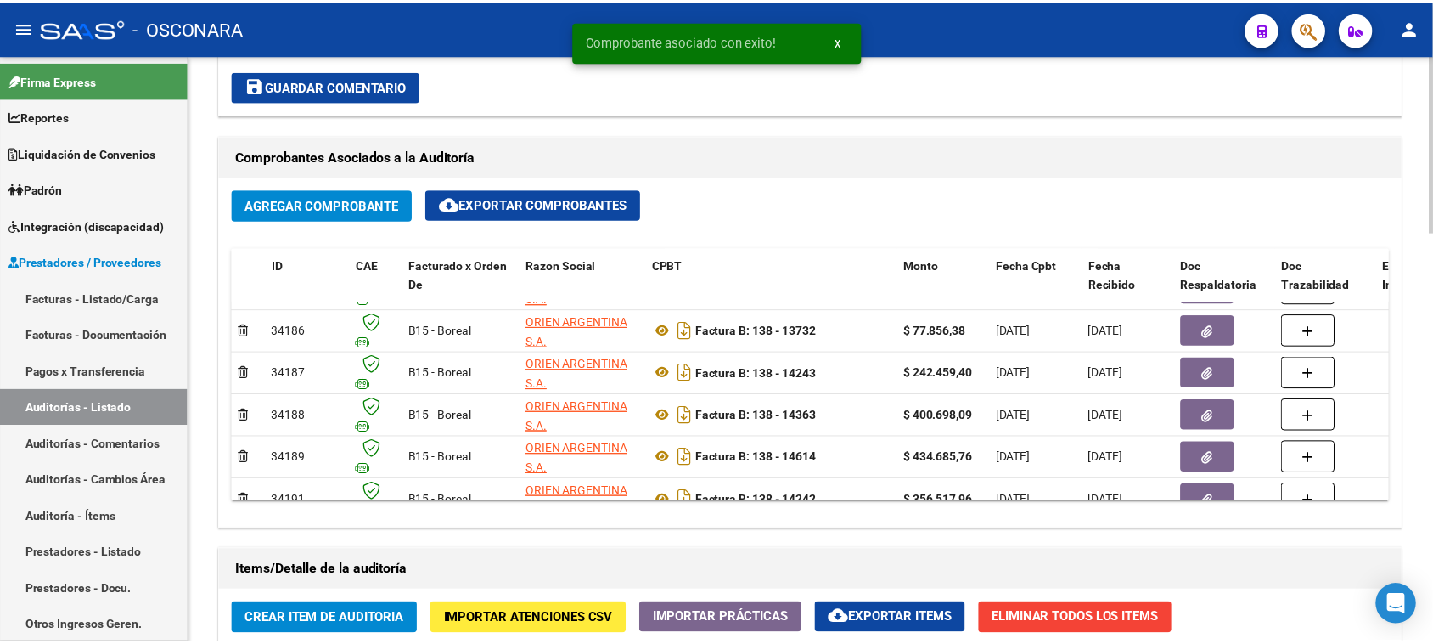
scroll to position [212, 0]
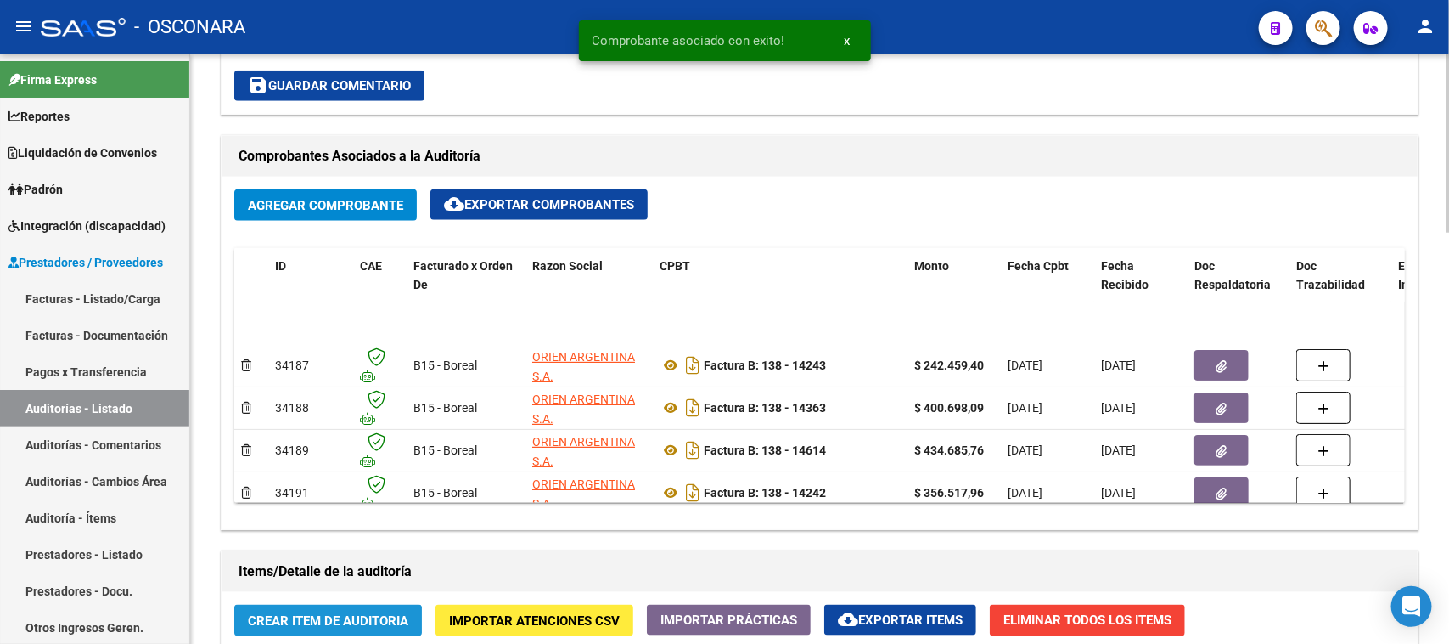
click at [301, 616] on span "Crear Item de Auditoria" at bounding box center [328, 620] width 160 height 15
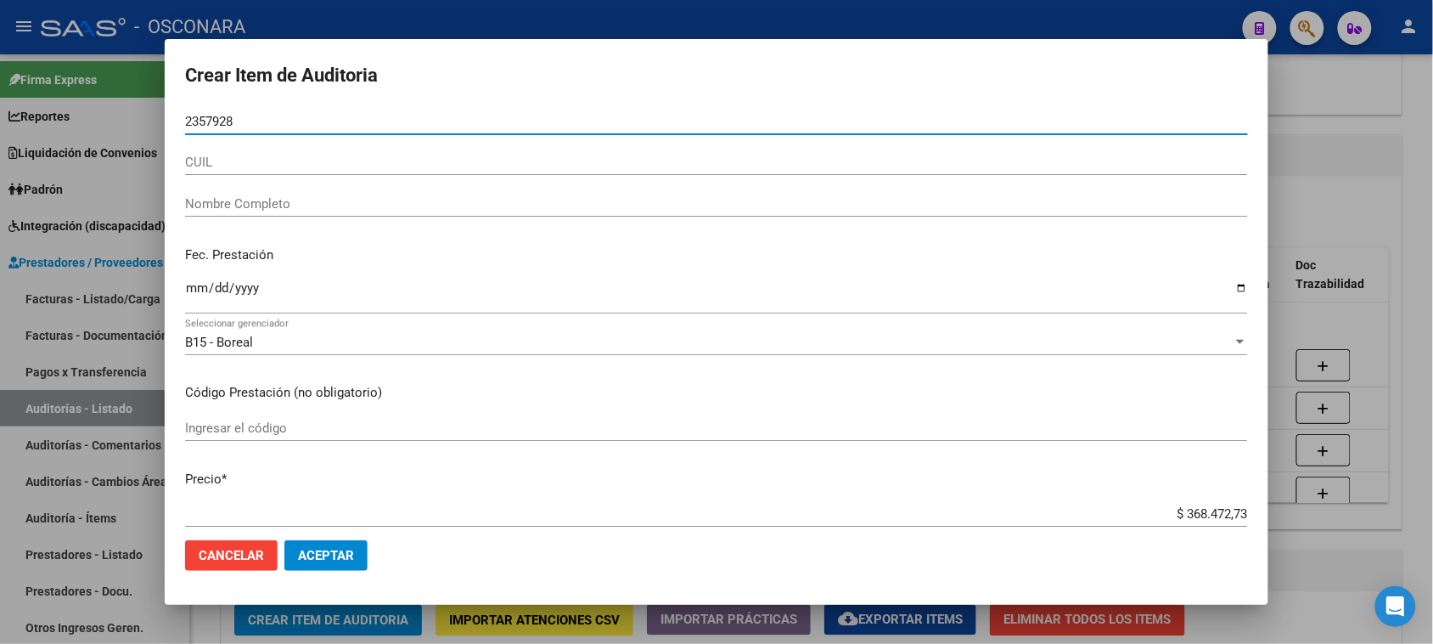
type input "23579283"
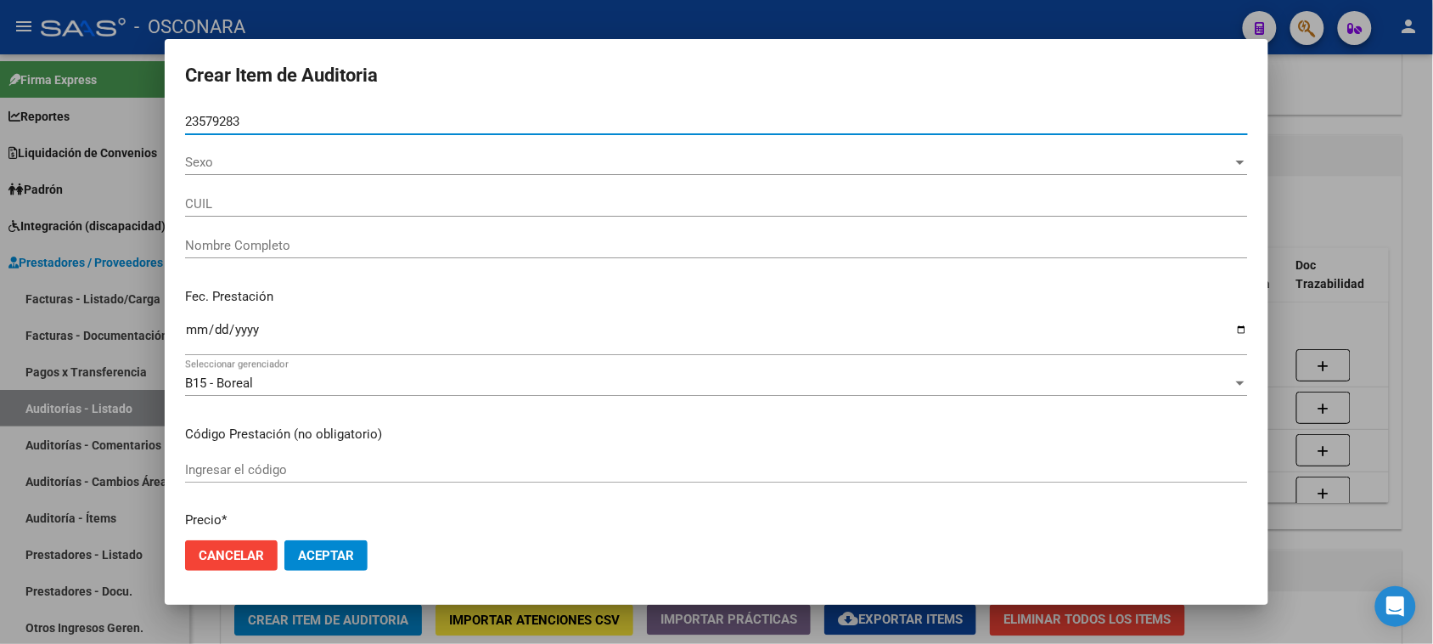
type input "23235792834"
type input "DI [PERSON_NAME] [PERSON_NAME]"
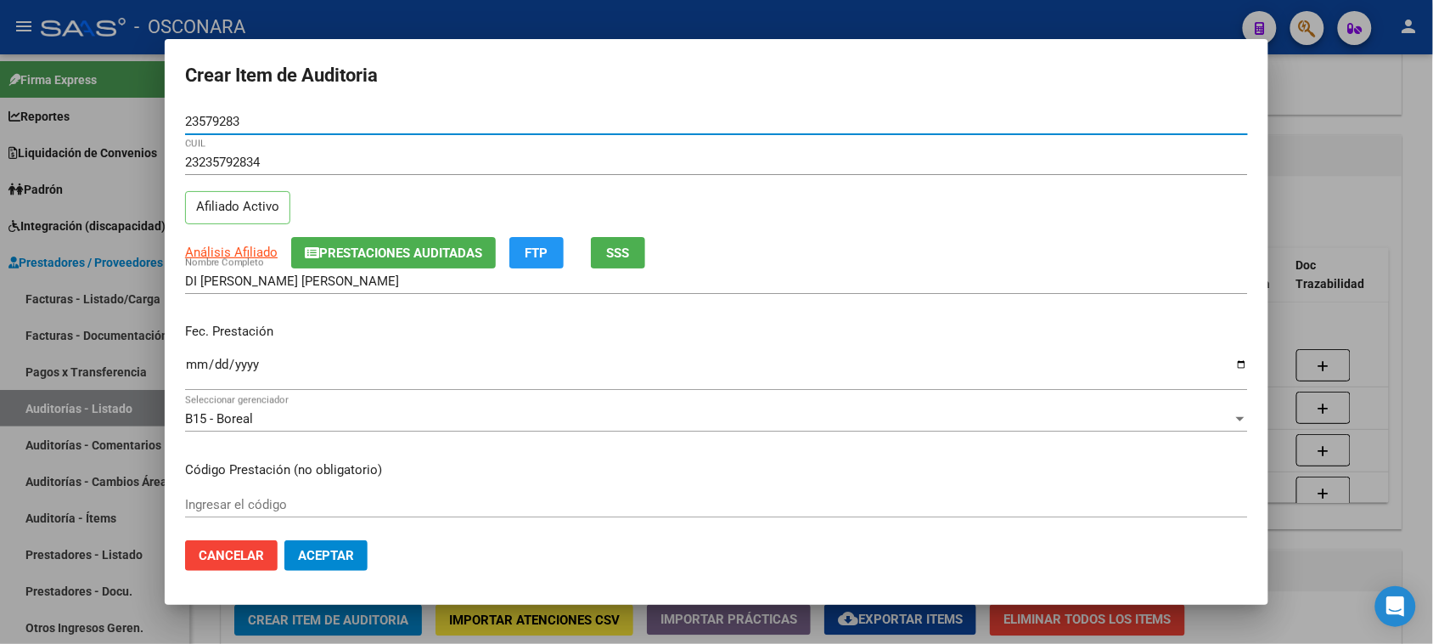
type input "23579283"
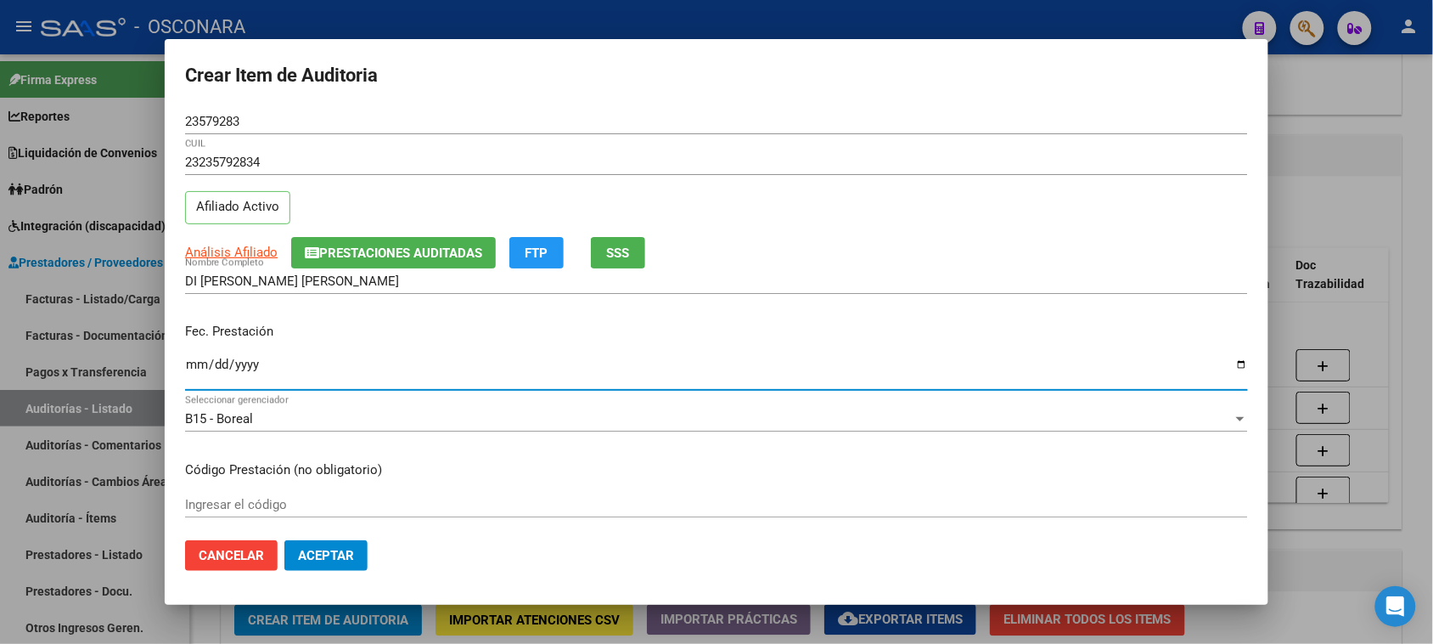
click at [196, 362] on input "Ingresar la fecha" at bounding box center [716, 370] width 1063 height 27
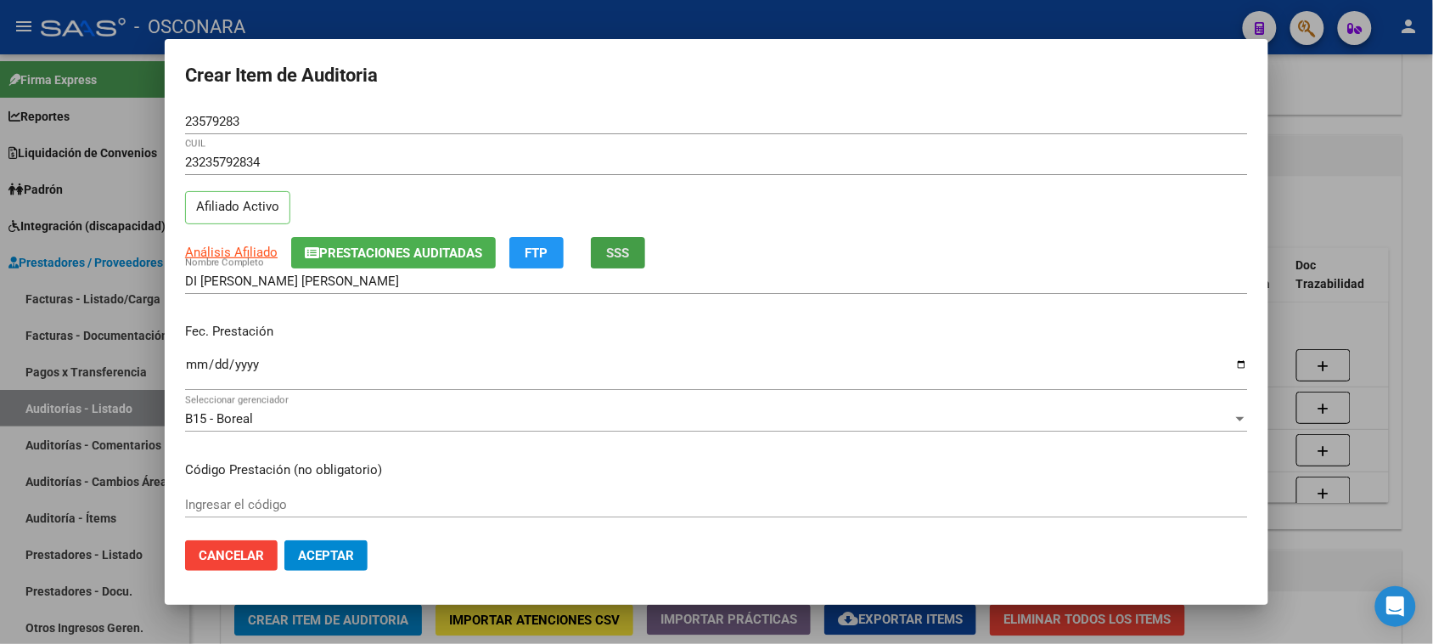
click at [622, 252] on span "SSS" at bounding box center [618, 252] width 23 height 15
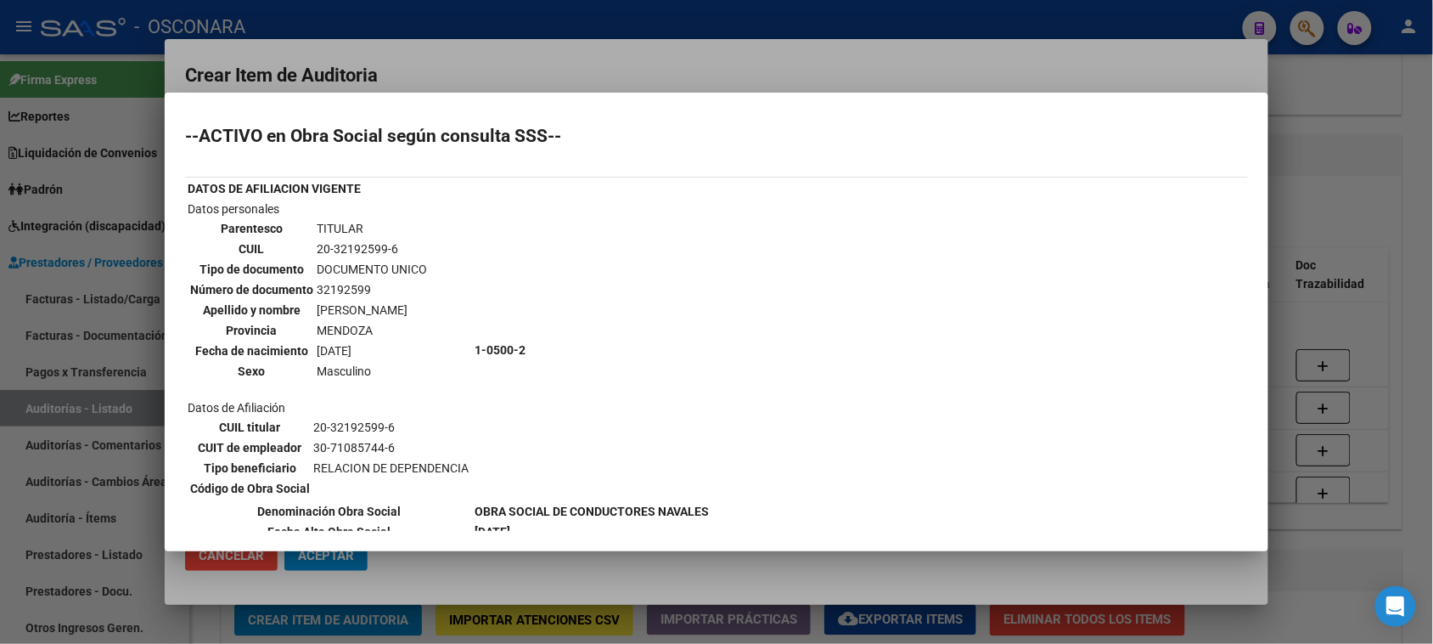
click at [1322, 231] on div at bounding box center [716, 322] width 1433 height 644
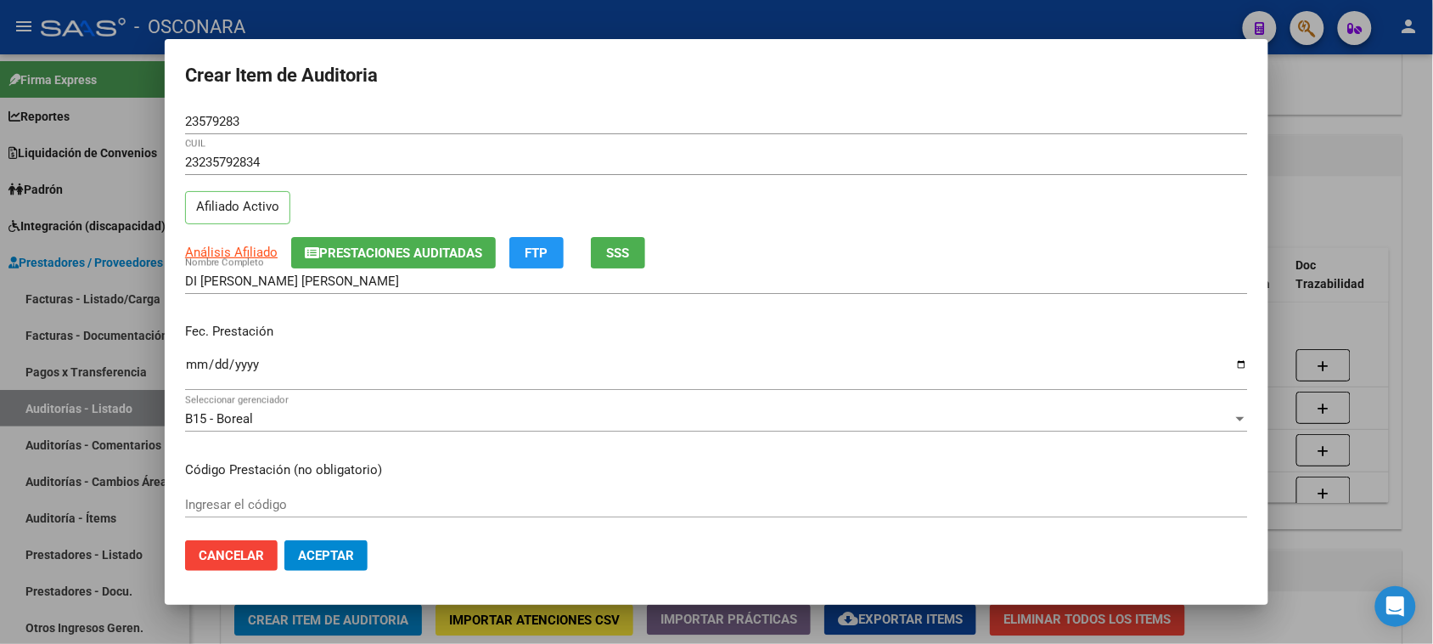
click at [196, 372] on input "Ingresar la fecha" at bounding box center [716, 370] width 1063 height 27
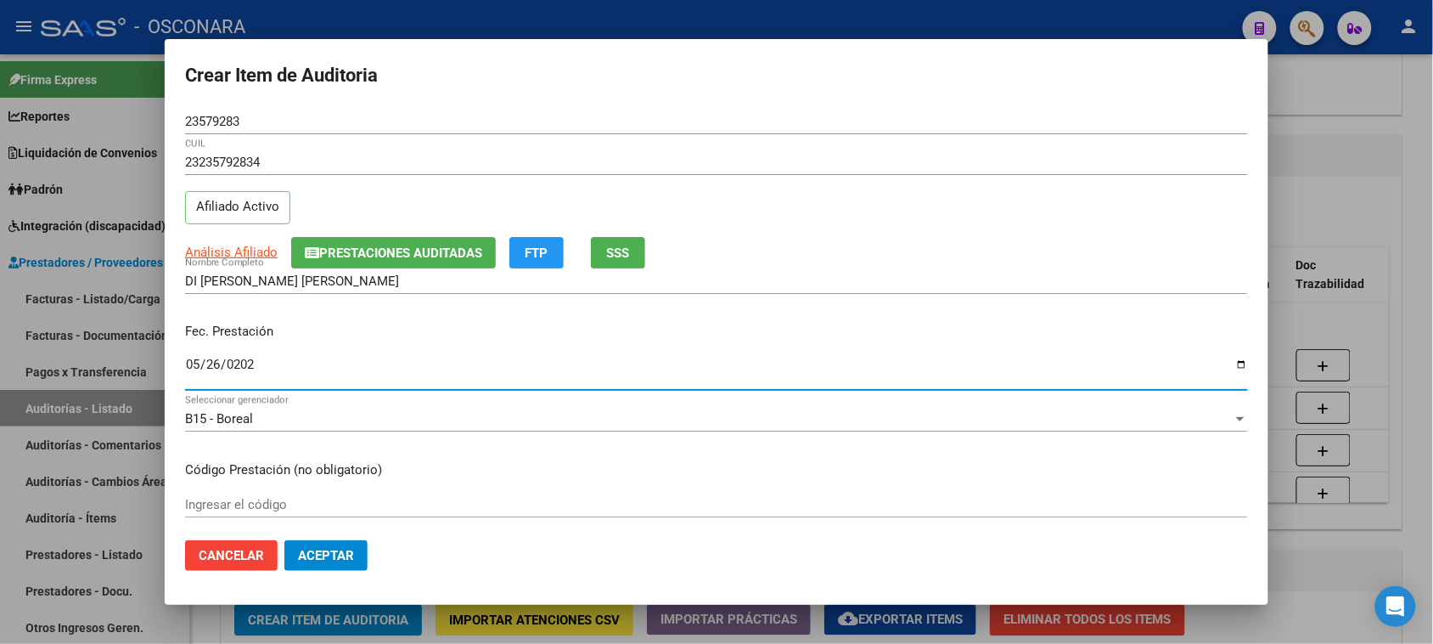
type input "[DATE]"
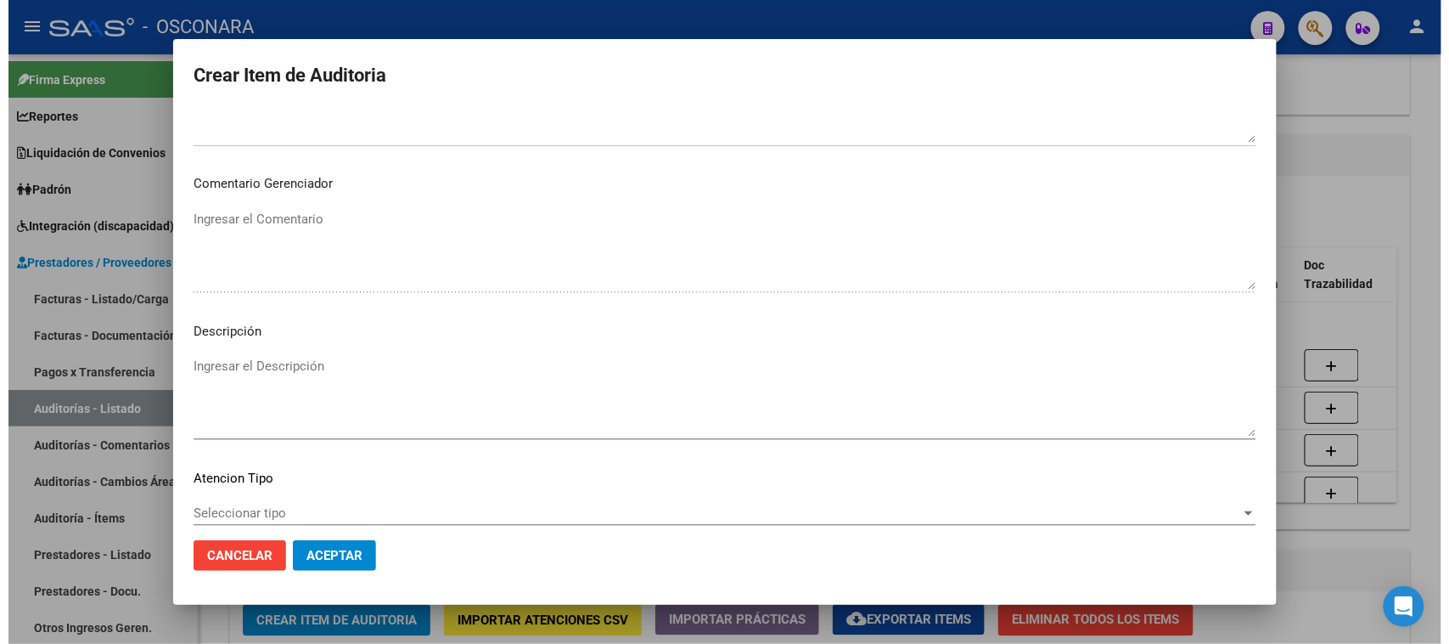
scroll to position [962, 0]
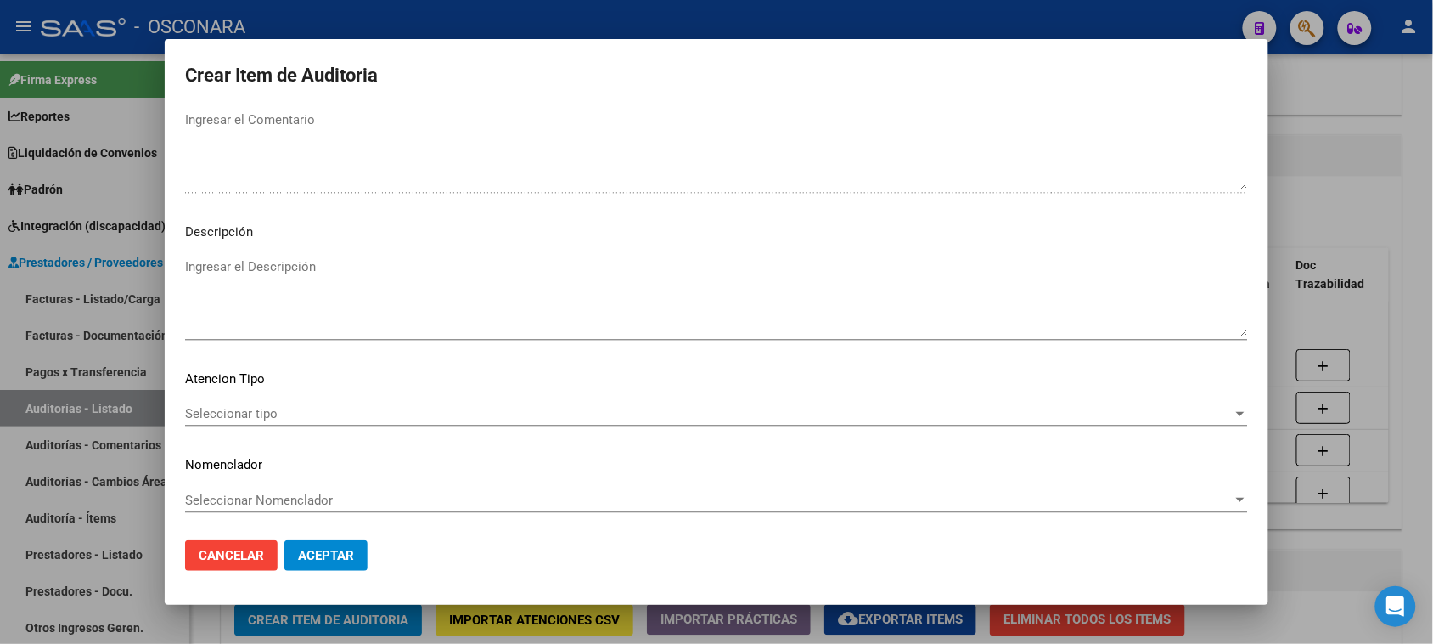
click at [266, 290] on textarea "Ingresar el Descripción" at bounding box center [716, 297] width 1063 height 80
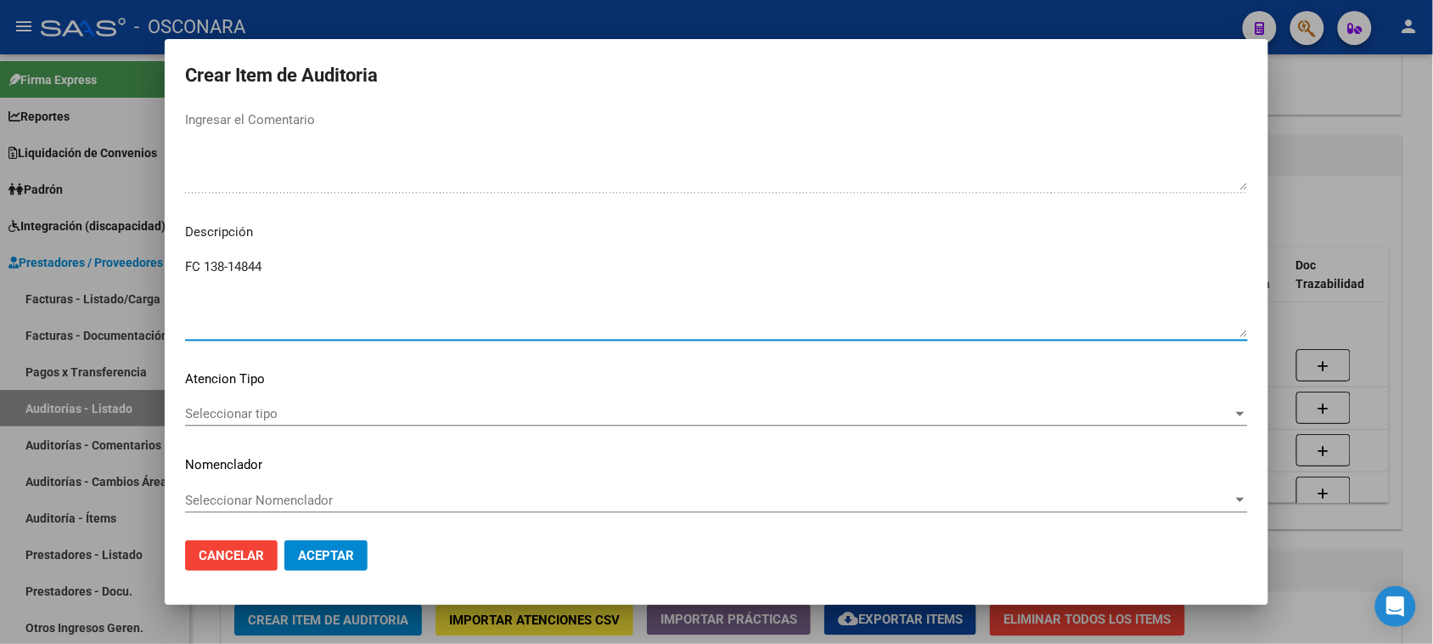
type textarea "FC 138-14844"
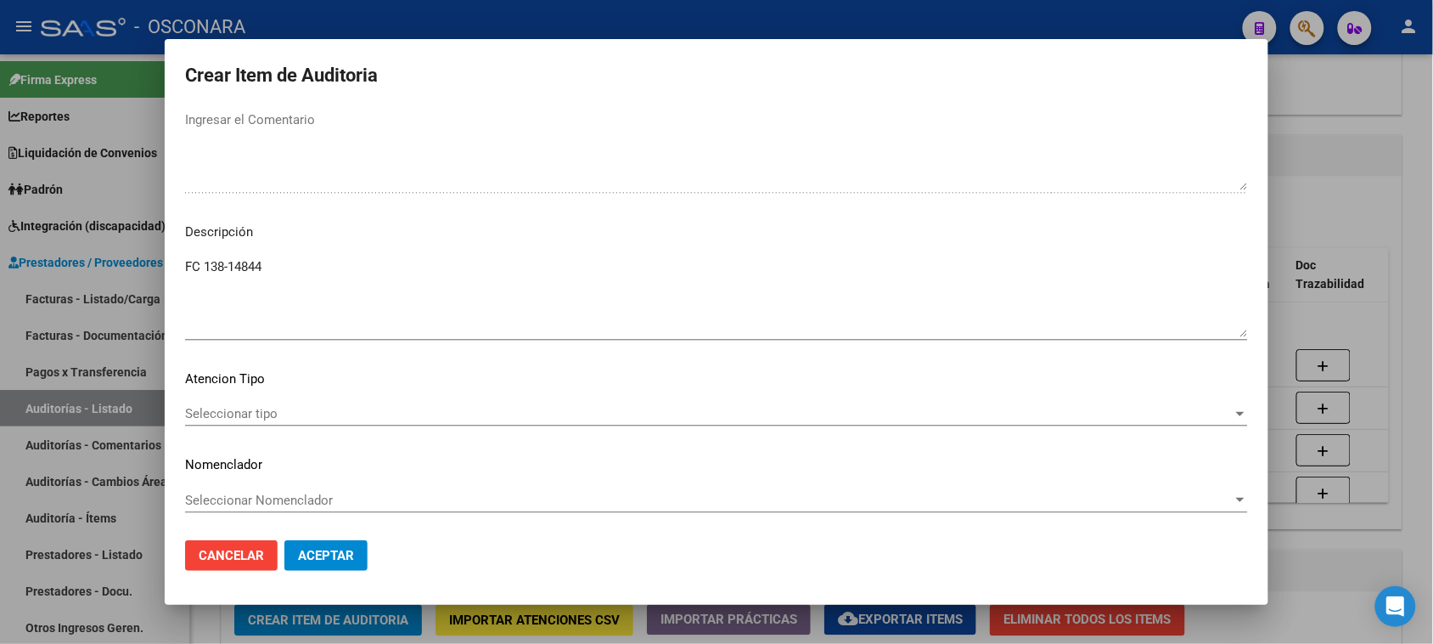
click at [215, 422] on div "Seleccionar tipo Seleccionar tipo" at bounding box center [716, 413] width 1063 height 25
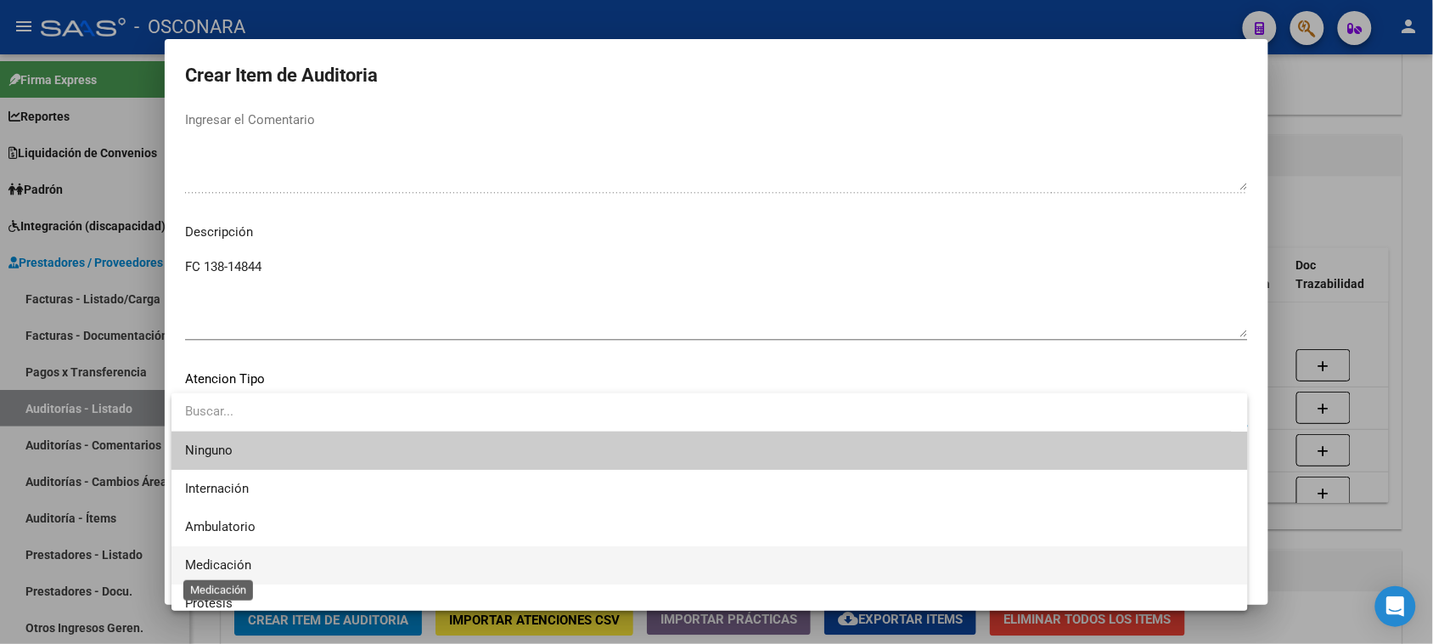
click at [221, 565] on span "Medicación" at bounding box center [218, 564] width 66 height 15
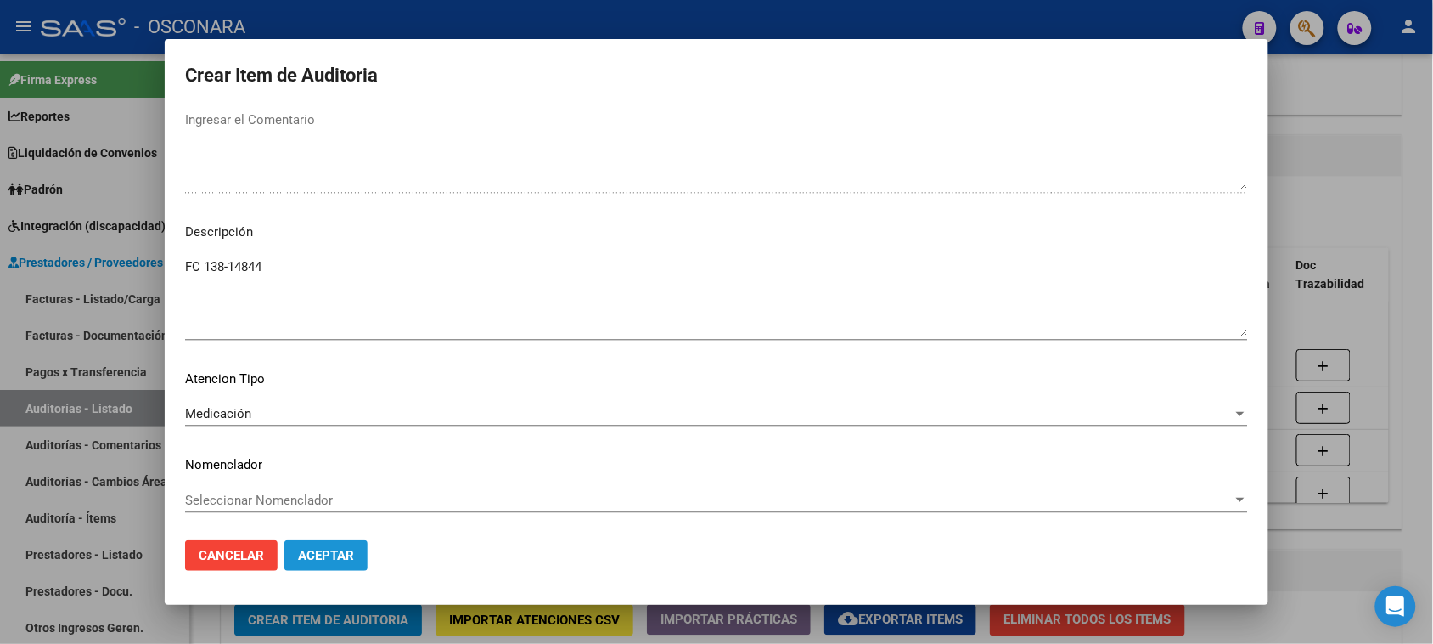
drag, startPoint x: 290, startPoint y: 565, endPoint x: 312, endPoint y: 563, distance: 23.0
click at [295, 565] on button "Aceptar" at bounding box center [325, 555] width 83 height 31
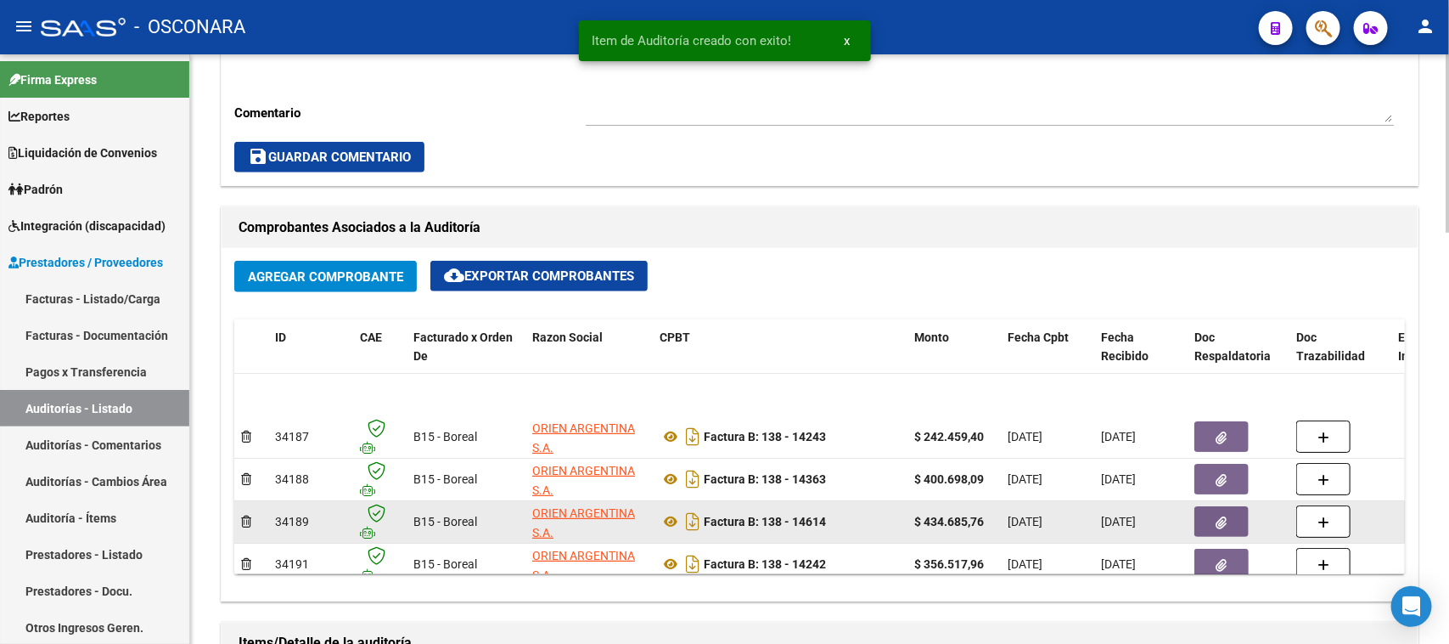
scroll to position [637, 0]
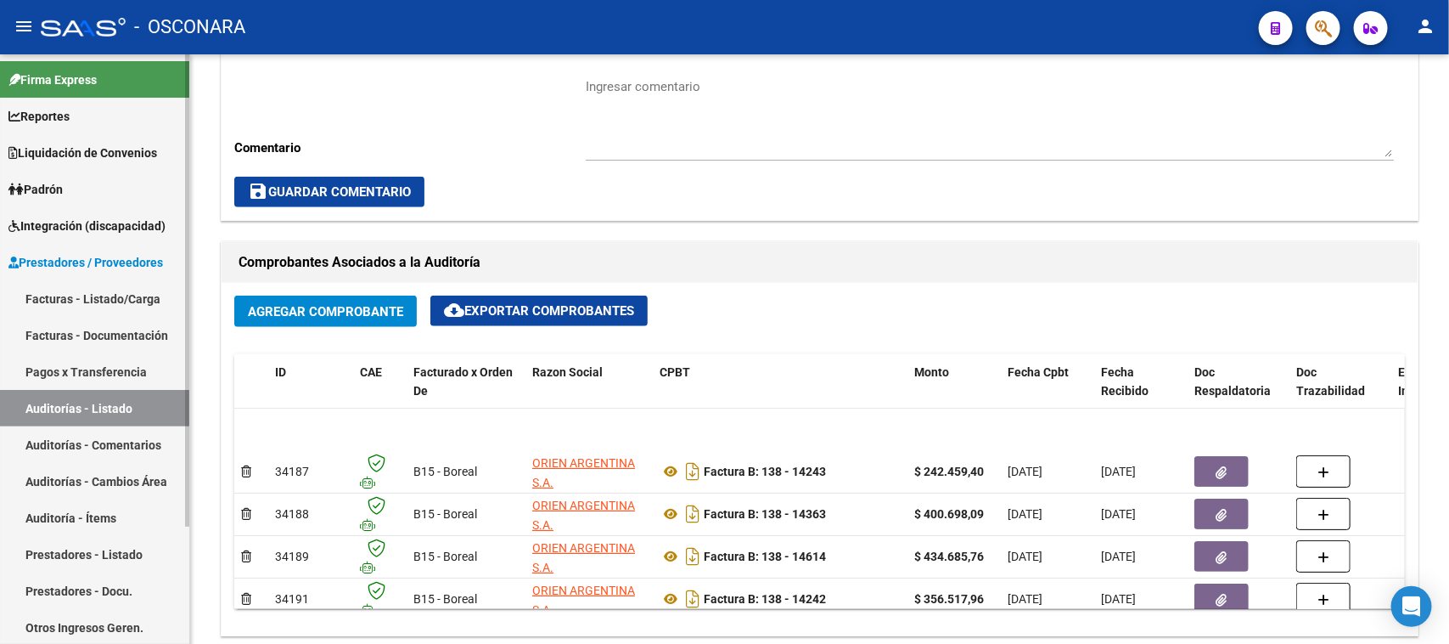
click at [104, 297] on link "Facturas - Listado/Carga" at bounding box center [94, 298] width 189 height 37
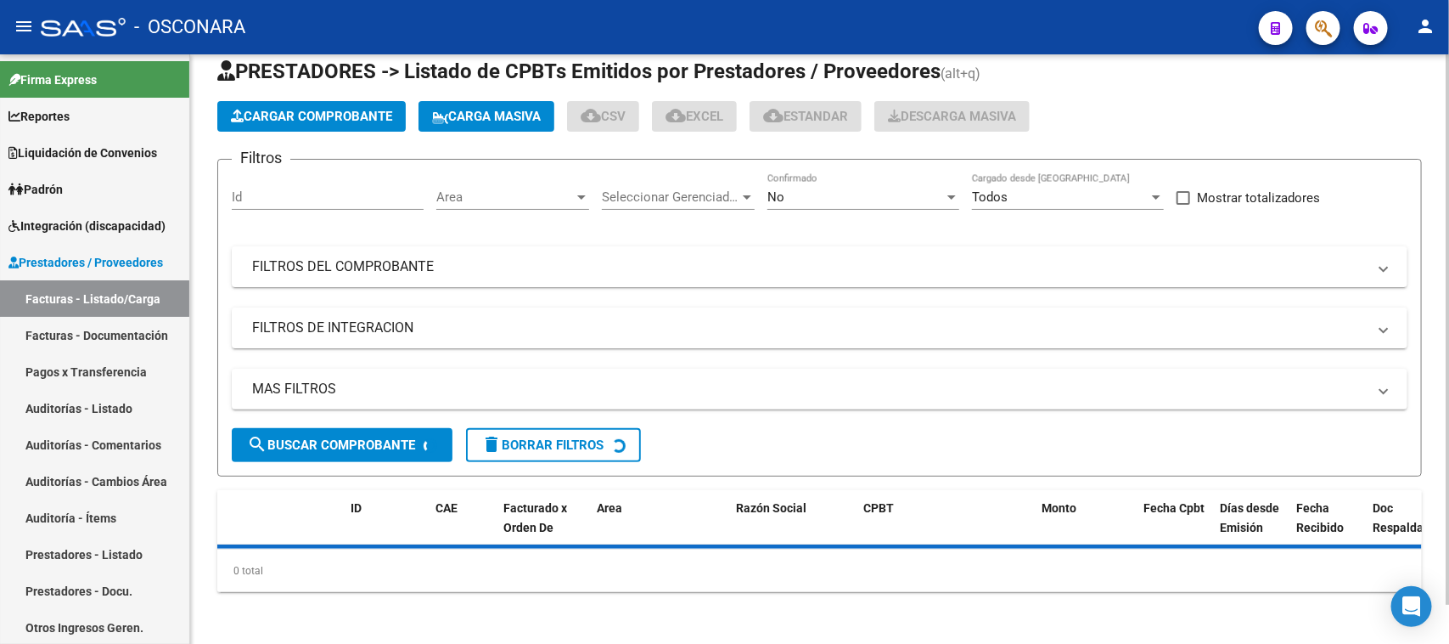
scroll to position [492, 0]
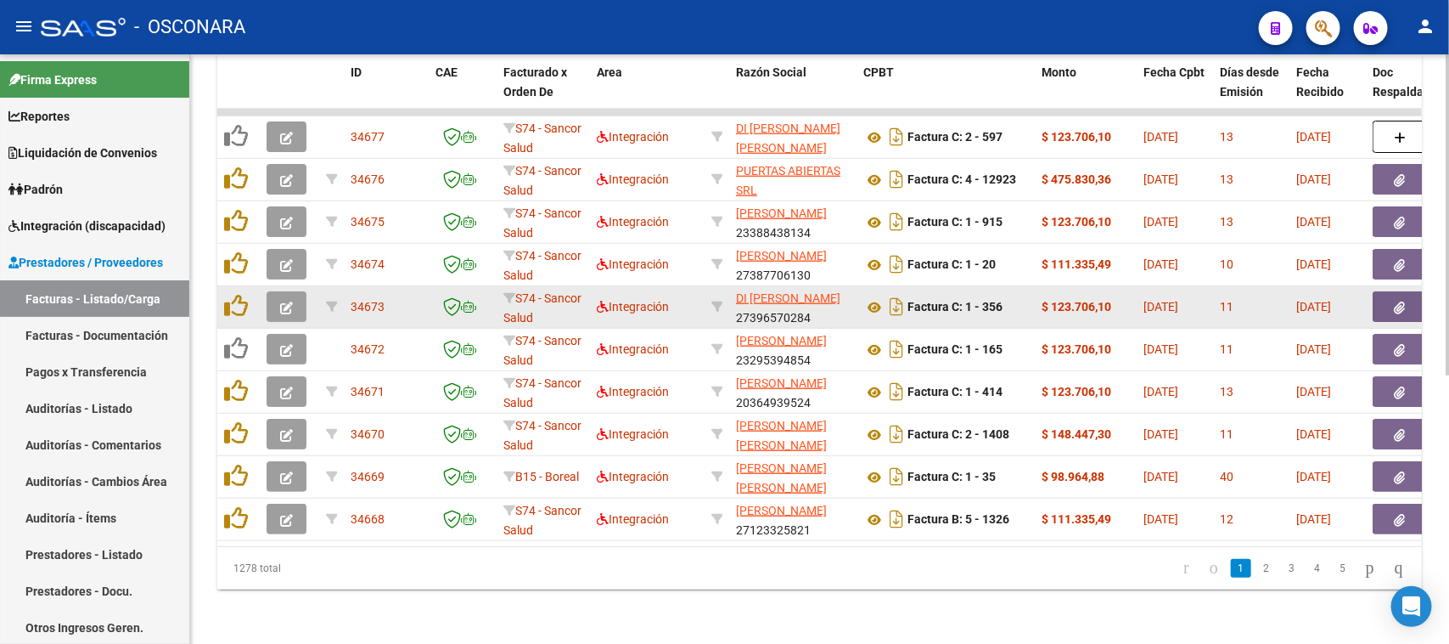
click at [372, 286] on datatable-body-cell "34673" at bounding box center [386, 307] width 85 height 42
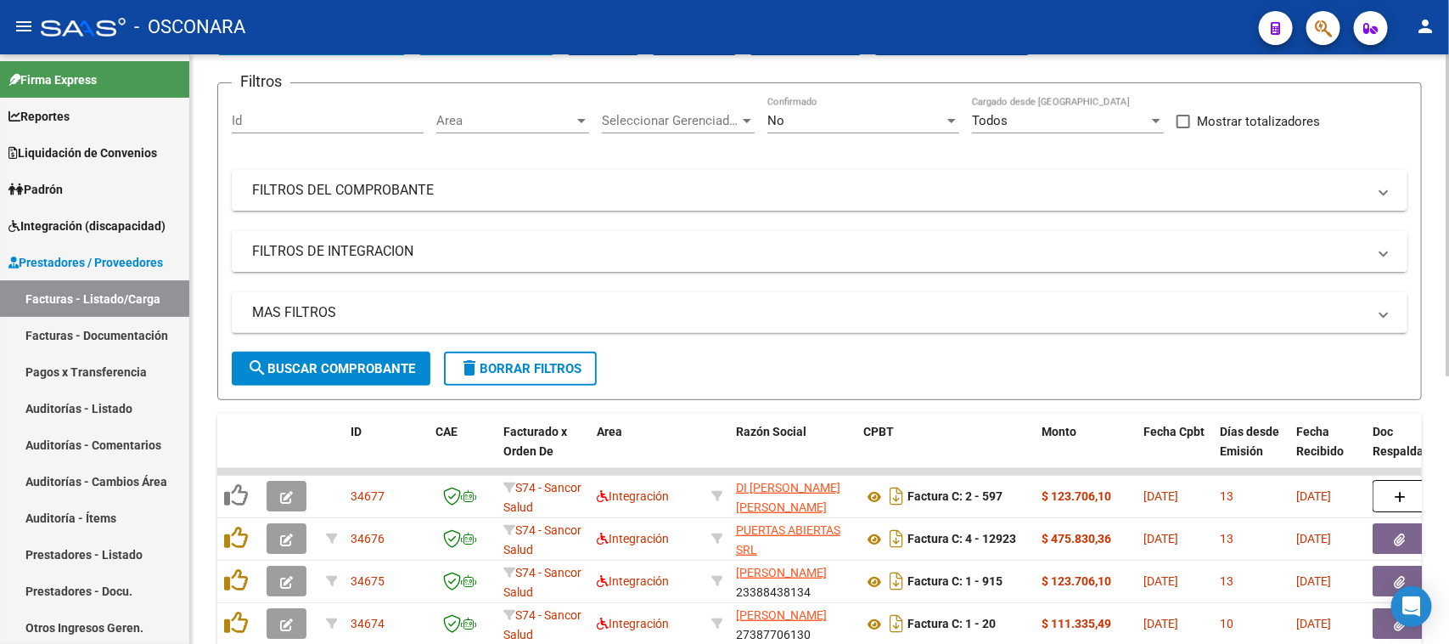
scroll to position [68, 0]
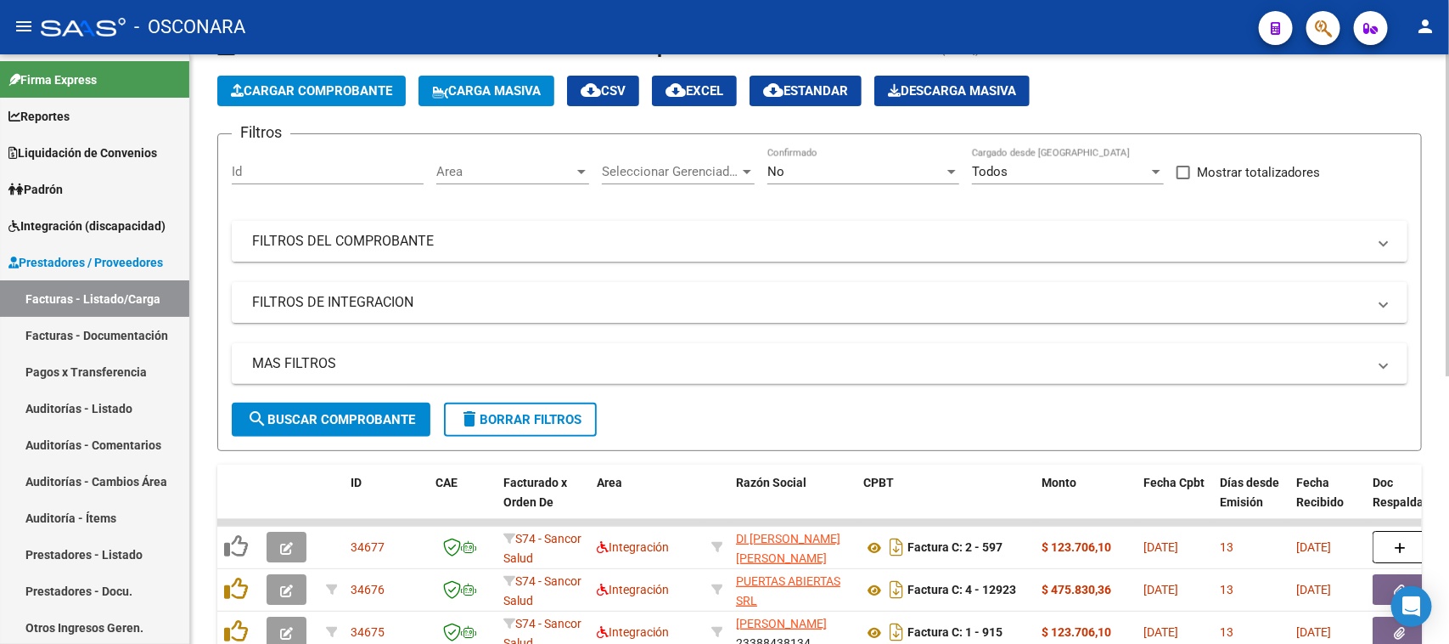
click at [546, 239] on mat-panel-title "FILTROS DEL COMPROBANTE" at bounding box center [809, 241] width 1115 height 19
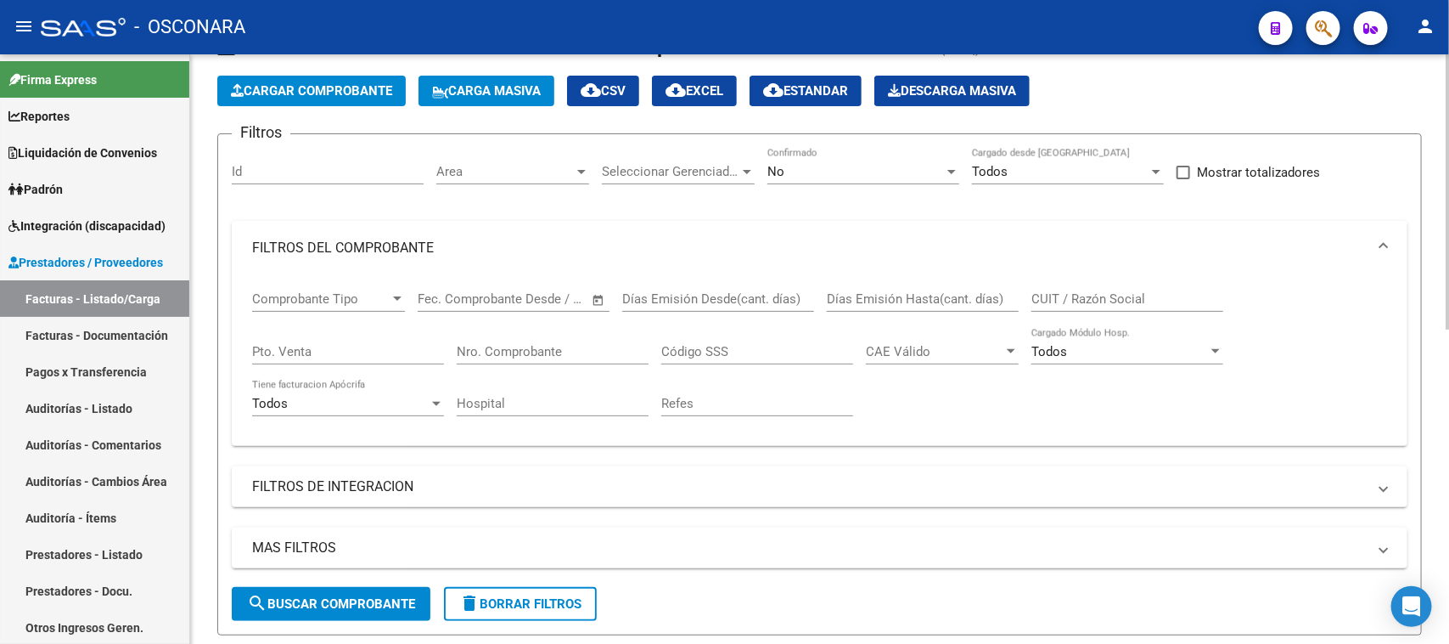
click at [503, 355] on input "Nro. Comprobante" at bounding box center [553, 351] width 192 height 15
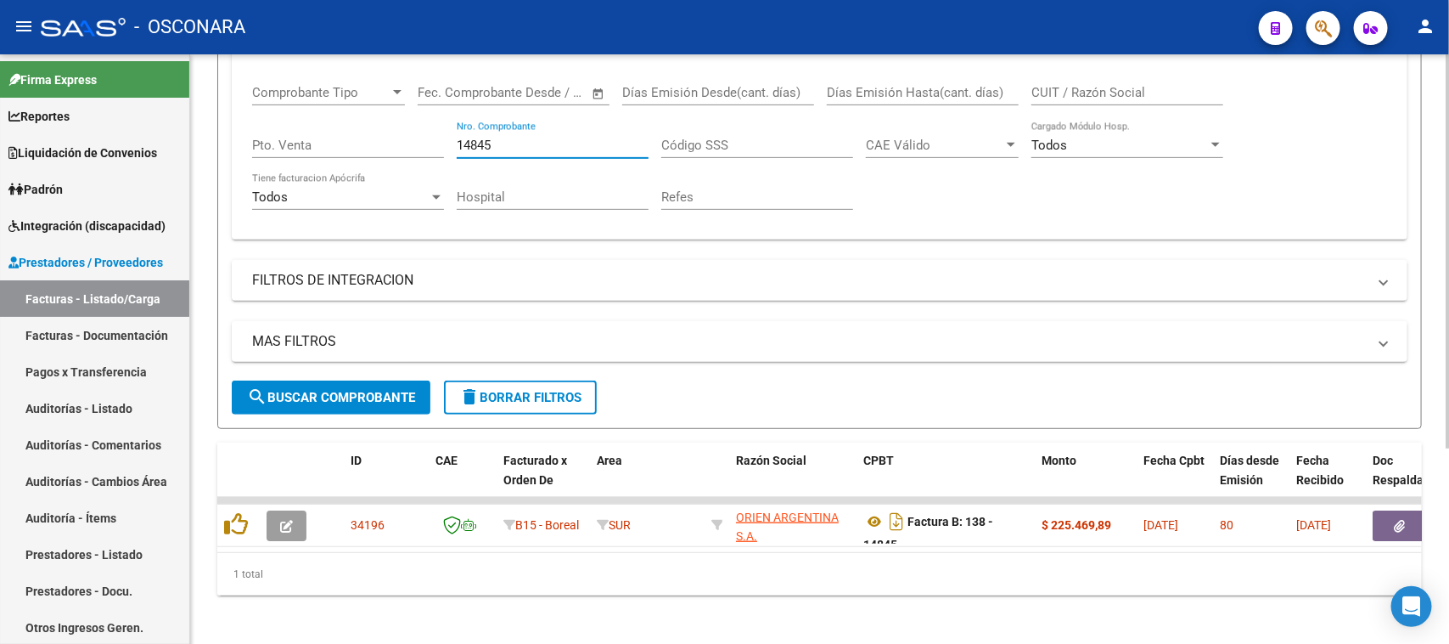
scroll to position [293, 0]
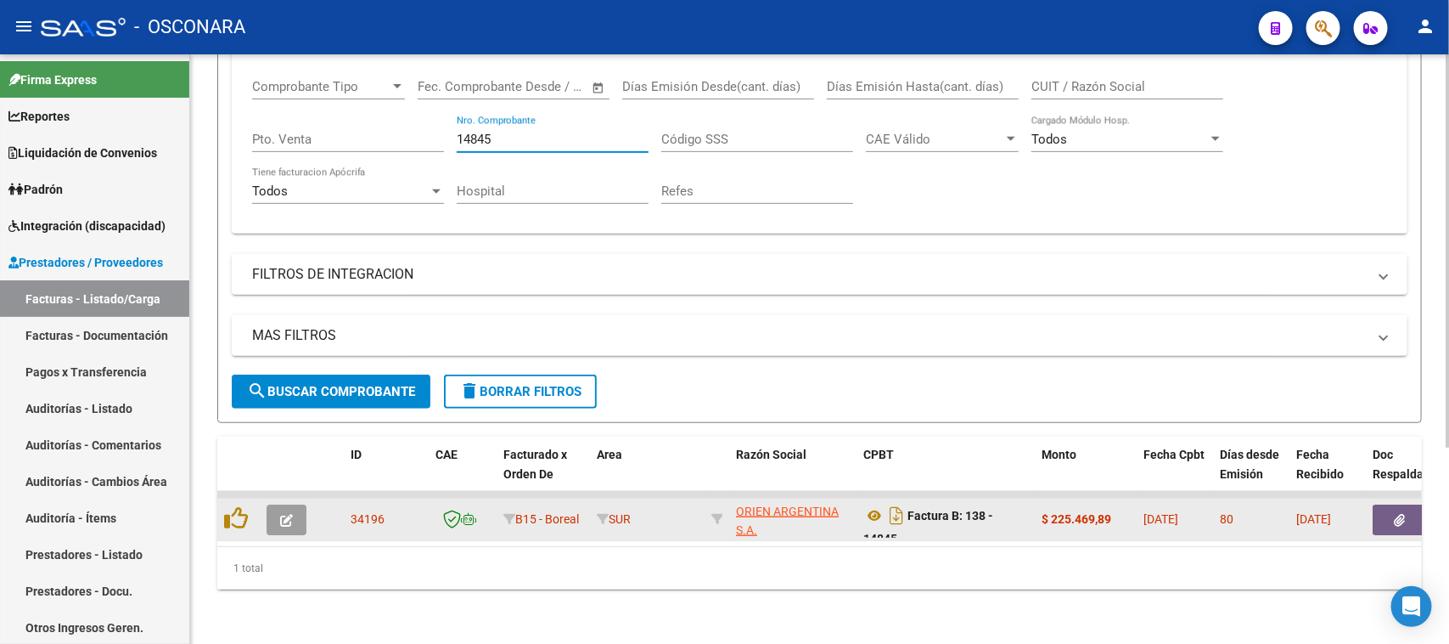
type input "14845"
click at [294, 504] on button "button" at bounding box center [287, 519] width 40 height 31
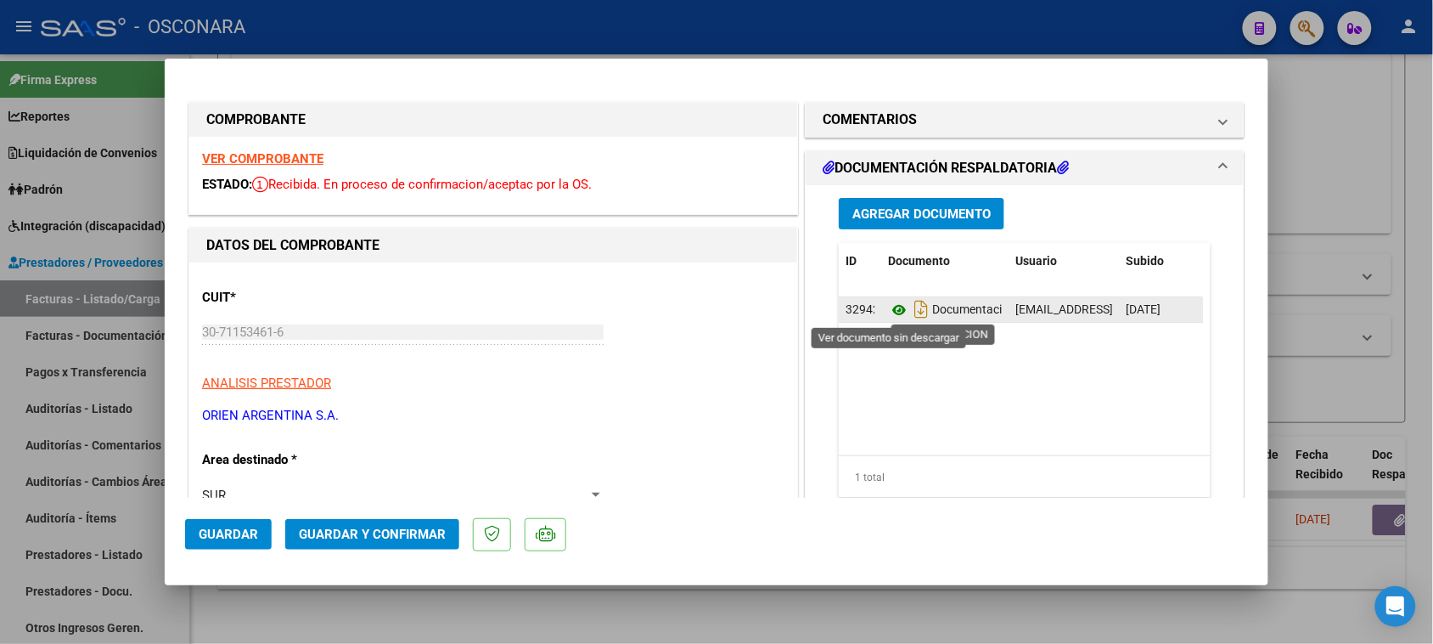
click at [891, 311] on icon at bounding box center [899, 310] width 22 height 20
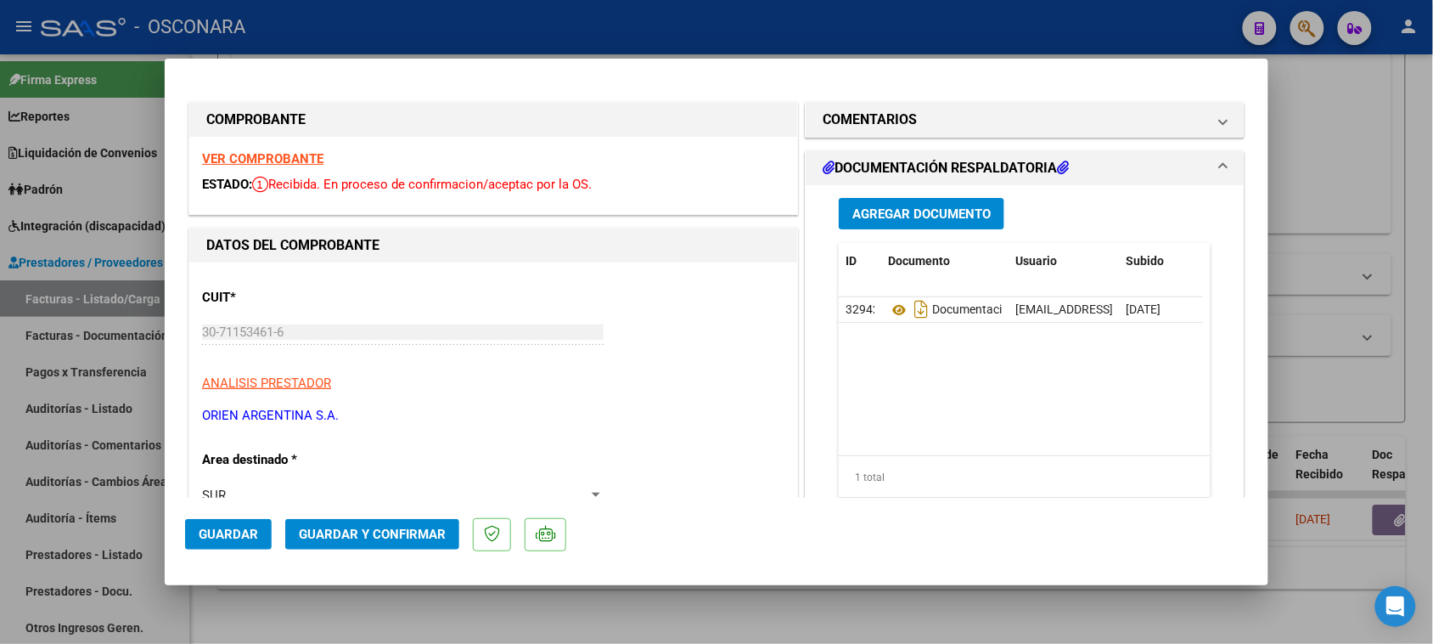
click at [1312, 172] on div at bounding box center [716, 322] width 1433 height 644
type input "$ 0,00"
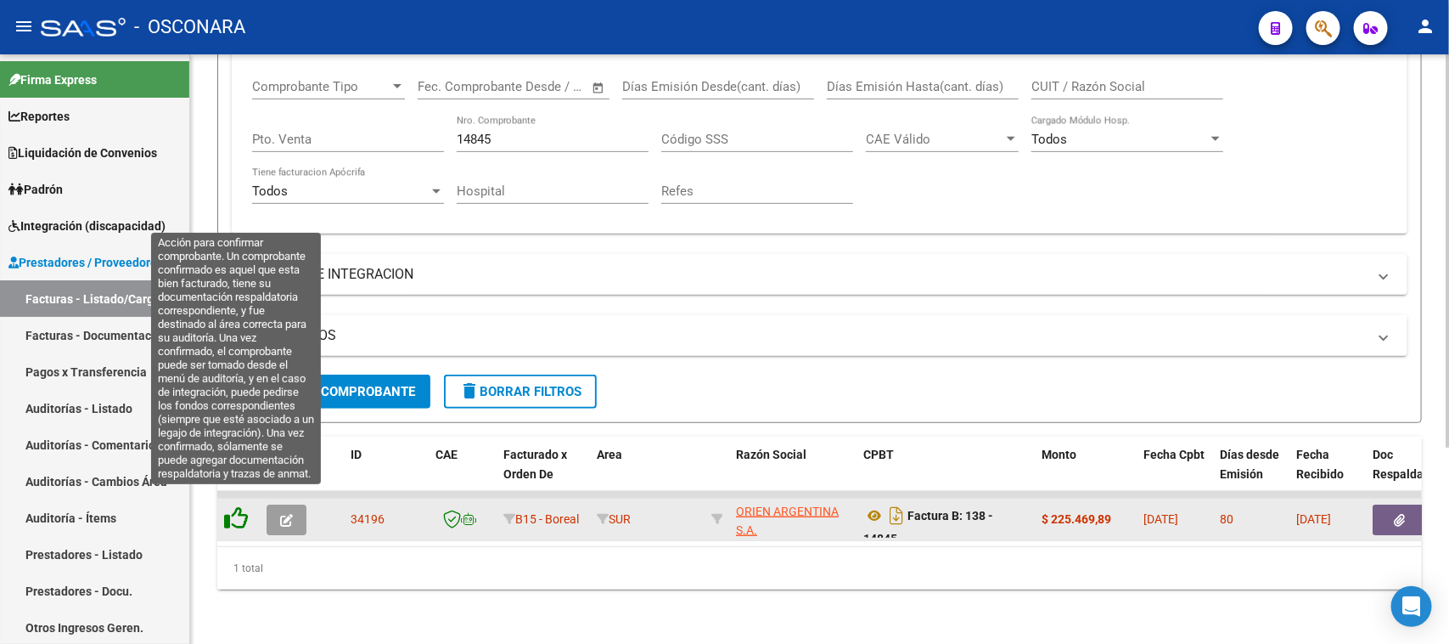
click at [238, 506] on icon at bounding box center [236, 518] width 24 height 24
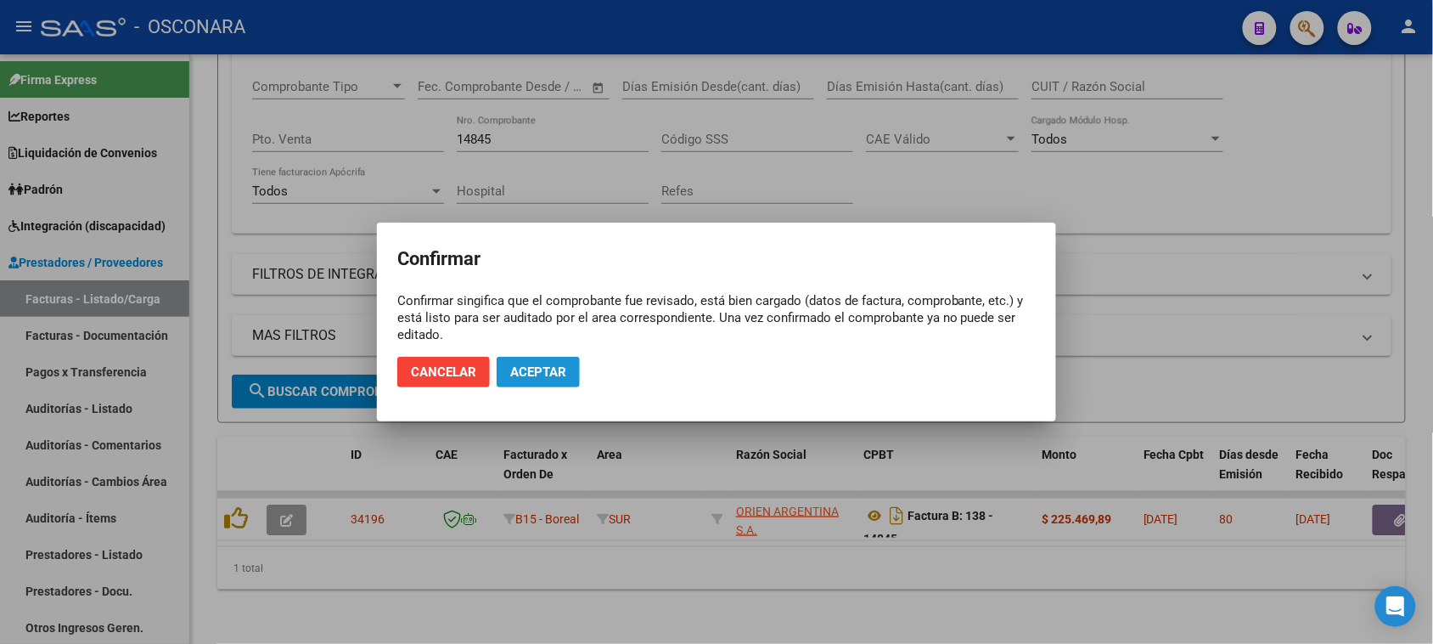
click at [537, 364] on span "Aceptar" at bounding box center [538, 371] width 56 height 15
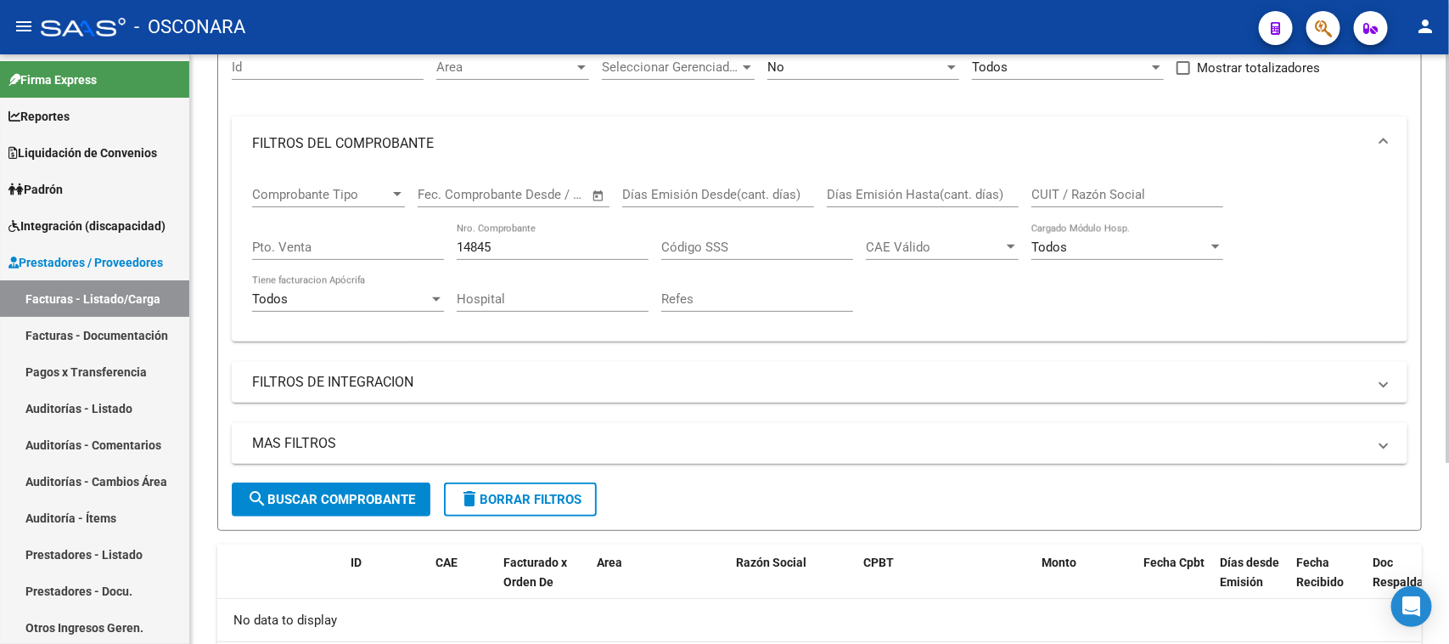
scroll to position [51, 0]
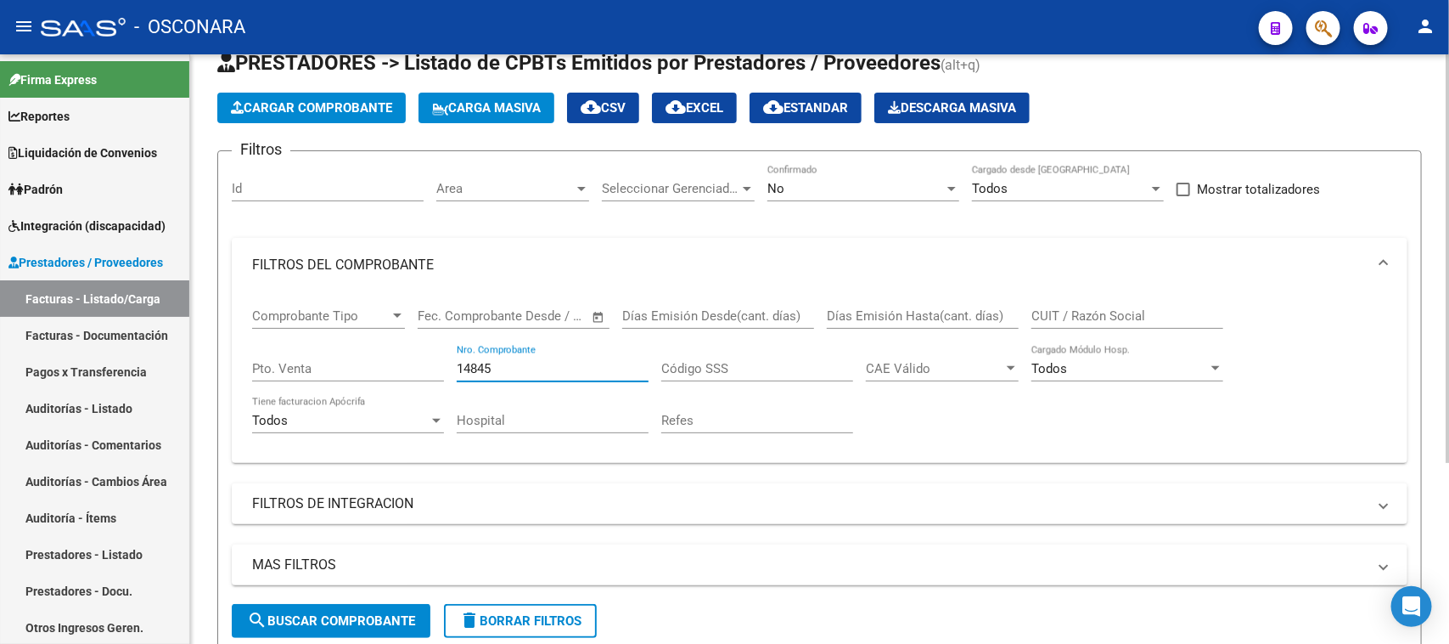
drag, startPoint x: 506, startPoint y: 367, endPoint x: 363, endPoint y: 351, distance: 144.4
click at [345, 359] on div "Comprobante Tipo Comprobante Tipo Start date – End date Fec. Comprobante Desde …" at bounding box center [819, 370] width 1135 height 157
click at [469, 367] on input "1054390" at bounding box center [553, 368] width 192 height 15
type input "54390"
click at [334, 362] on input "Pto. Venta" at bounding box center [348, 368] width 192 height 15
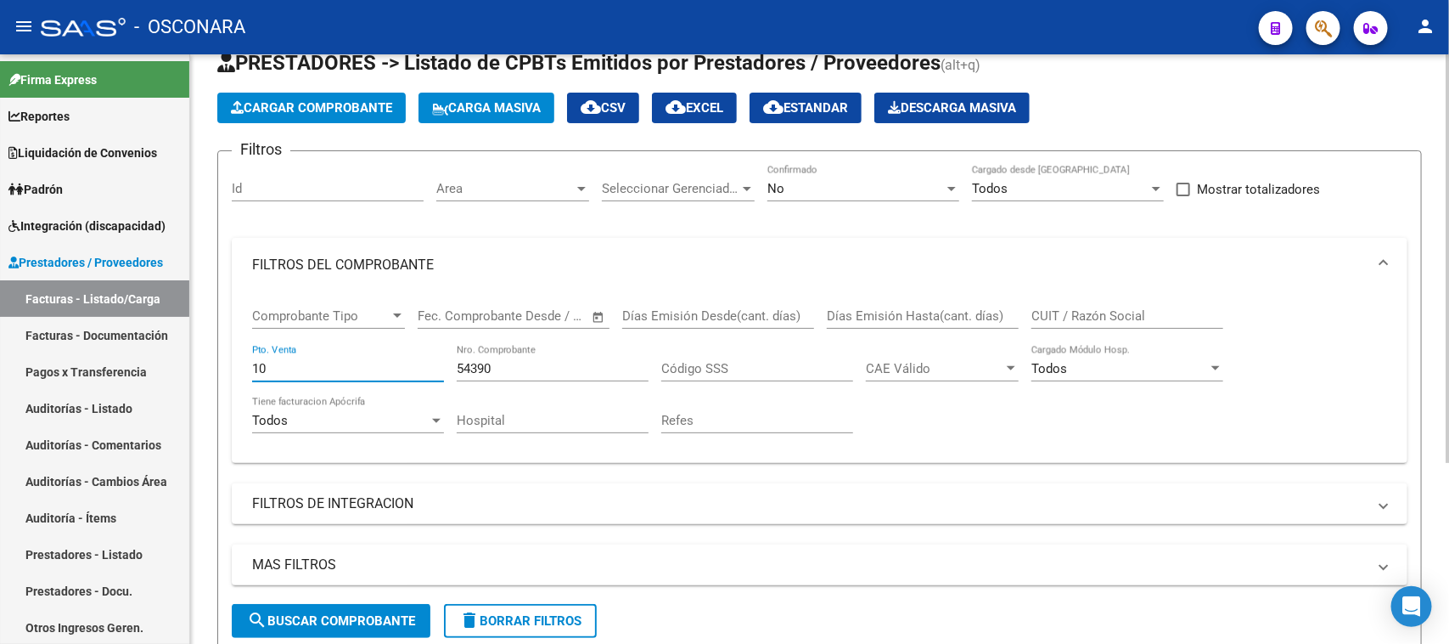
type input "10"
click at [880, 184] on div "No" at bounding box center [856, 188] width 177 height 15
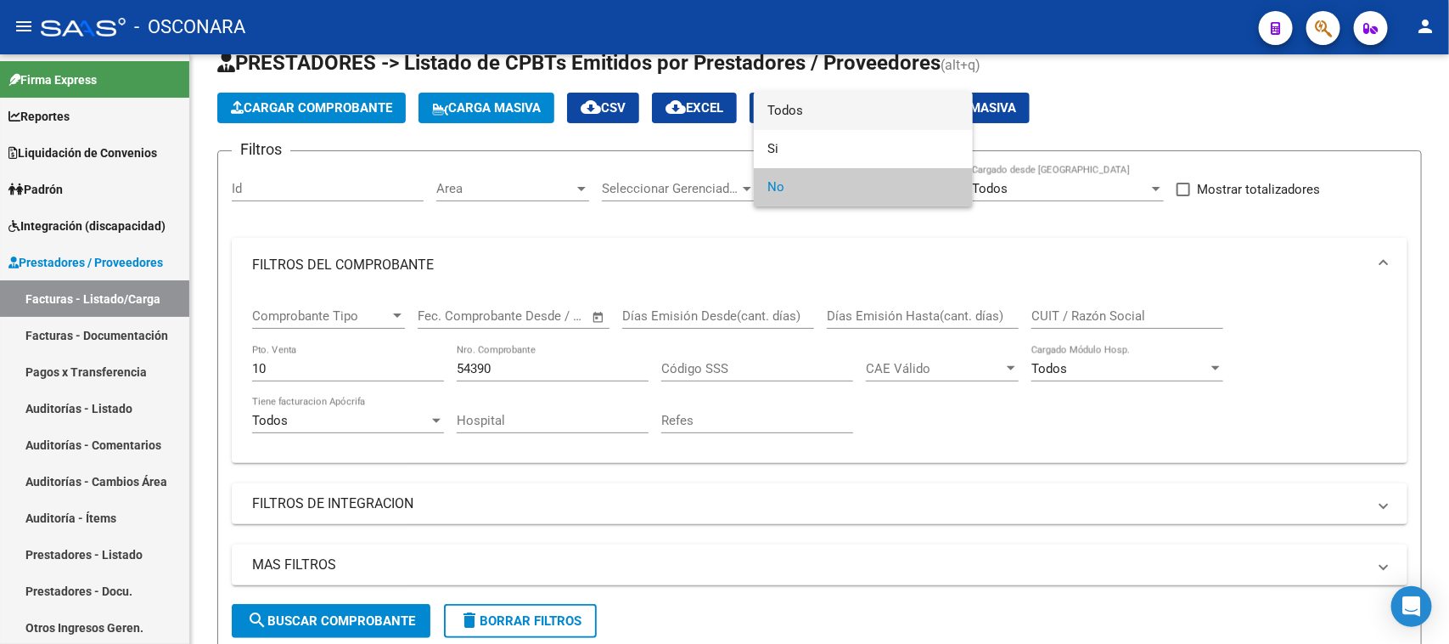
click at [801, 110] on span "Todos" at bounding box center [864, 111] width 192 height 38
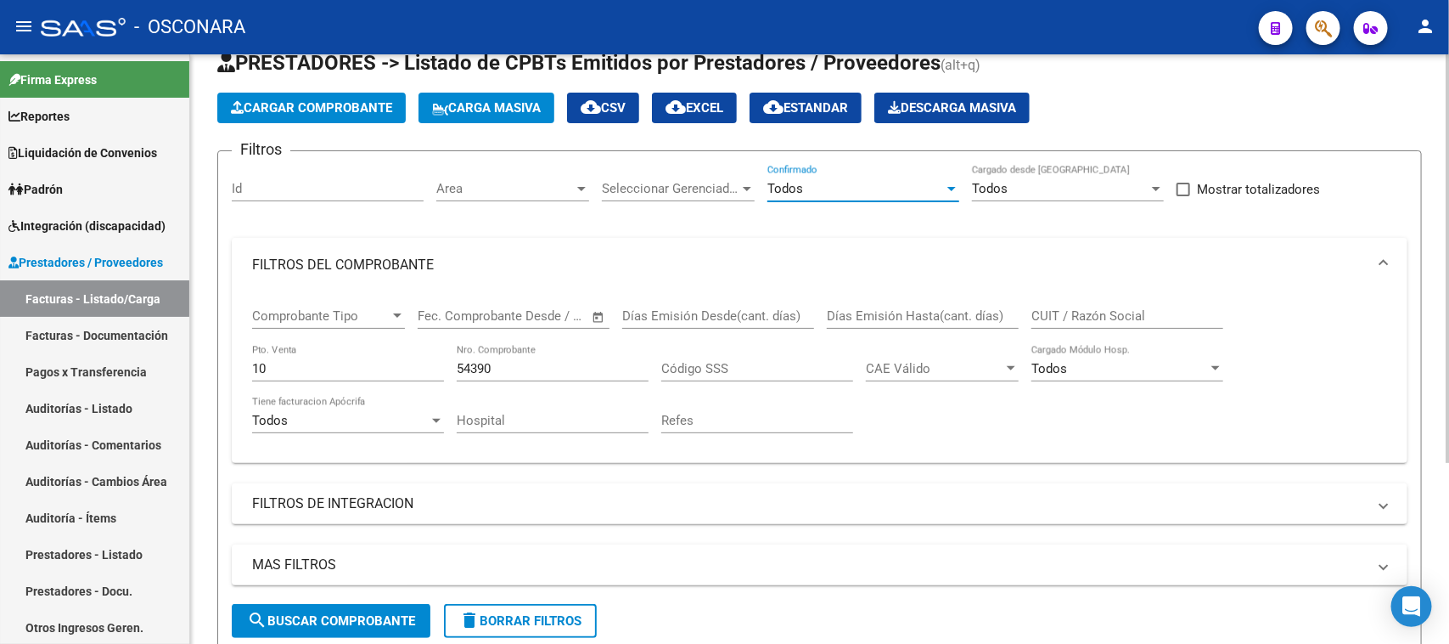
click at [526, 361] on input "54390" at bounding box center [553, 368] width 192 height 15
click at [334, 106] on span "Cargar Comprobante" at bounding box center [311, 107] width 161 height 15
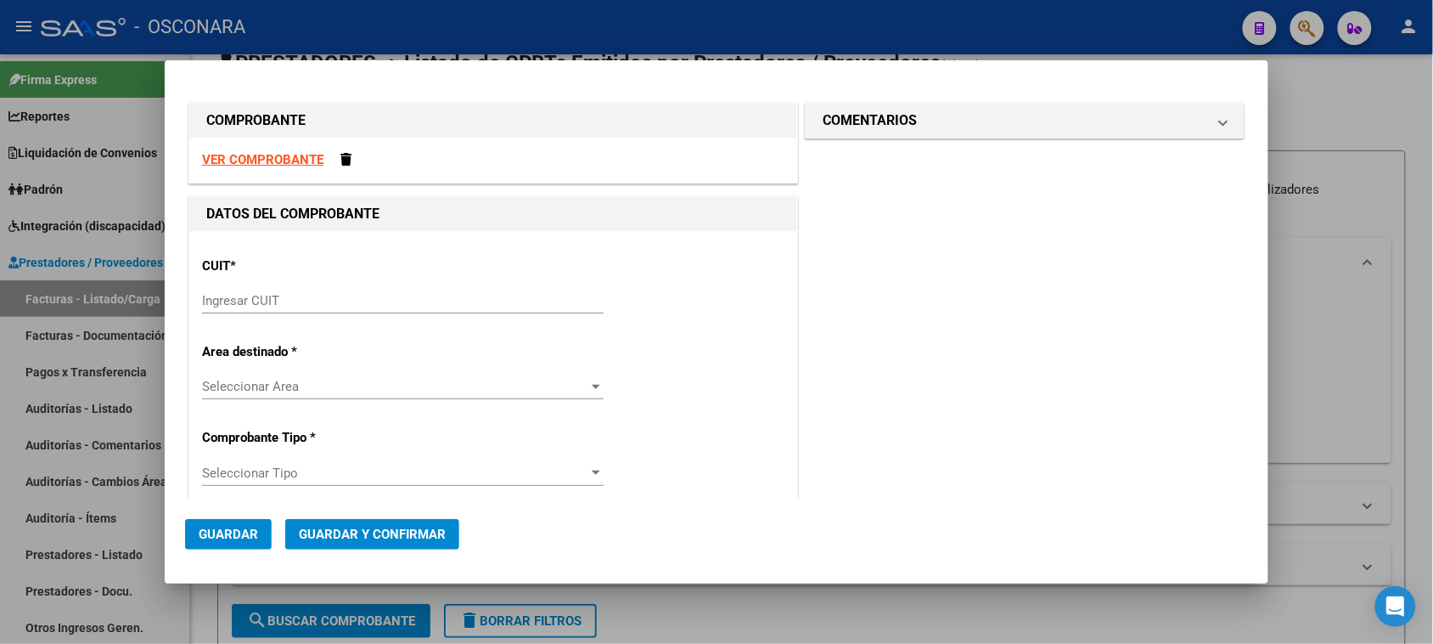
click at [230, 306] on input "Ingresar CUIT" at bounding box center [403, 300] width 402 height 15
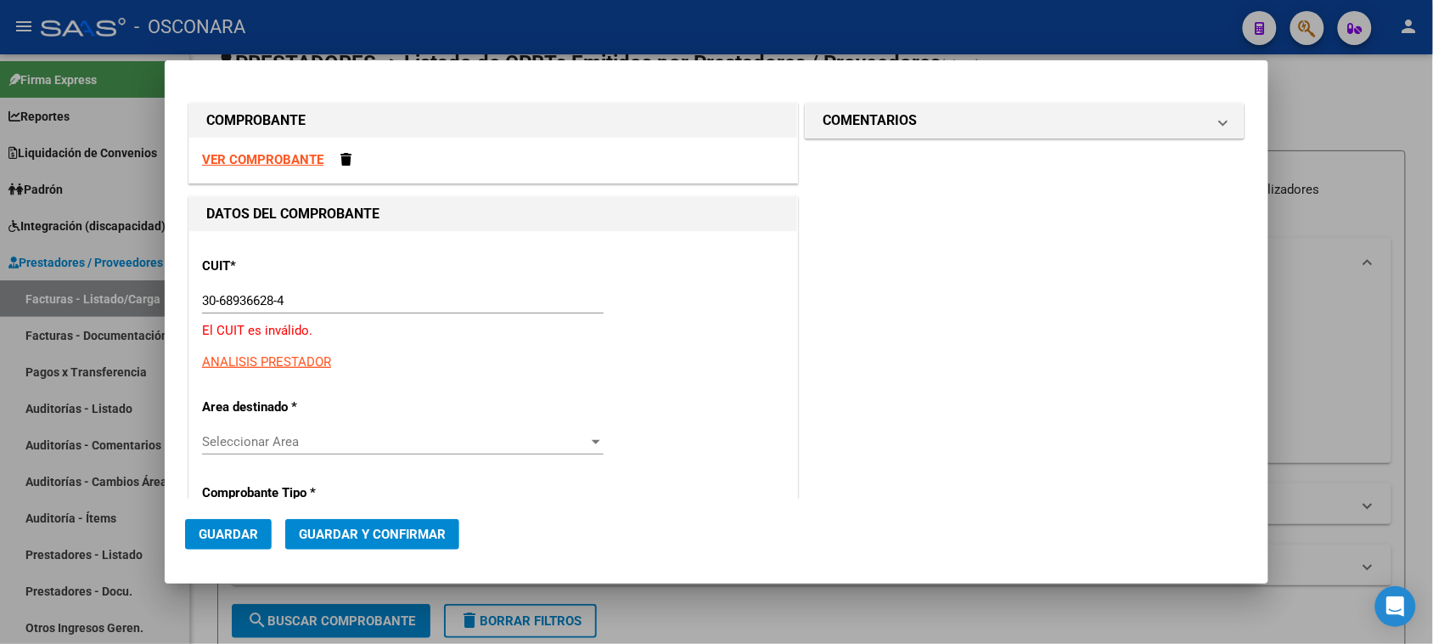
drag, startPoint x: 295, startPoint y: 290, endPoint x: 260, endPoint y: 297, distance: 36.3
click at [260, 297] on div "30-68936628-4 Ingresar CUIT" at bounding box center [403, 300] width 402 height 25
drag, startPoint x: 351, startPoint y: 294, endPoint x: 160, endPoint y: 273, distance: 192.2
click at [160, 273] on div "COMPROBANTE VER COMPROBANTE DATOS DEL COMPROBANTE CUIT * 30-68936628-4 Ingresar…" at bounding box center [716, 322] width 1433 height 644
click at [1183, 120] on mat-panel-title "COMENTARIOS" at bounding box center [1015, 120] width 384 height 20
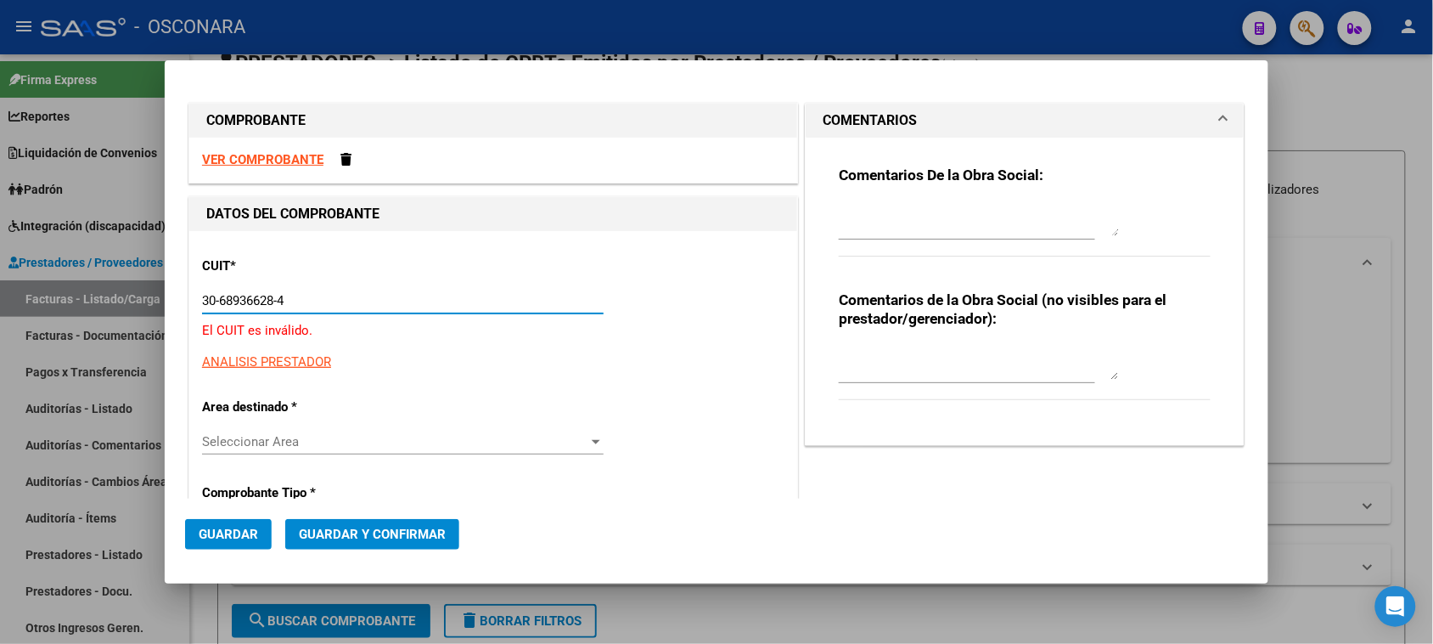
drag, startPoint x: 306, startPoint y: 307, endPoint x: 0, endPoint y: 316, distance: 306.6
click at [0, 316] on div "COMPROBANTE VER COMPROBANTE DATOS DEL COMPROBANTE CUIT * 30-68936628-4 Ingresar…" at bounding box center [716, 322] width 1433 height 644
click at [1187, 137] on mat-expansion-panel-header "COMENTARIOS" at bounding box center [1025, 121] width 438 height 34
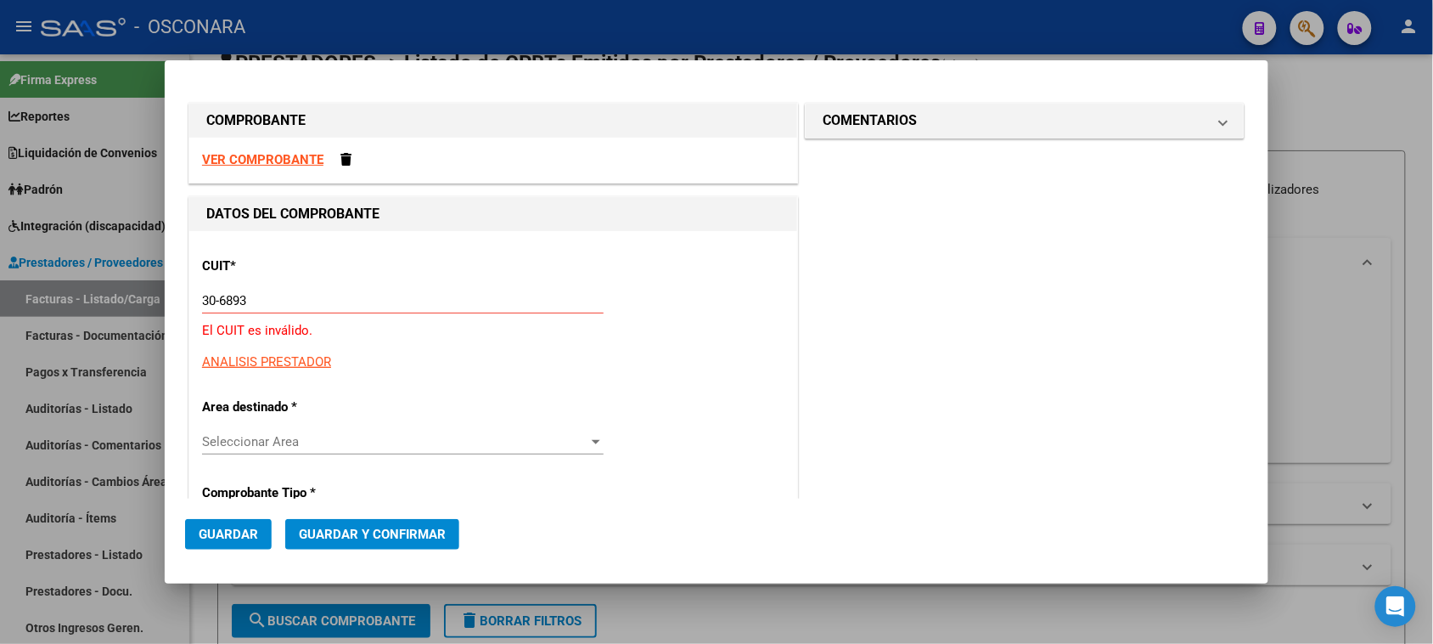
click at [267, 306] on input "30-6893" at bounding box center [403, 300] width 402 height 15
type input "30-68938628-4"
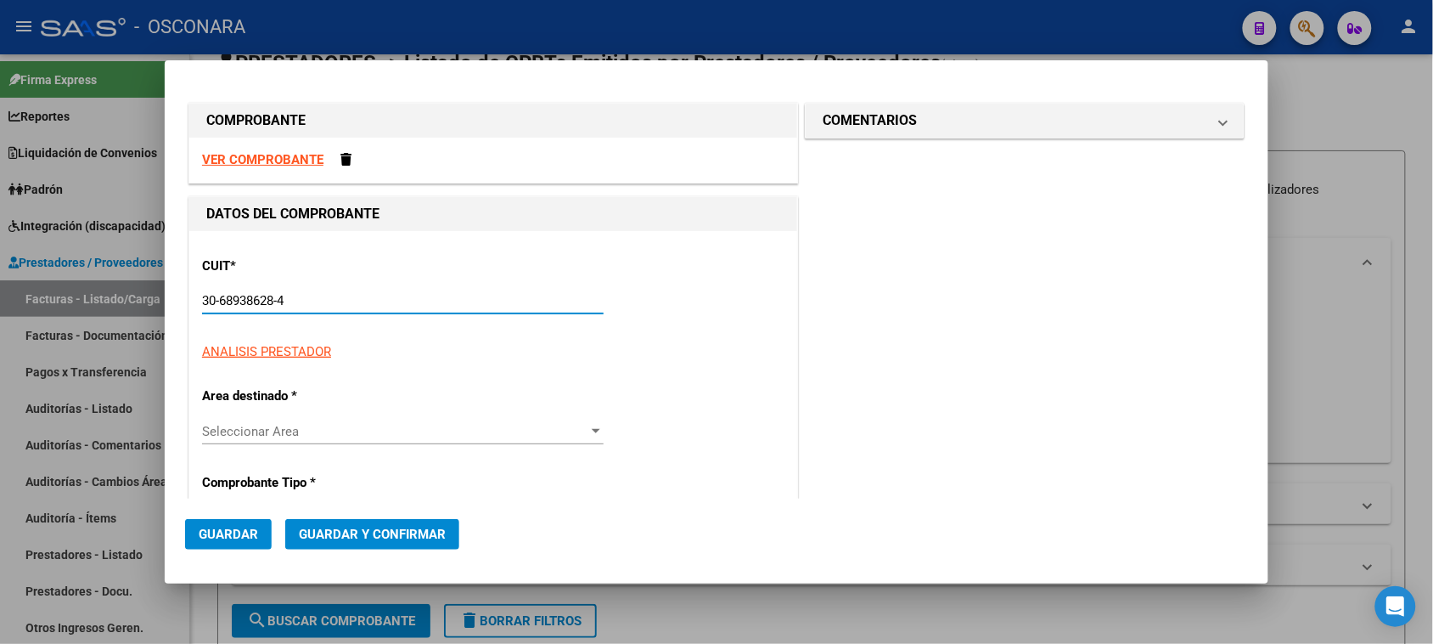
type input "10"
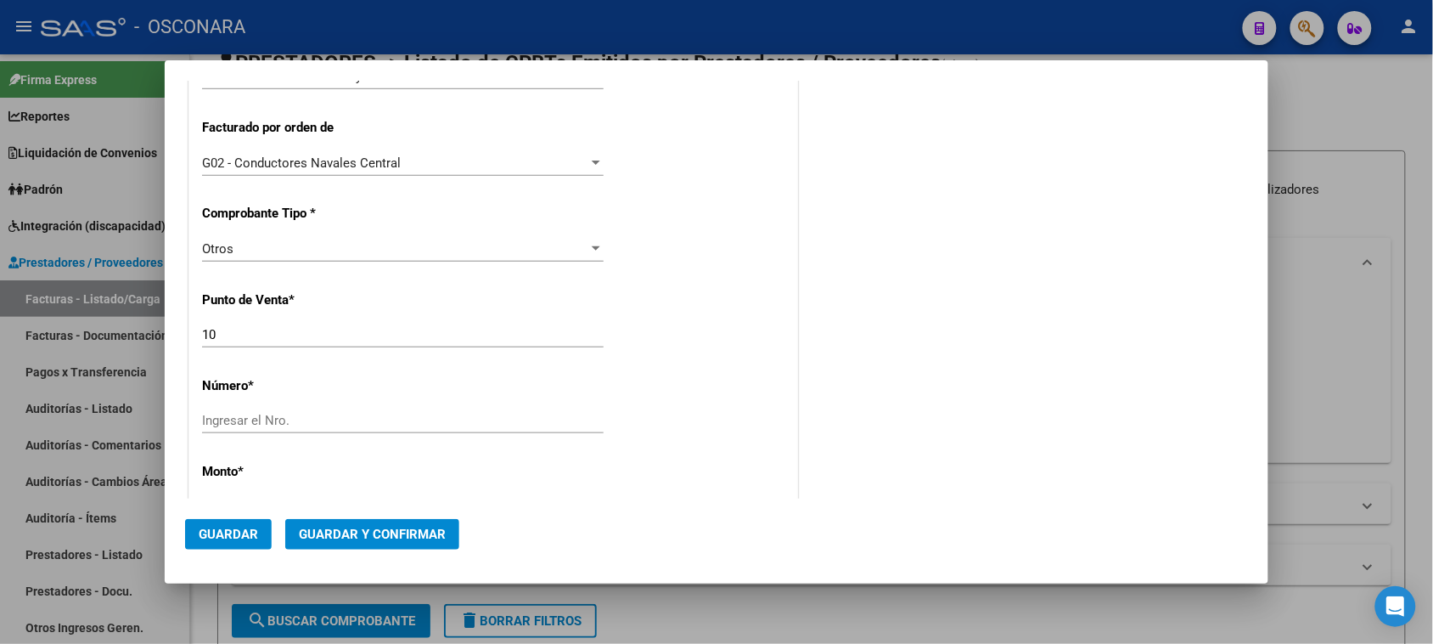
scroll to position [425, 0]
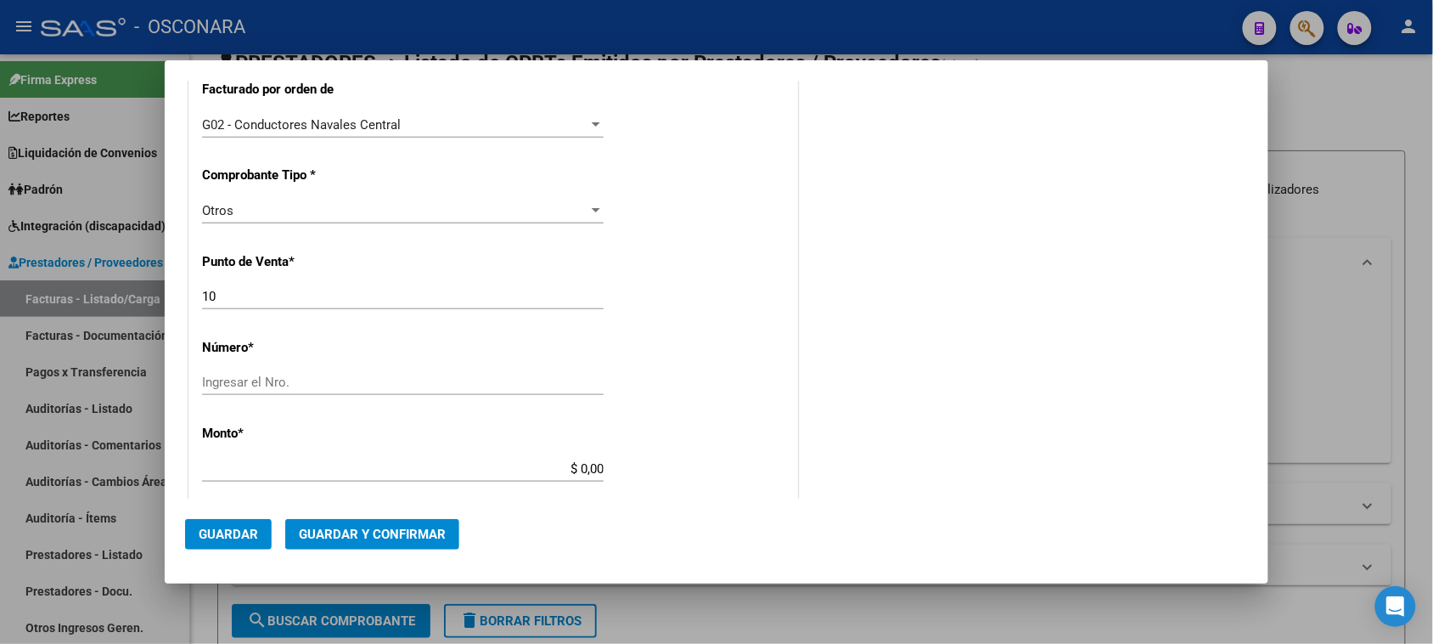
type input "30-68938628-4"
click at [235, 371] on div "Ingresar el Nro." at bounding box center [403, 381] width 402 height 25
click at [232, 378] on input "Ingresar el Nro." at bounding box center [403, 381] width 402 height 15
type input "55762"
drag, startPoint x: 579, startPoint y: 467, endPoint x: 633, endPoint y: 443, distance: 58.5
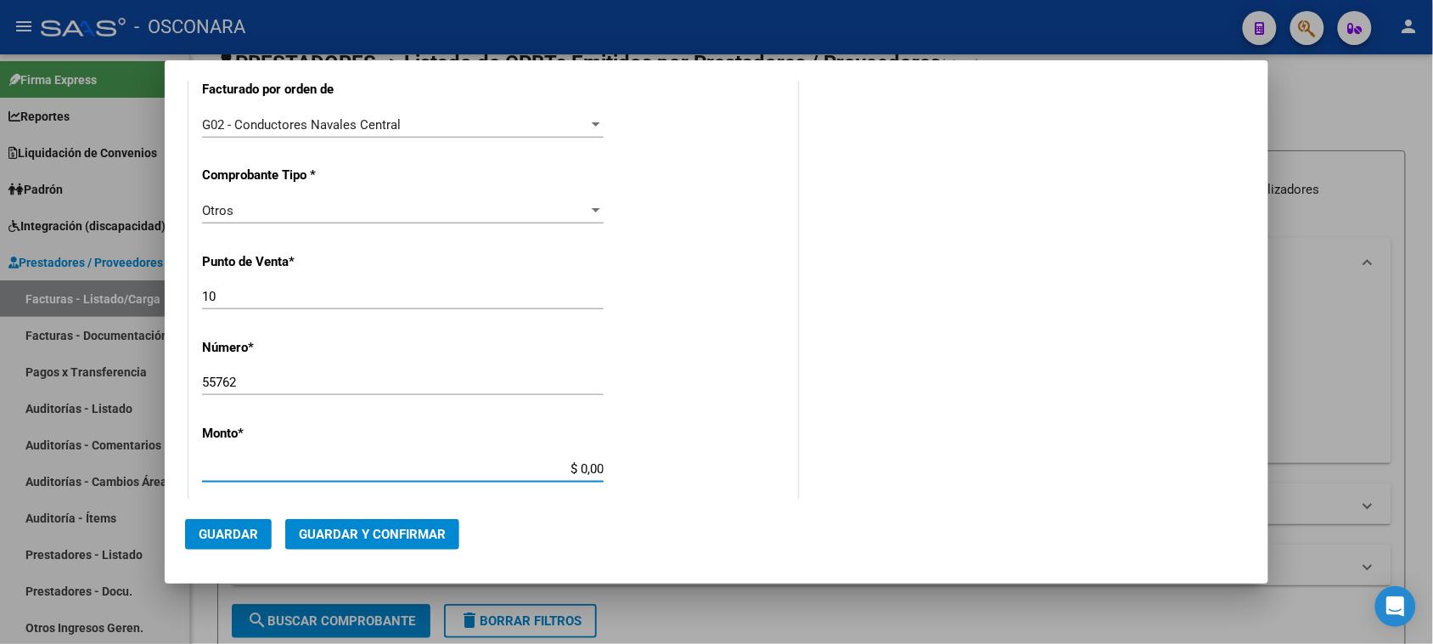
click at [629, 467] on div "CUIT * 30-68938628-4 Ingresar CUIT ANALISIS PRESTADOR NUEVA FARMACIA [PERSON_NA…" at bounding box center [493, 451] width 608 height 1290
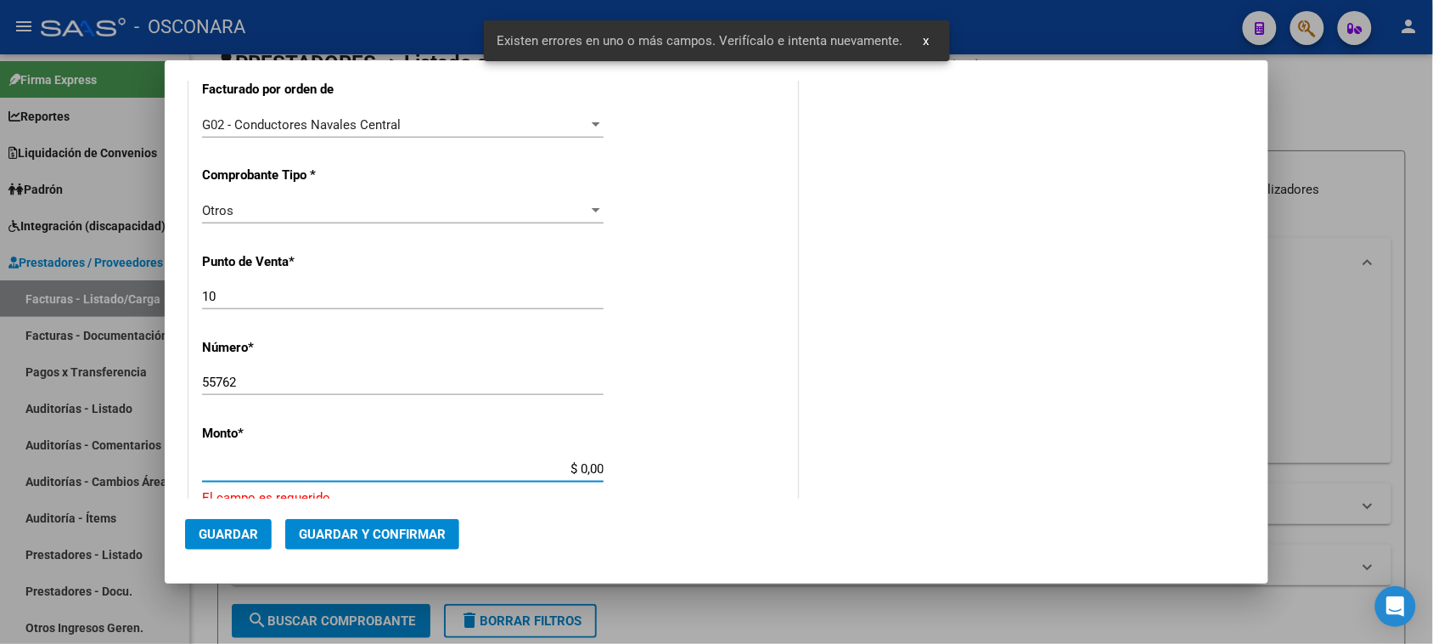
scroll to position [595, 0]
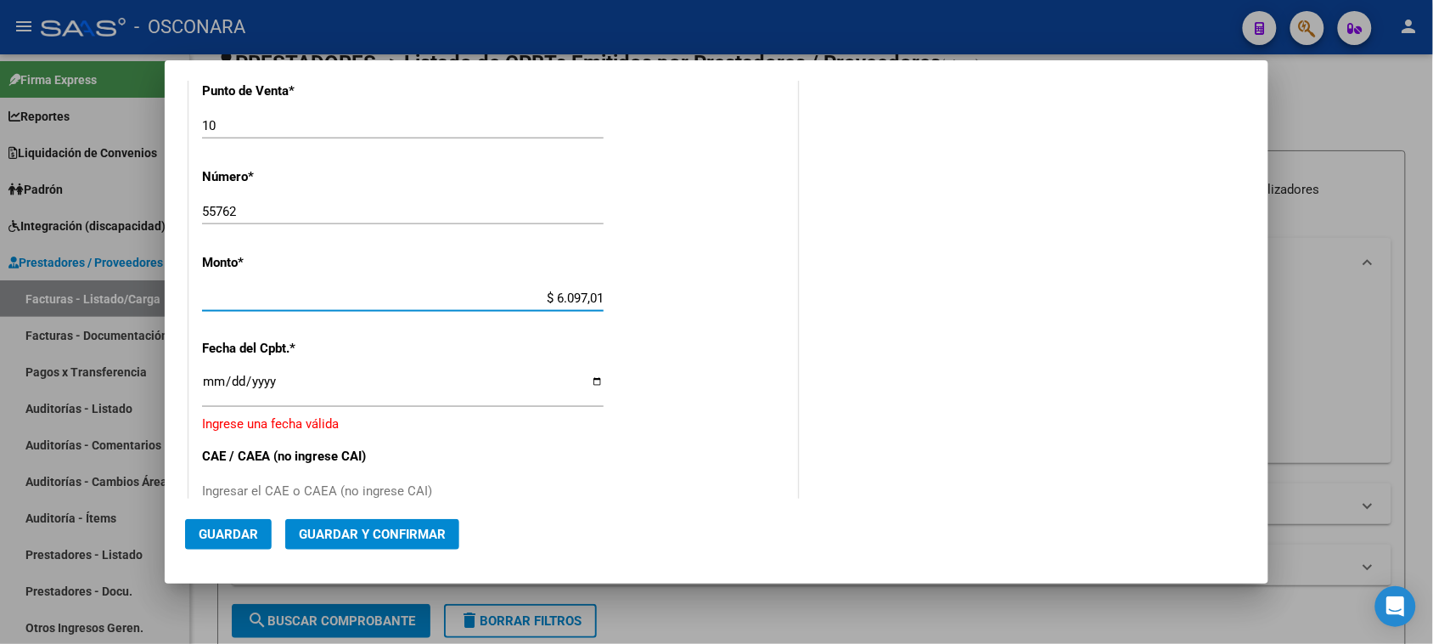
type input "$ 60.970,15"
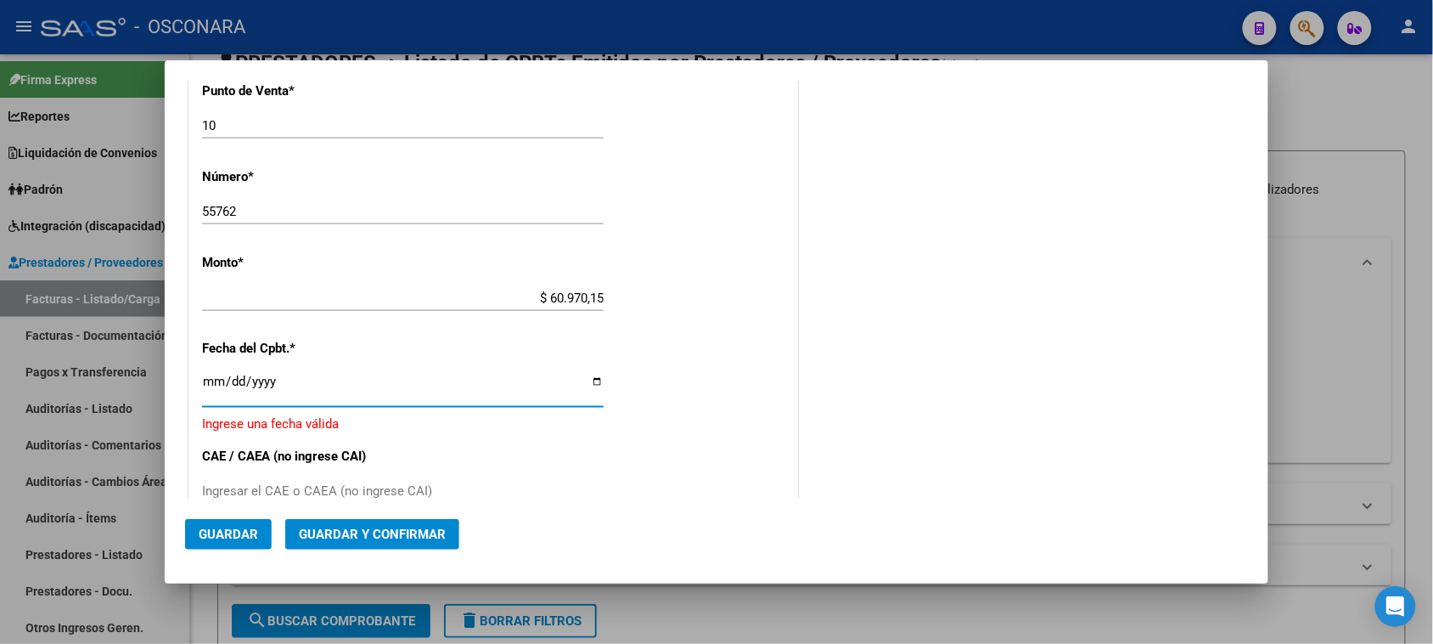
click at [205, 384] on input "Ingresar la fecha" at bounding box center [403, 387] width 402 height 27
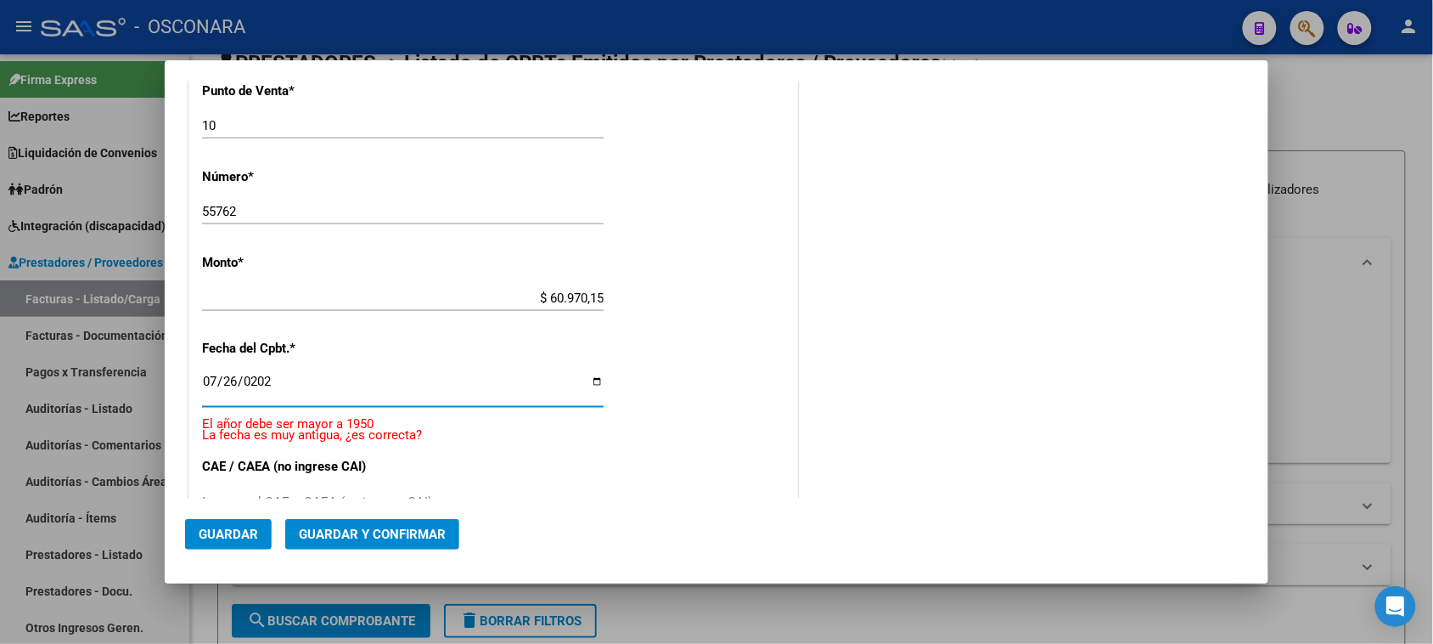
type input "[DATE]"
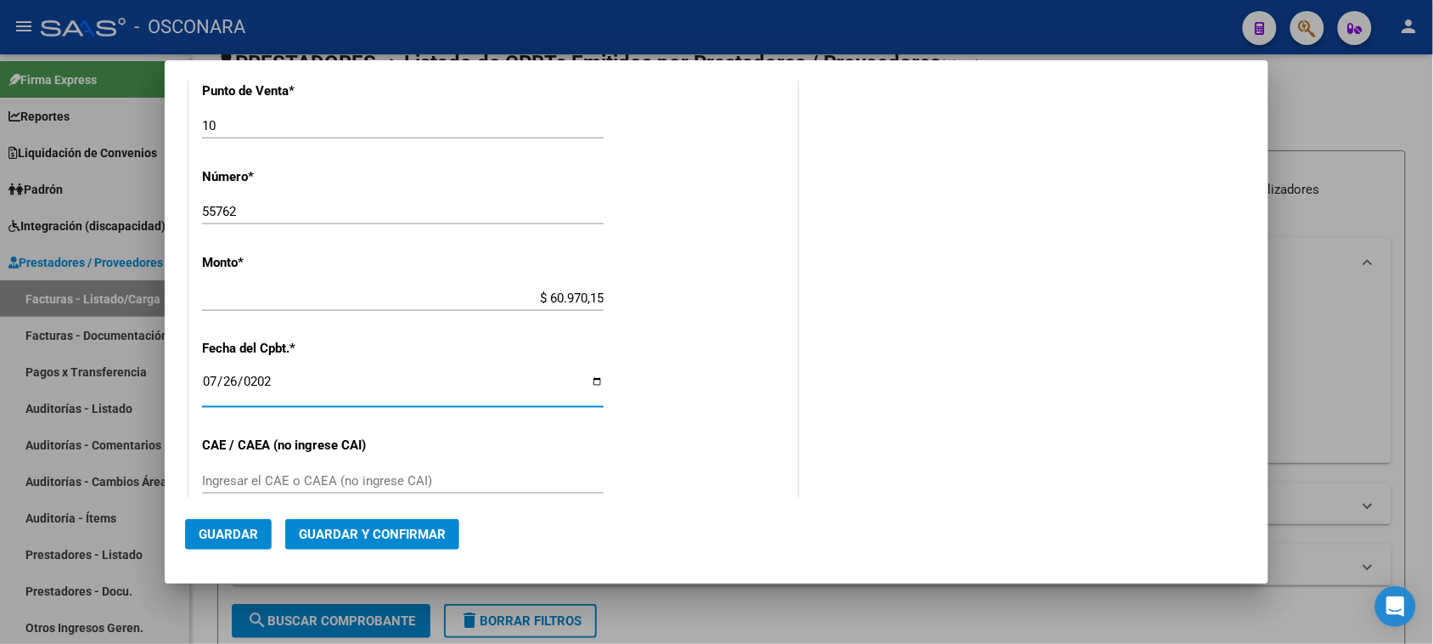
click at [345, 544] on button "Guardar y Confirmar" at bounding box center [372, 534] width 174 height 31
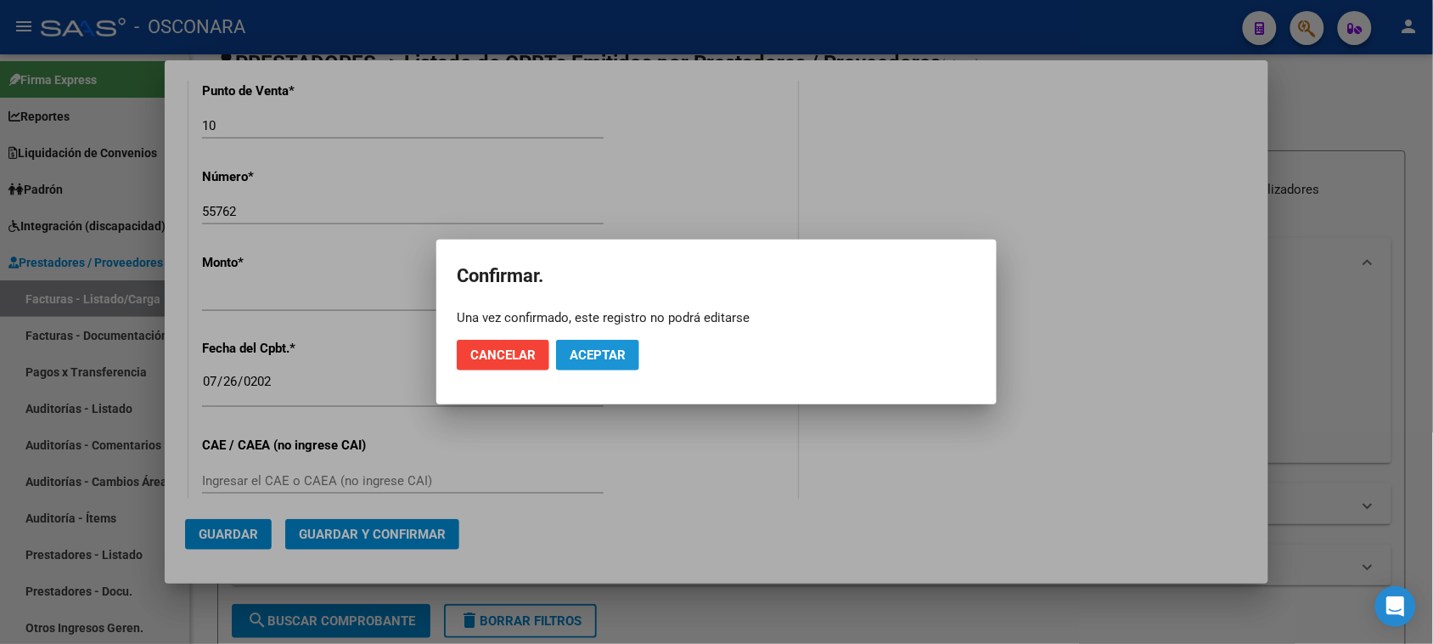
click at [612, 348] on span "Aceptar" at bounding box center [598, 354] width 56 height 15
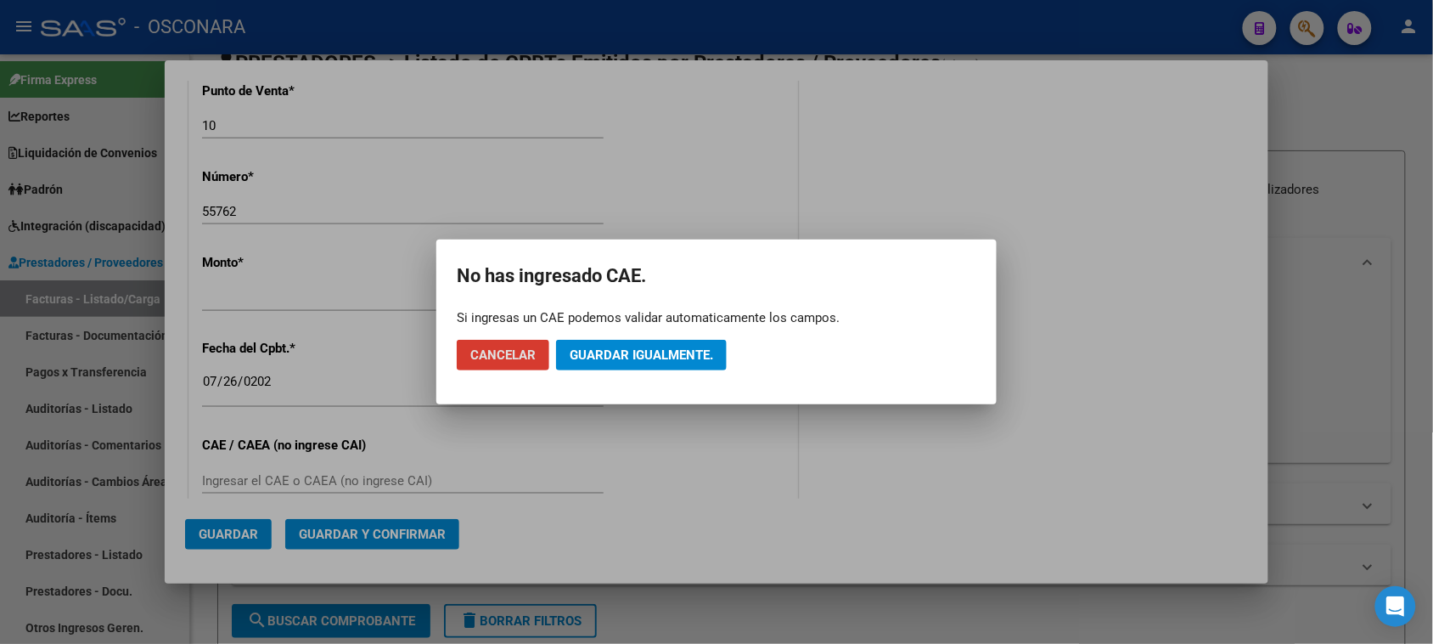
click at [612, 348] on span "Guardar igualmente." at bounding box center [641, 354] width 143 height 15
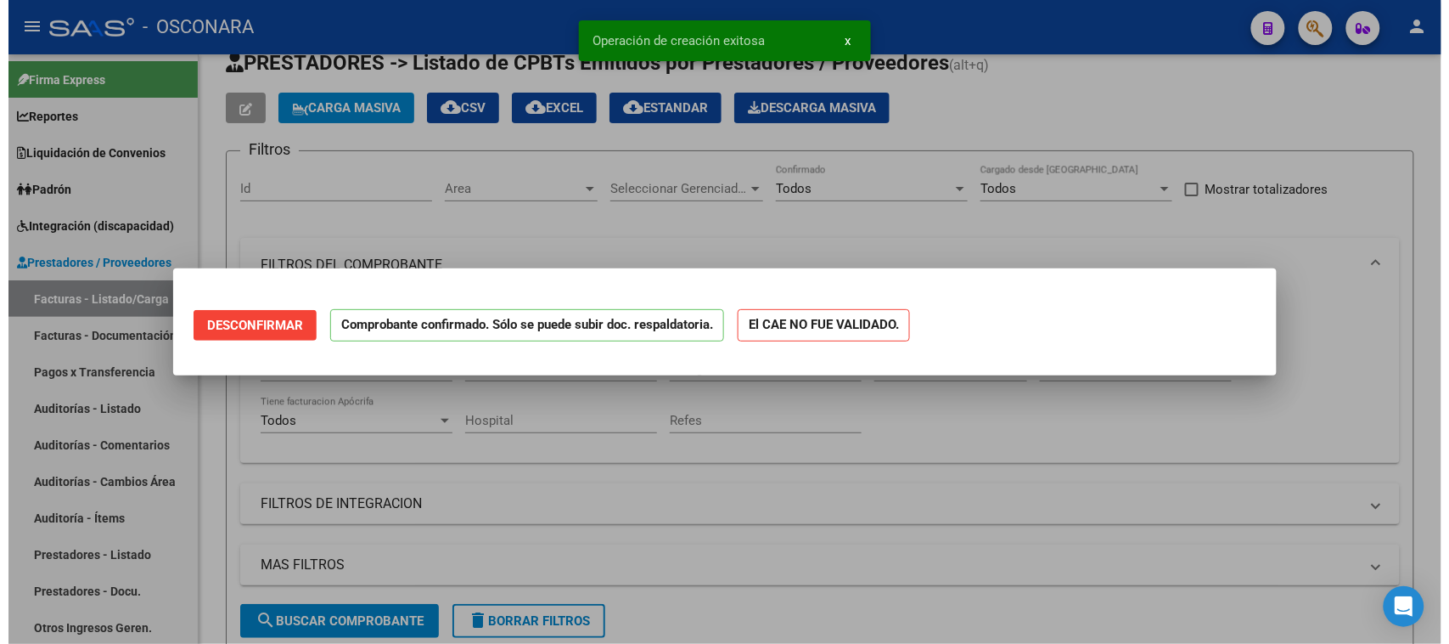
scroll to position [0, 0]
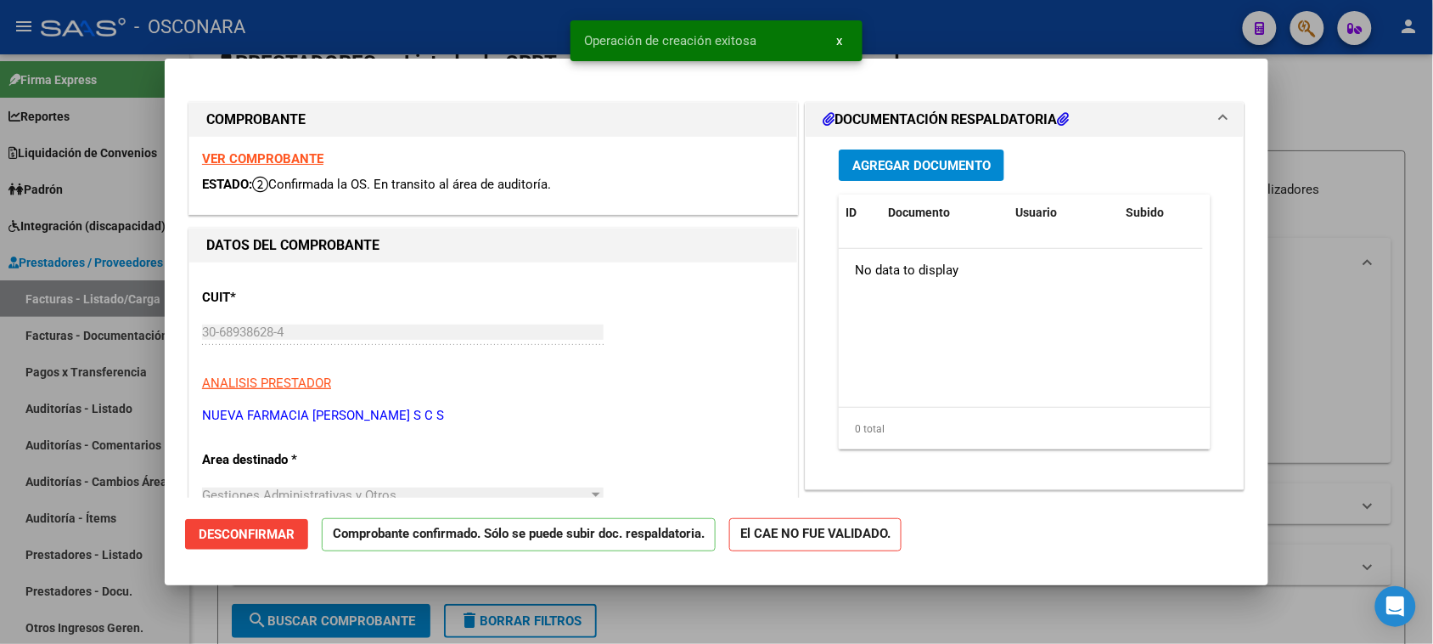
click at [0, 489] on div at bounding box center [716, 322] width 1433 height 644
type input "$ 0,00"
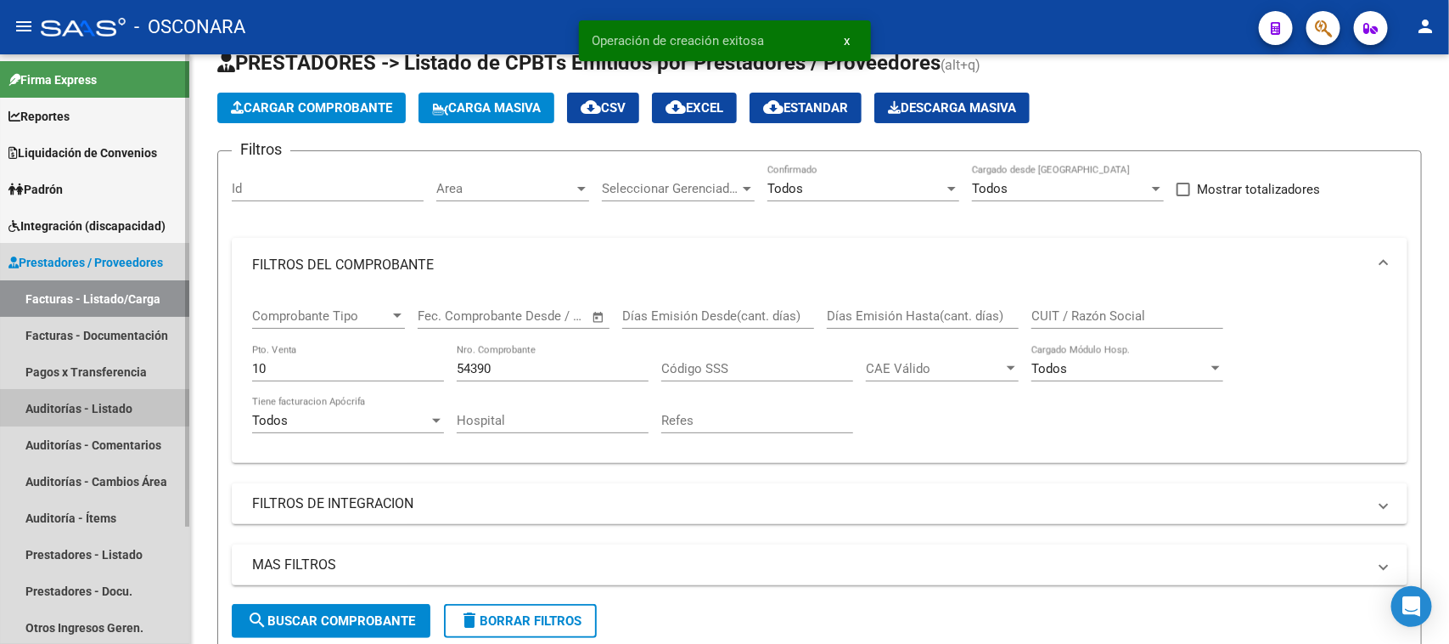
click at [34, 404] on link "Auditorías - Listado" at bounding box center [94, 408] width 189 height 37
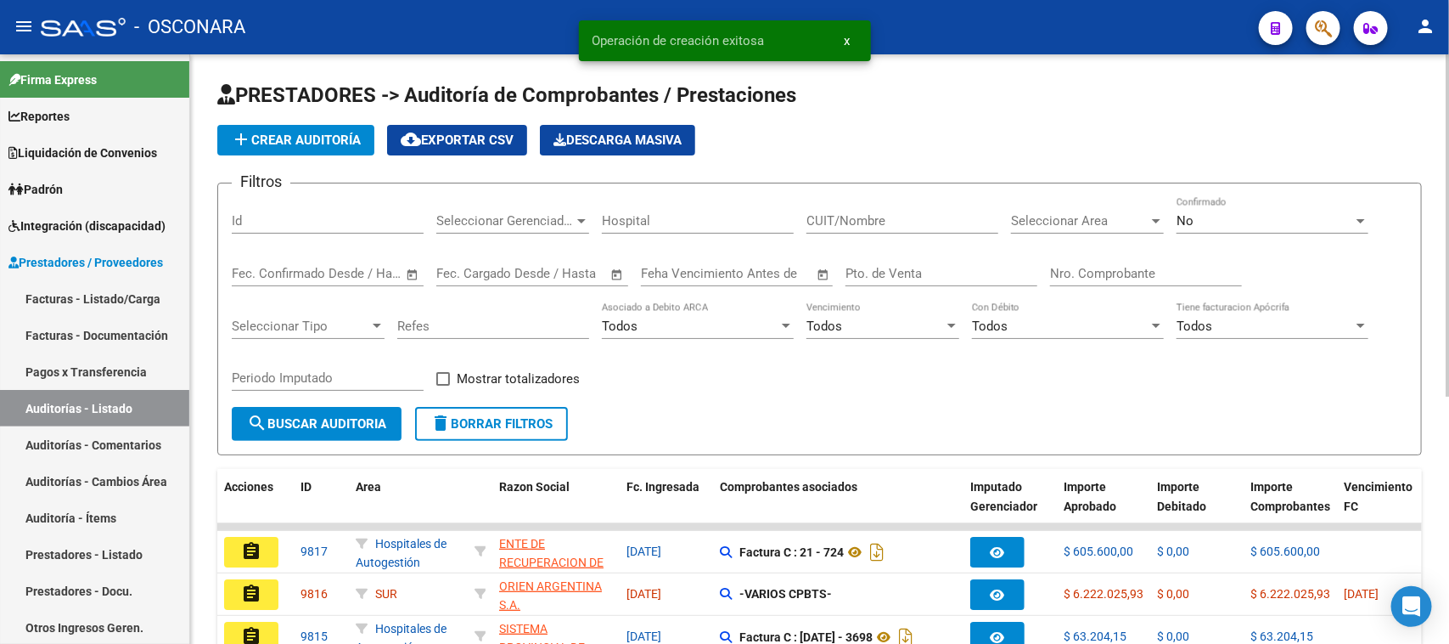
click at [302, 138] on span "add Crear Auditoría" at bounding box center [296, 139] width 130 height 15
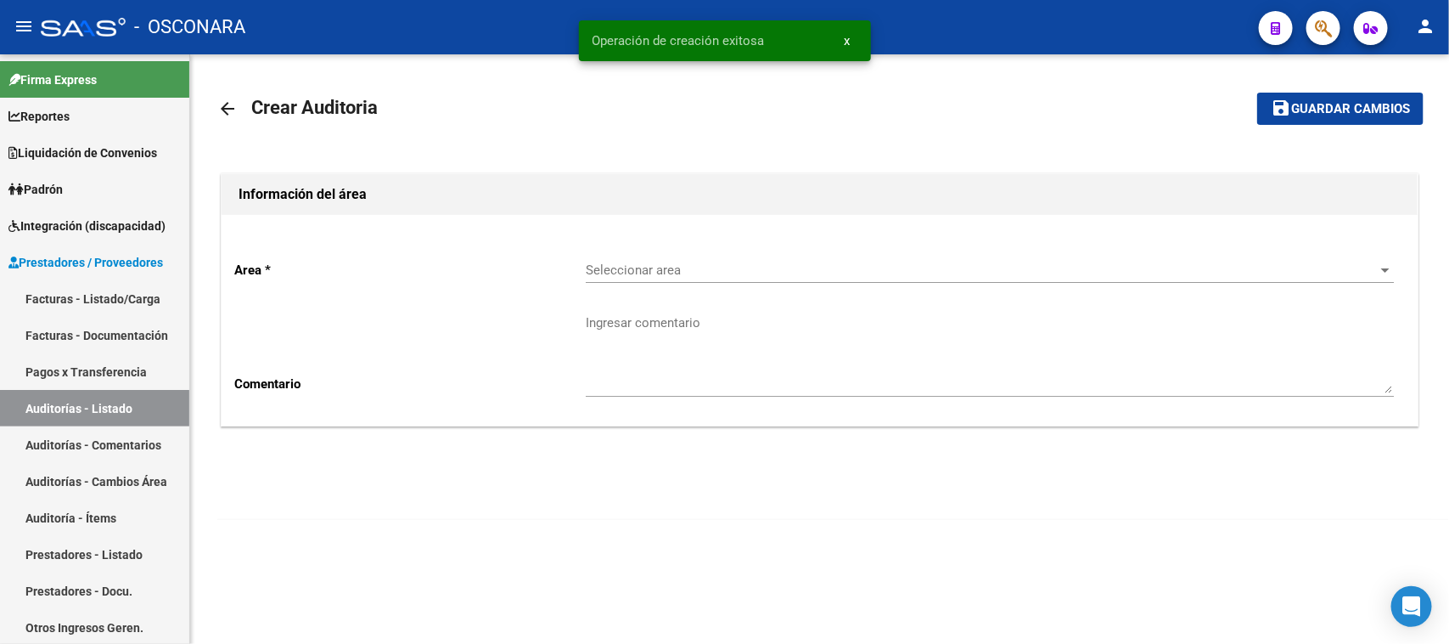
click at [649, 270] on span "Seleccionar area" at bounding box center [982, 269] width 793 height 15
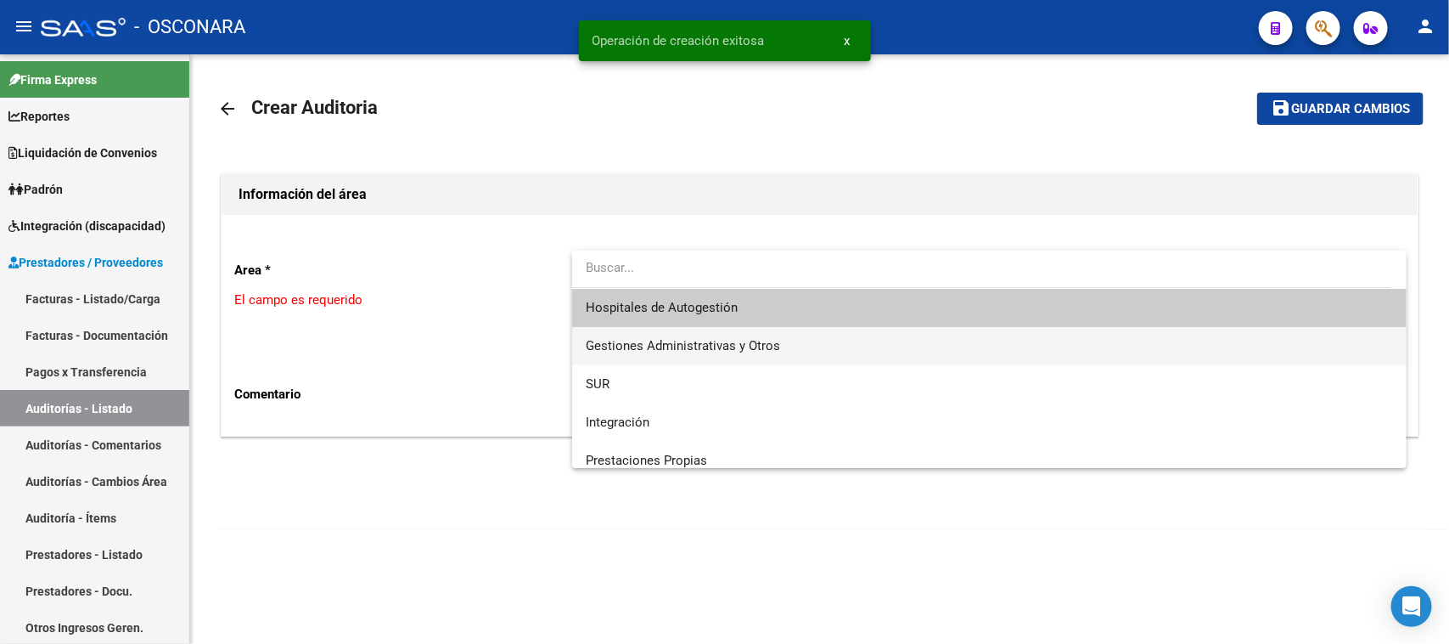
click at [668, 335] on span "Gestiones Administrativas y Otros" at bounding box center [990, 346] width 808 height 38
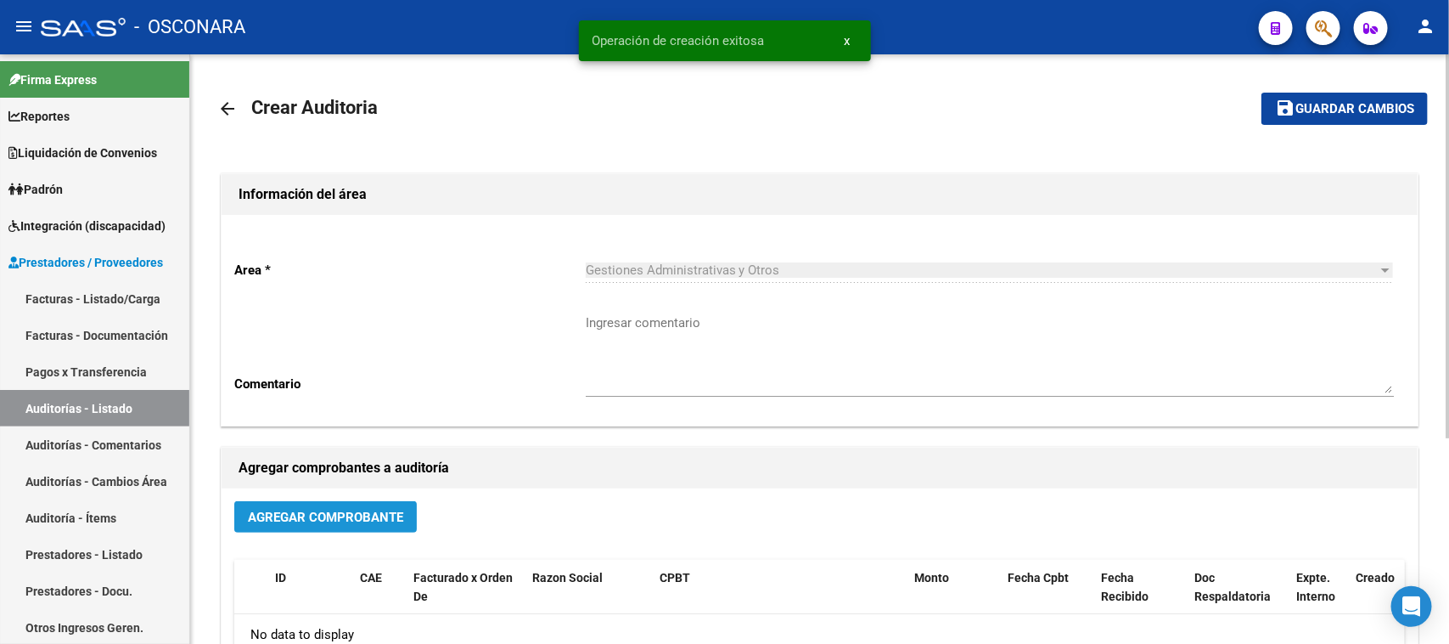
click at [359, 520] on span "Agregar Comprobante" at bounding box center [325, 516] width 155 height 15
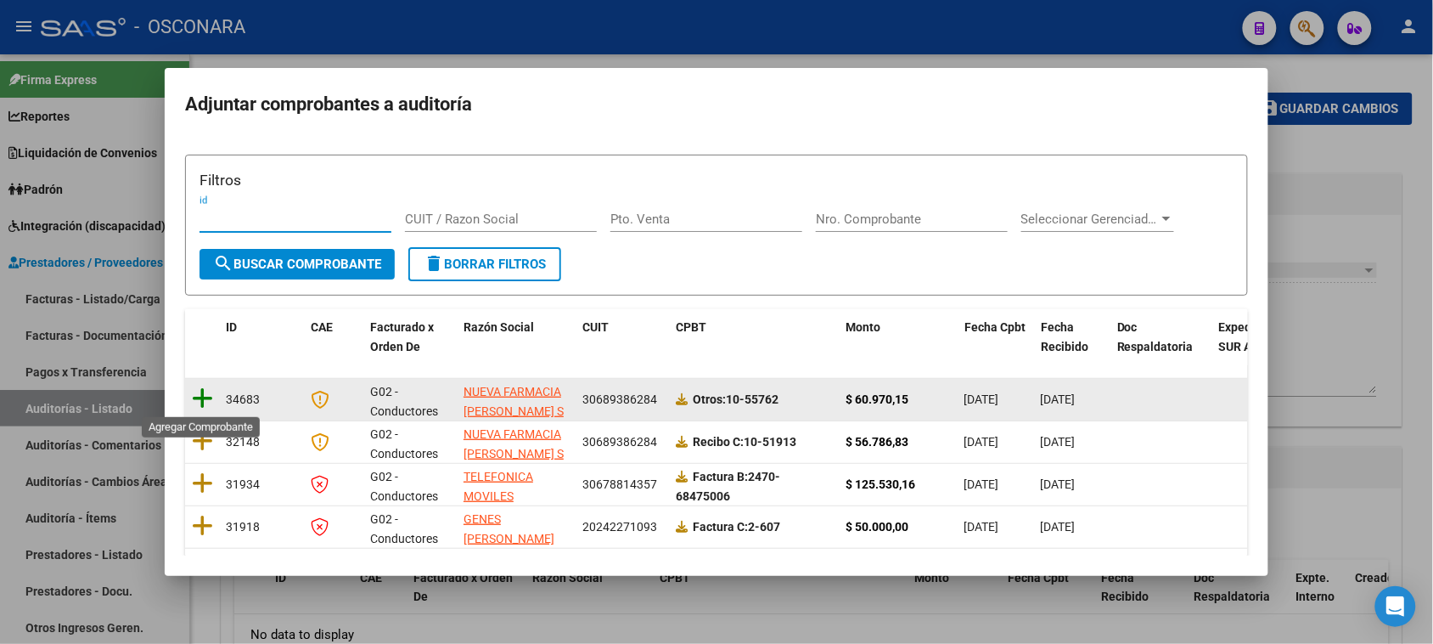
click at [196, 397] on icon at bounding box center [202, 398] width 21 height 24
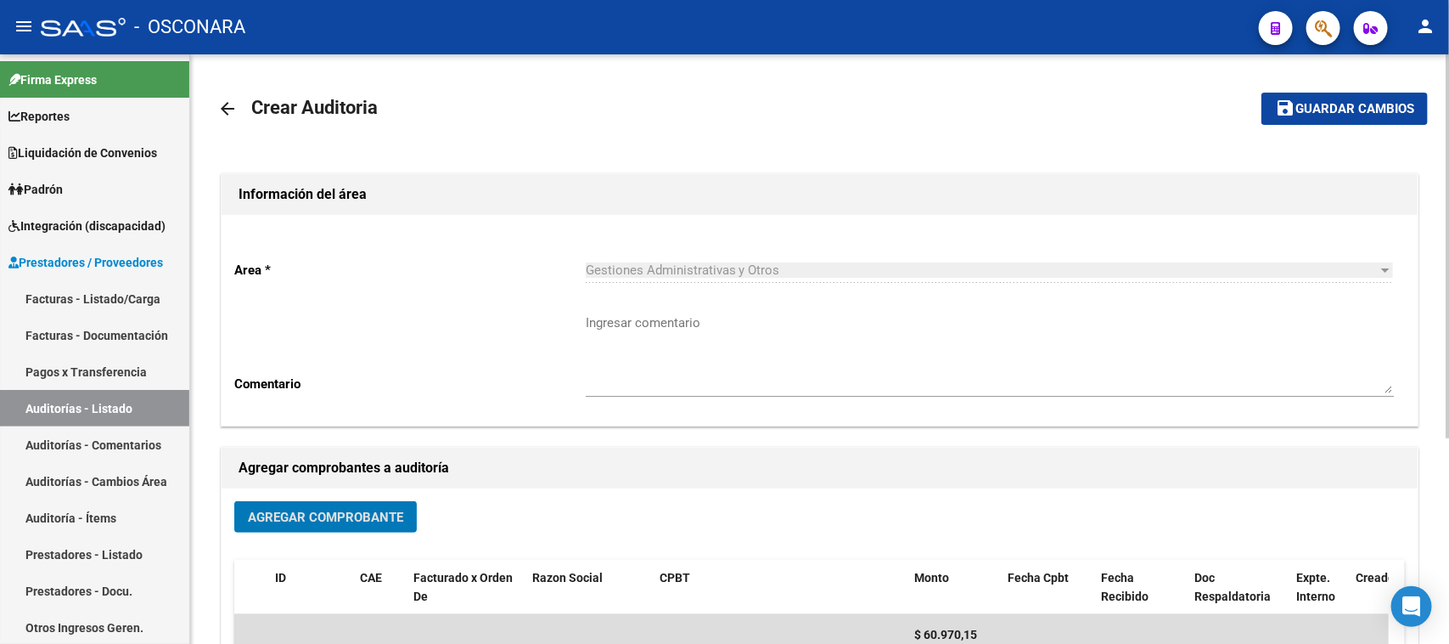
click at [1354, 115] on button "save Guardar cambios" at bounding box center [1345, 108] width 166 height 31
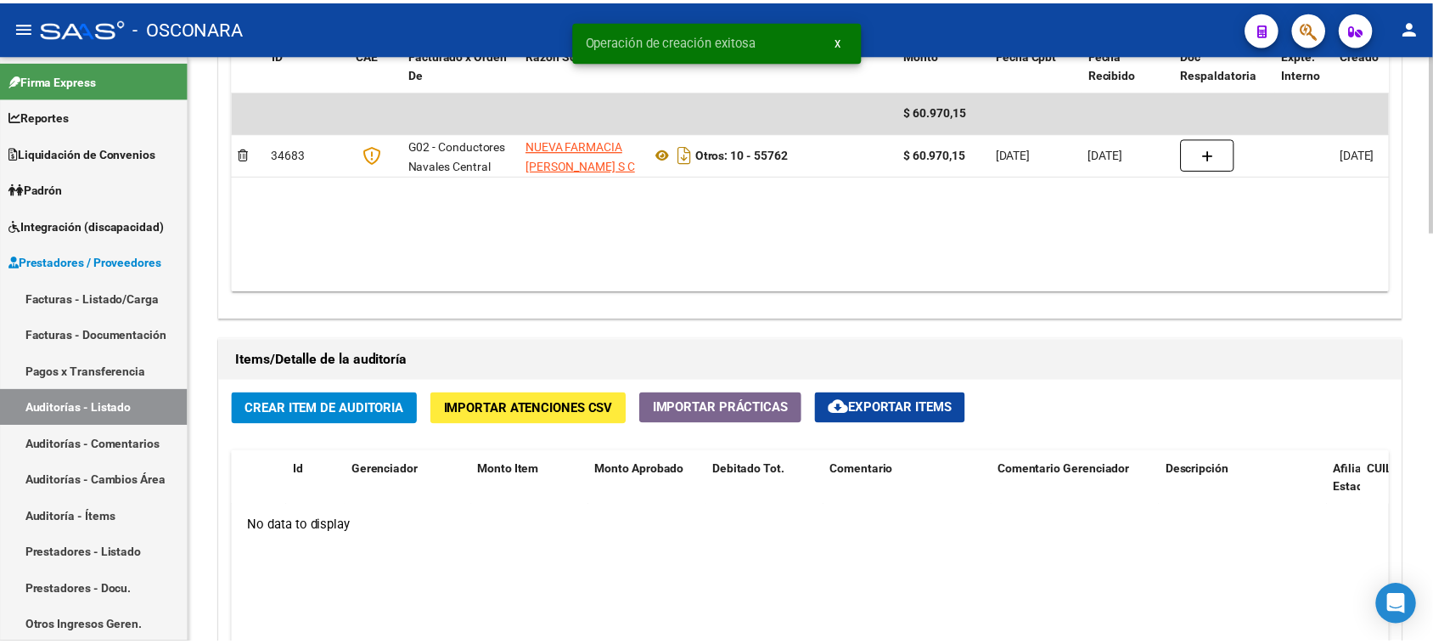
scroll to position [955, 0]
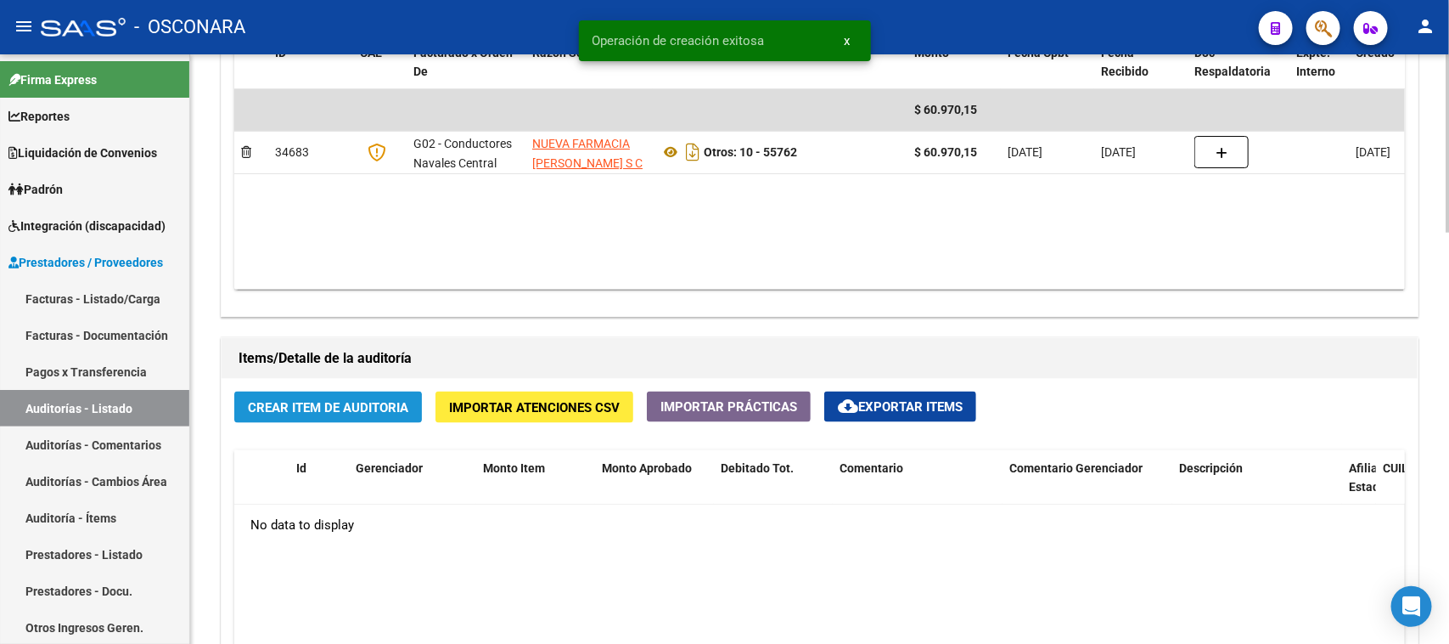
click at [287, 408] on span "Crear Item de Auditoria" at bounding box center [328, 407] width 160 height 15
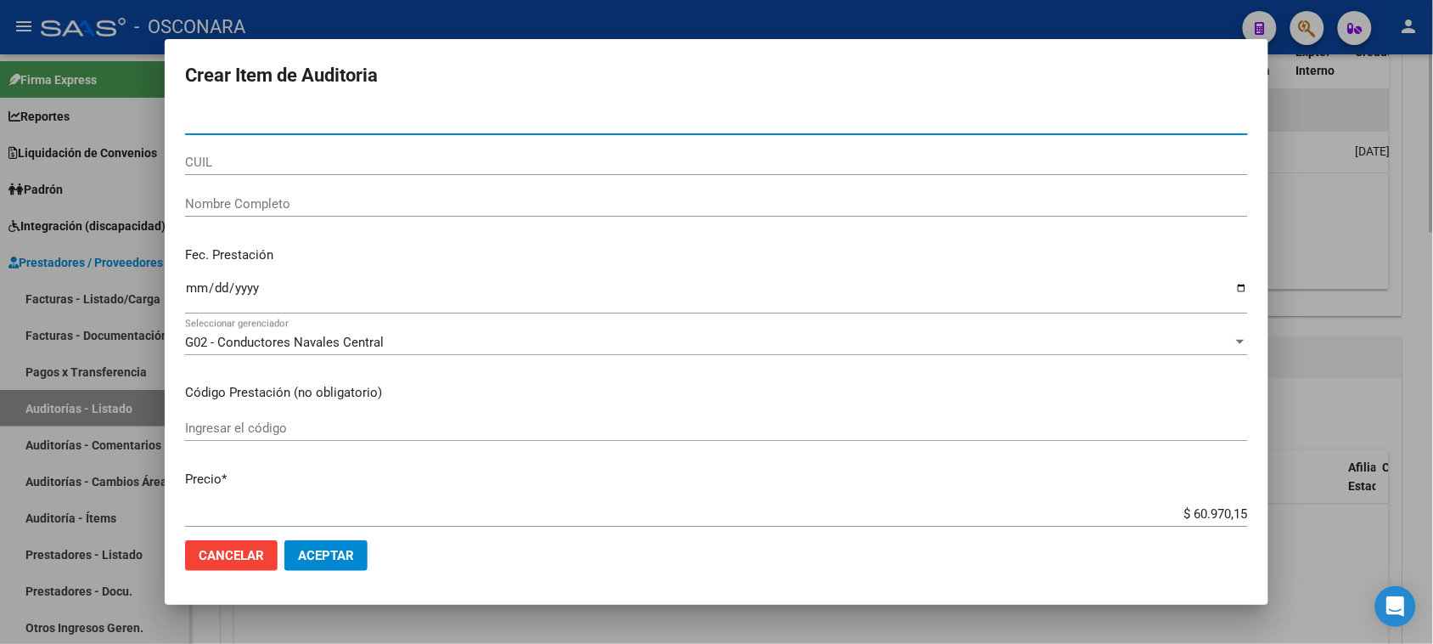
drag, startPoint x: 1302, startPoint y: 307, endPoint x: 1284, endPoint y: 111, distance: 196.9
click at [1306, 290] on div at bounding box center [716, 322] width 1433 height 644
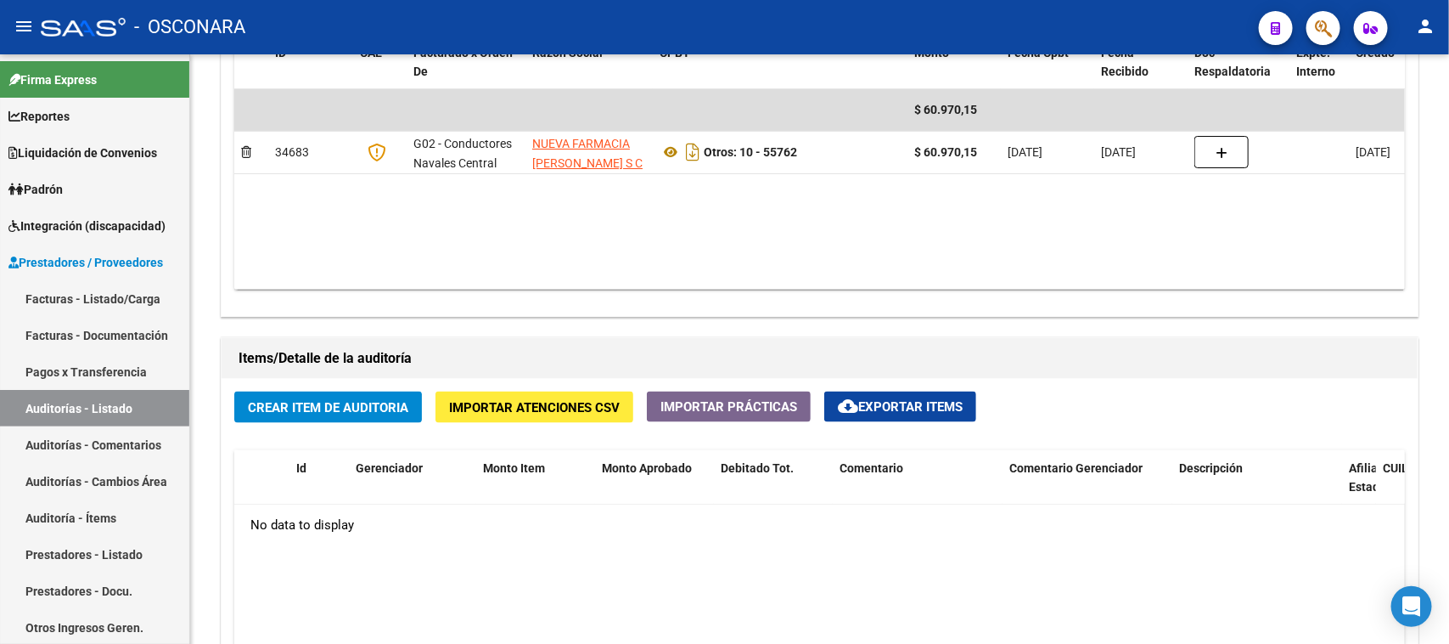
click at [1320, 32] on icon "button" at bounding box center [1323, 29] width 17 height 20
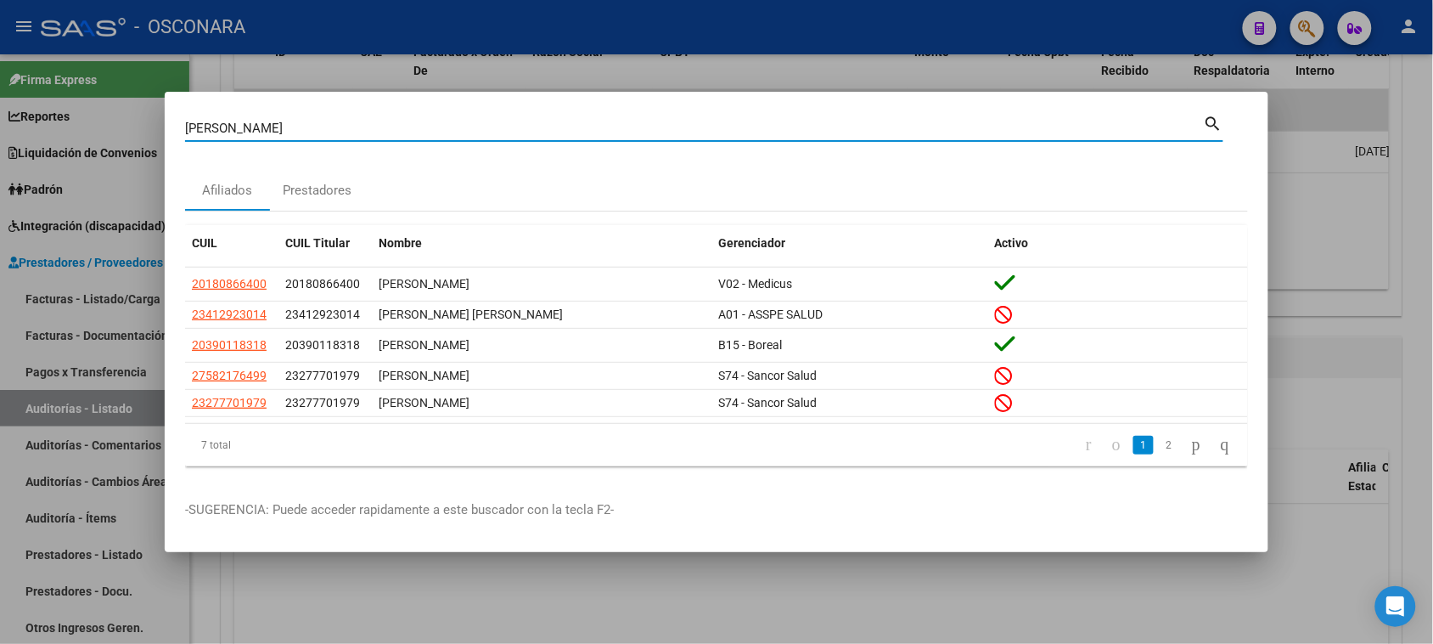
click at [319, 121] on input "[PERSON_NAME]" at bounding box center [694, 128] width 1019 height 15
type input "[PERSON_NAME]"
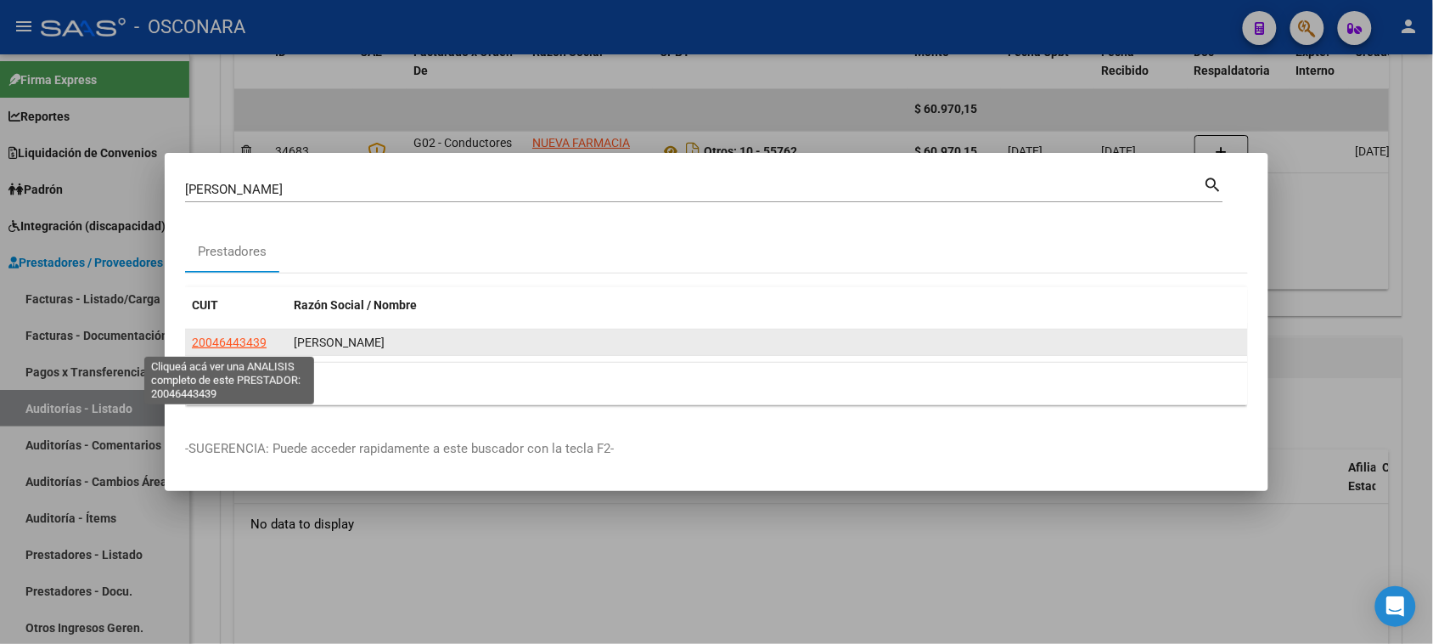
click at [228, 346] on span "20046443439" at bounding box center [229, 342] width 75 height 14
type textarea "20046443439"
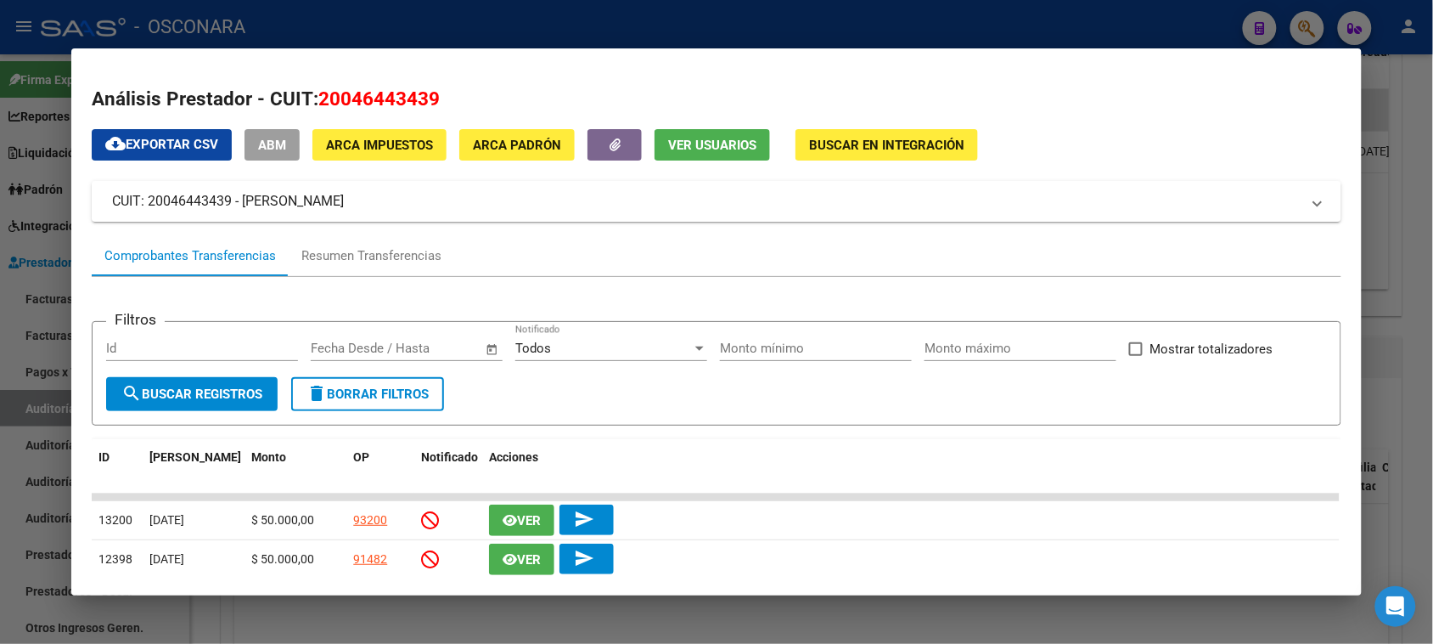
drag, startPoint x: 333, startPoint y: 96, endPoint x: 423, endPoint y: 102, distance: 90.2
click at [423, 102] on span "20046443439" at bounding box center [378, 98] width 121 height 22
copy span "04644343"
click at [1386, 110] on div at bounding box center [716, 322] width 1433 height 644
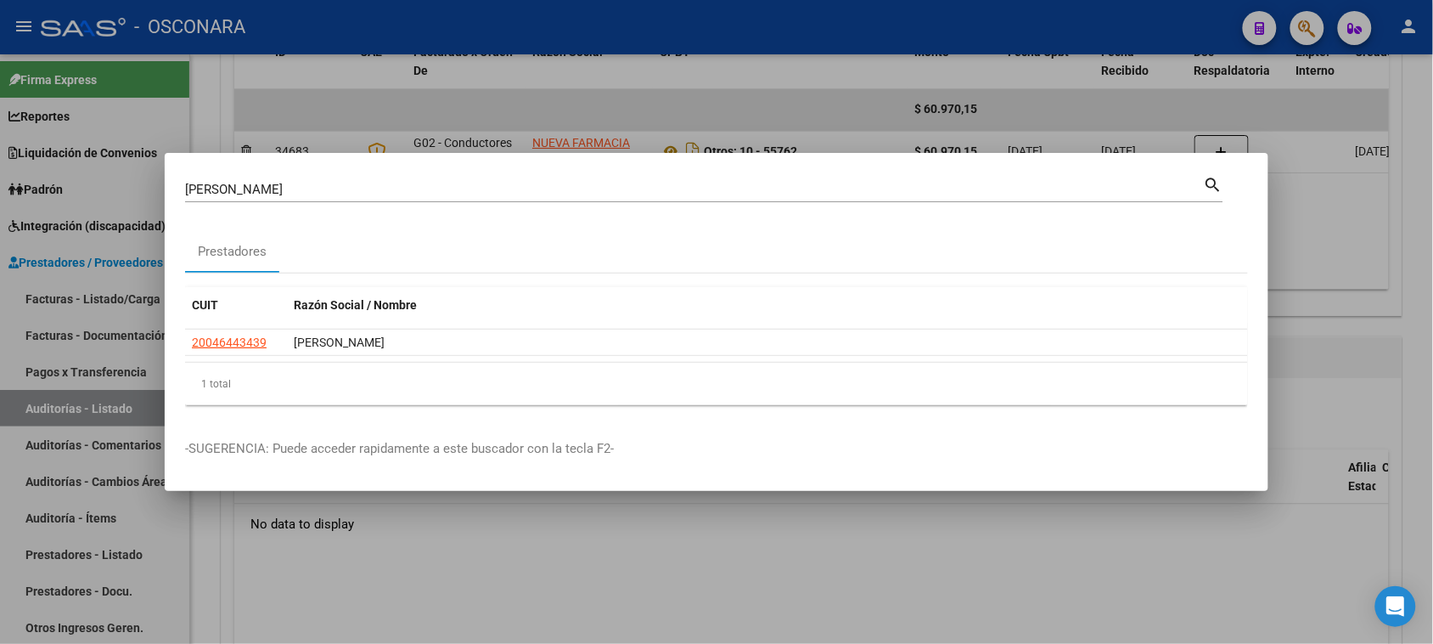
click at [1348, 217] on div at bounding box center [716, 322] width 1433 height 644
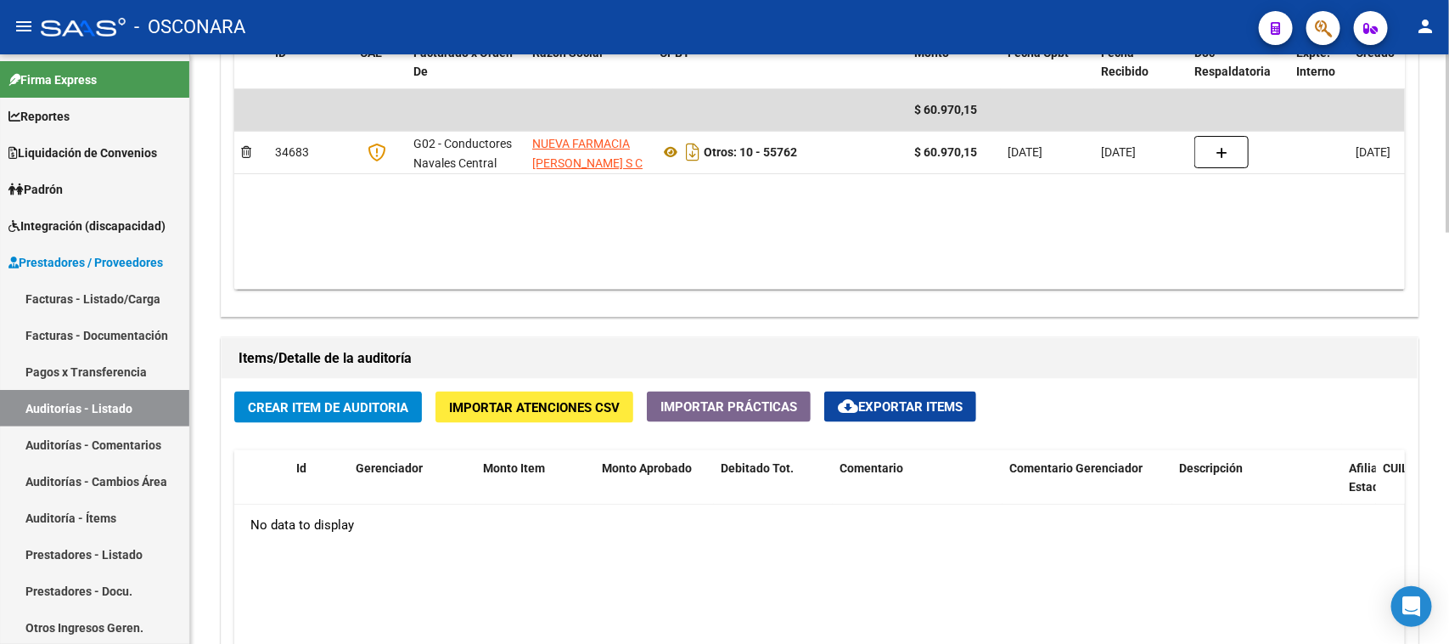
click at [306, 400] on span "Crear Item de Auditoria" at bounding box center [328, 407] width 160 height 15
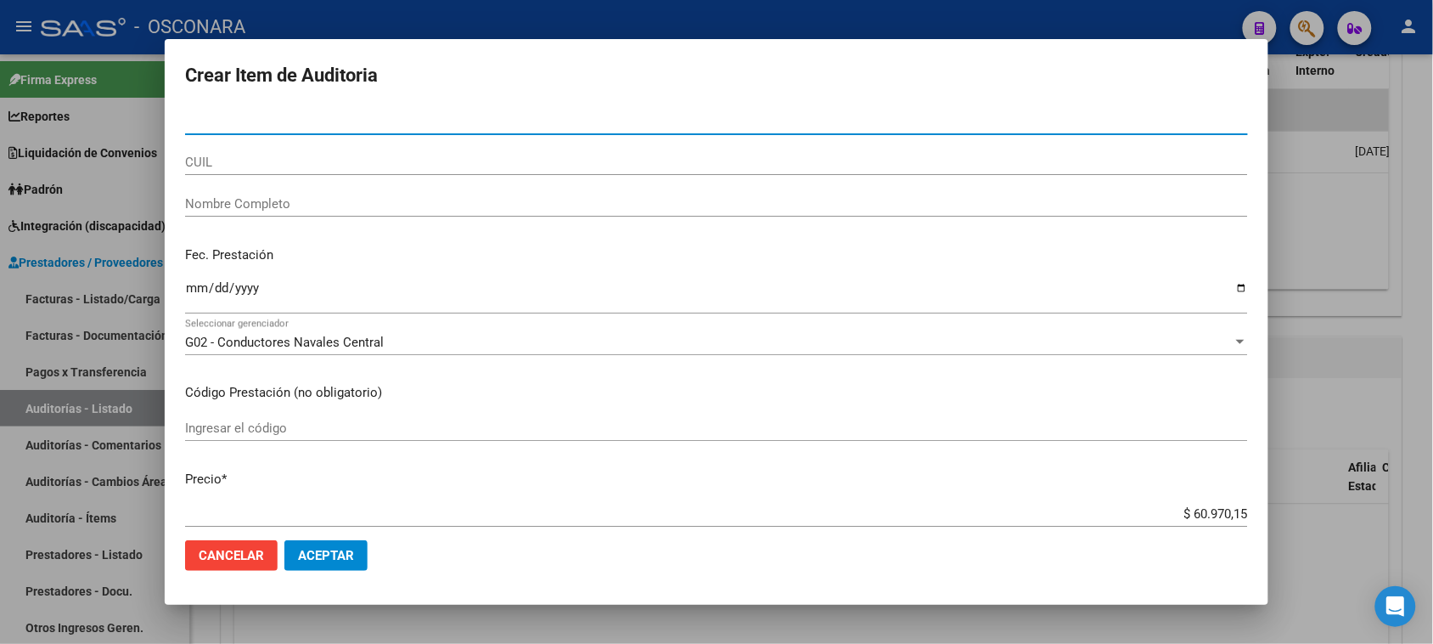
paste input "04644343"
type input "04644343"
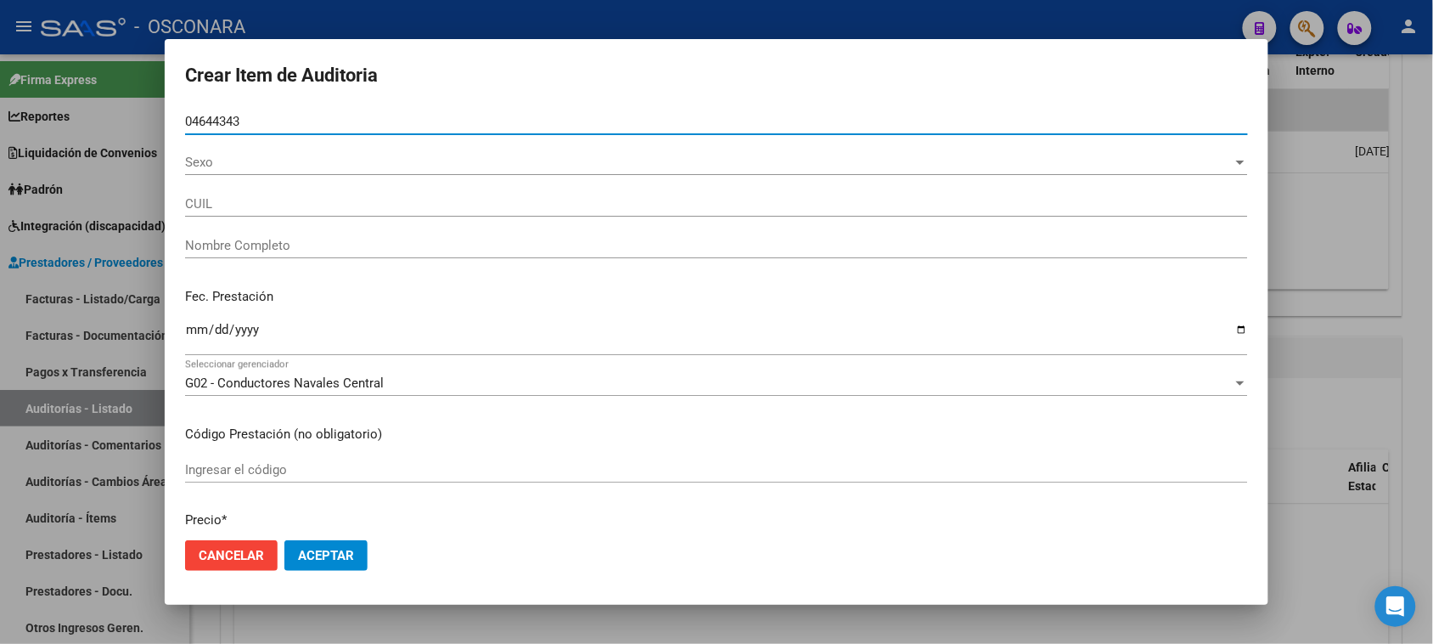
type input "20046443439"
type input "[PERSON_NAME]"
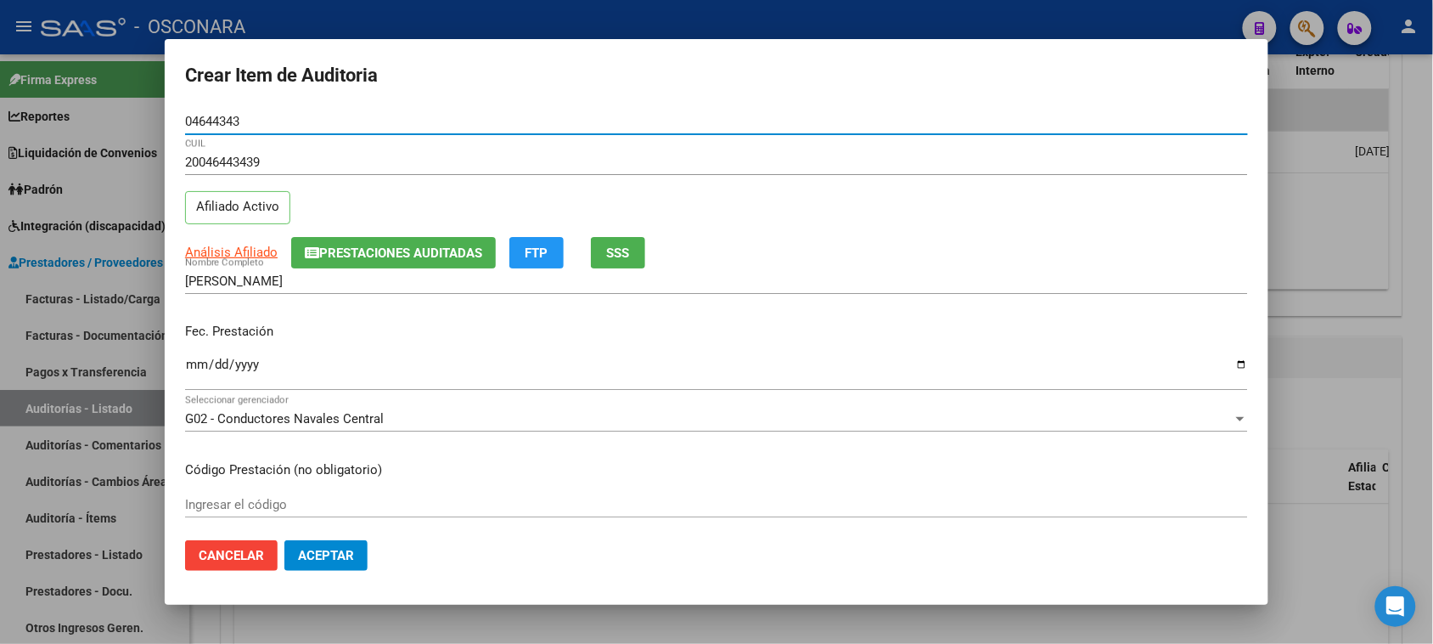
type input "04644343"
click at [196, 368] on input "Ingresar la fecha" at bounding box center [716, 370] width 1063 height 27
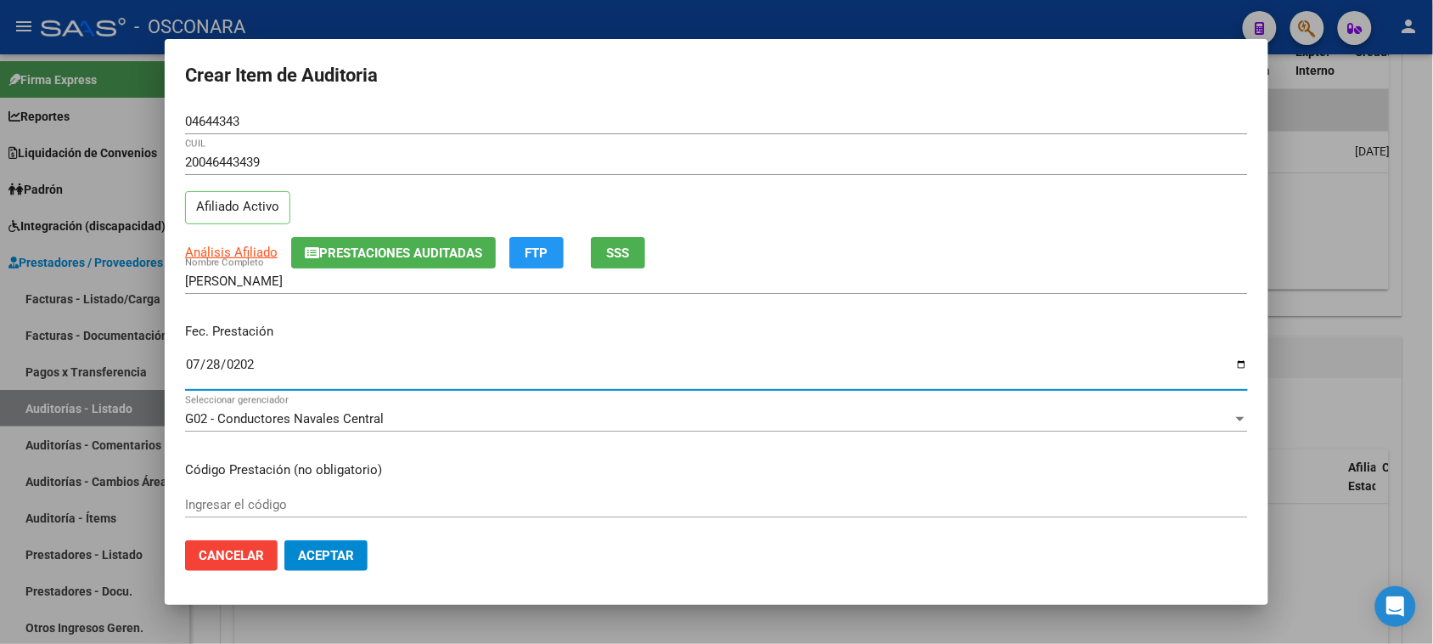
type input "[DATE]"
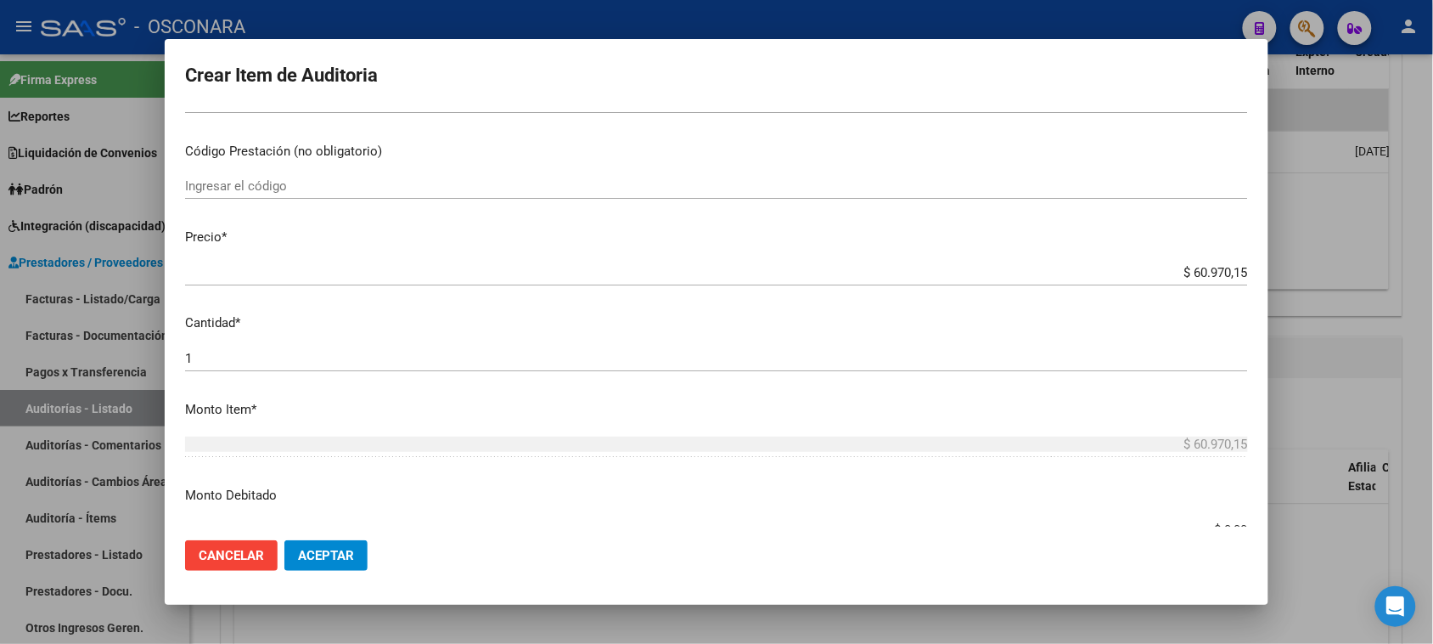
scroll to position [425, 0]
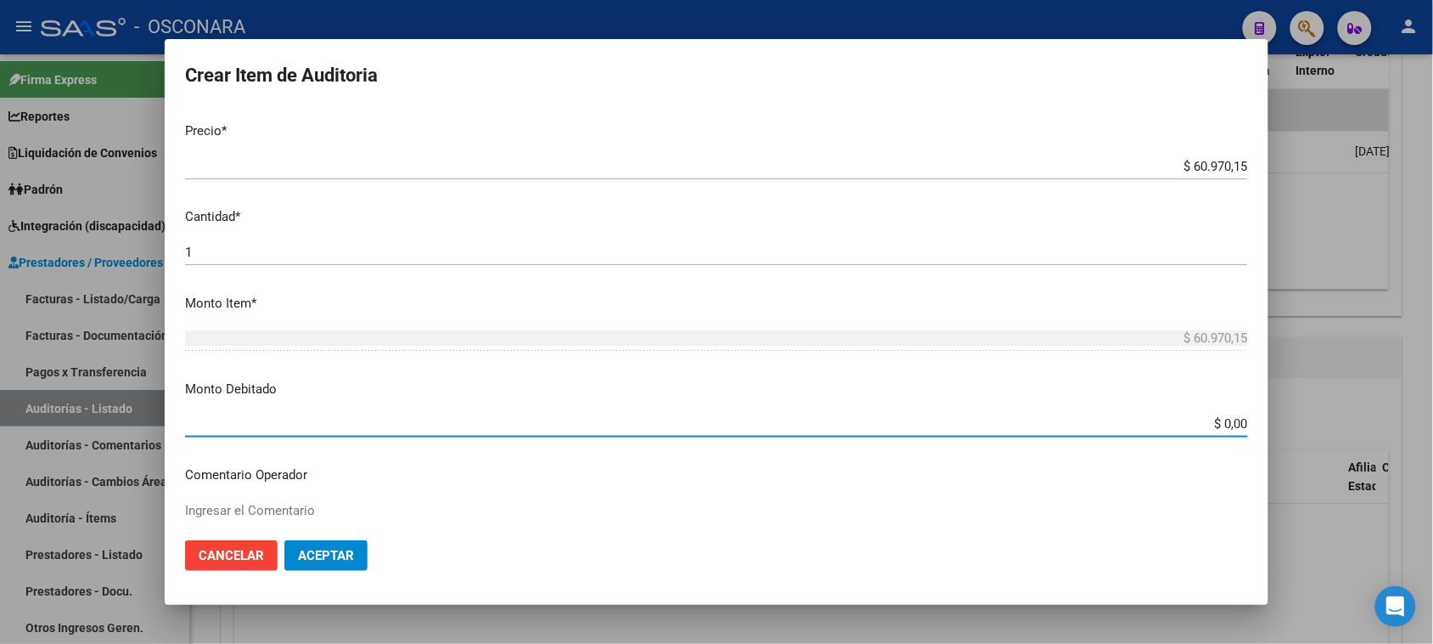
drag, startPoint x: 1210, startPoint y: 421, endPoint x: 1297, endPoint y: 422, distance: 87.5
click at [1297, 422] on div "Crear Item de Auditoria 04644343 Nro Documento 20046443439 CUIL Afiliado Activo…" at bounding box center [716, 322] width 1433 height 644
type input "$ 19.970,15"
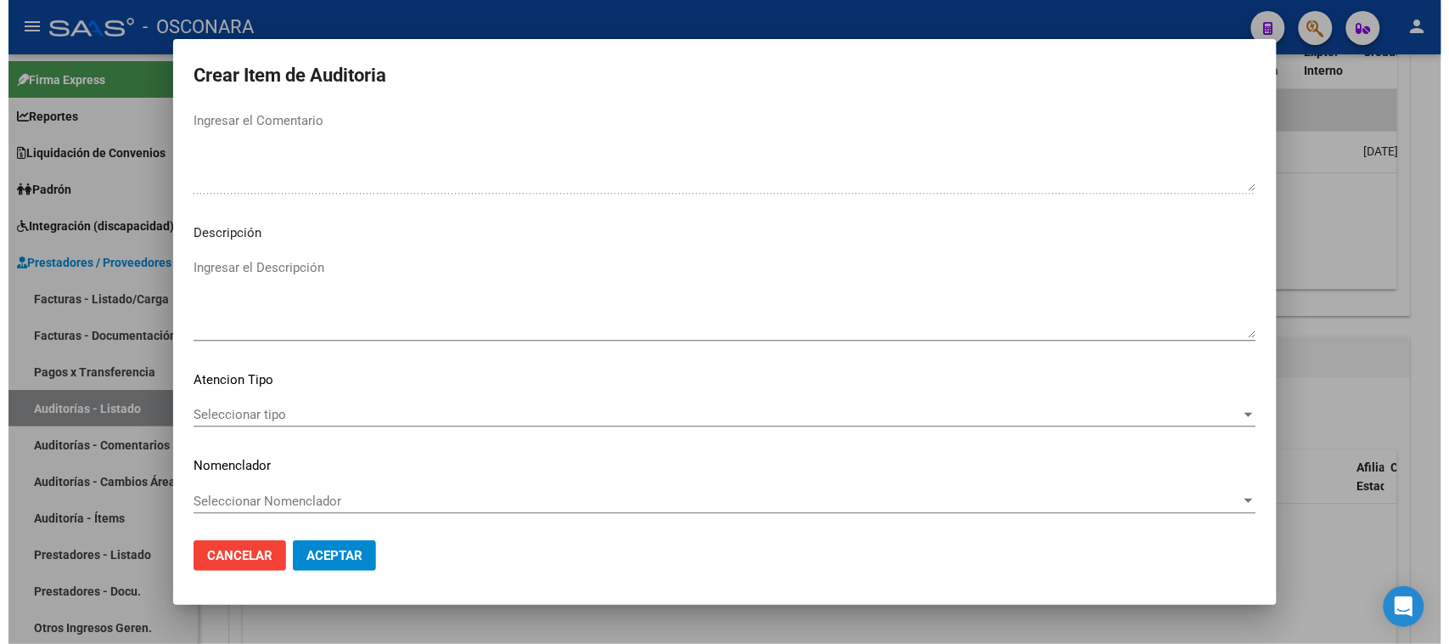
scroll to position [962, 0]
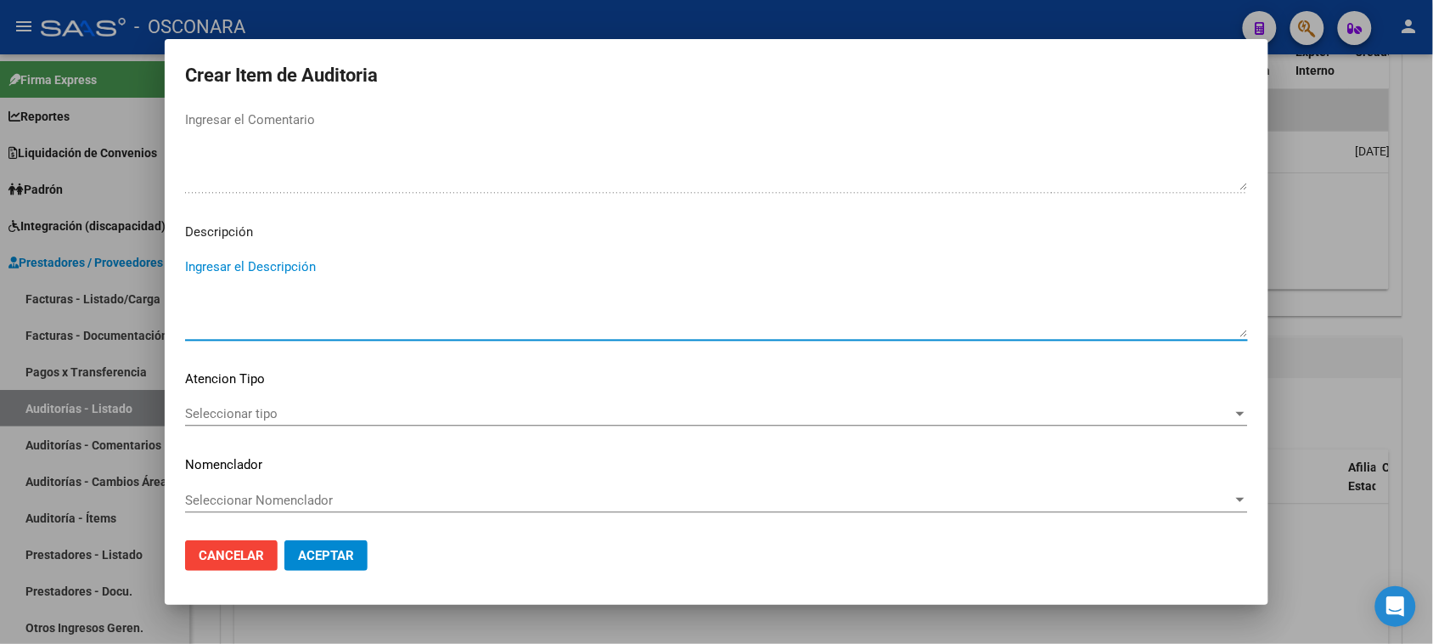
click at [379, 287] on textarea "Ingresar el Descripción" at bounding box center [716, 297] width 1063 height 80
click at [225, 263] on textarea "AYUDA MENSUAL" at bounding box center [716, 297] width 1063 height 80
type textarea "AYUDA ECONOMICA MENSUAL"
click at [226, 401] on div "Seleccionar tipo Seleccionar tipo" at bounding box center [716, 413] width 1063 height 25
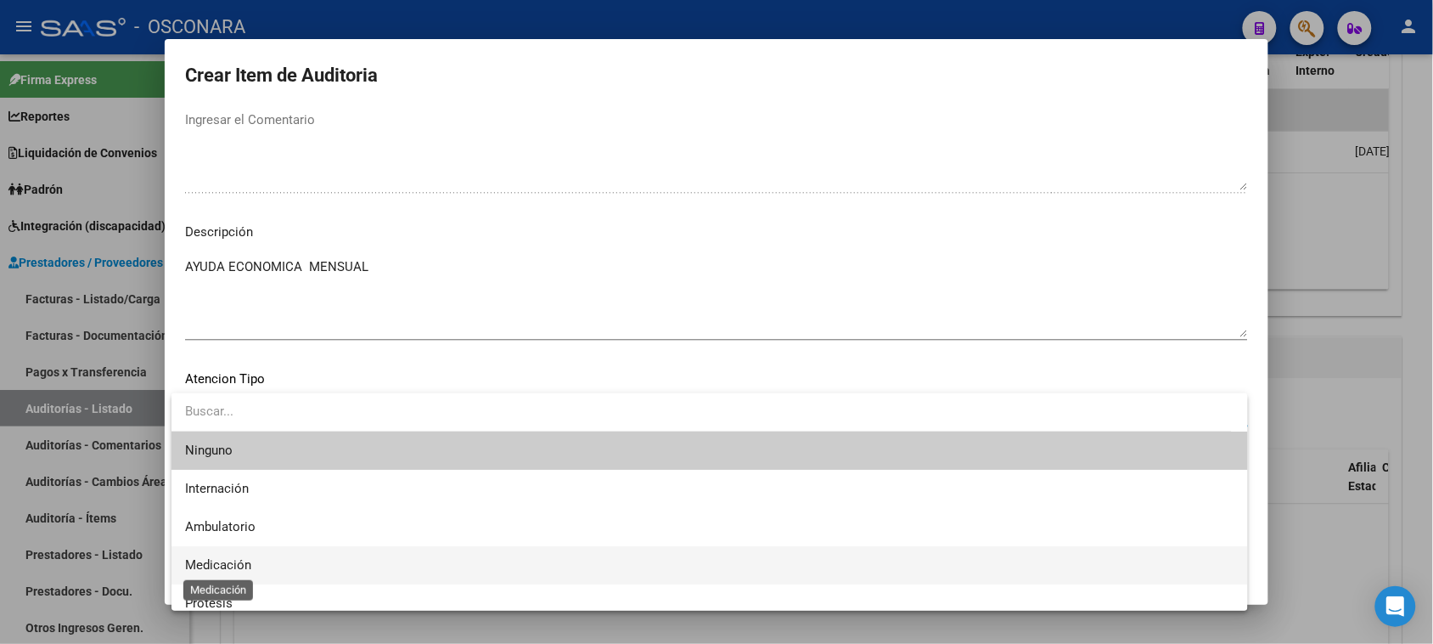
click at [243, 567] on span "Medicación" at bounding box center [218, 564] width 66 height 15
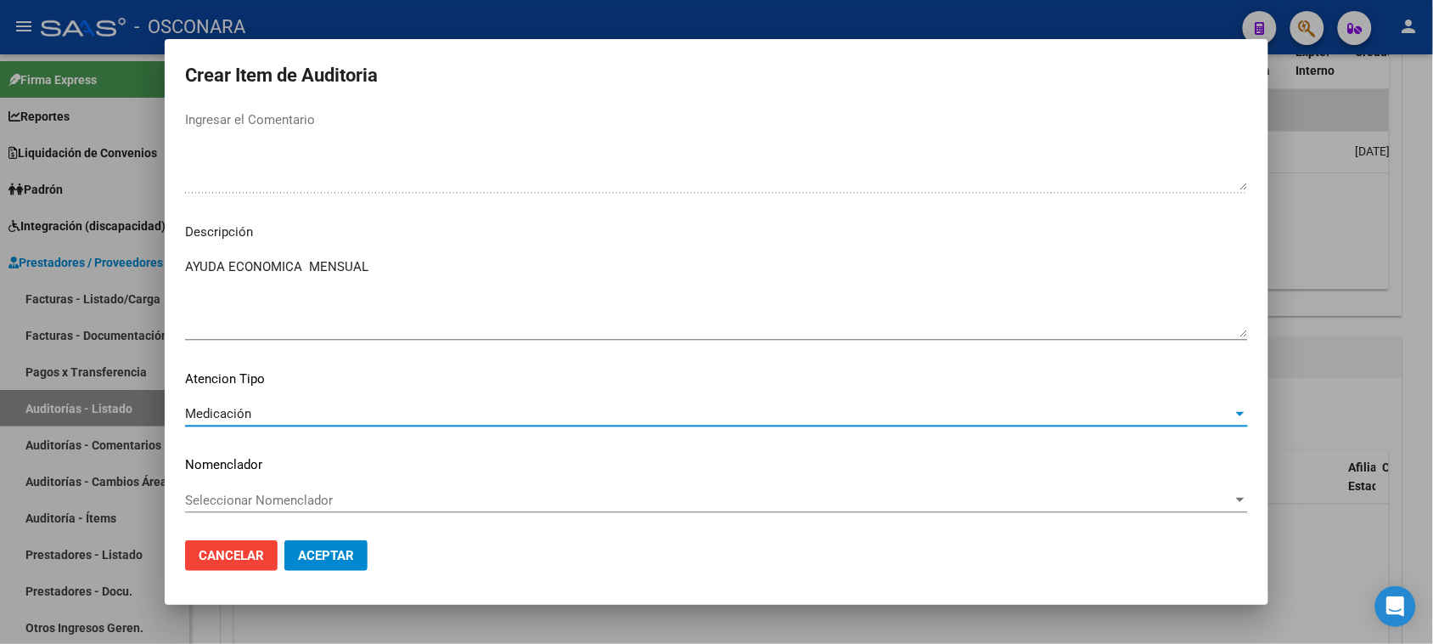
drag, startPoint x: 319, startPoint y: 554, endPoint x: 341, endPoint y: 566, distance: 25.1
click at [320, 556] on span "Aceptar" at bounding box center [326, 555] width 56 height 15
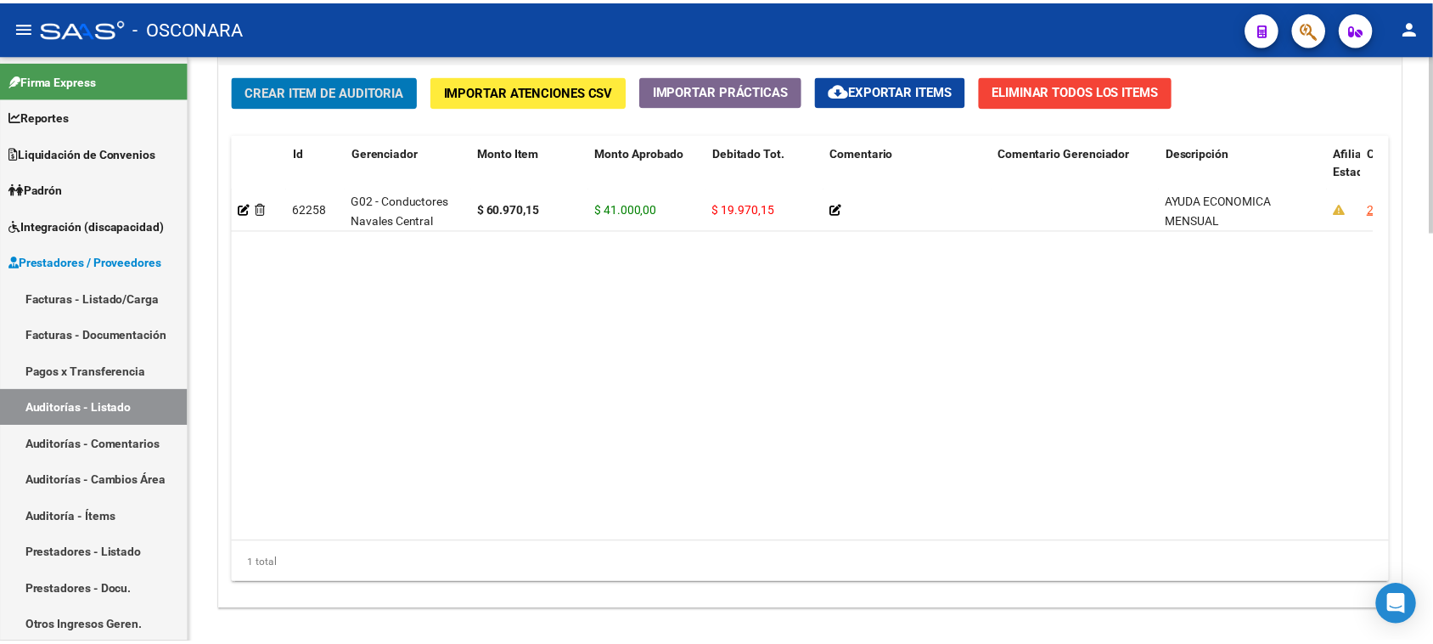
scroll to position [1274, 0]
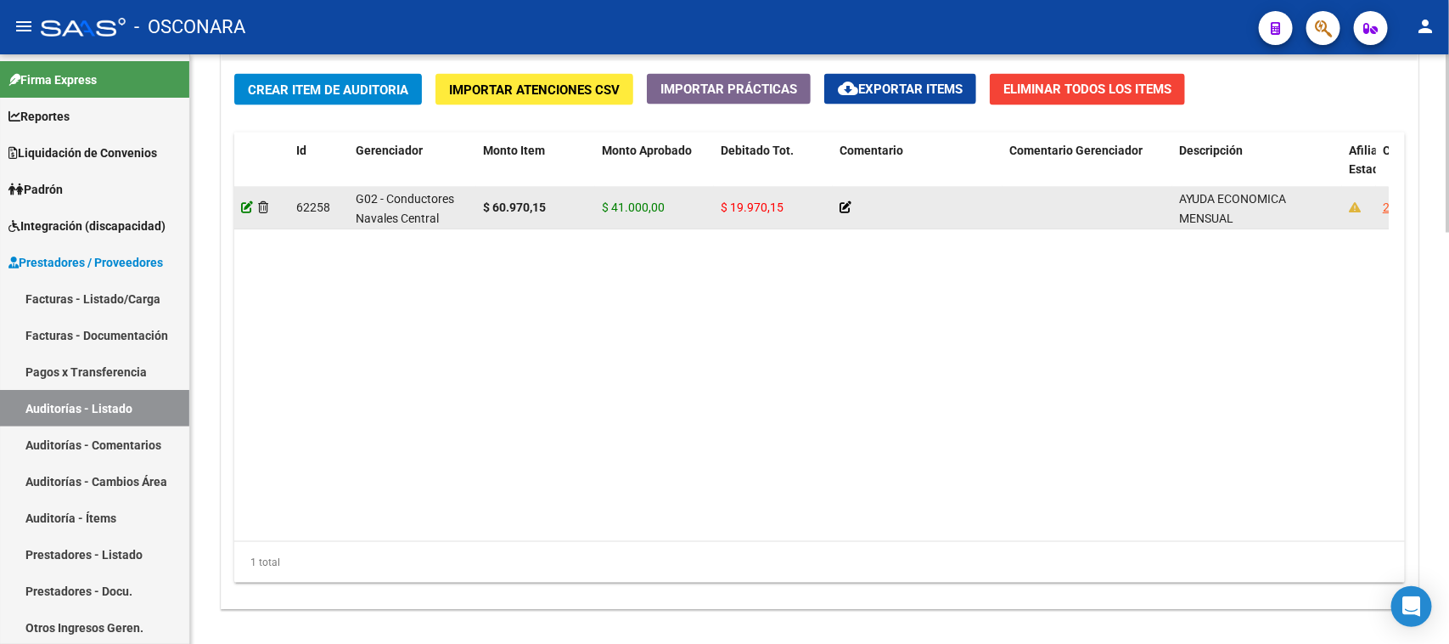
click at [243, 202] on icon at bounding box center [247, 207] width 12 height 12
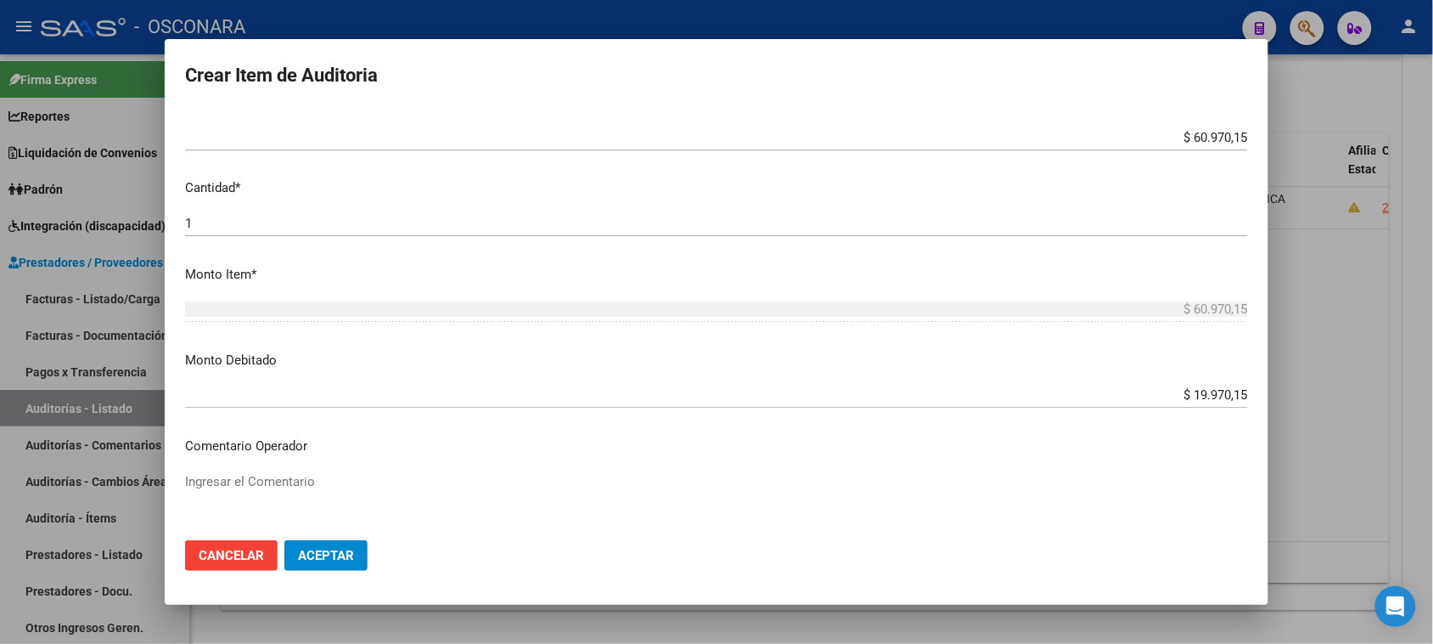
scroll to position [425, 0]
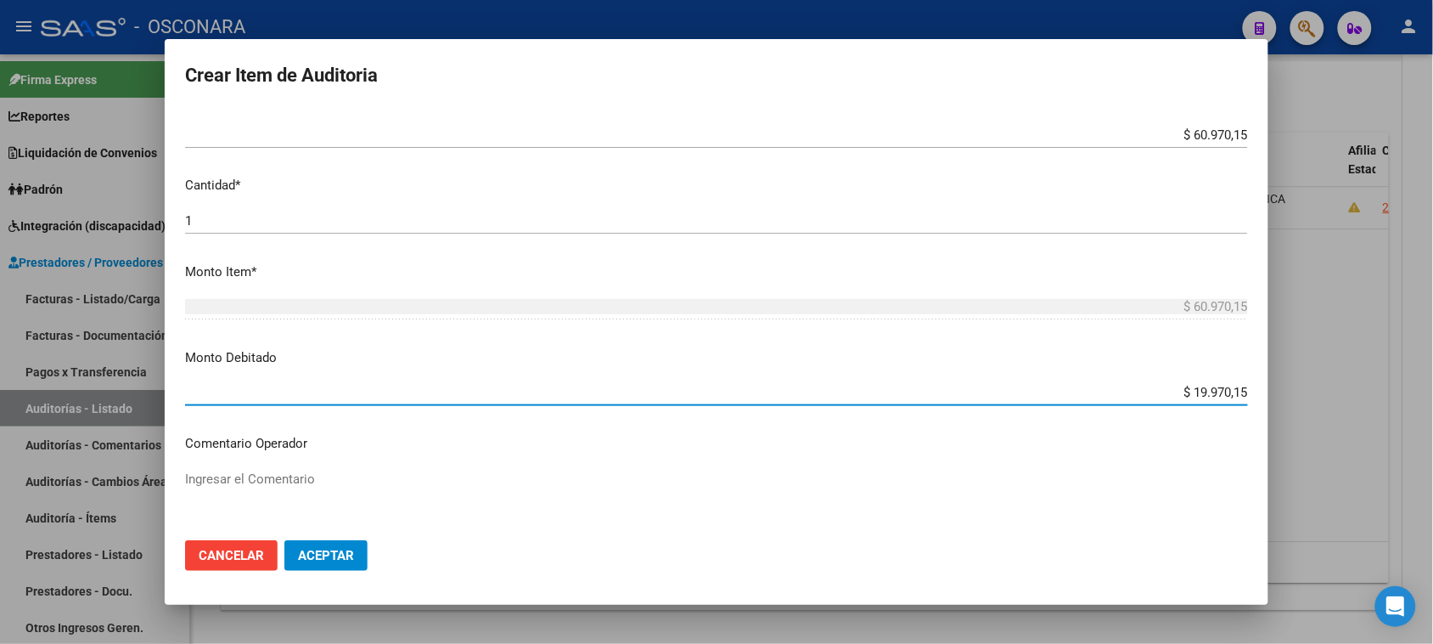
drag, startPoint x: 1178, startPoint y: 392, endPoint x: 1436, endPoint y: 354, distance: 260.1
click at [1363, 386] on div "Crear Item de Auditoria 4644343 Nro Documento 20046443439 CUIL Afiliado Activo …" at bounding box center [716, 322] width 1433 height 644
type input "$ 10.970,15"
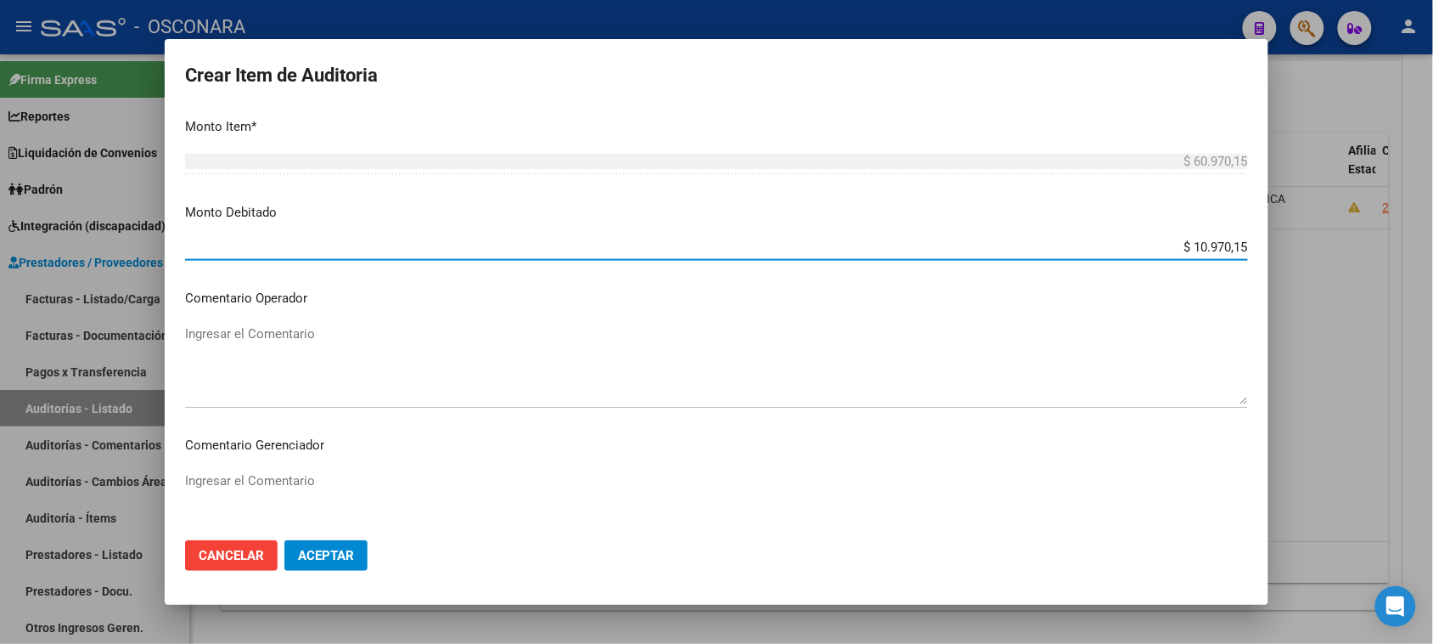
scroll to position [931, 0]
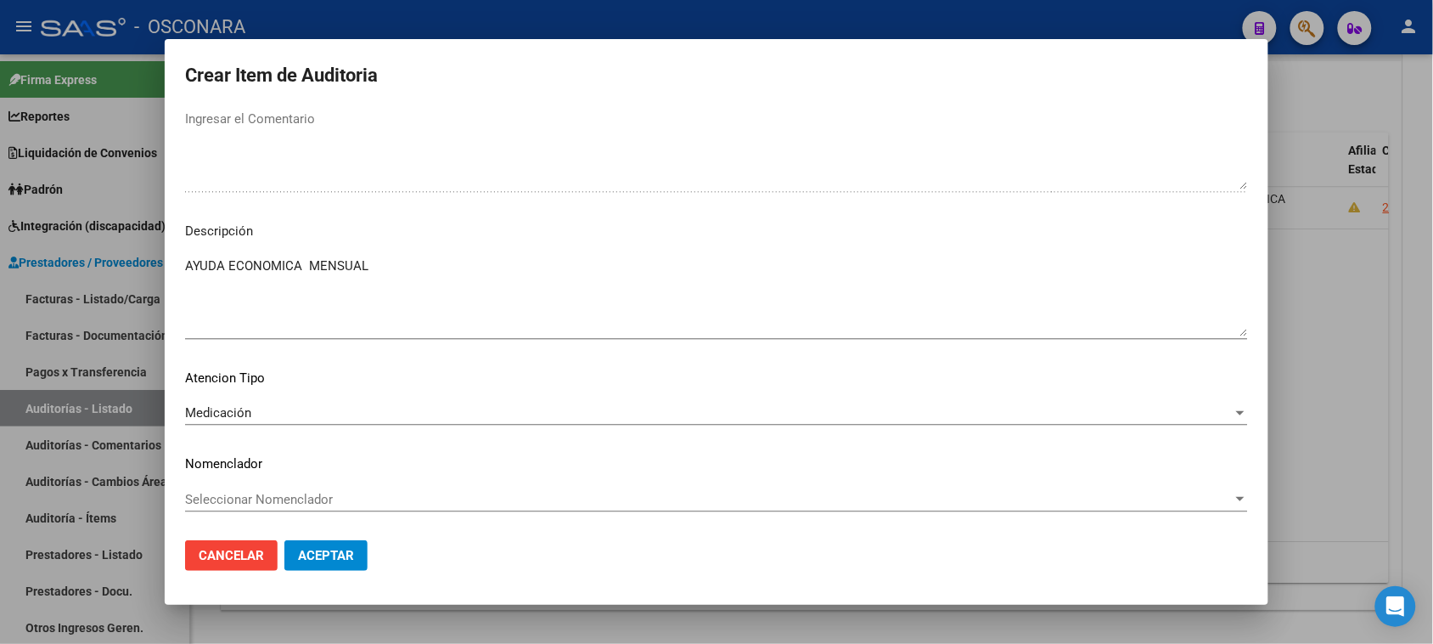
click at [327, 557] on span "Aceptar" at bounding box center [326, 555] width 56 height 15
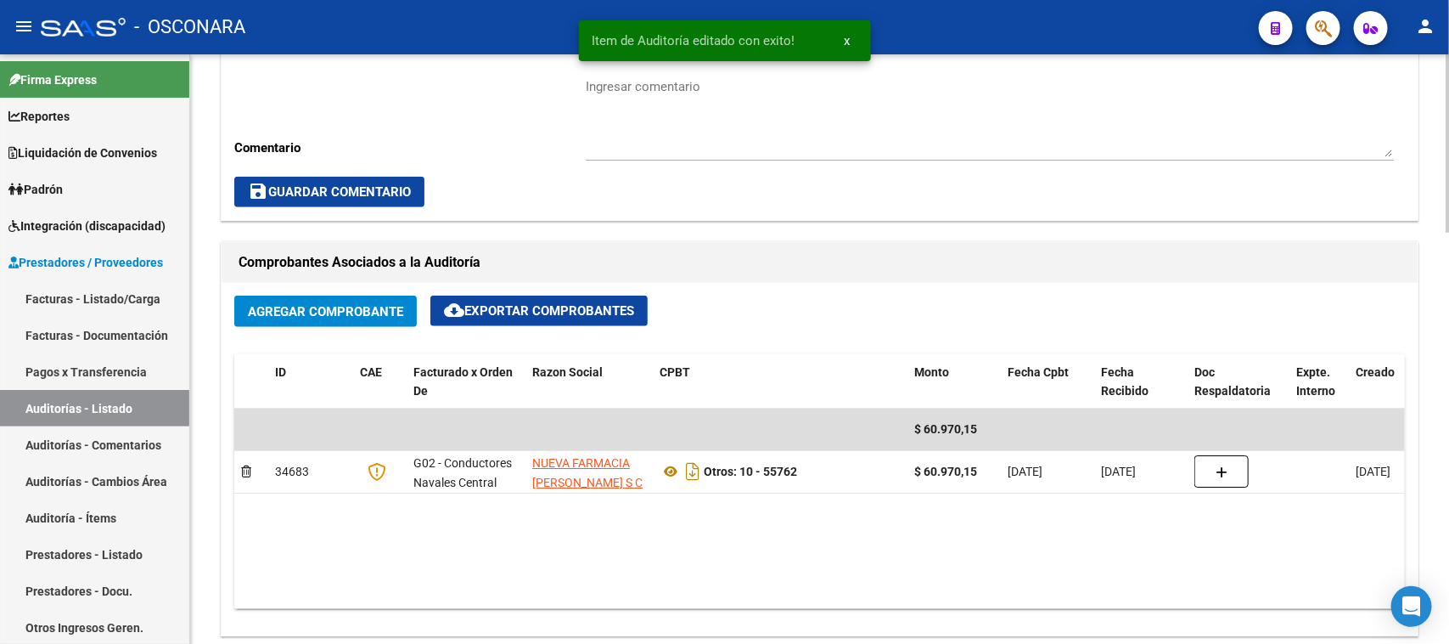
scroll to position [2, 0]
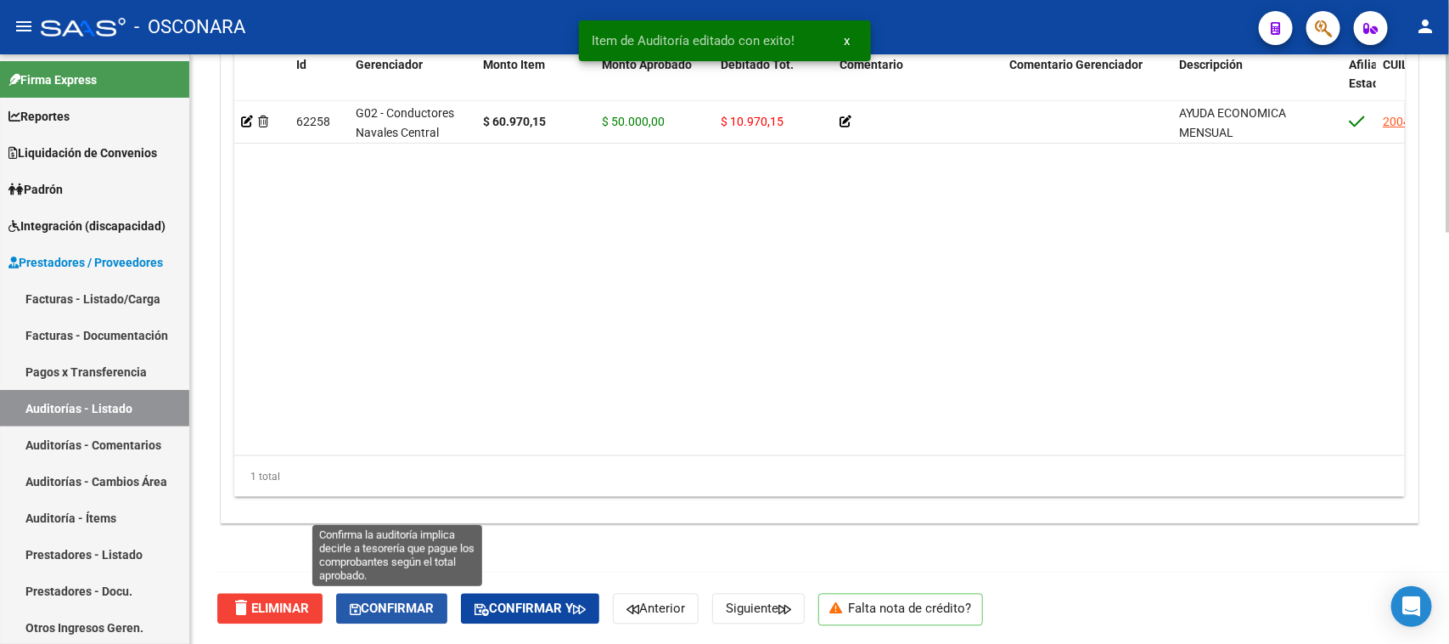
click at [387, 611] on span "Confirmar" at bounding box center [392, 608] width 84 height 15
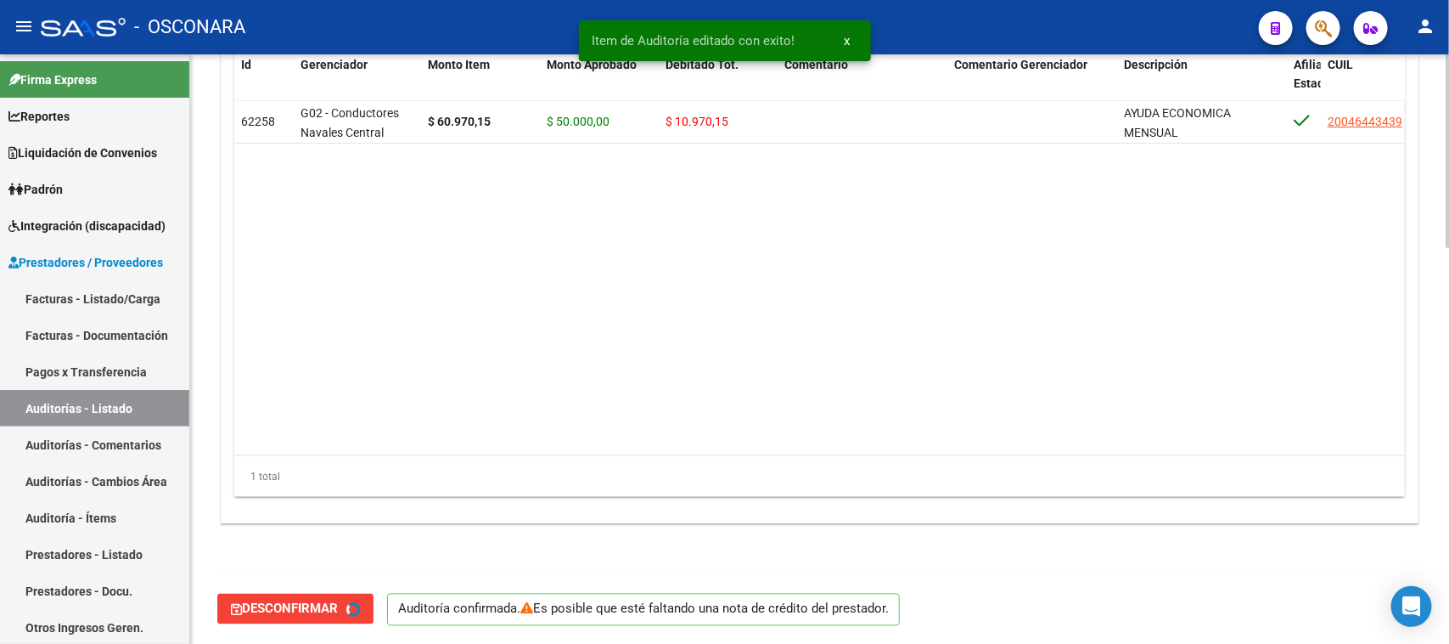
type input "202508"
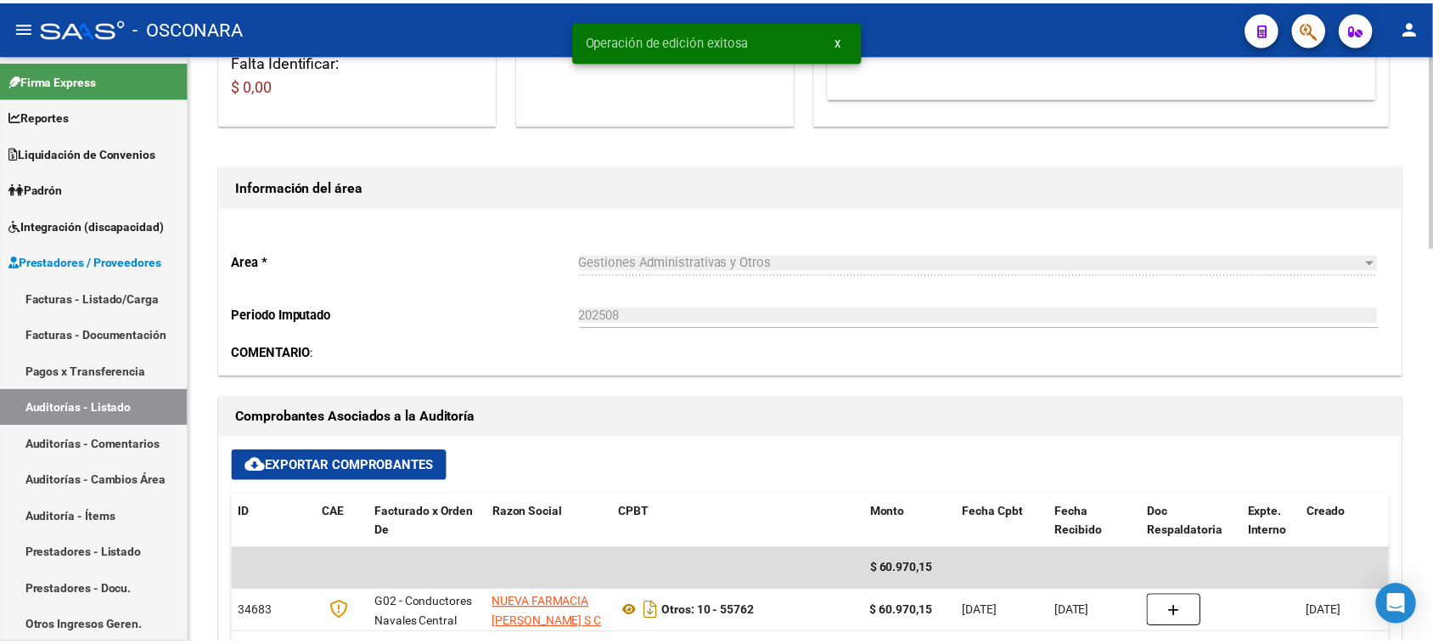
scroll to position [0, 0]
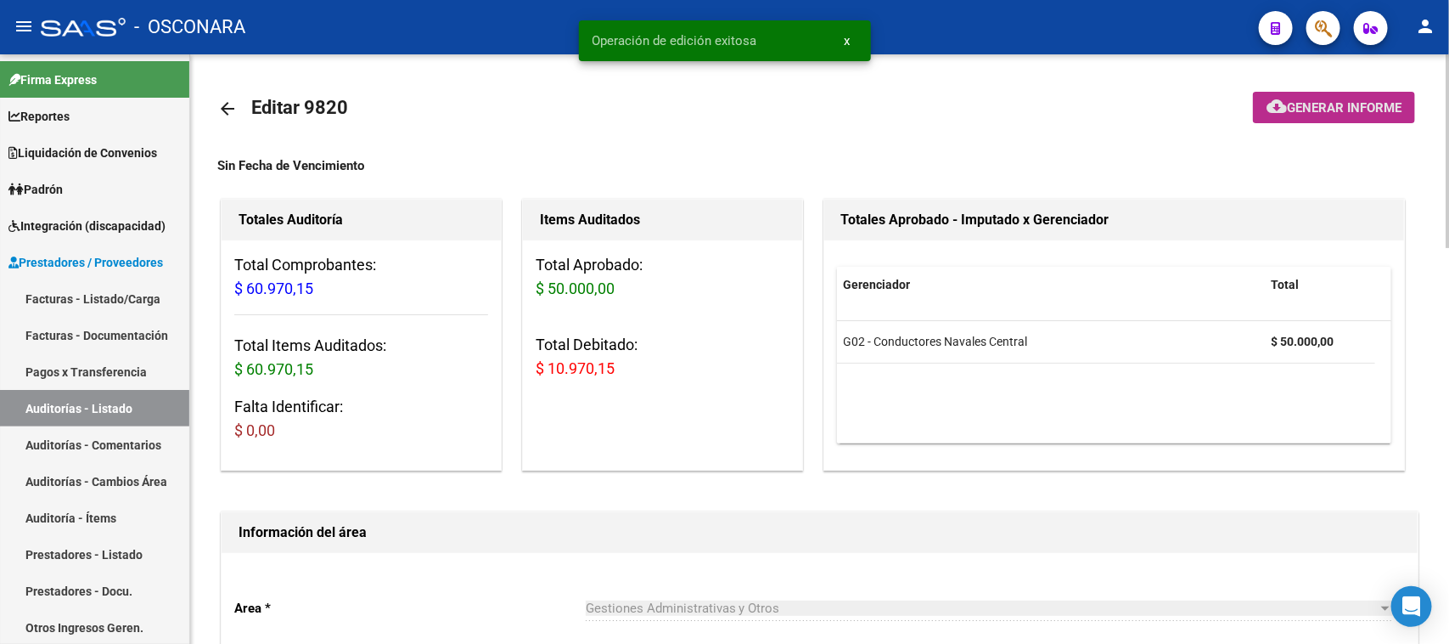
click at [1318, 113] on button "cloud_download Generar informe" at bounding box center [1334, 107] width 162 height 31
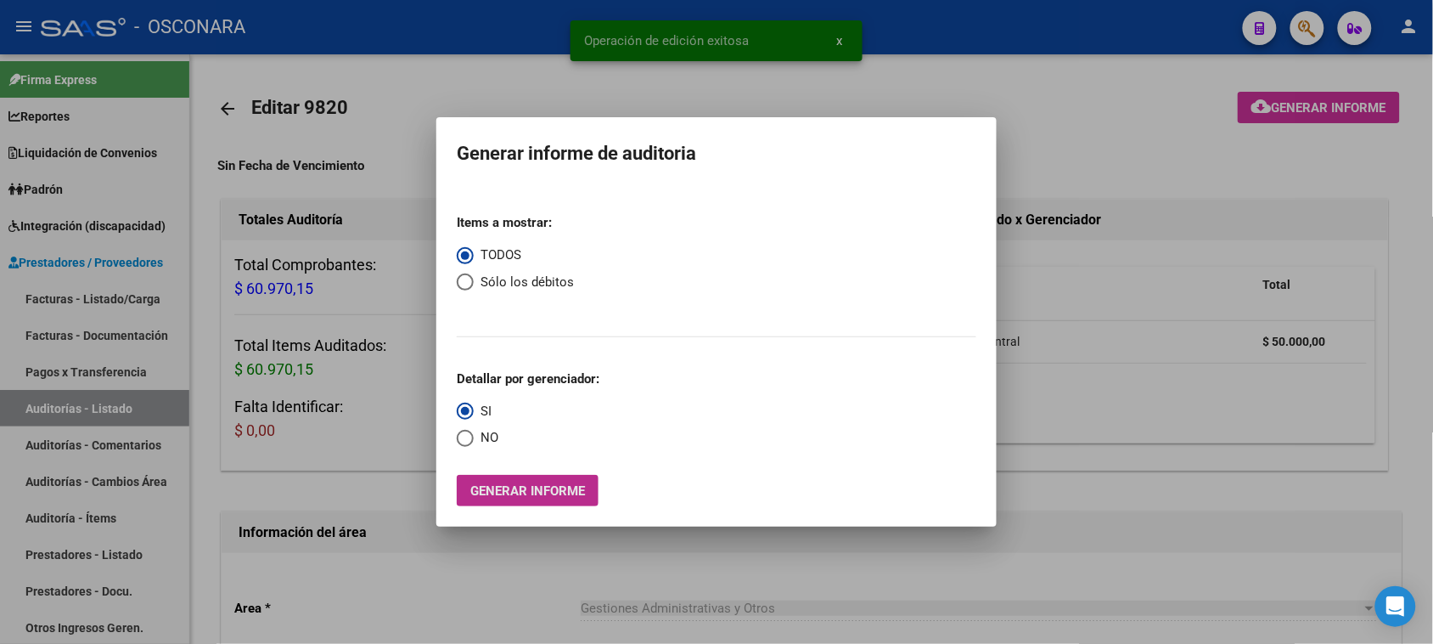
click at [494, 490] on span "Generar informe" at bounding box center [527, 490] width 115 height 15
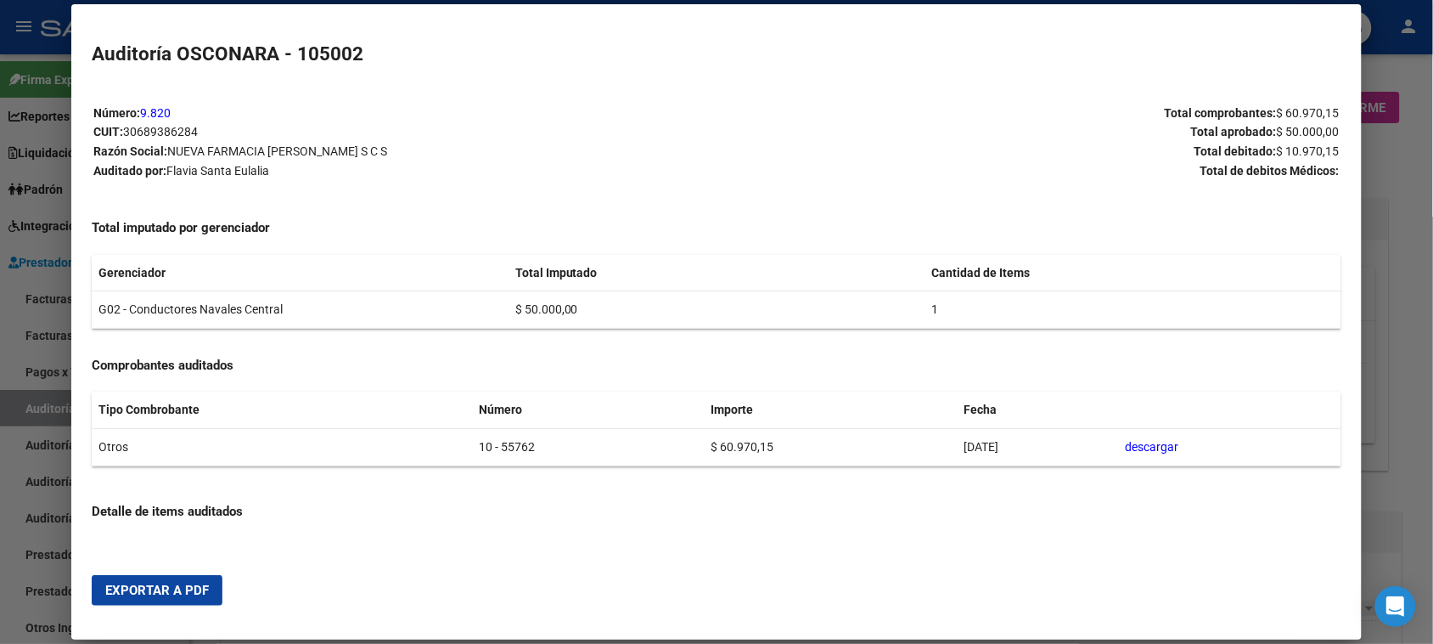
click at [134, 582] on span "Exportar a PDF" at bounding box center [157, 589] width 104 height 15
